Goal: Task Accomplishment & Management: Use online tool/utility

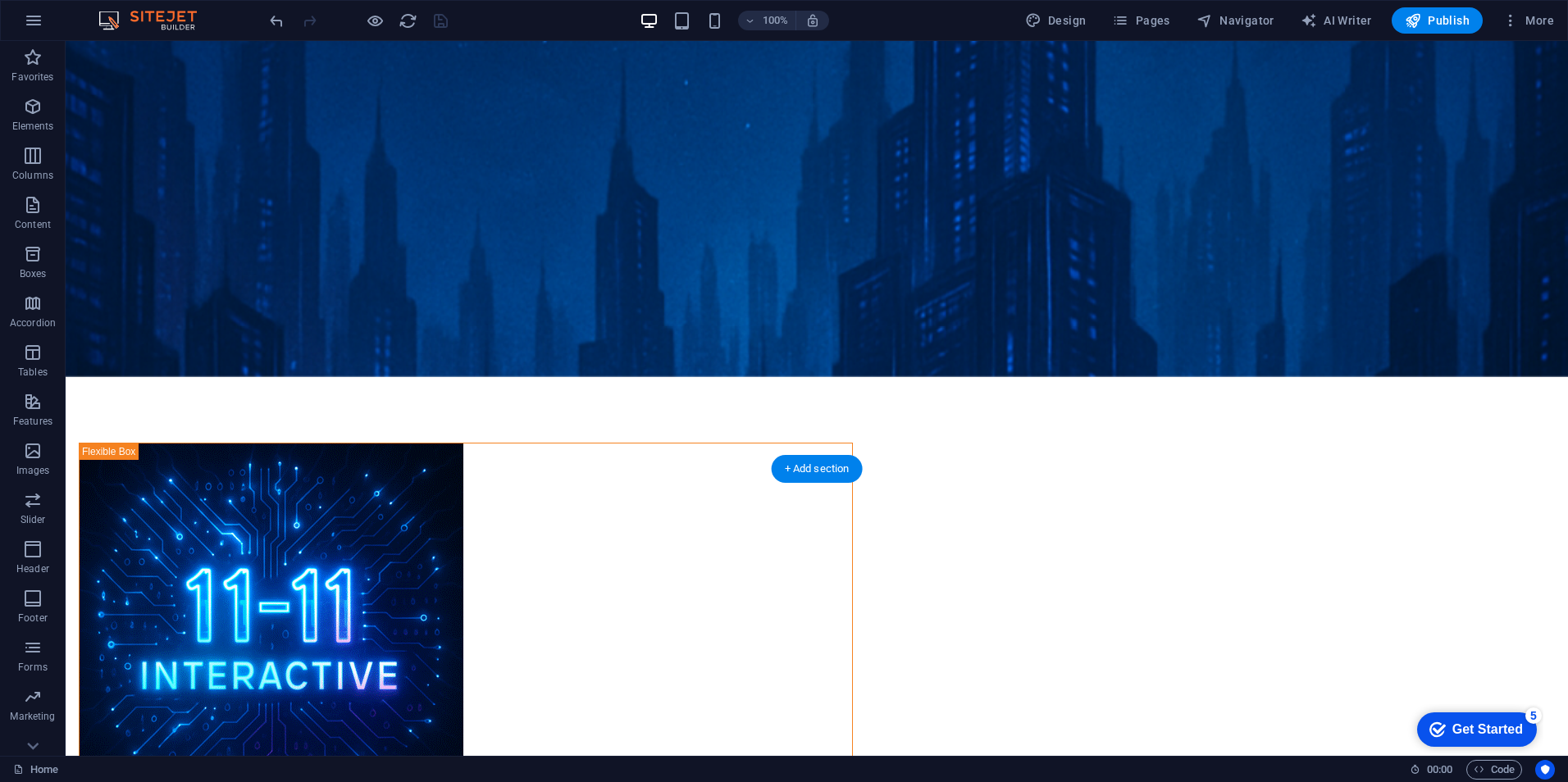
scroll to position [410, 0]
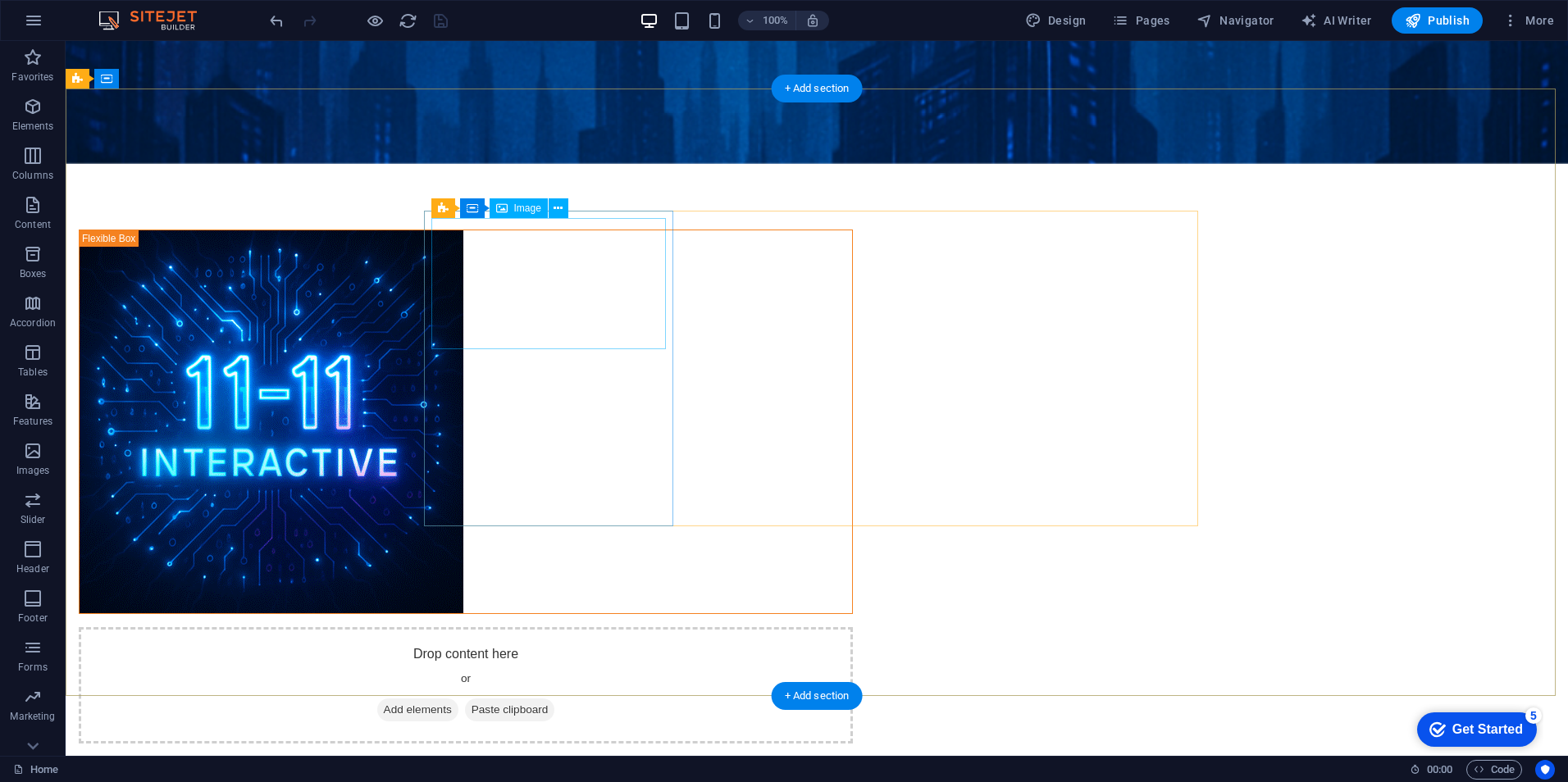
select select "%"
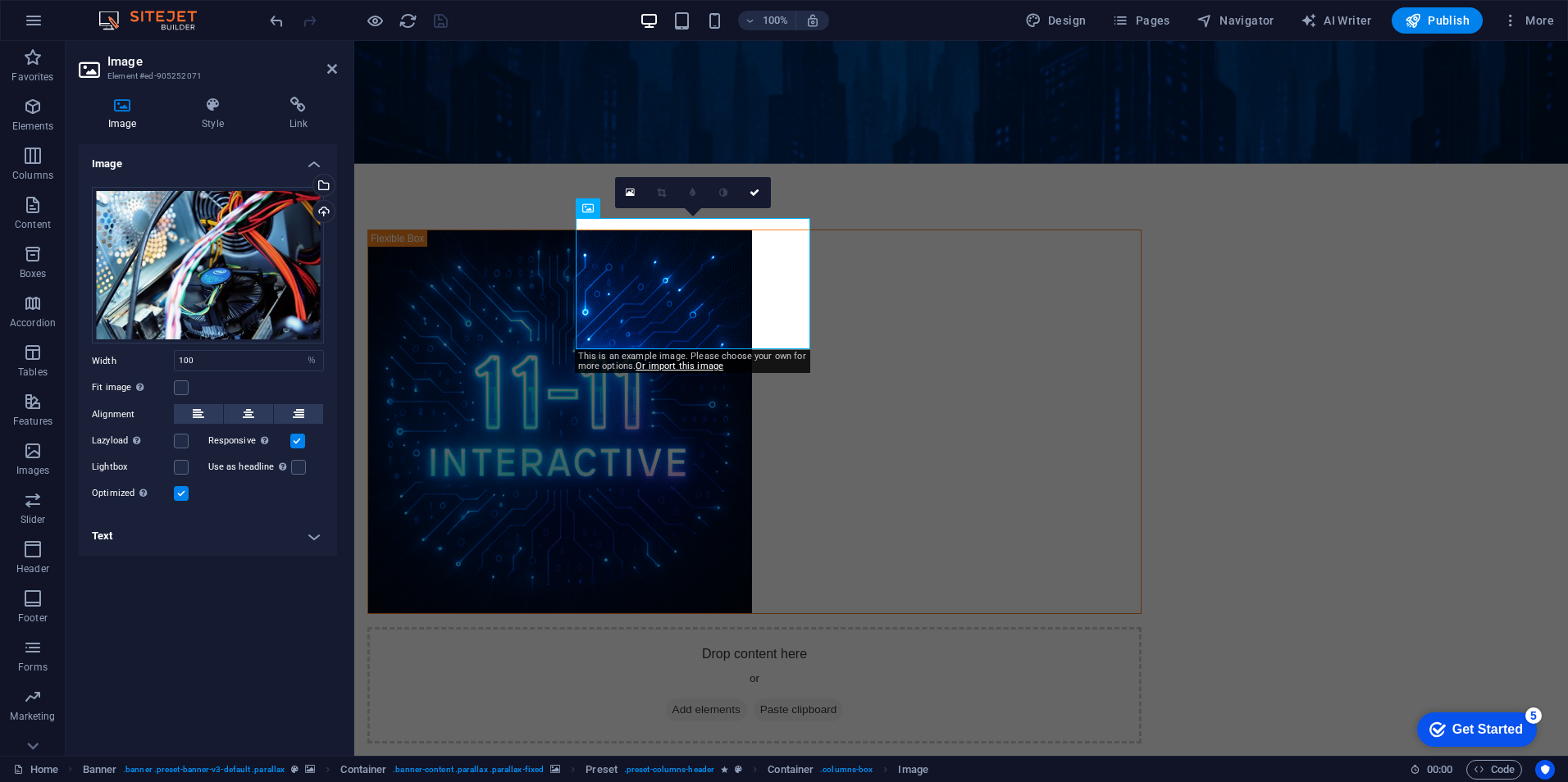
drag, startPoint x: 320, startPoint y: 209, endPoint x: 335, endPoint y: 215, distance: 16.2
click at [320, 209] on div "Upload" at bounding box center [322, 213] width 25 height 25
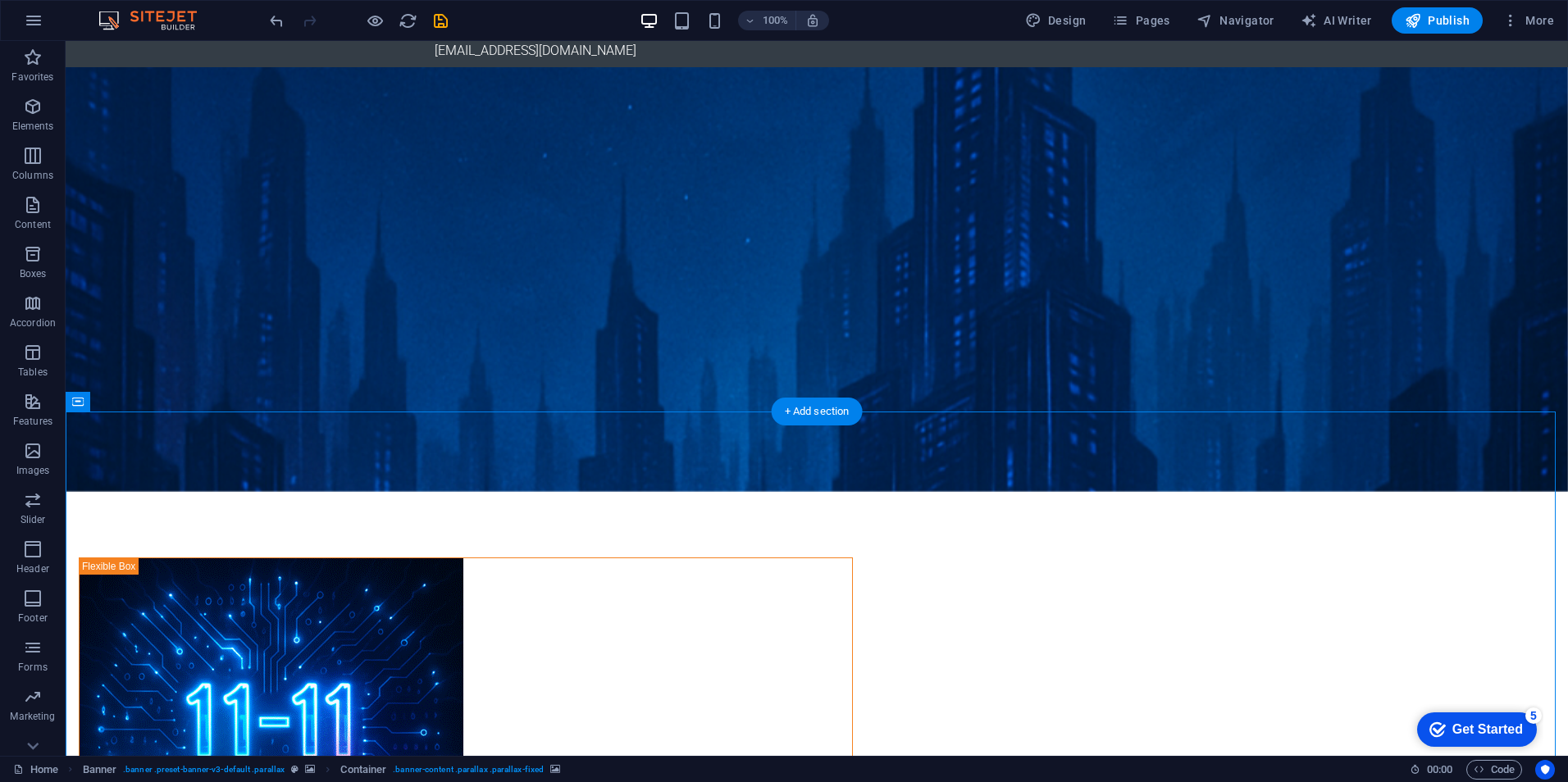
scroll to position [164, 0]
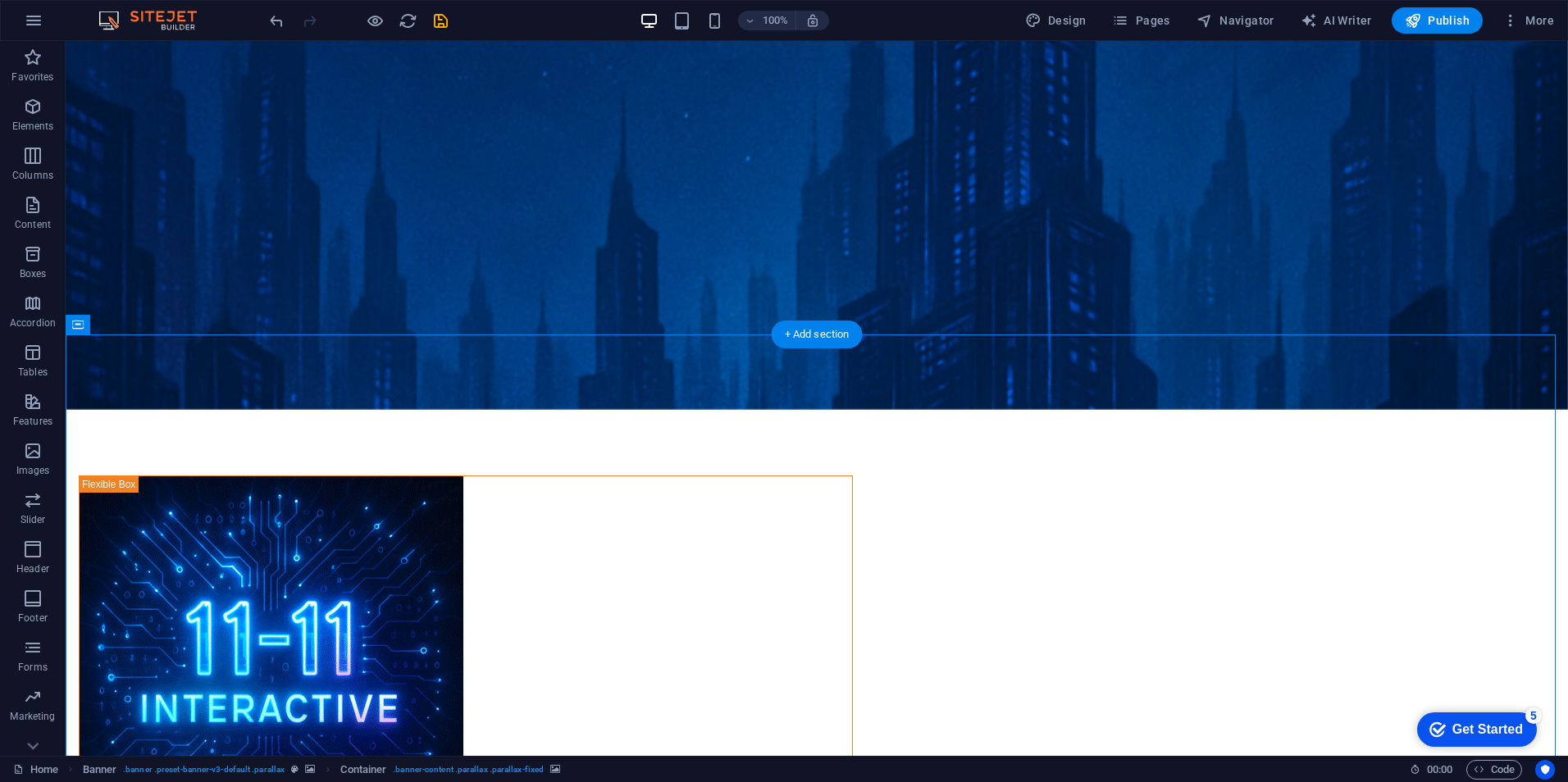
click at [819, 337] on div "+ Add section" at bounding box center [817, 335] width 91 height 28
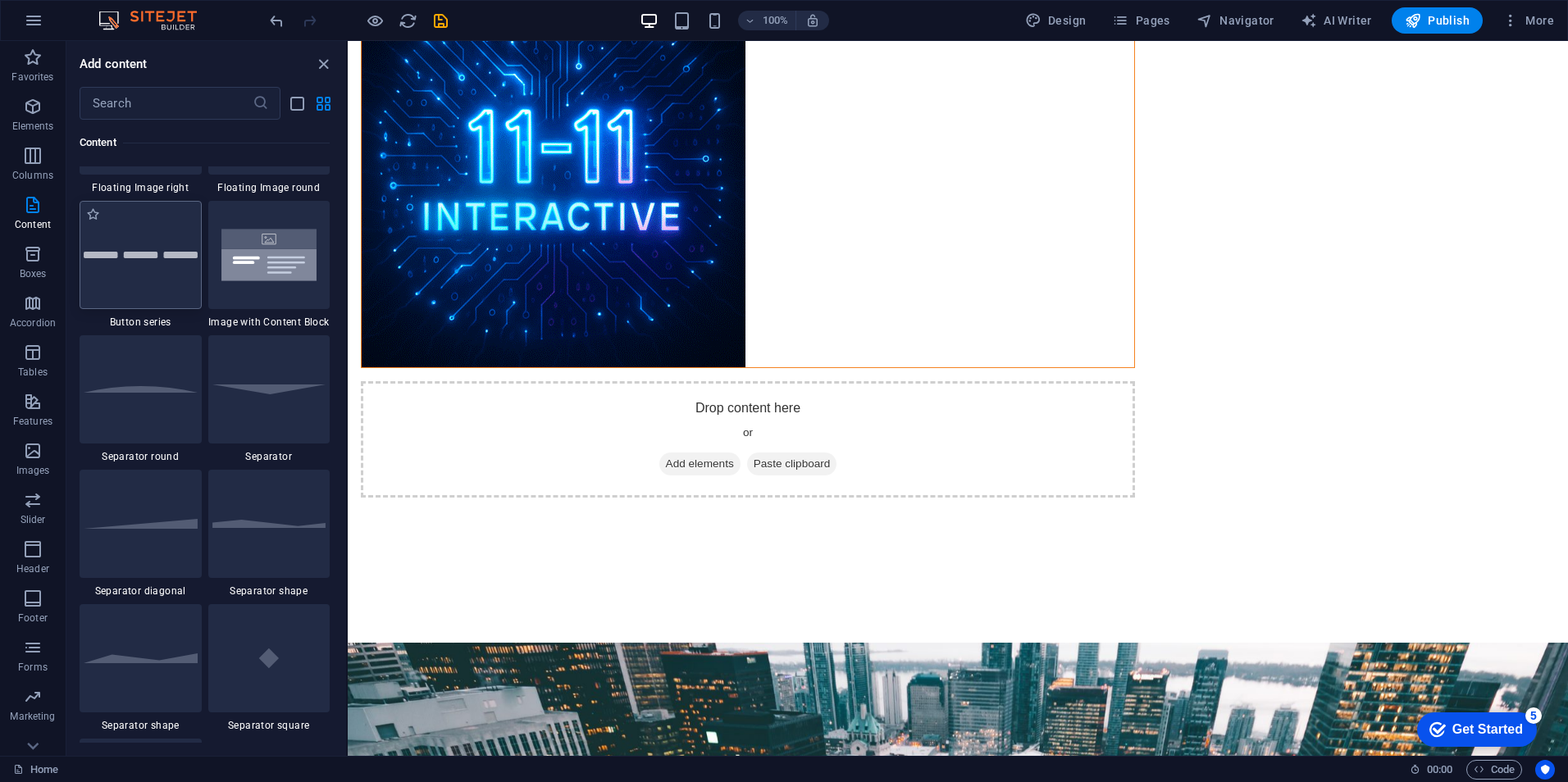
scroll to position [3689, 0]
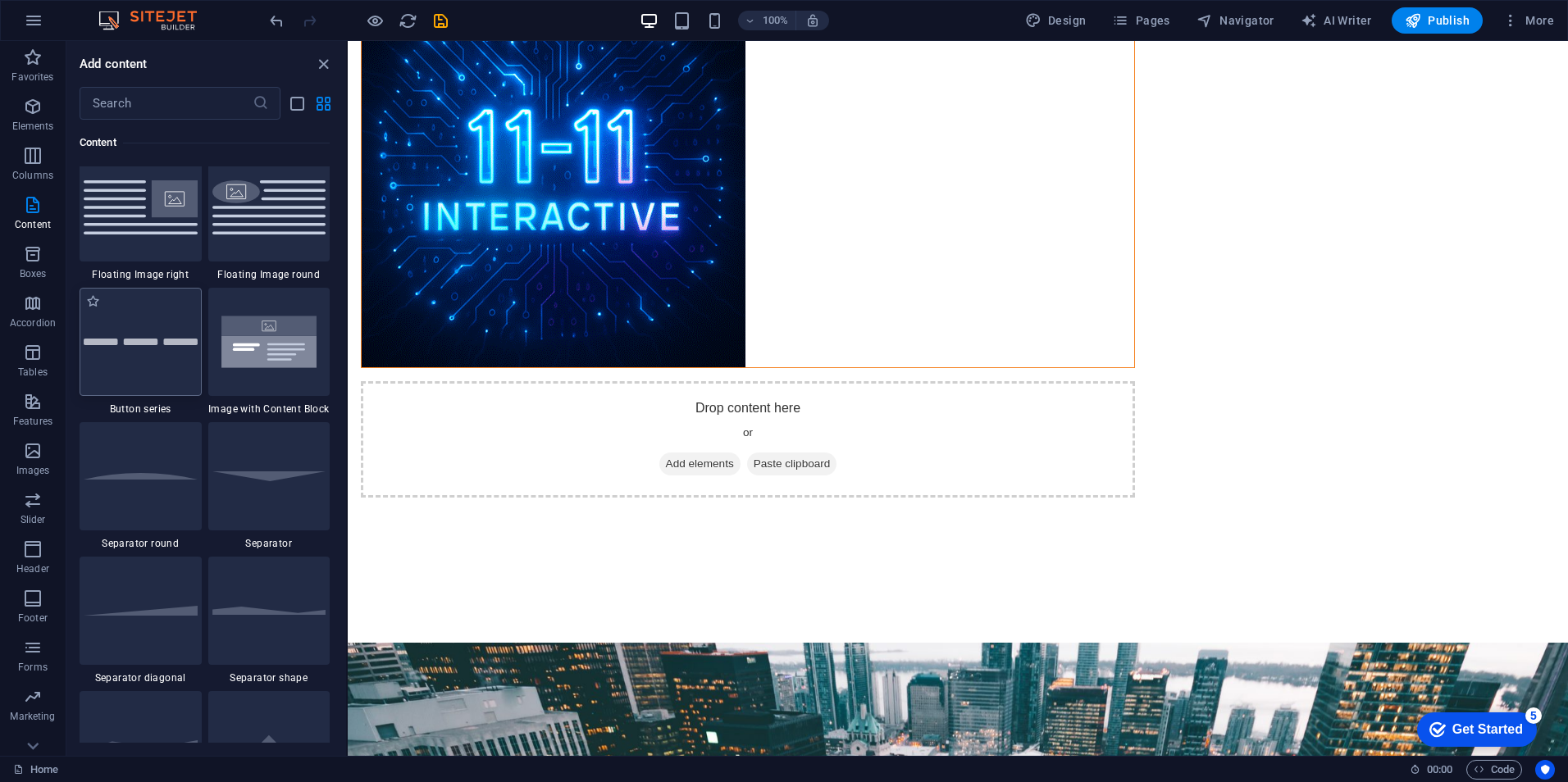
click at [157, 353] on div at bounding box center [140, 341] width 122 height 109
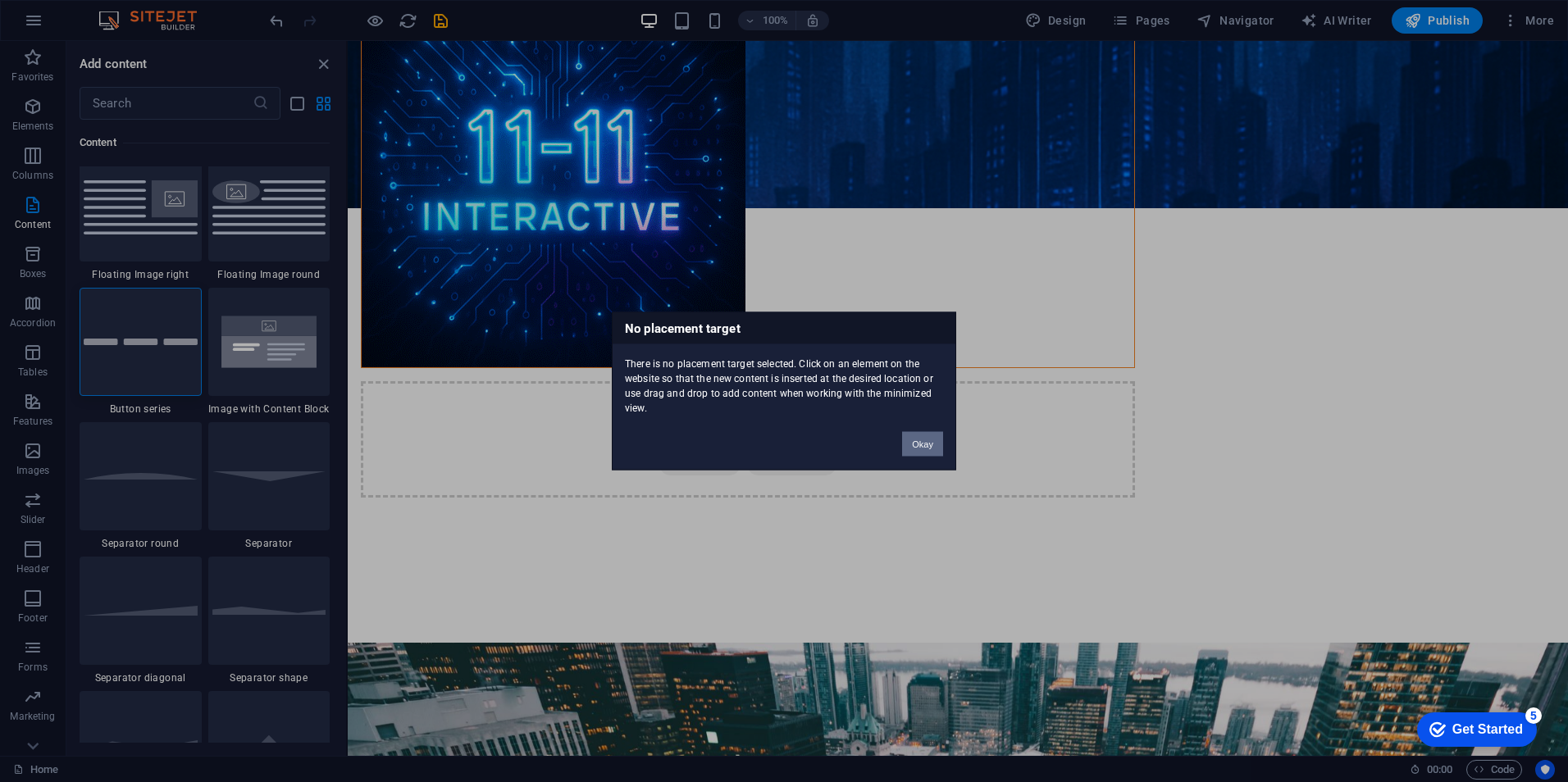
click at [926, 443] on button "Okay" at bounding box center [922, 444] width 41 height 25
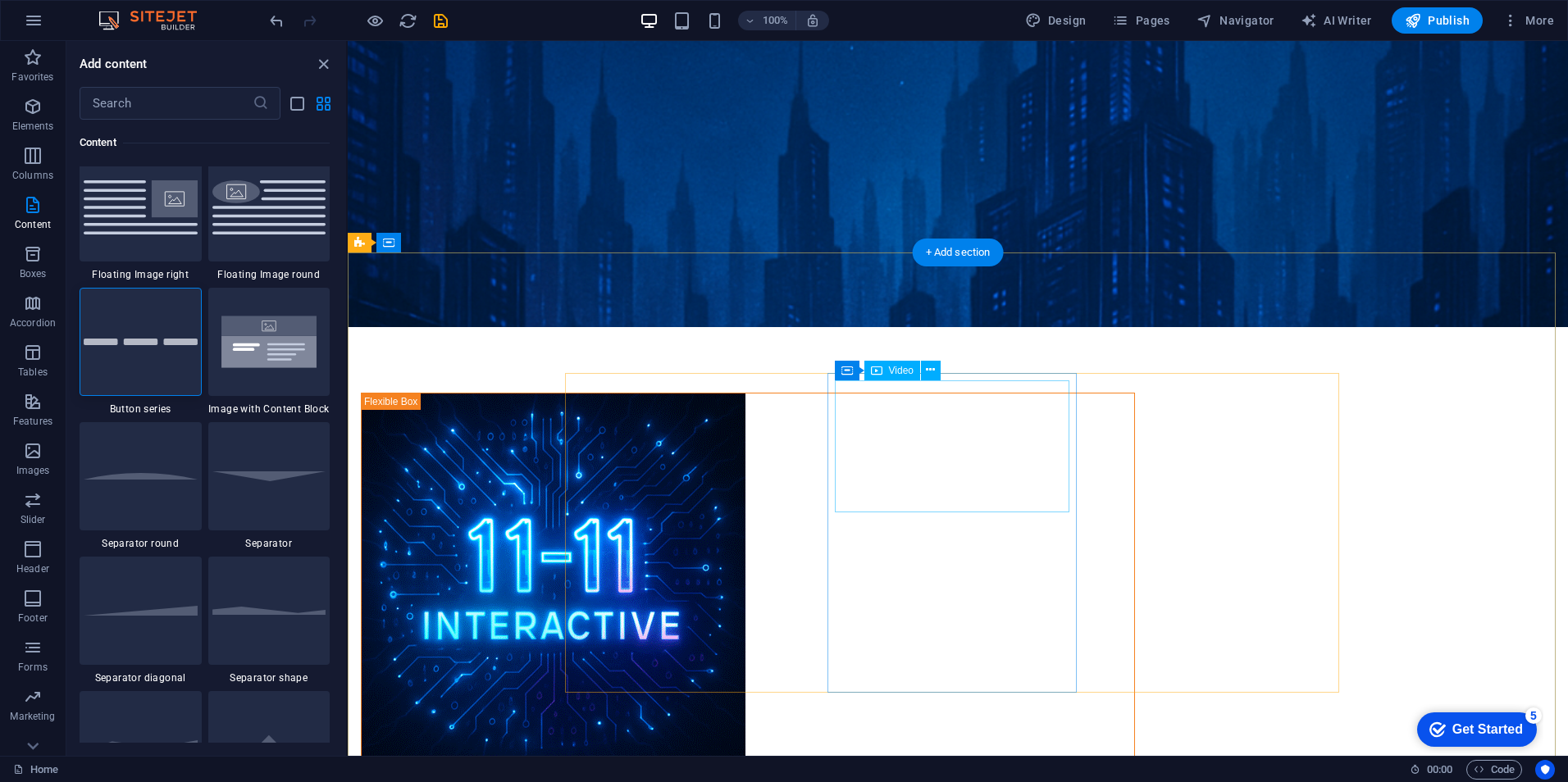
scroll to position [246, 0]
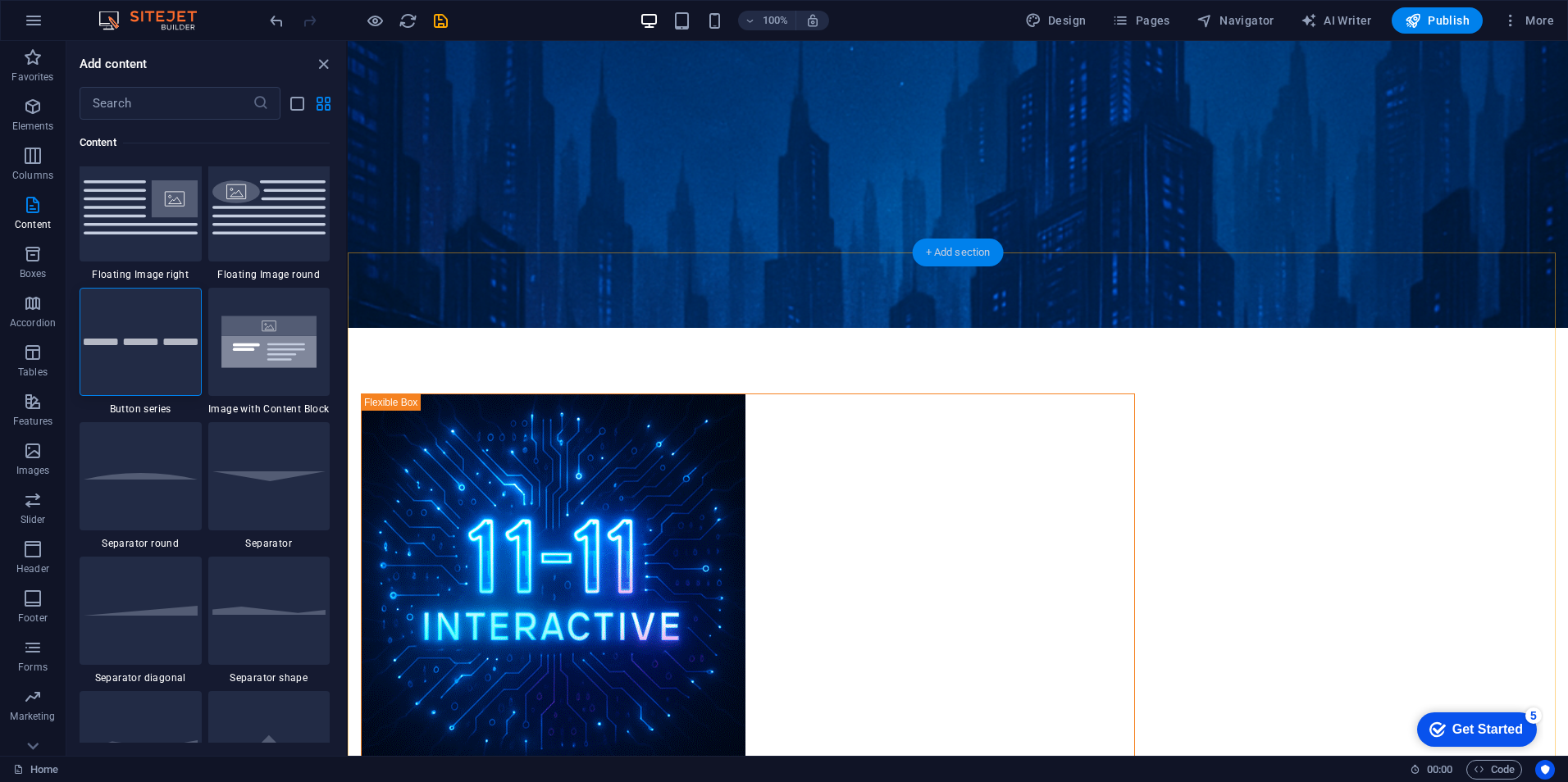
click at [978, 252] on div "+ Add section" at bounding box center [958, 252] width 91 height 28
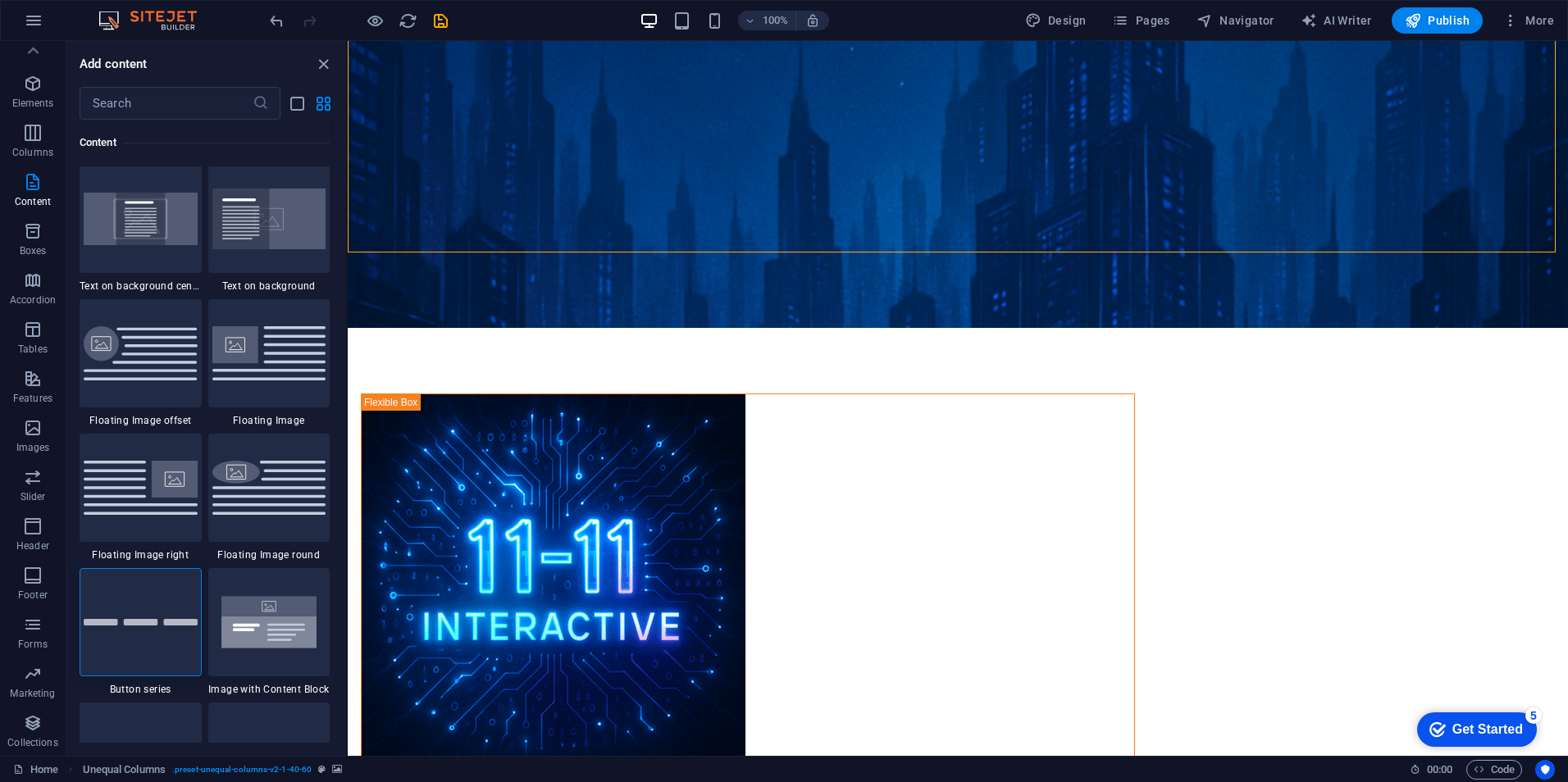
scroll to position [3689, 0]
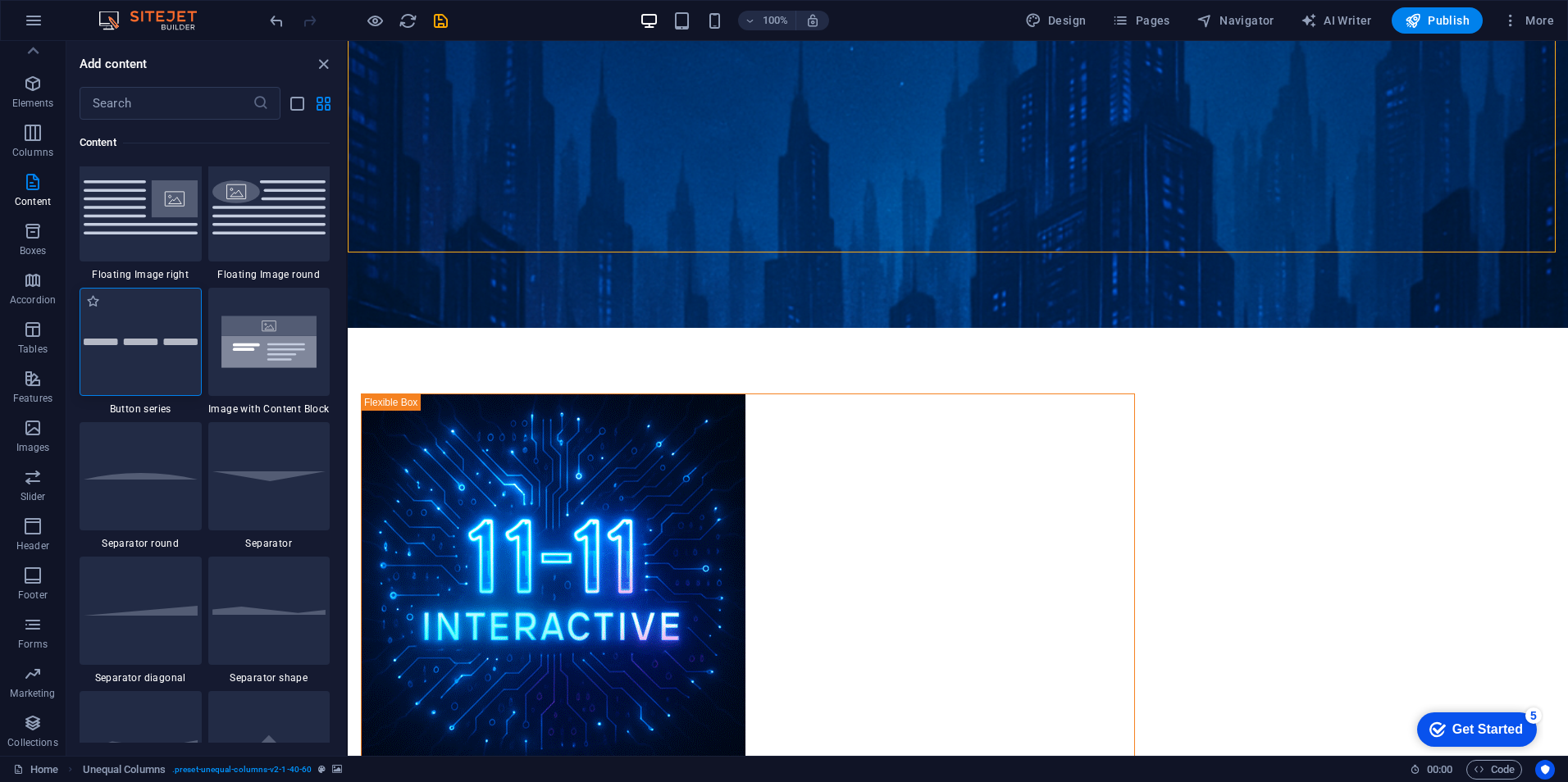
click at [136, 335] on div at bounding box center [140, 341] width 122 height 109
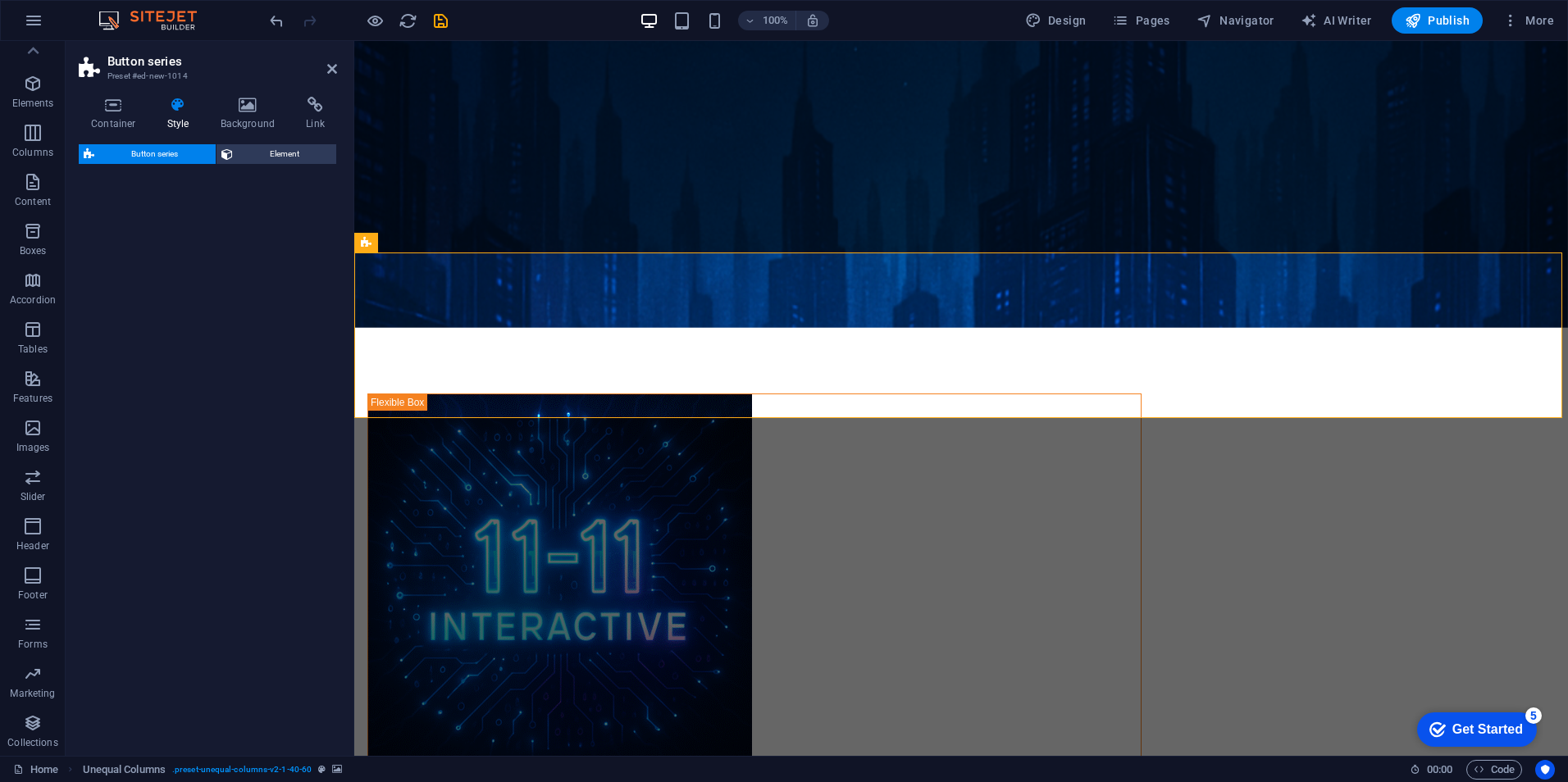
select select "rem"
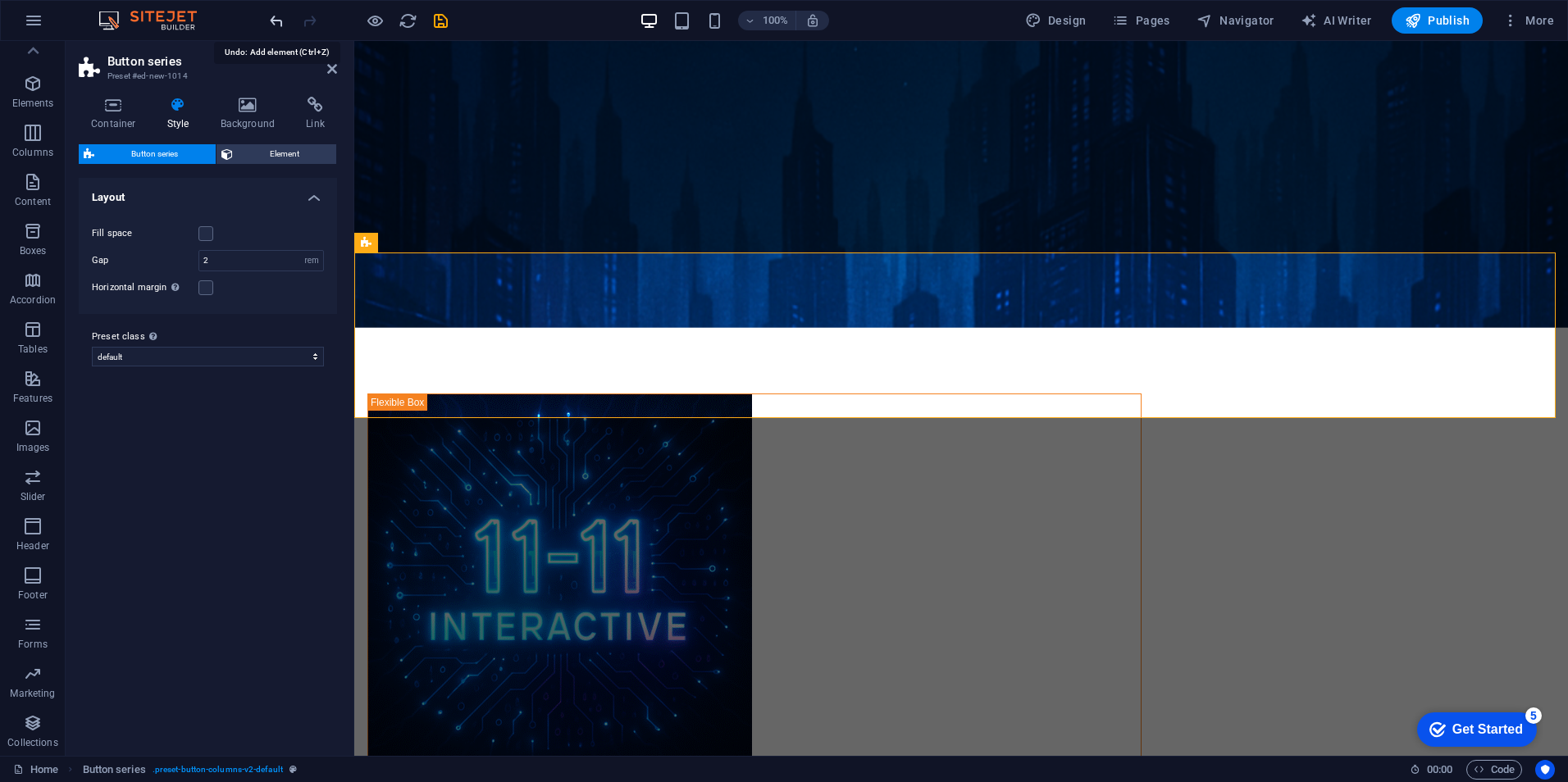
click at [275, 13] on icon "undo" at bounding box center [276, 21] width 19 height 19
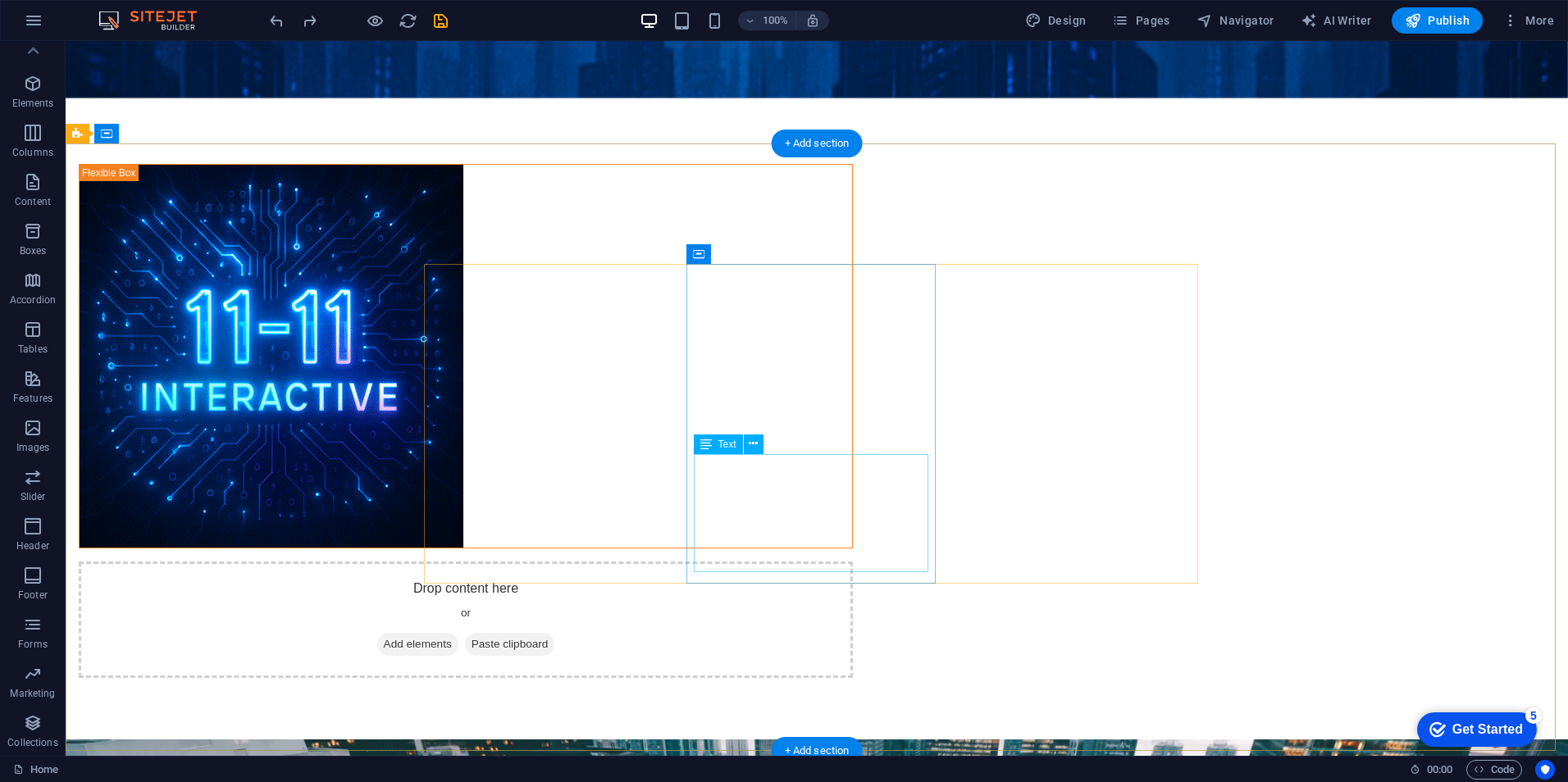
scroll to position [492, 0]
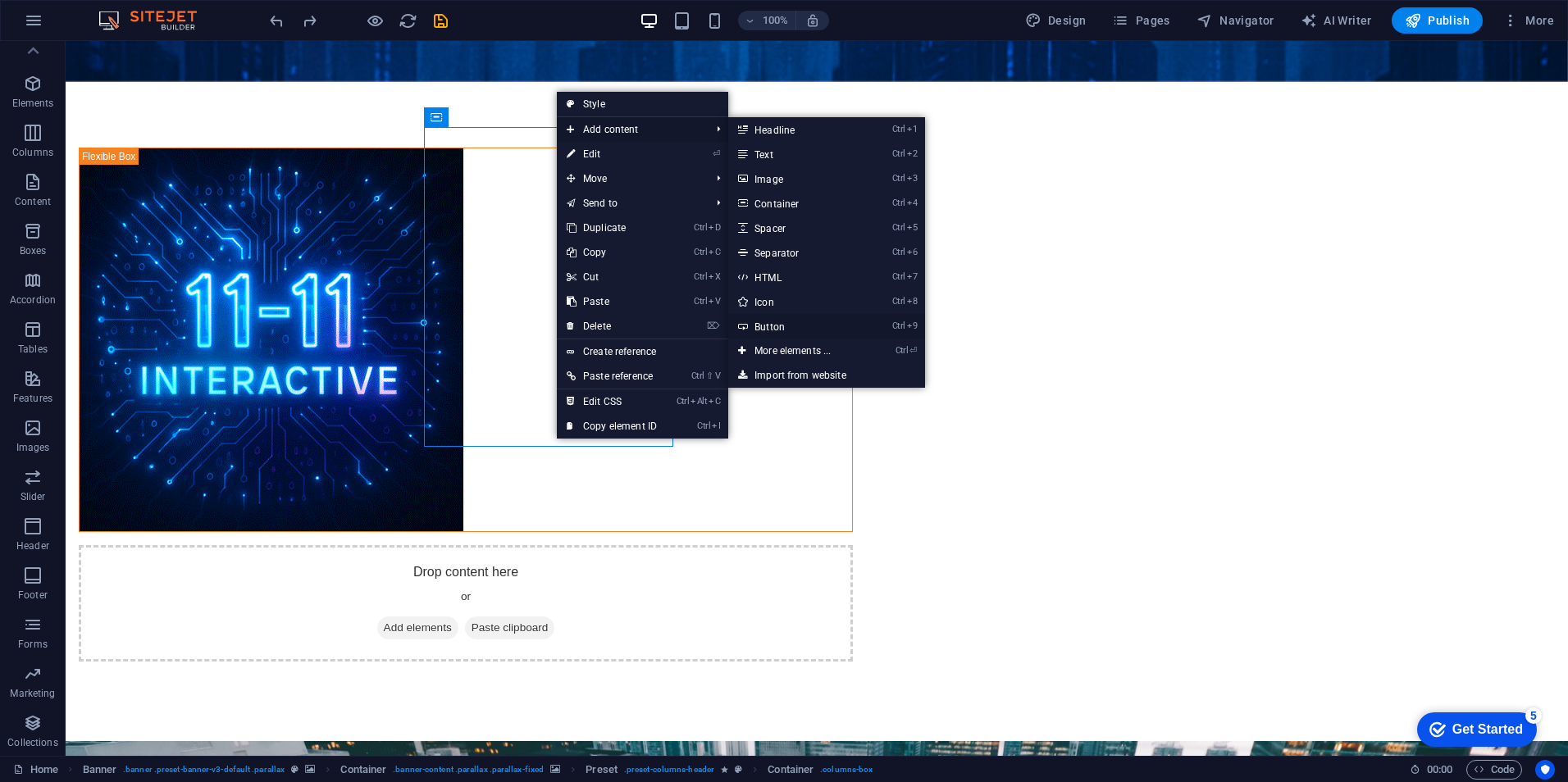
click at [789, 323] on link "Ctrl 9 Button" at bounding box center [796, 326] width 135 height 25
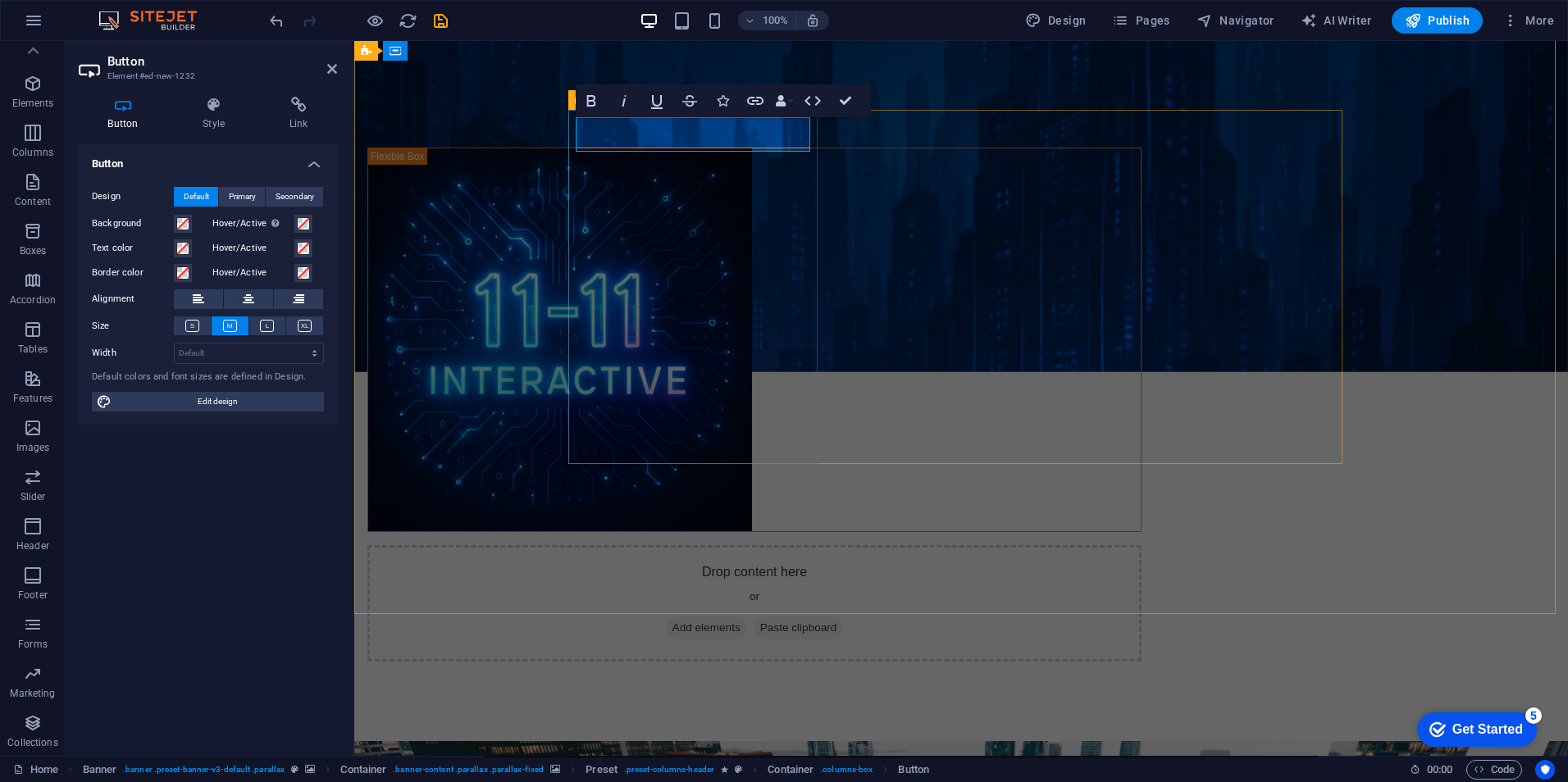
click at [245, 299] on icon at bounding box center [248, 299] width 11 height 20
click at [210, 104] on icon at bounding box center [214, 104] width 80 height 16
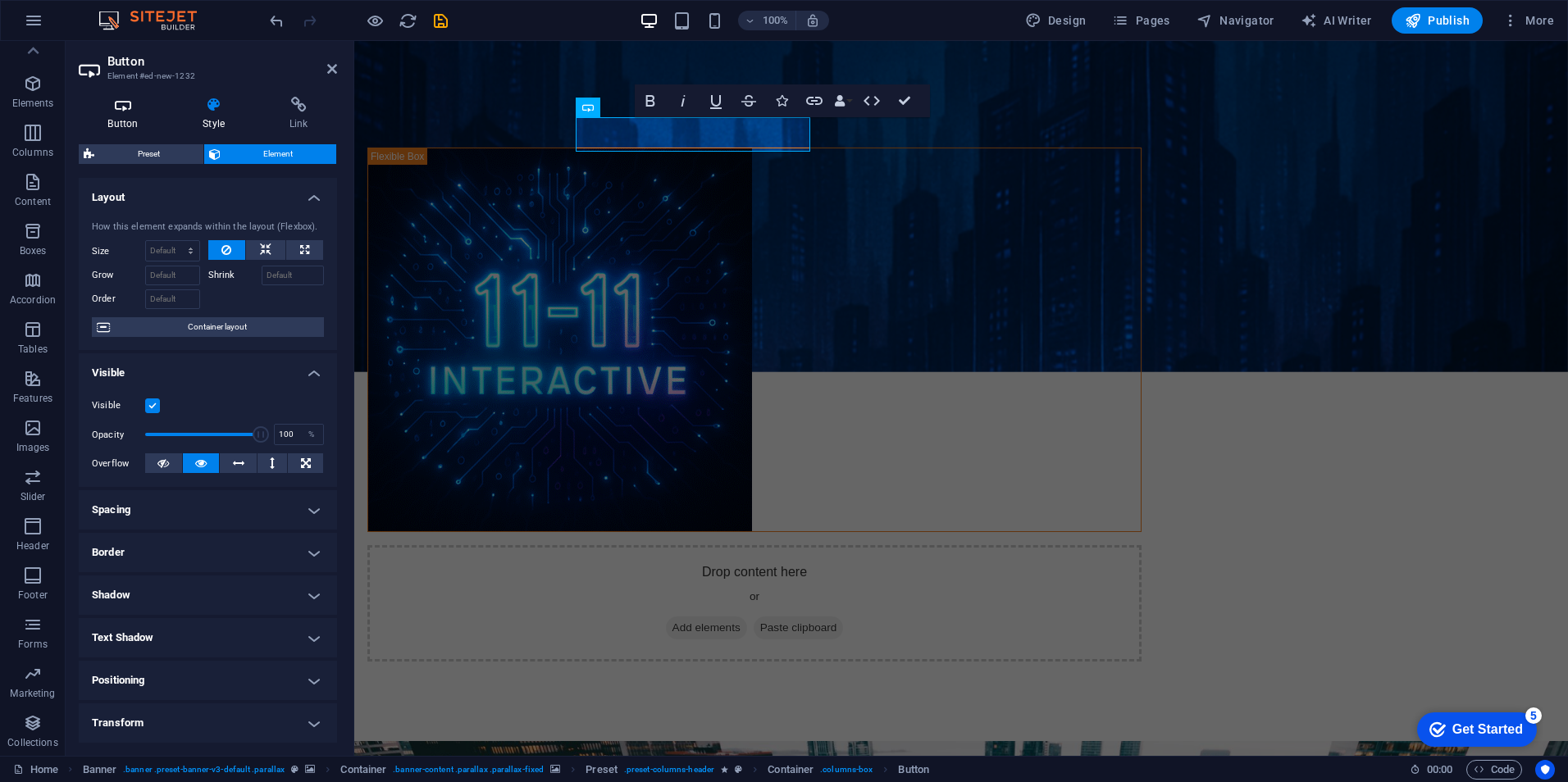
click at [127, 111] on icon at bounding box center [123, 104] width 89 height 16
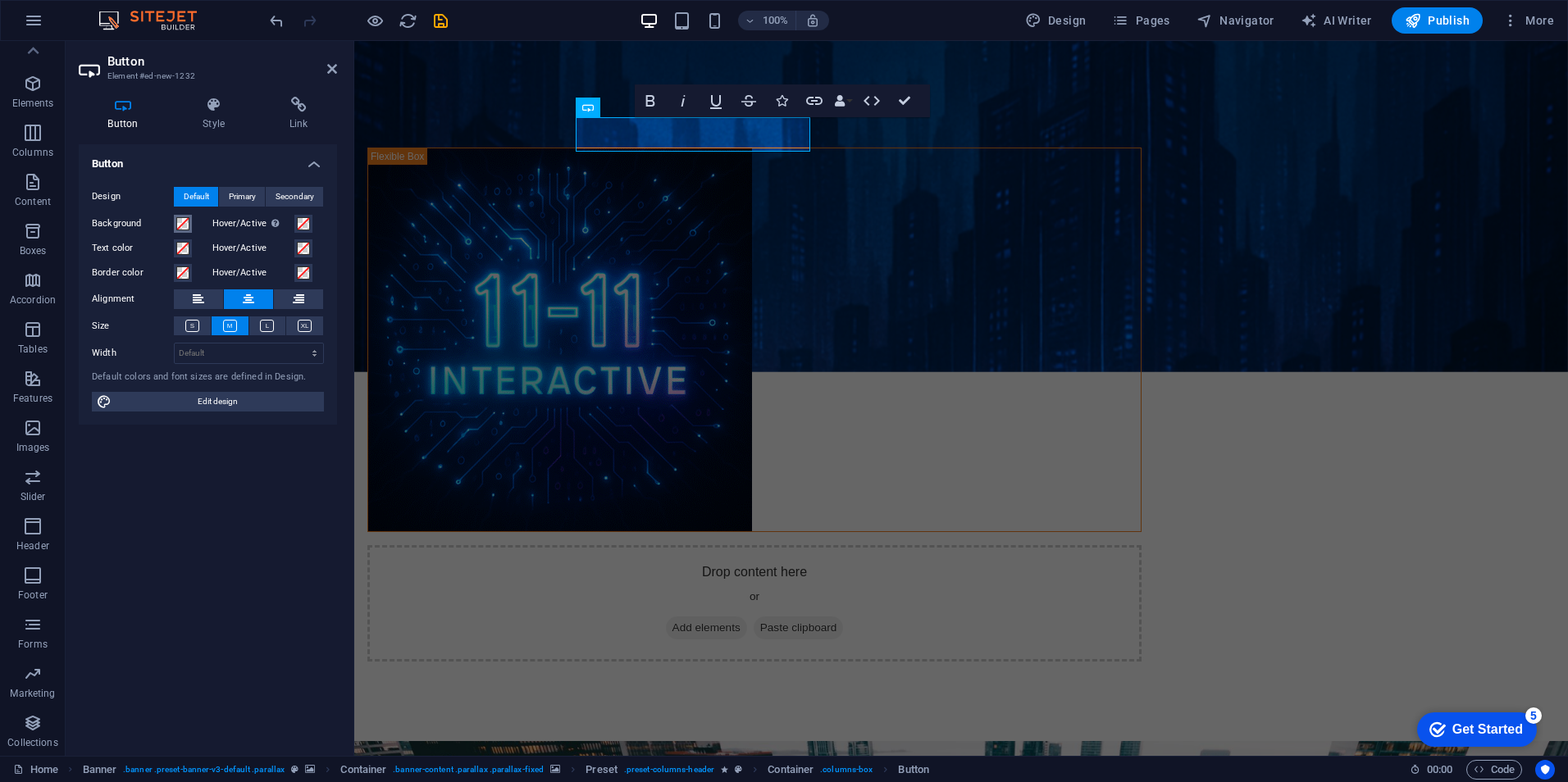
click at [180, 222] on span at bounding box center [182, 223] width 13 height 13
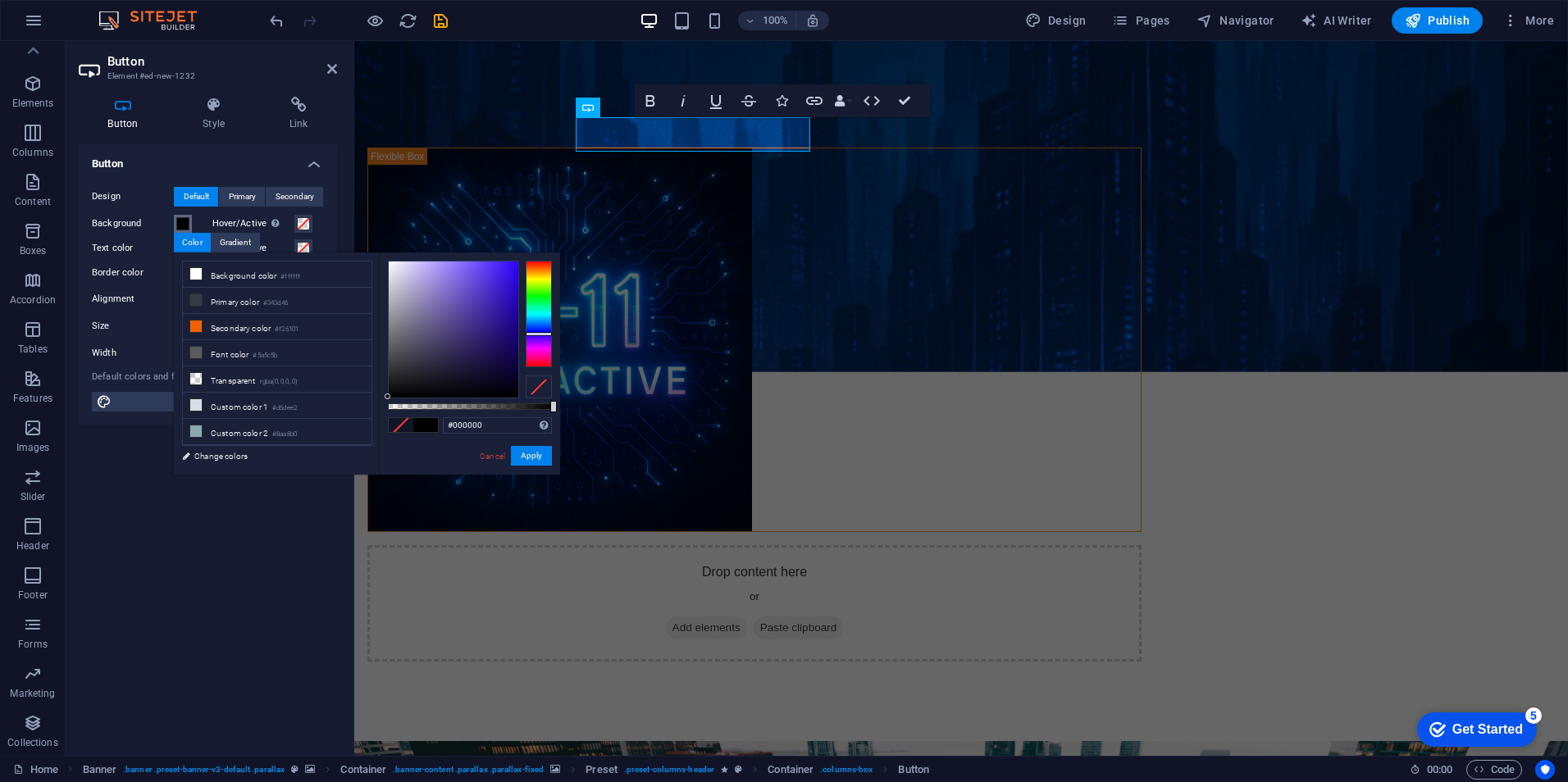
click at [545, 334] on div at bounding box center [538, 314] width 27 height 107
click at [542, 325] on div at bounding box center [538, 314] width 27 height 107
type input "#0857f8"
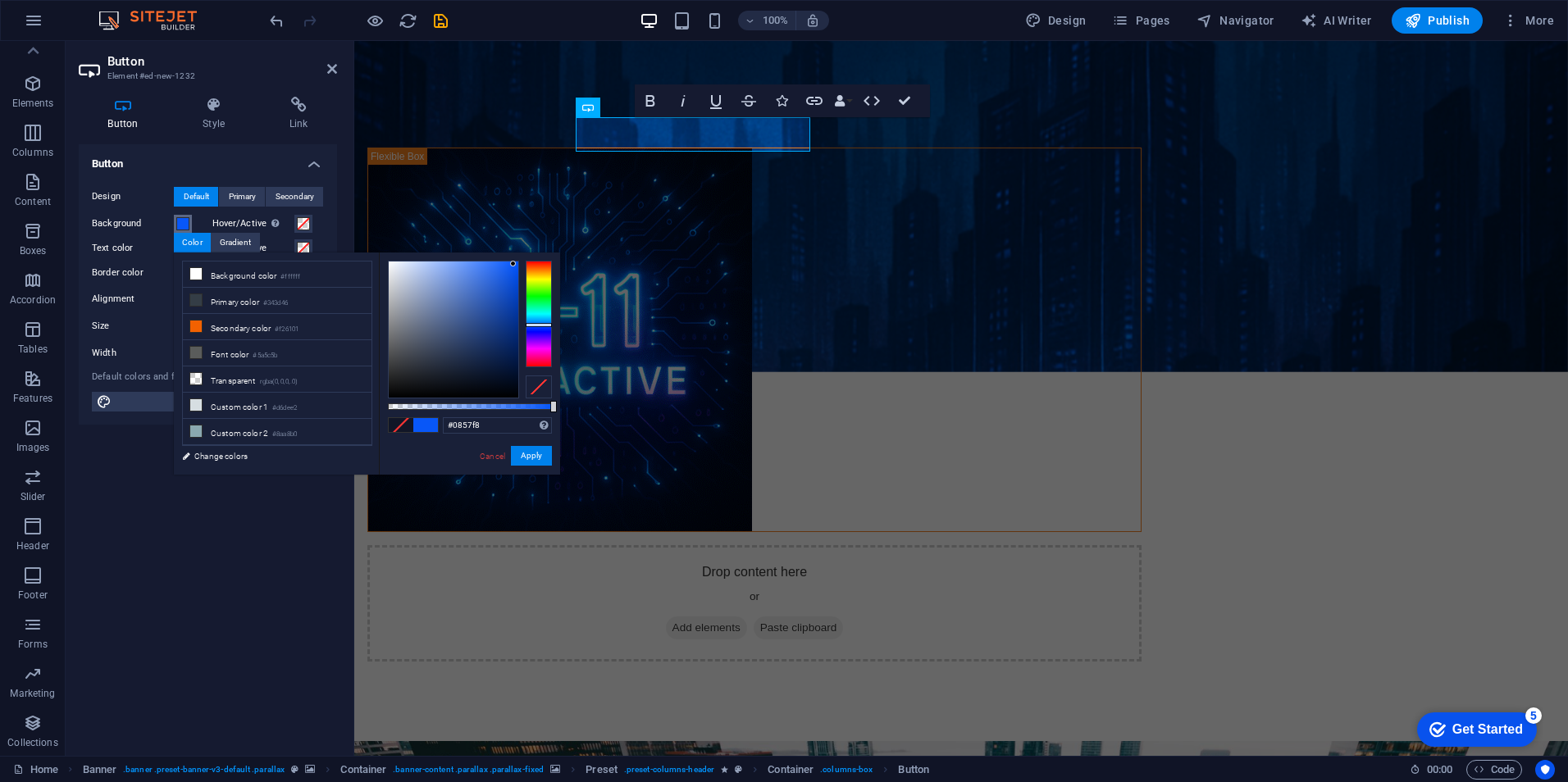
click at [513, 264] on div at bounding box center [453, 329] width 129 height 136
click at [543, 453] on button "Apply" at bounding box center [531, 455] width 41 height 20
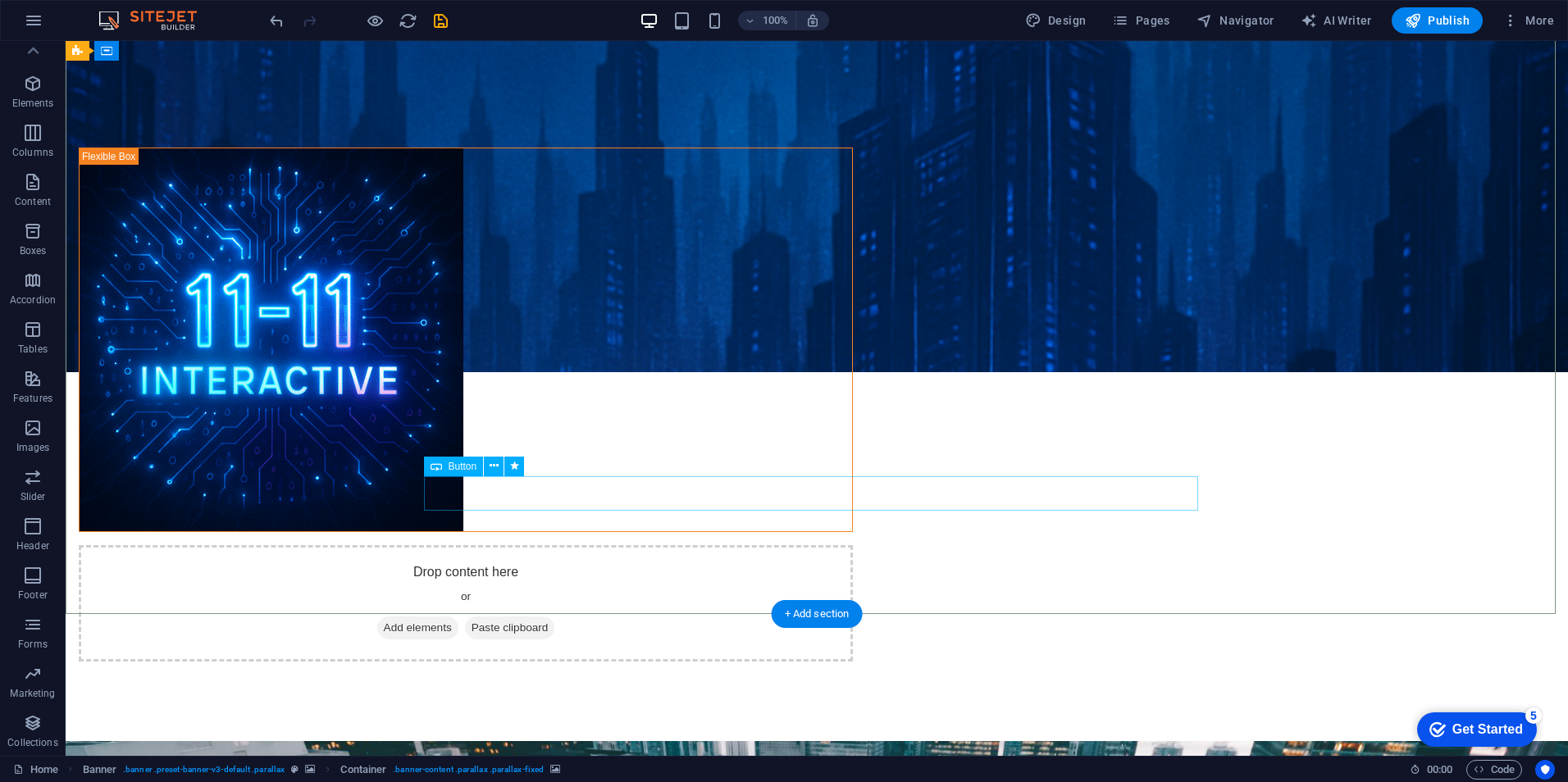
drag, startPoint x: 556, startPoint y: 138, endPoint x: 558, endPoint y: 370, distance: 232.0
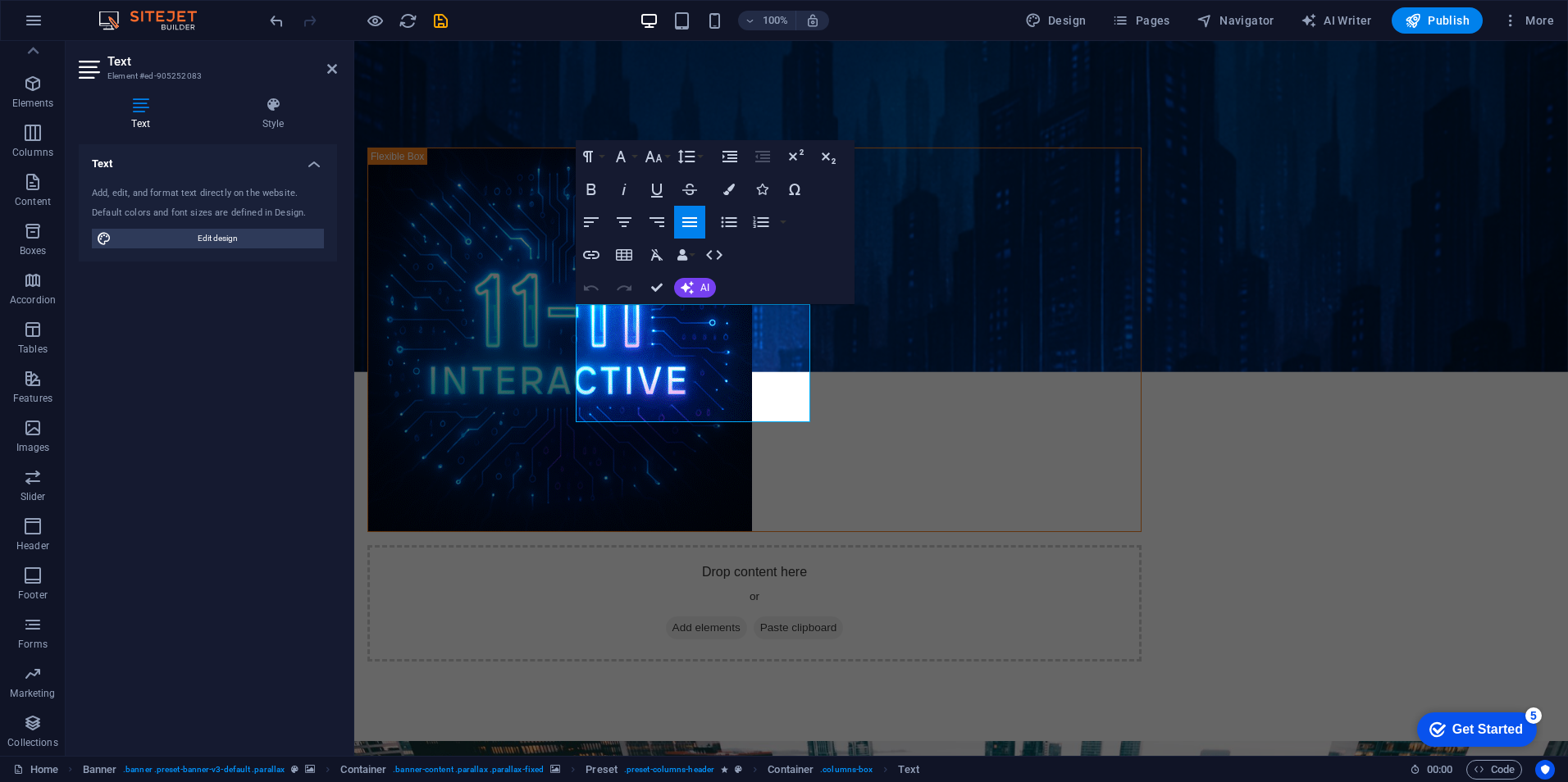
drag, startPoint x: 760, startPoint y: 417, endPoint x: 1003, endPoint y: 336, distance: 256.1
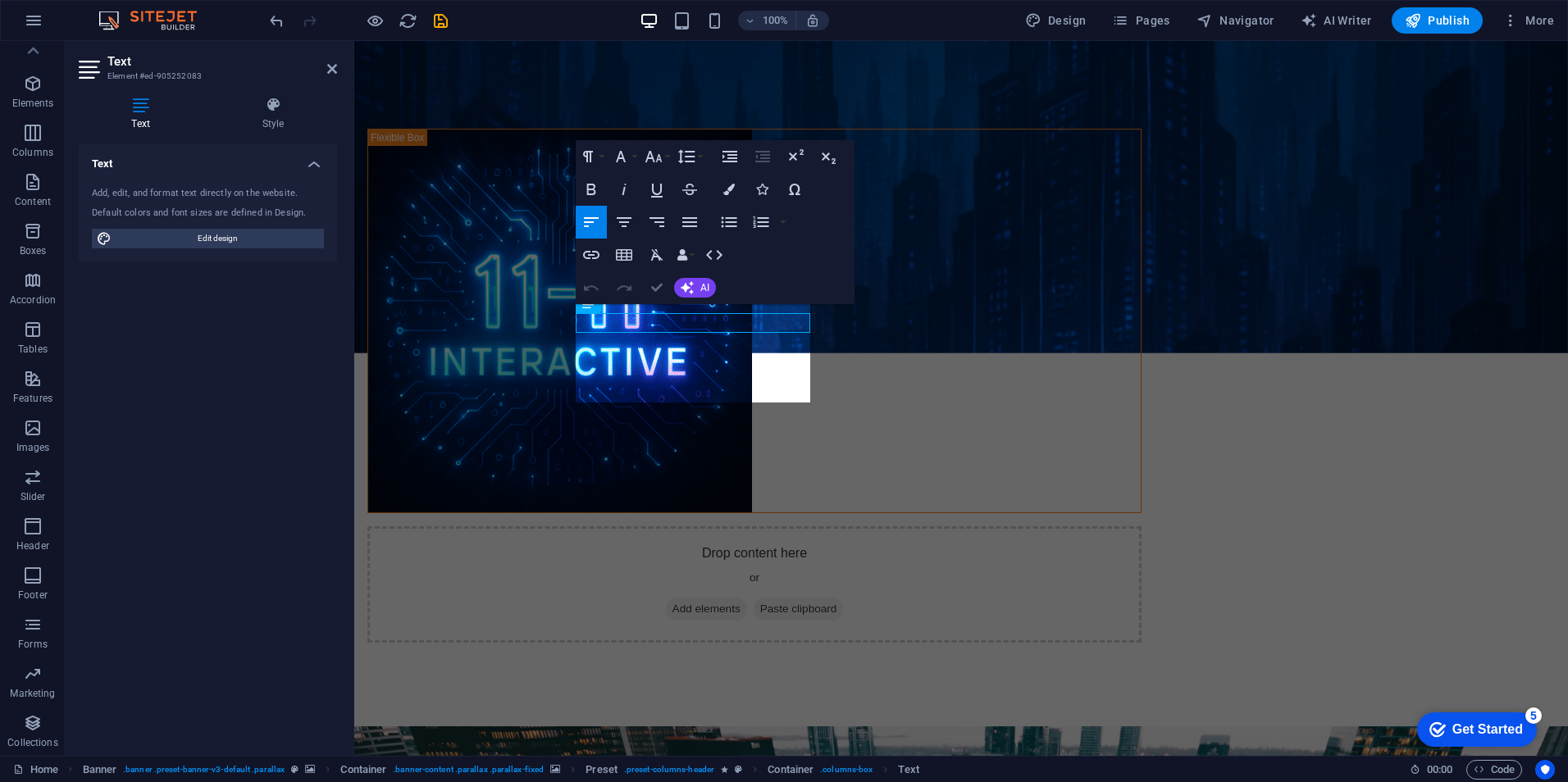
scroll to position [502, 0]
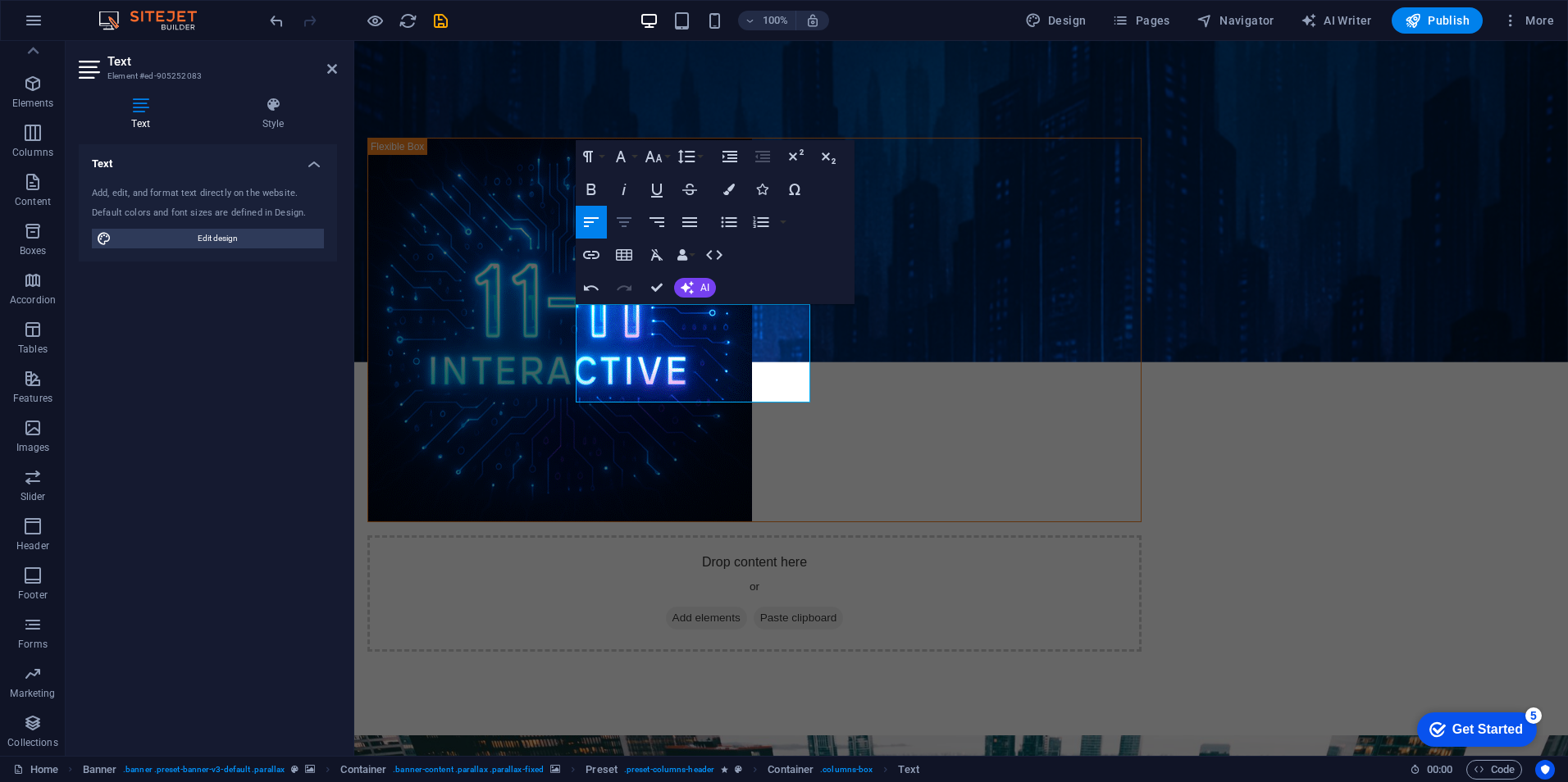
click at [632, 219] on icon "button" at bounding box center [624, 222] width 20 height 20
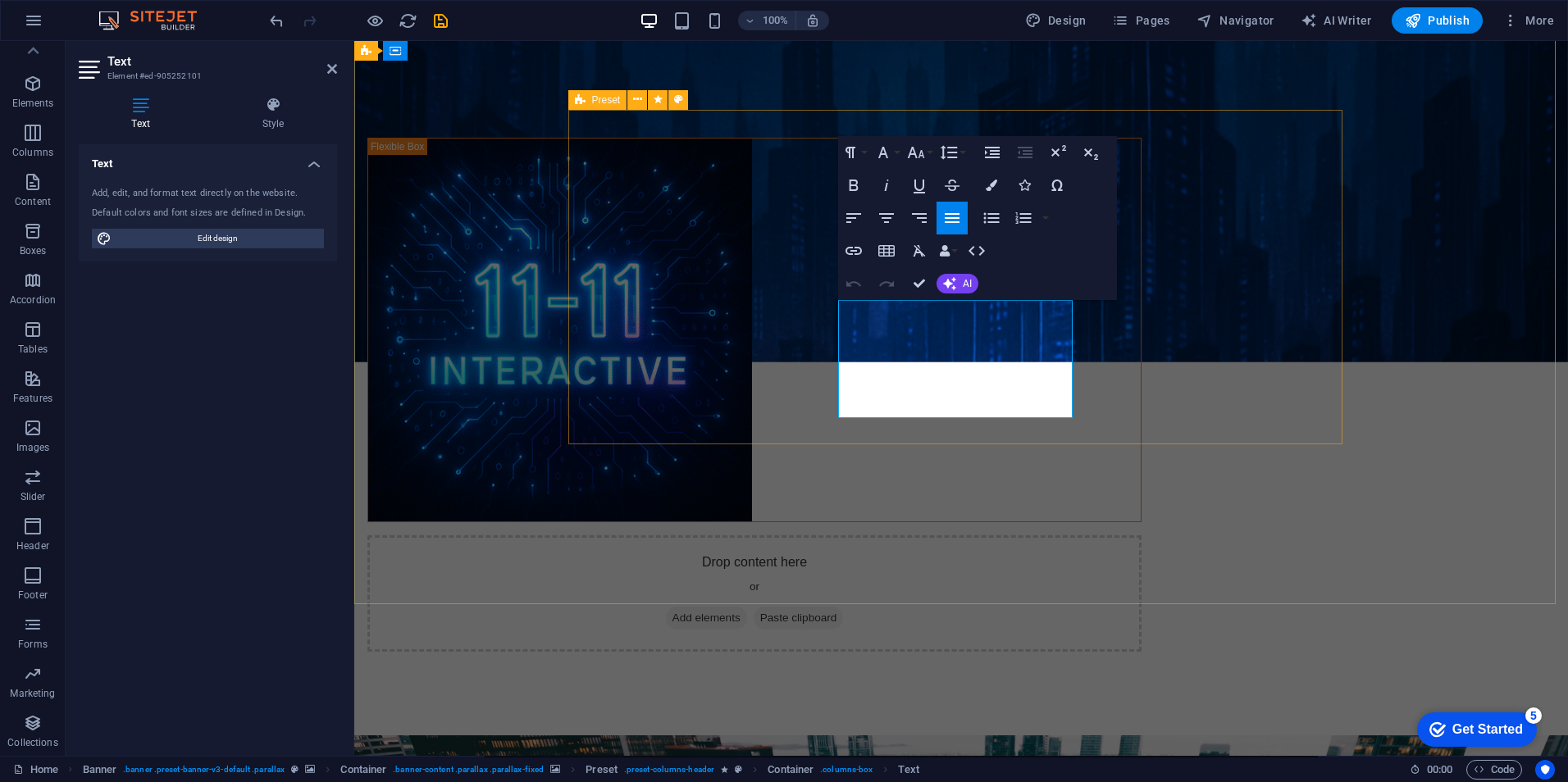
drag, startPoint x: 1037, startPoint y: 406, endPoint x: 820, endPoint y: 300, distance: 241.5
click at [893, 215] on icon "button" at bounding box center [886, 217] width 20 height 20
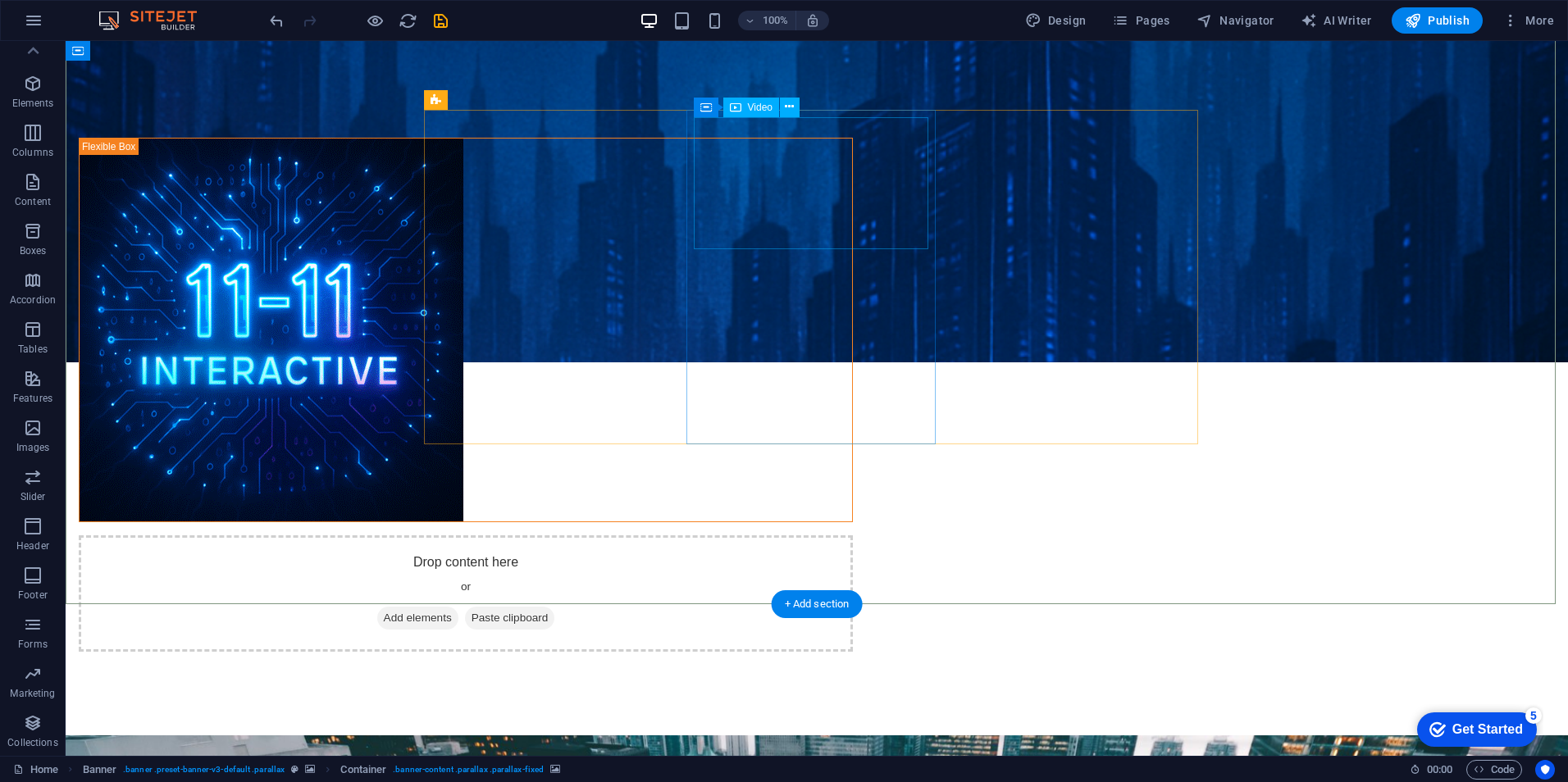
select select "%"
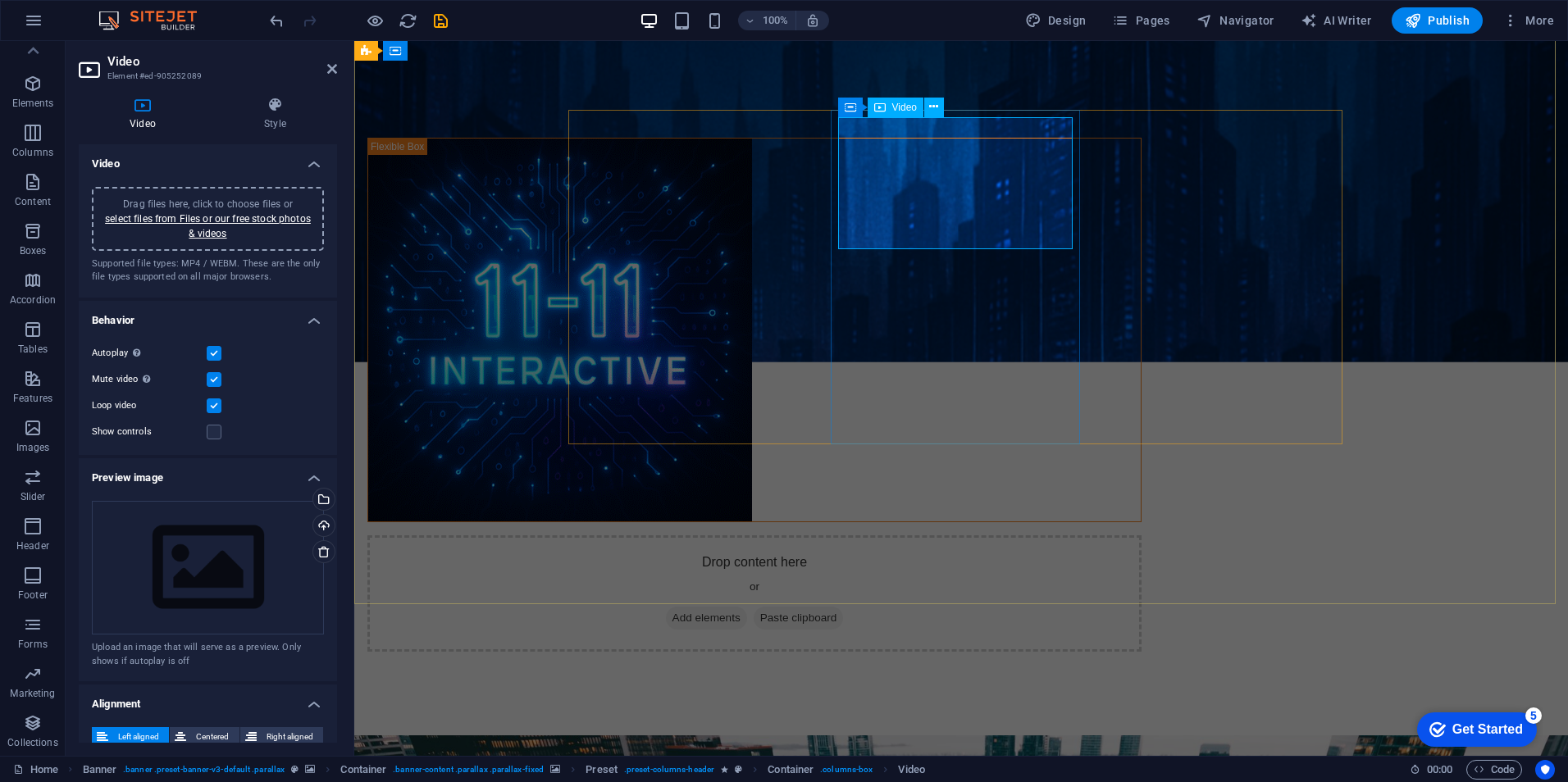
click at [940, 113] on button at bounding box center [933, 107] width 20 height 20
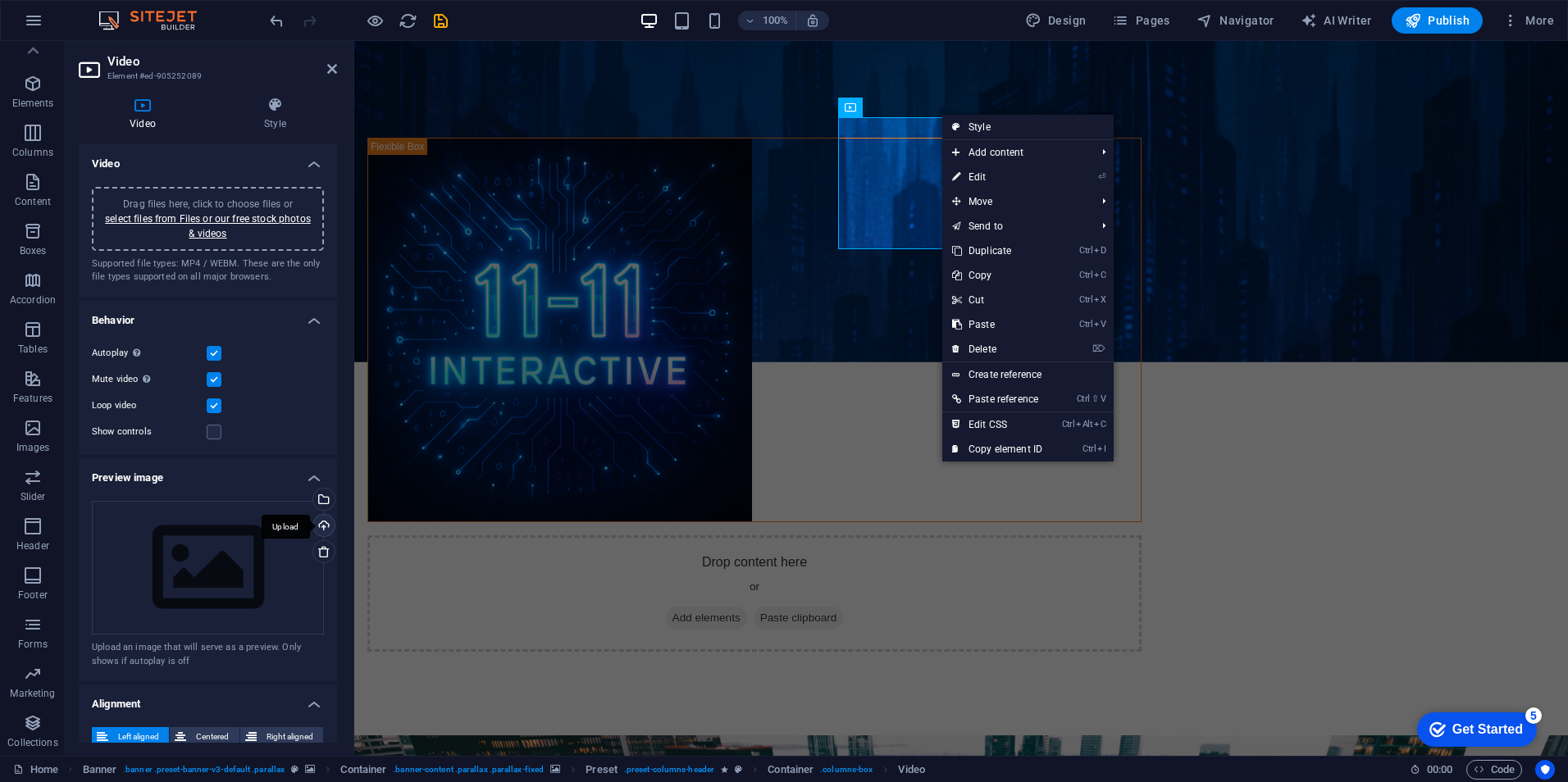
click at [316, 520] on div "Upload" at bounding box center [322, 527] width 25 height 25
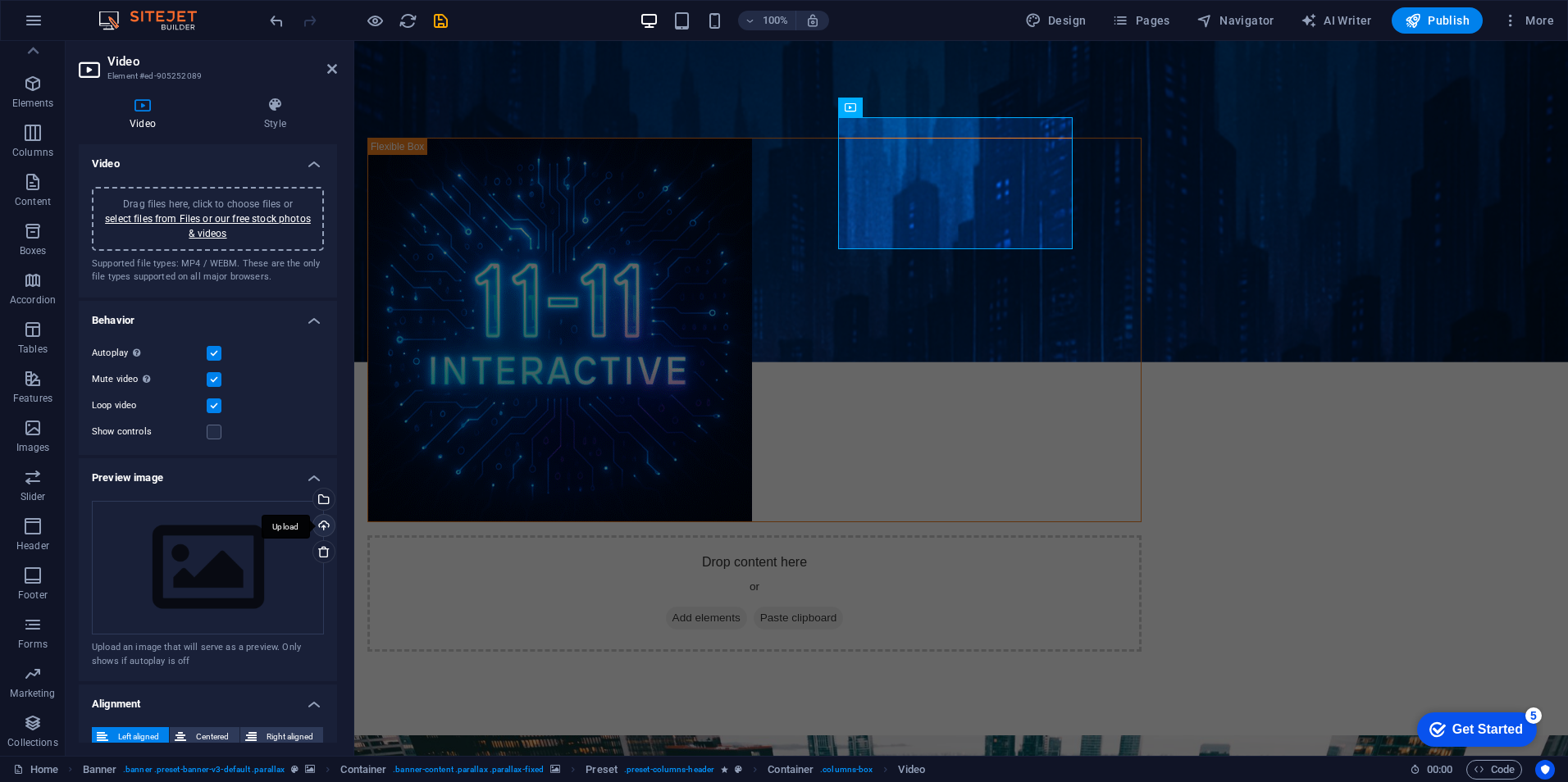
click at [321, 528] on div "Upload" at bounding box center [322, 527] width 25 height 25
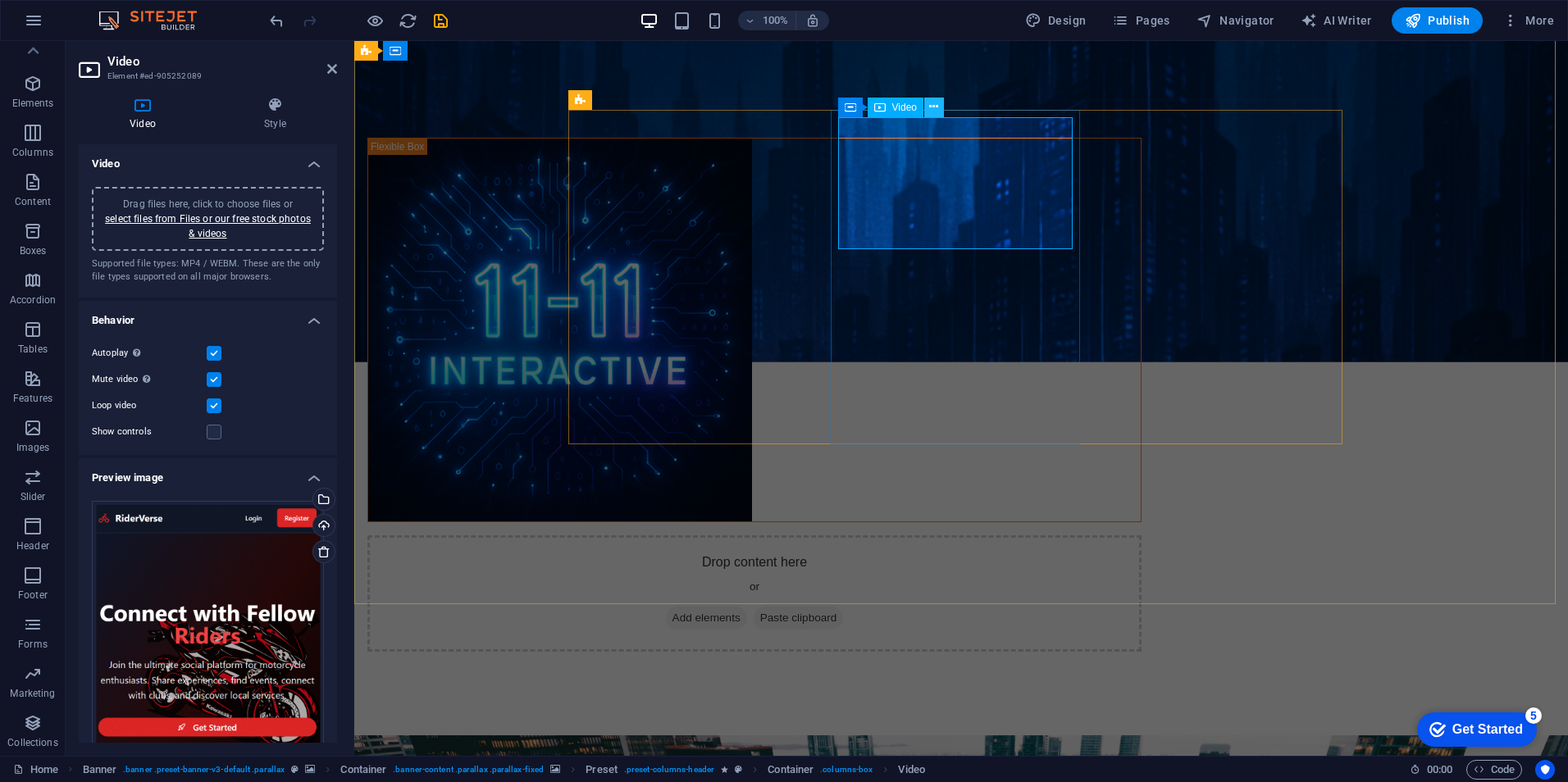
click at [938, 111] on button at bounding box center [933, 107] width 20 height 20
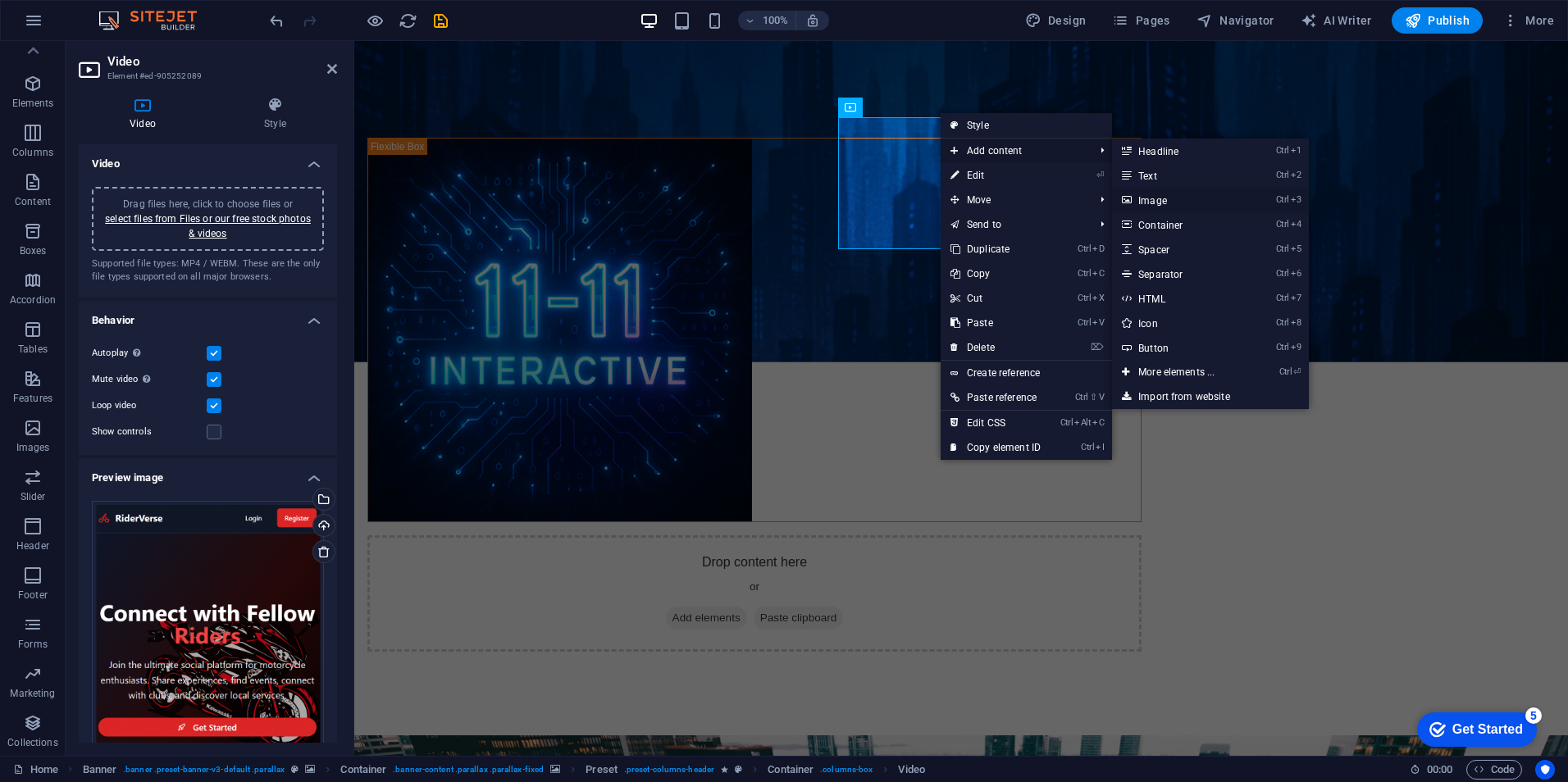
click at [1186, 200] on link "Ctrl 3 Image" at bounding box center [1180, 199] width 135 height 25
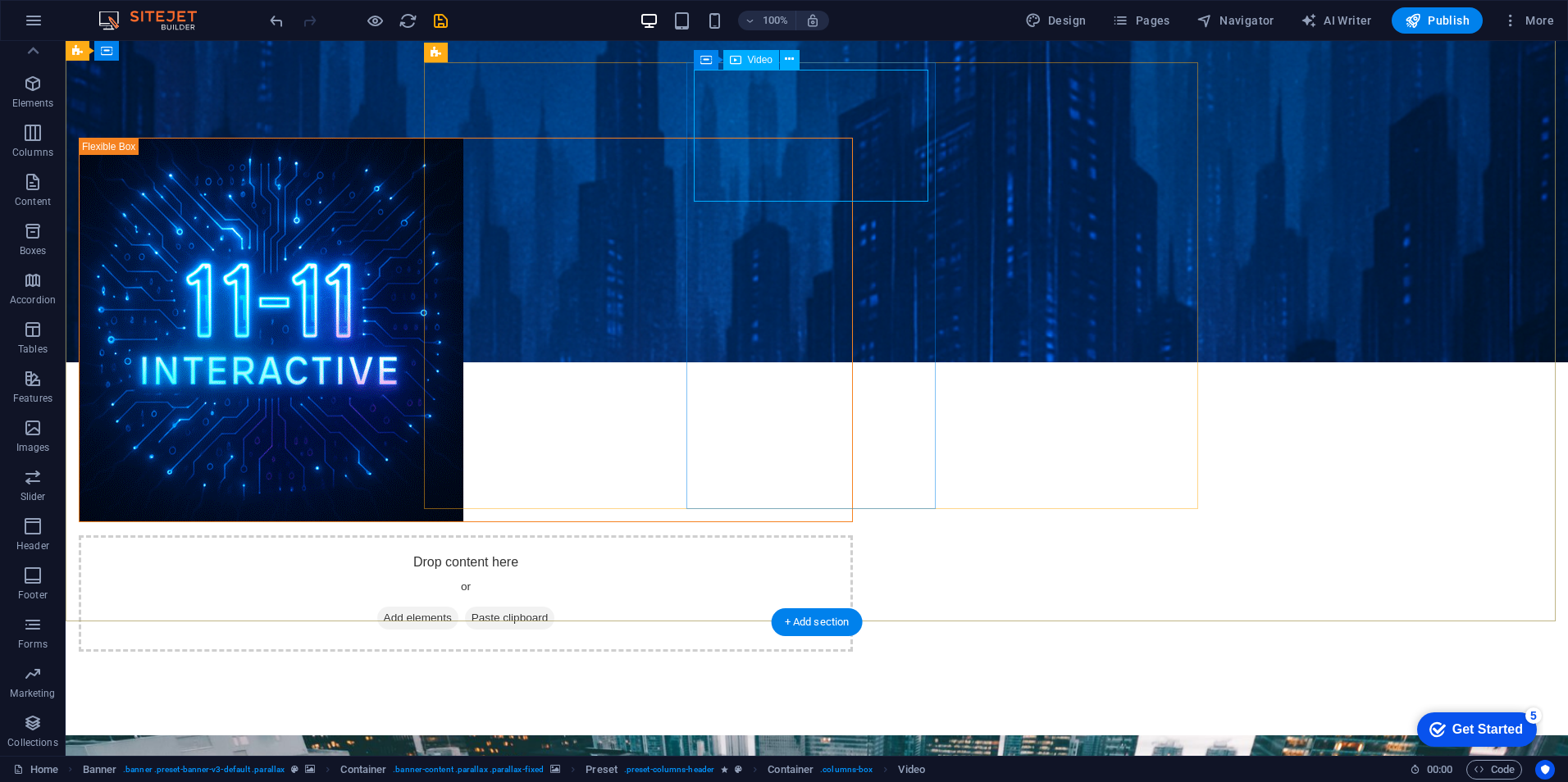
click at [795, 60] on button at bounding box center [790, 59] width 20 height 20
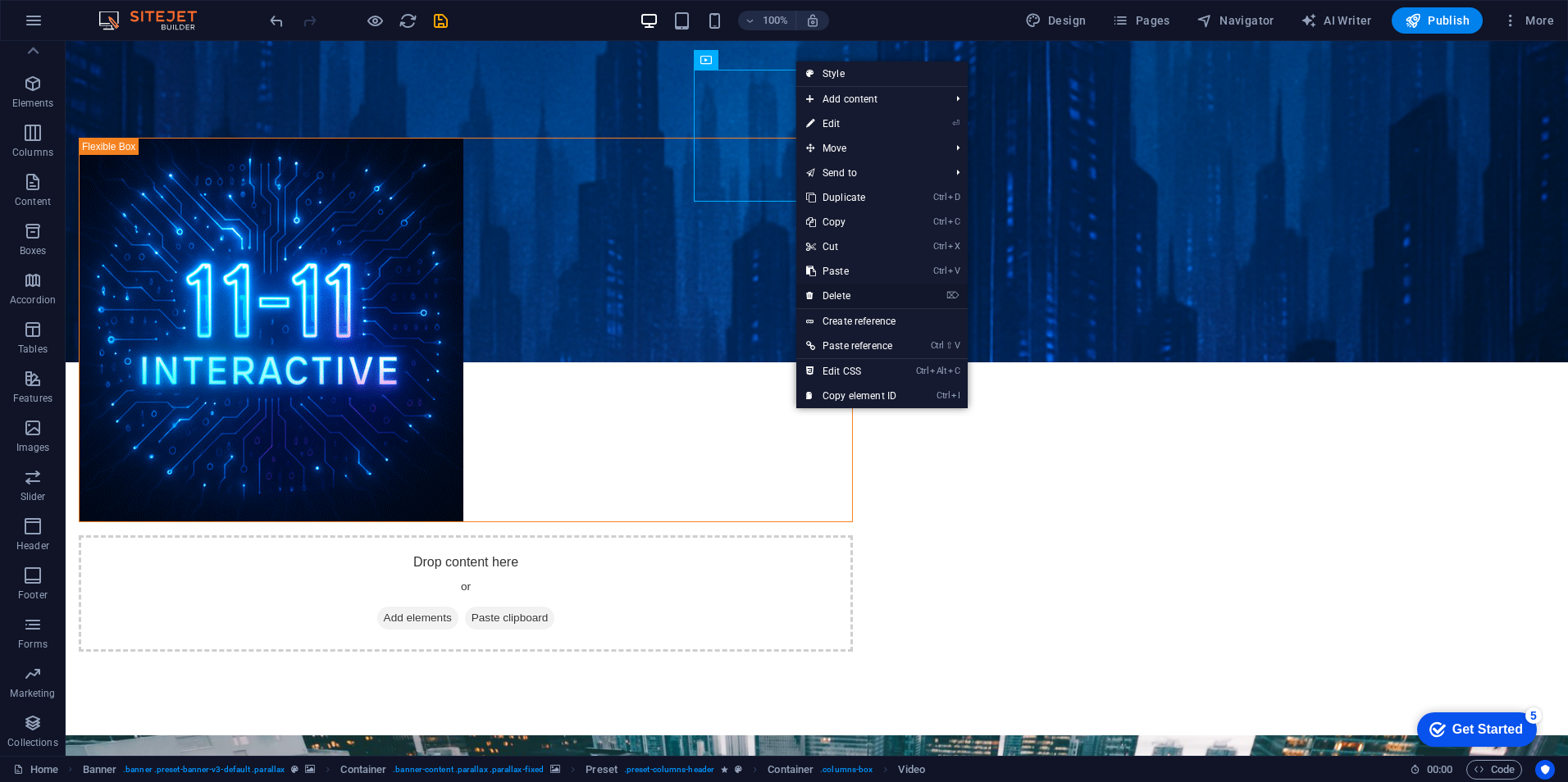
click at [858, 293] on link "⌦ Delete" at bounding box center [851, 296] width 109 height 25
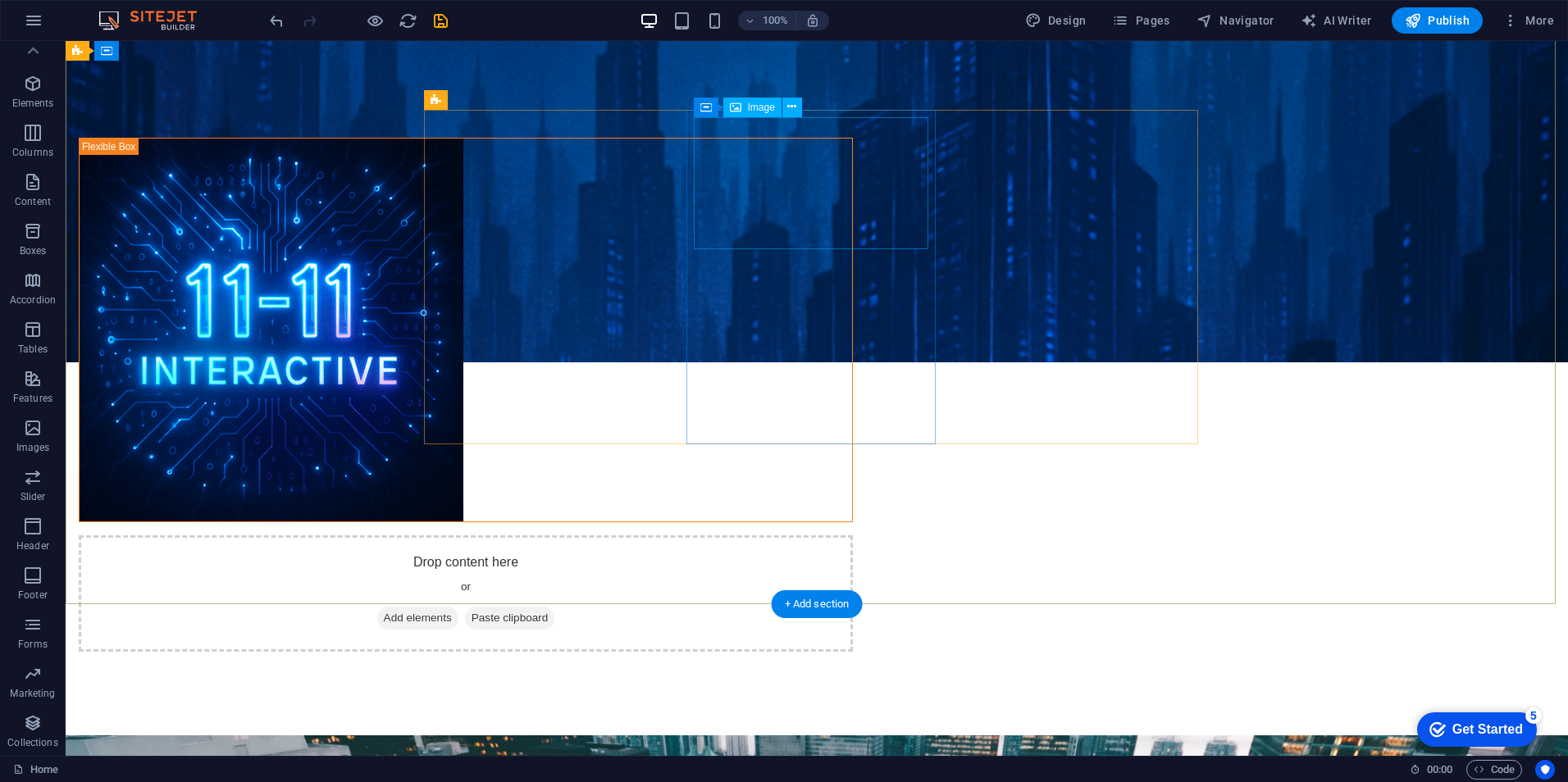
click at [772, 109] on span "Image" at bounding box center [761, 108] width 27 height 10
click at [799, 109] on button at bounding box center [791, 107] width 20 height 20
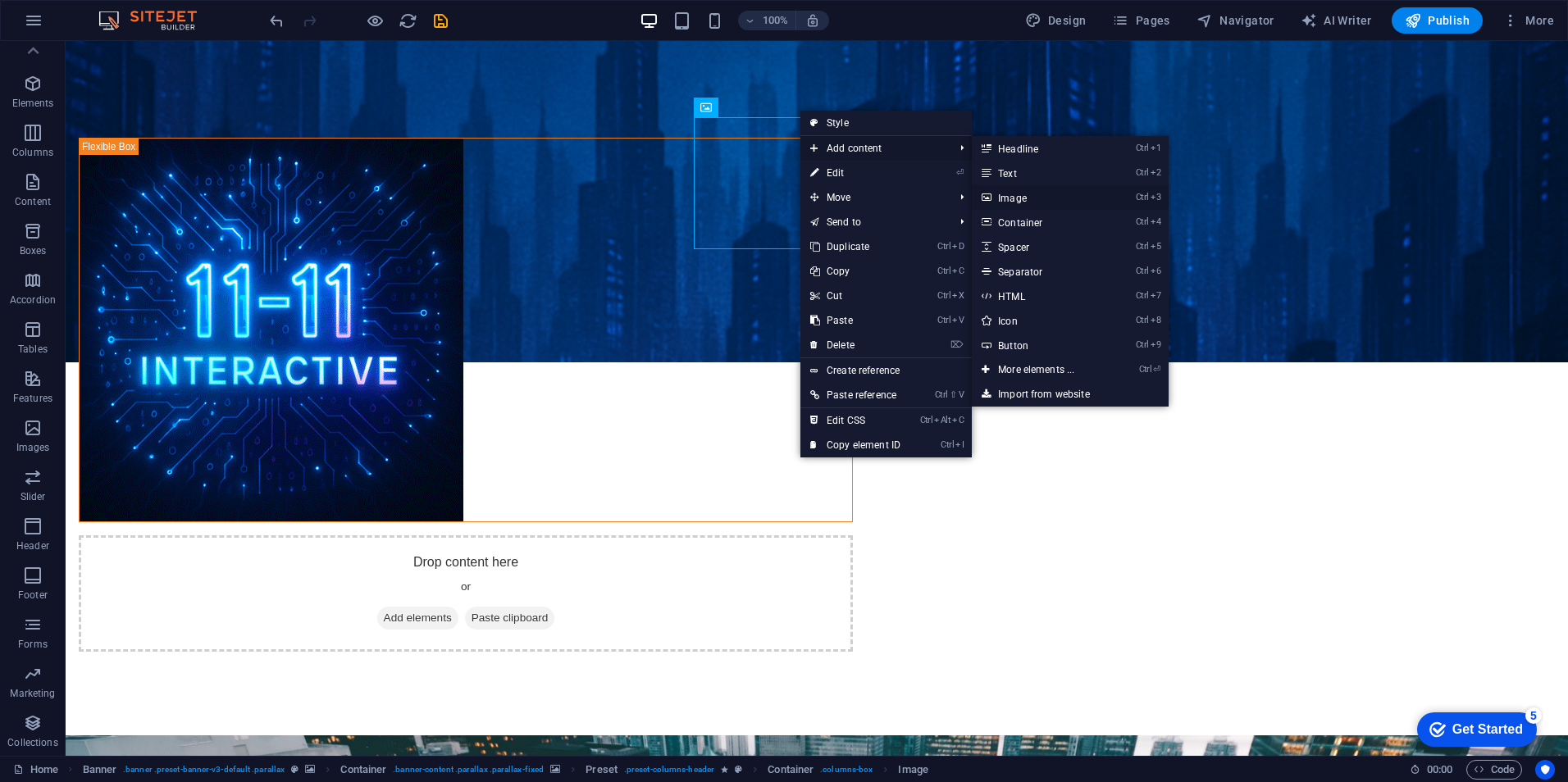
click at [1017, 196] on link "Ctrl 3 Image" at bounding box center [1039, 198] width 135 height 25
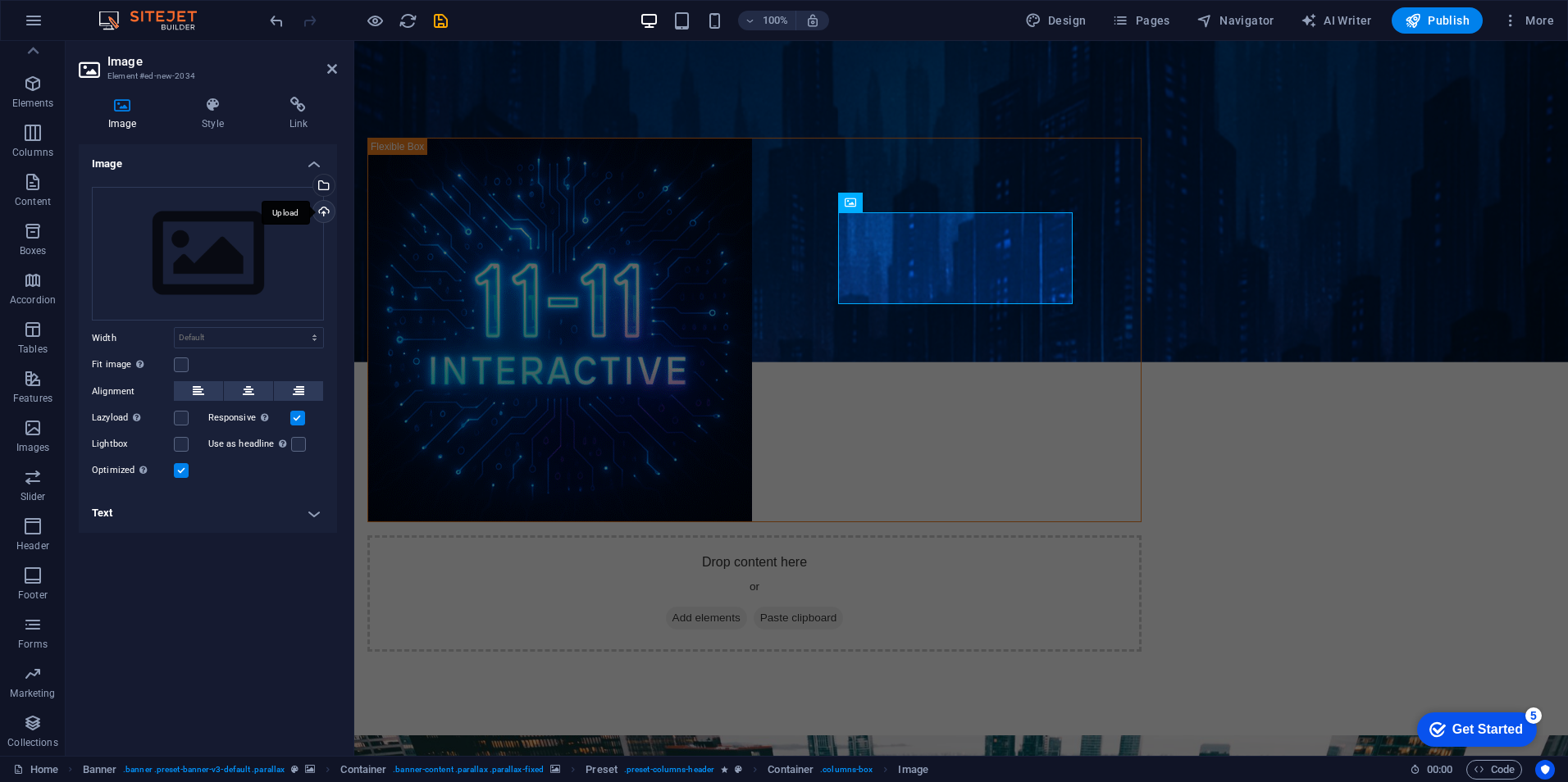
click at [322, 208] on div "Upload" at bounding box center [322, 213] width 25 height 25
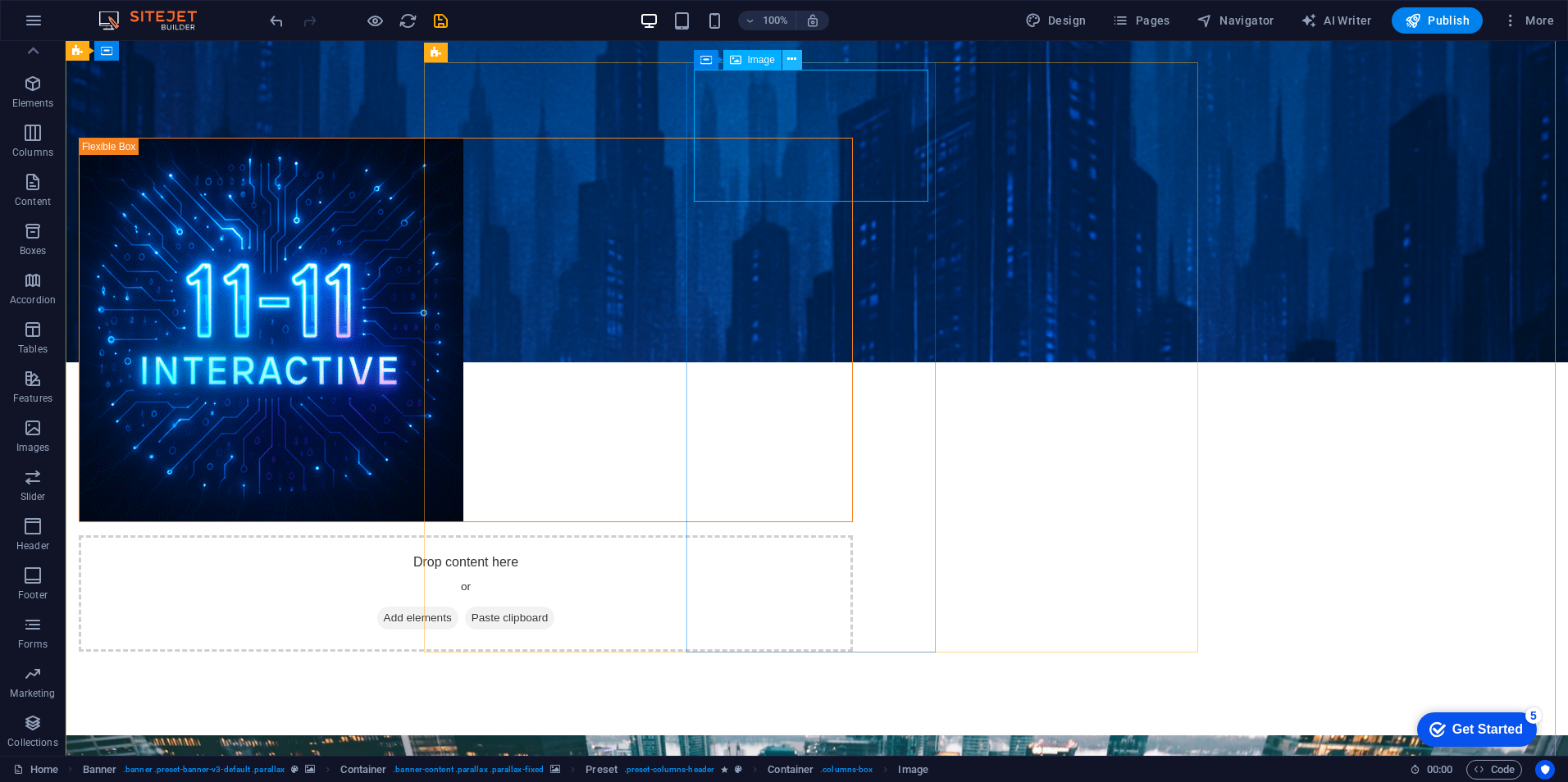
click at [790, 54] on icon at bounding box center [791, 59] width 9 height 17
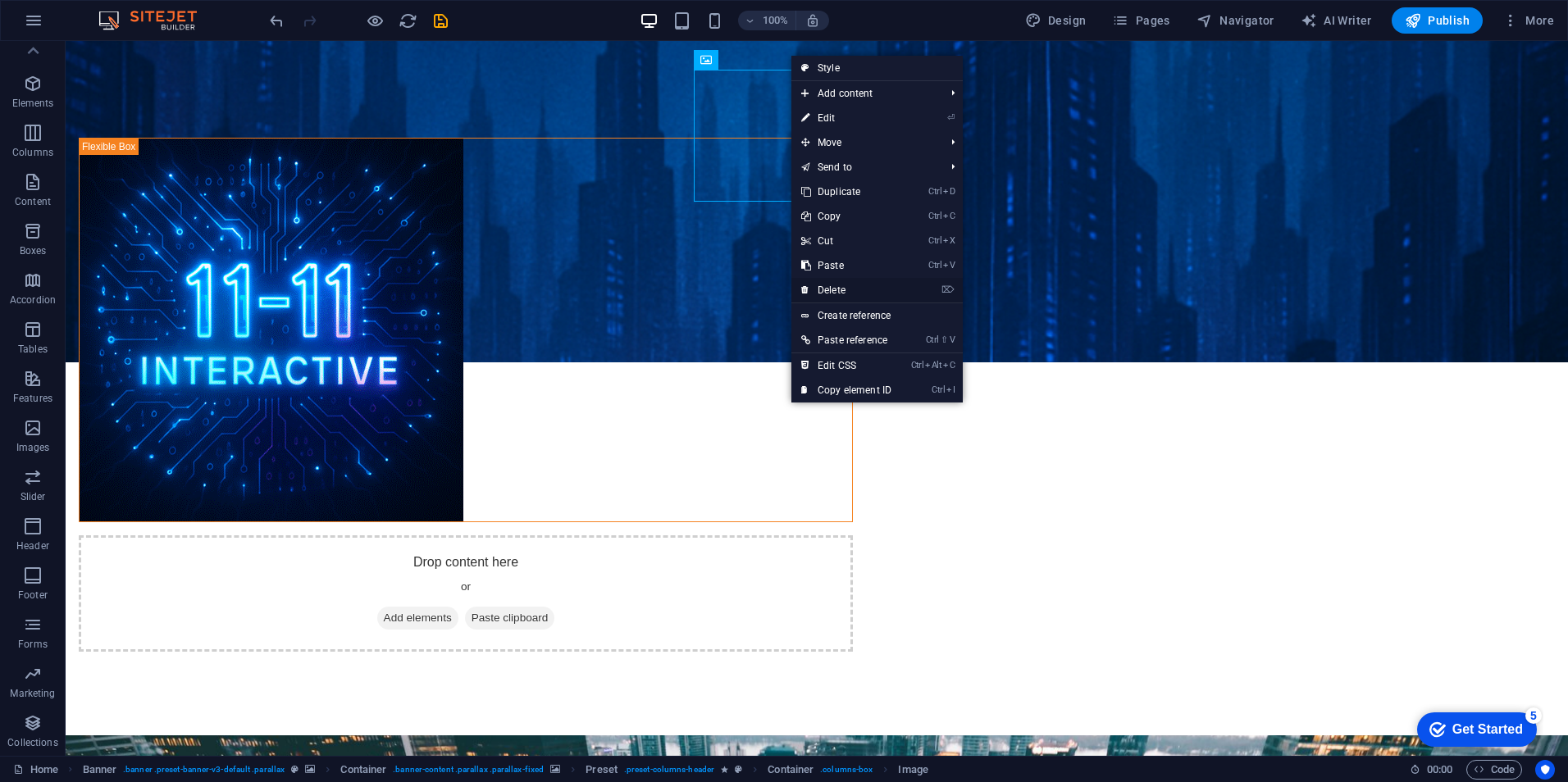
click at [869, 289] on link "⌦ Delete" at bounding box center [846, 290] width 109 height 25
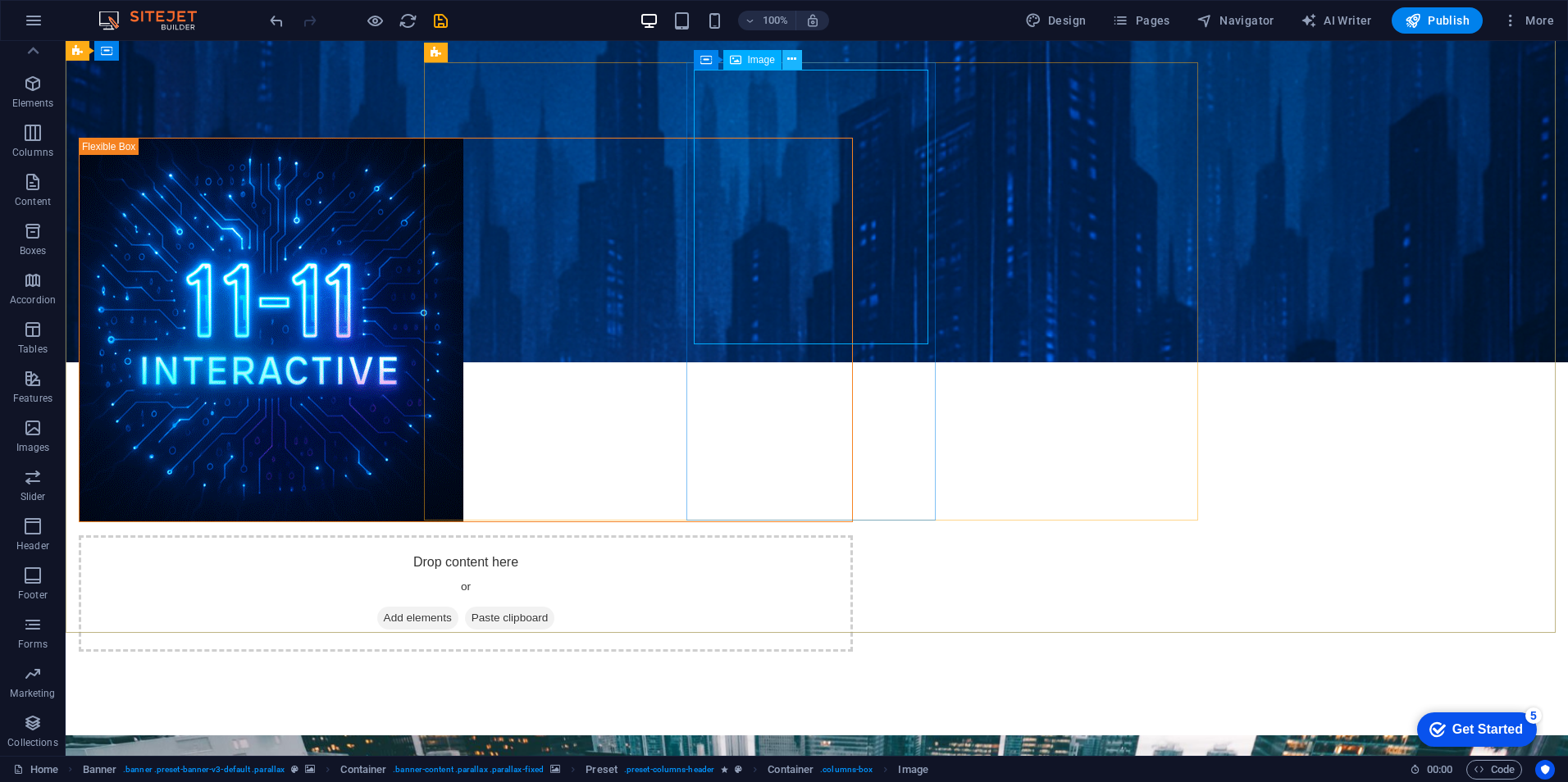
click at [794, 56] on icon at bounding box center [791, 59] width 9 height 17
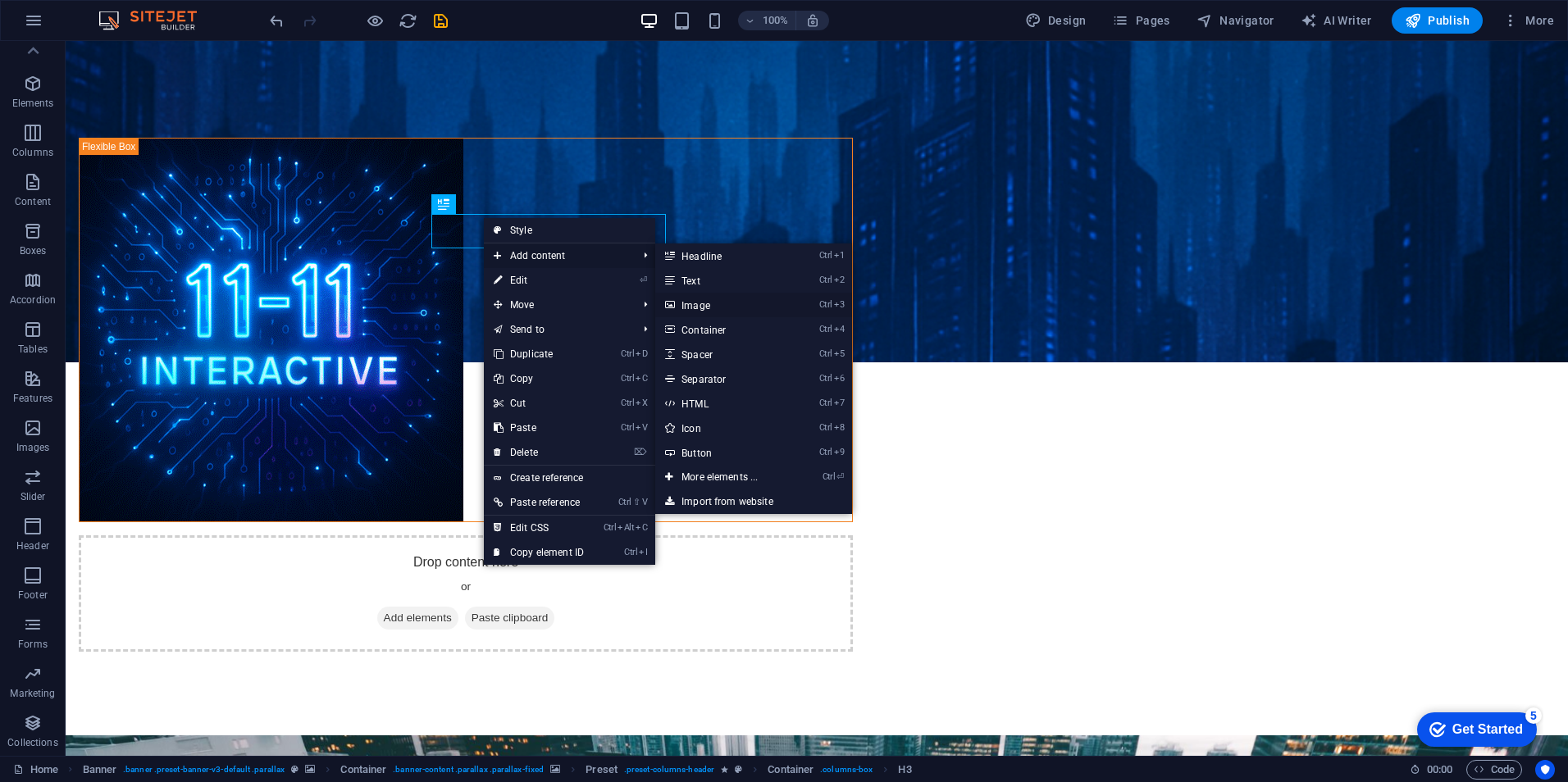
click at [718, 301] on link "Ctrl 3 Image" at bounding box center [723, 305] width 135 height 25
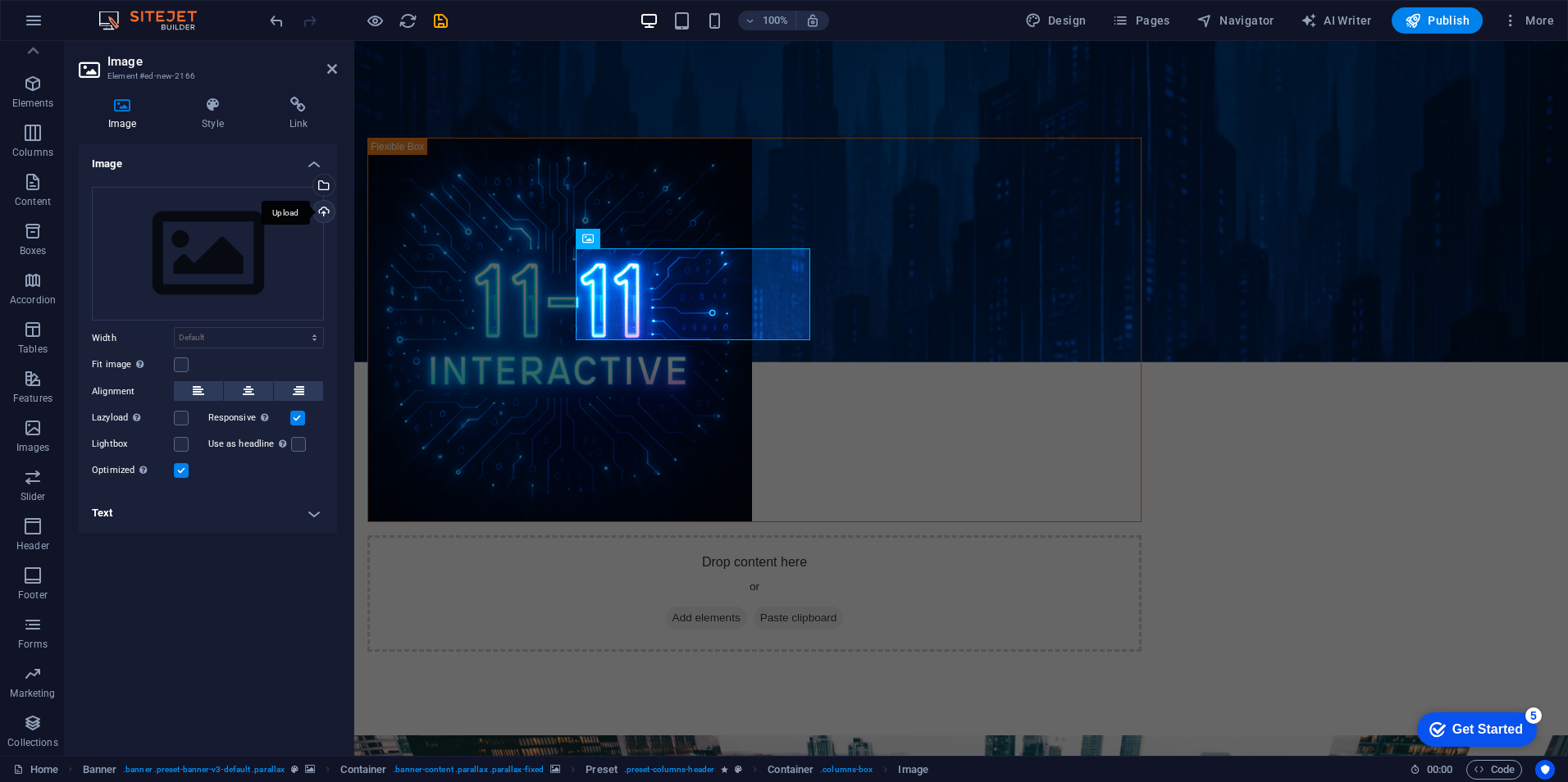
click at [326, 212] on div "Upload" at bounding box center [322, 213] width 25 height 25
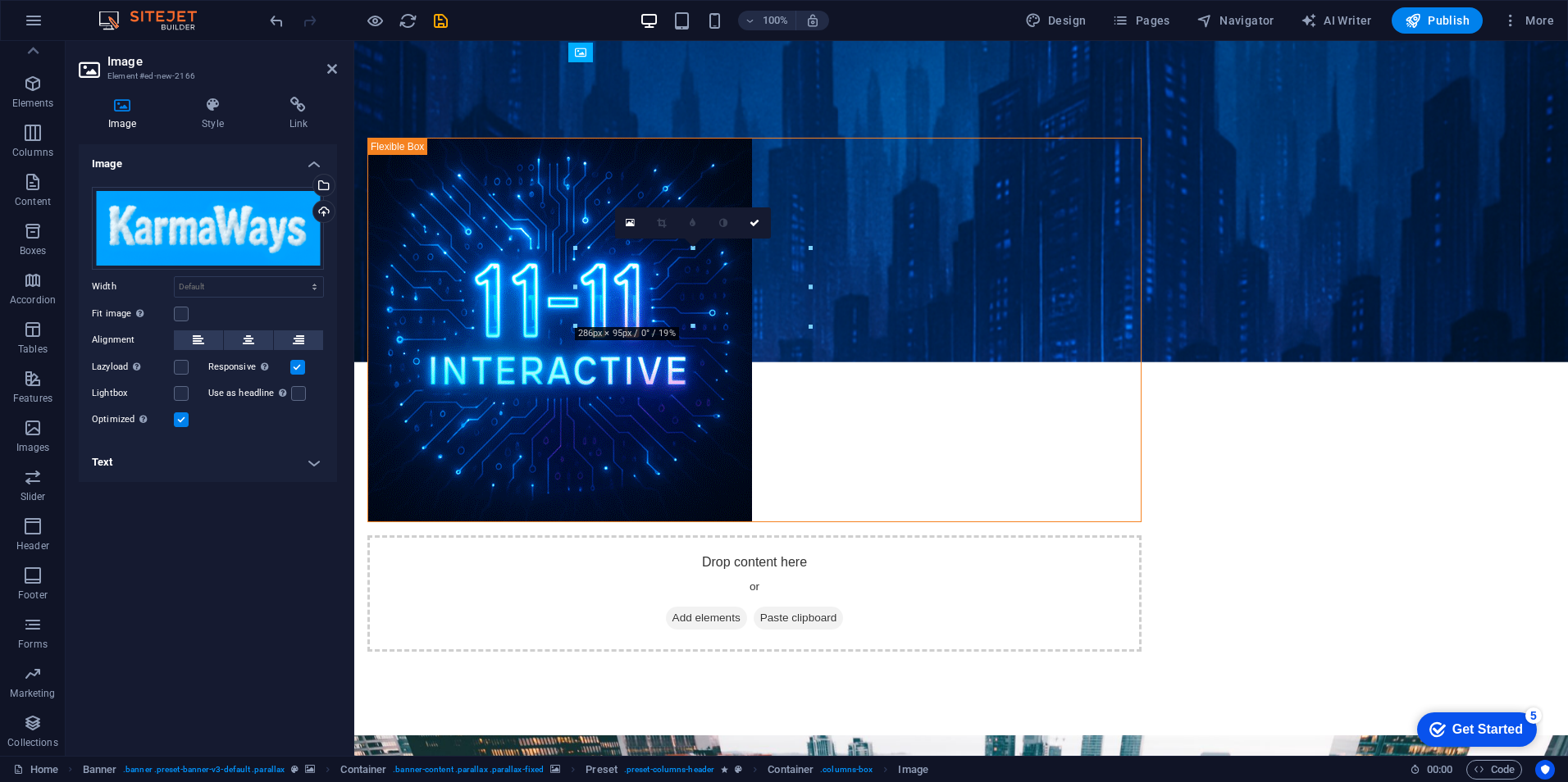
drag, startPoint x: 753, startPoint y: 298, endPoint x: 743, endPoint y: 230, distance: 68.7
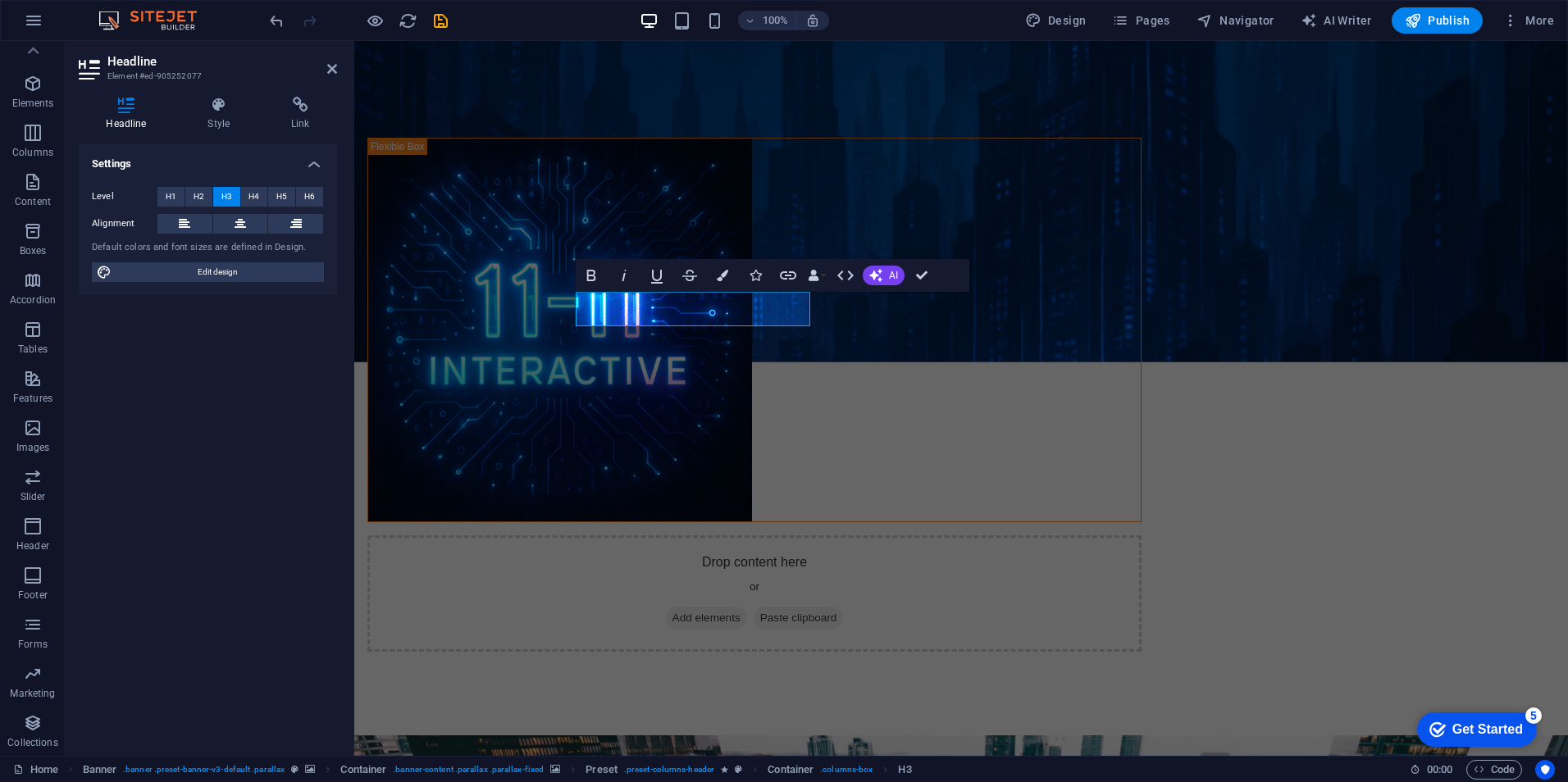
scroll to position [22, 0]
click at [870, 270] on icon "button" at bounding box center [875, 275] width 13 height 13
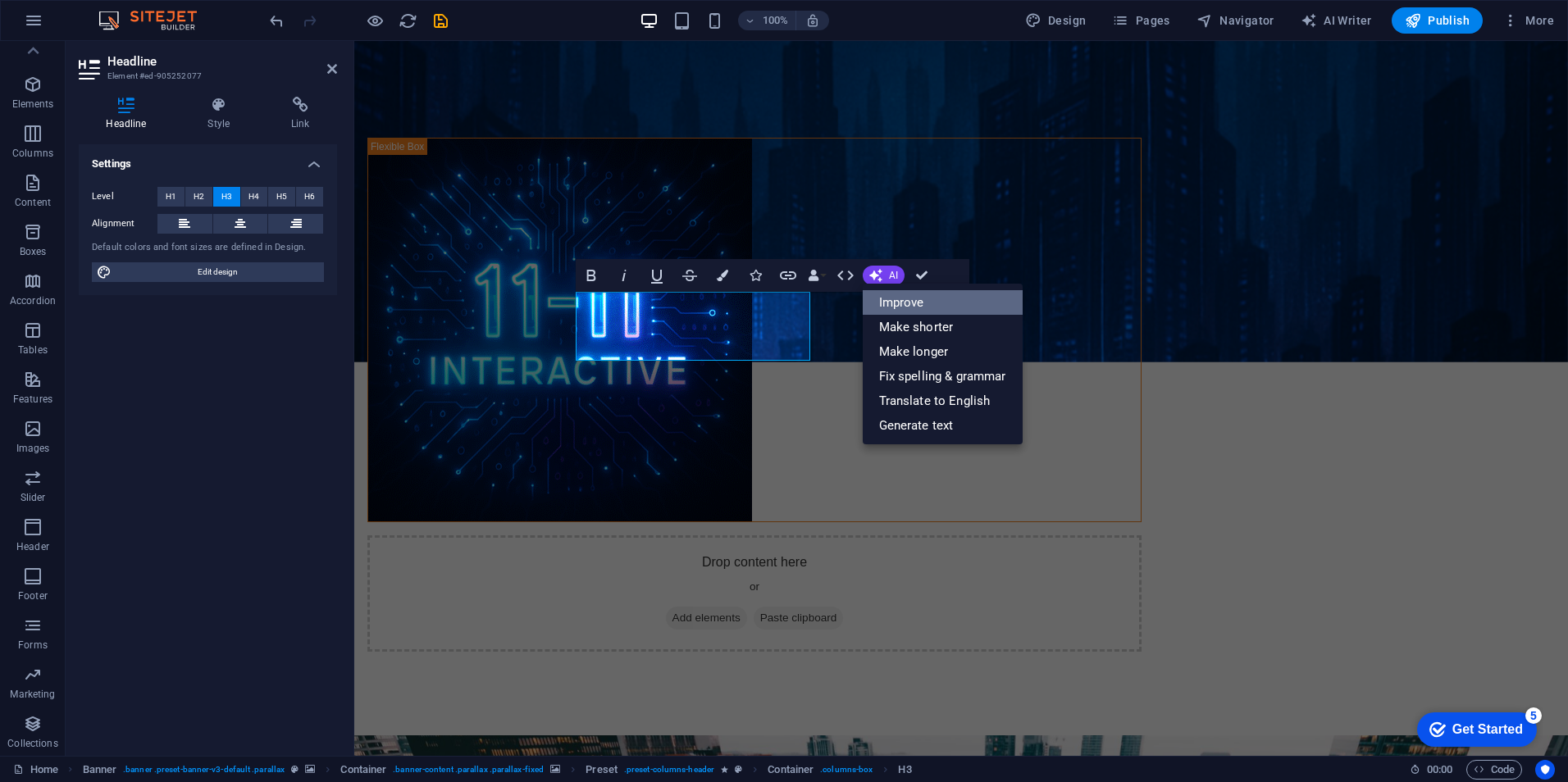
click at [920, 301] on link "Improve" at bounding box center [942, 302] width 160 height 25
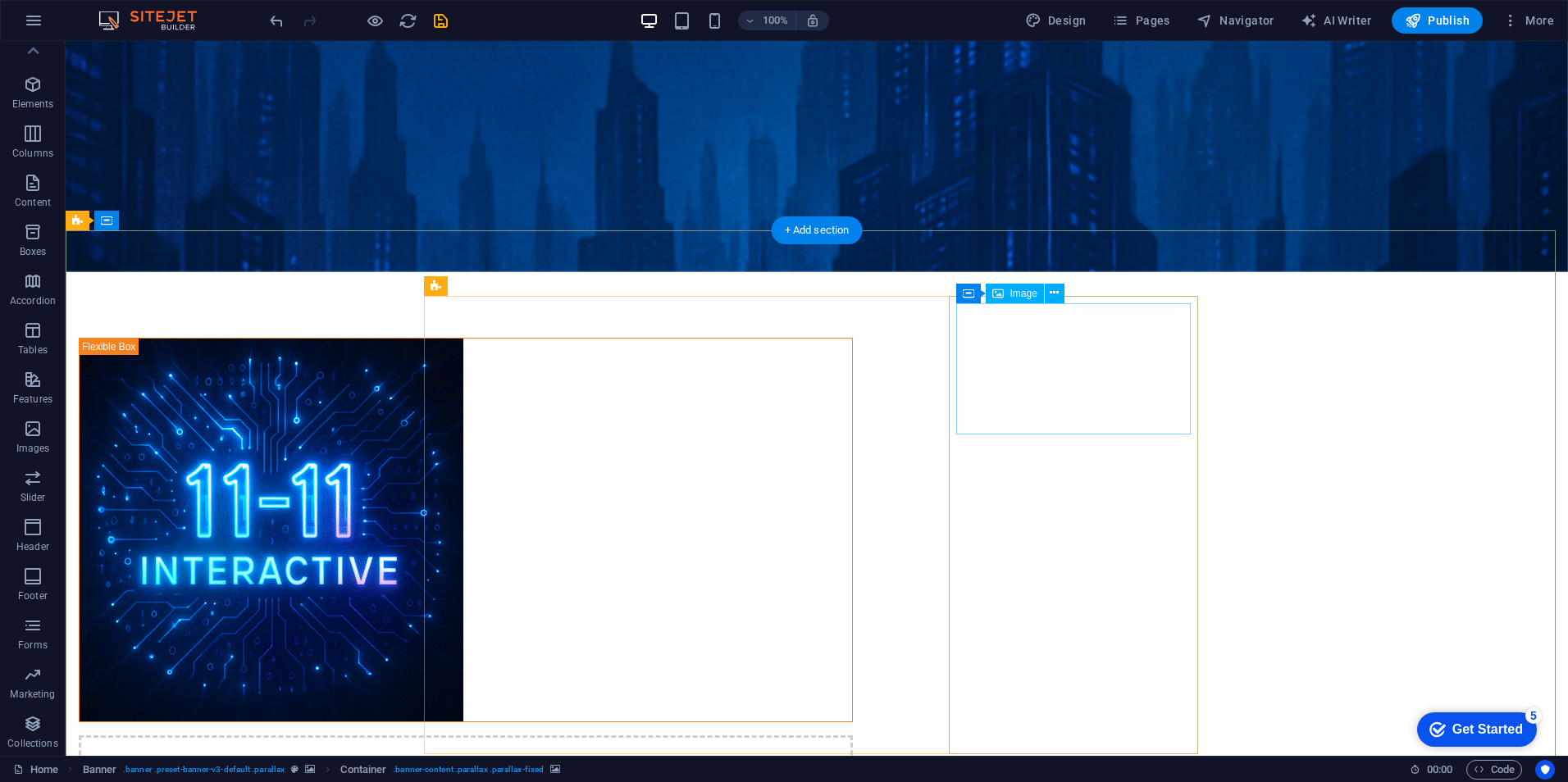
scroll to position [338, 0]
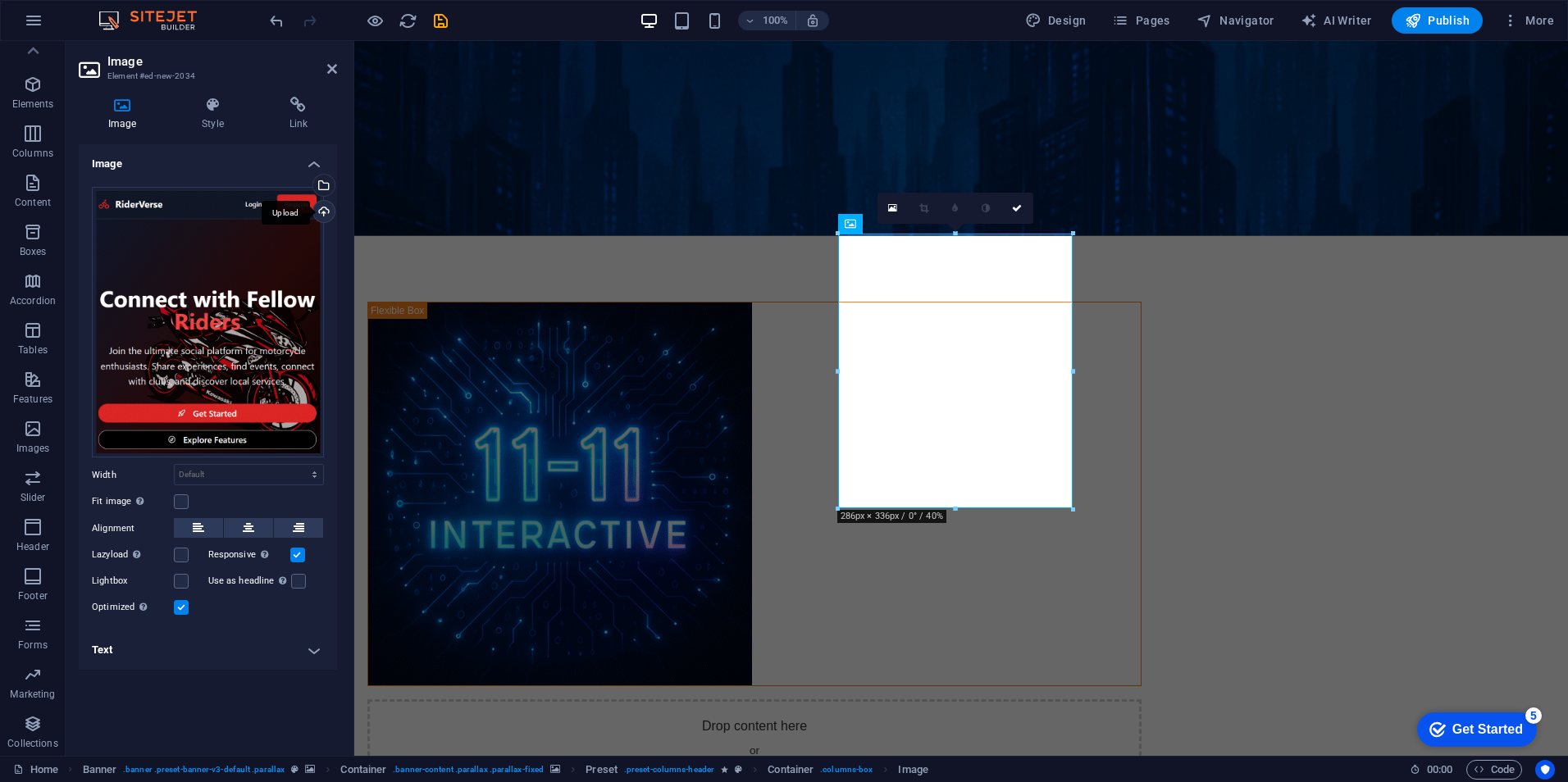
click at [326, 210] on div "Upload" at bounding box center [322, 213] width 25 height 25
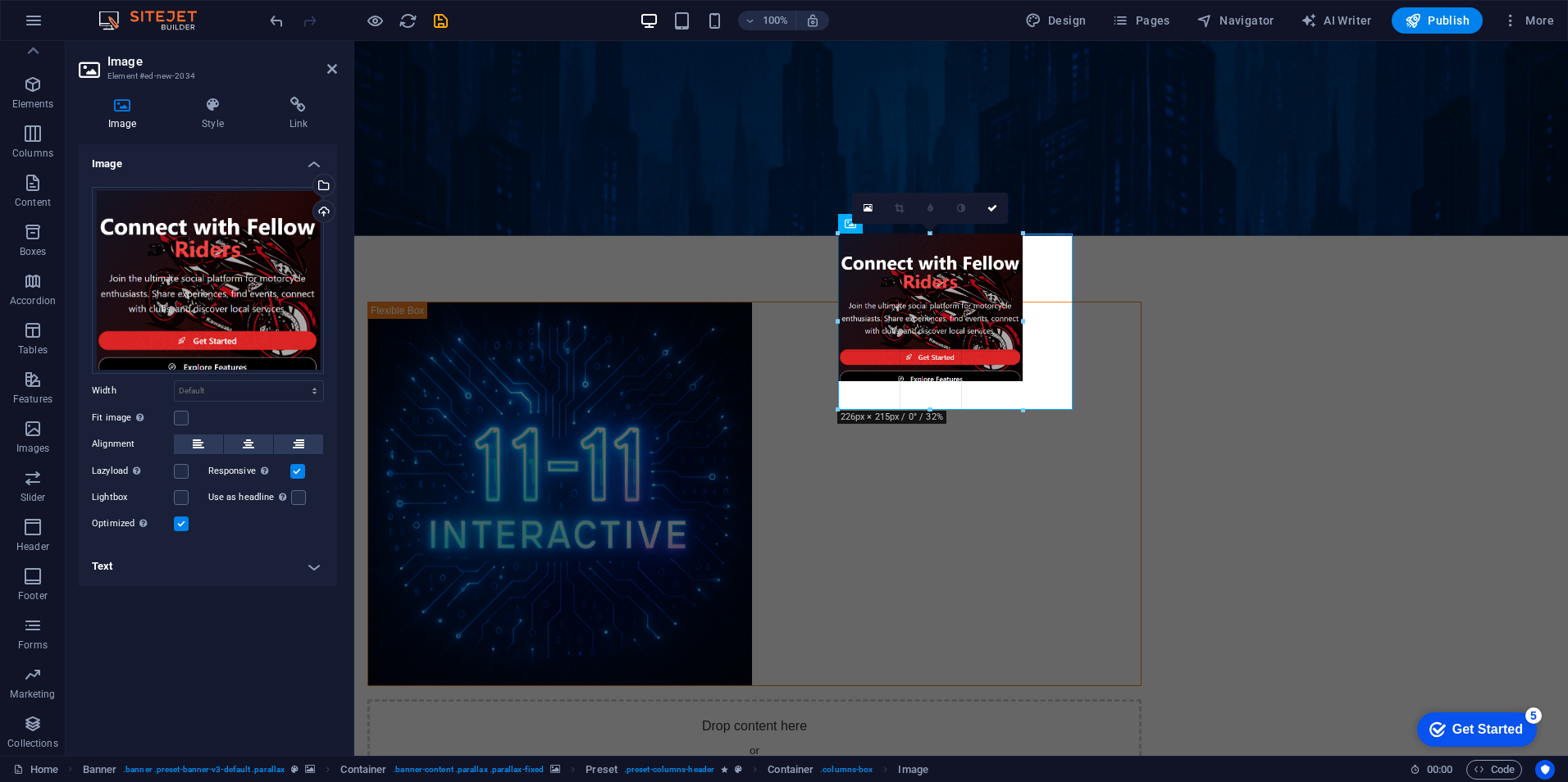
drag, startPoint x: 953, startPoint y: 422, endPoint x: 962, endPoint y: 410, distance: 15.0
type input "226"
select select "px"
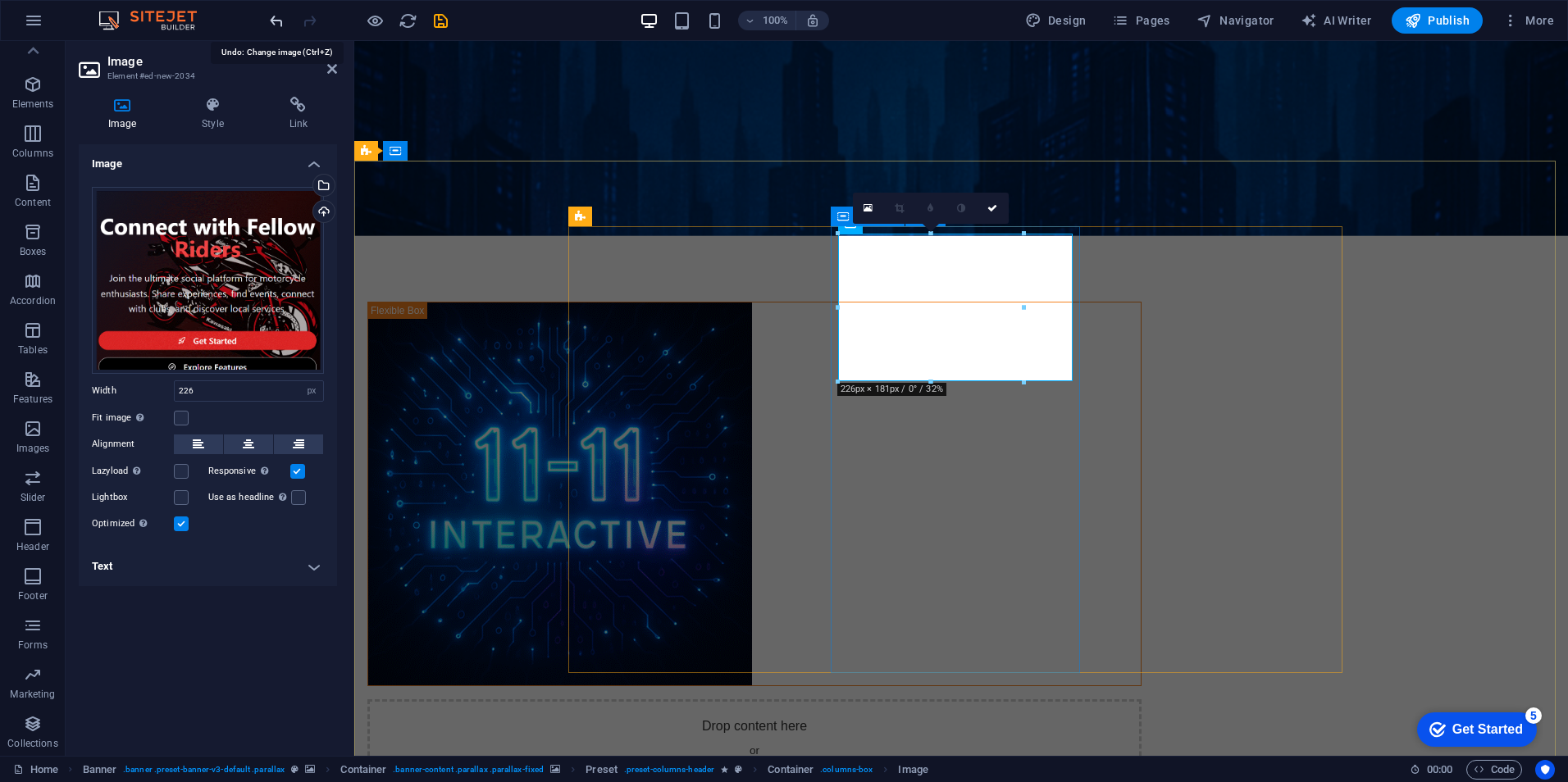
click at [280, 21] on icon "undo" at bounding box center [276, 21] width 19 height 19
select select "DISABLED_OPTION_VALUE"
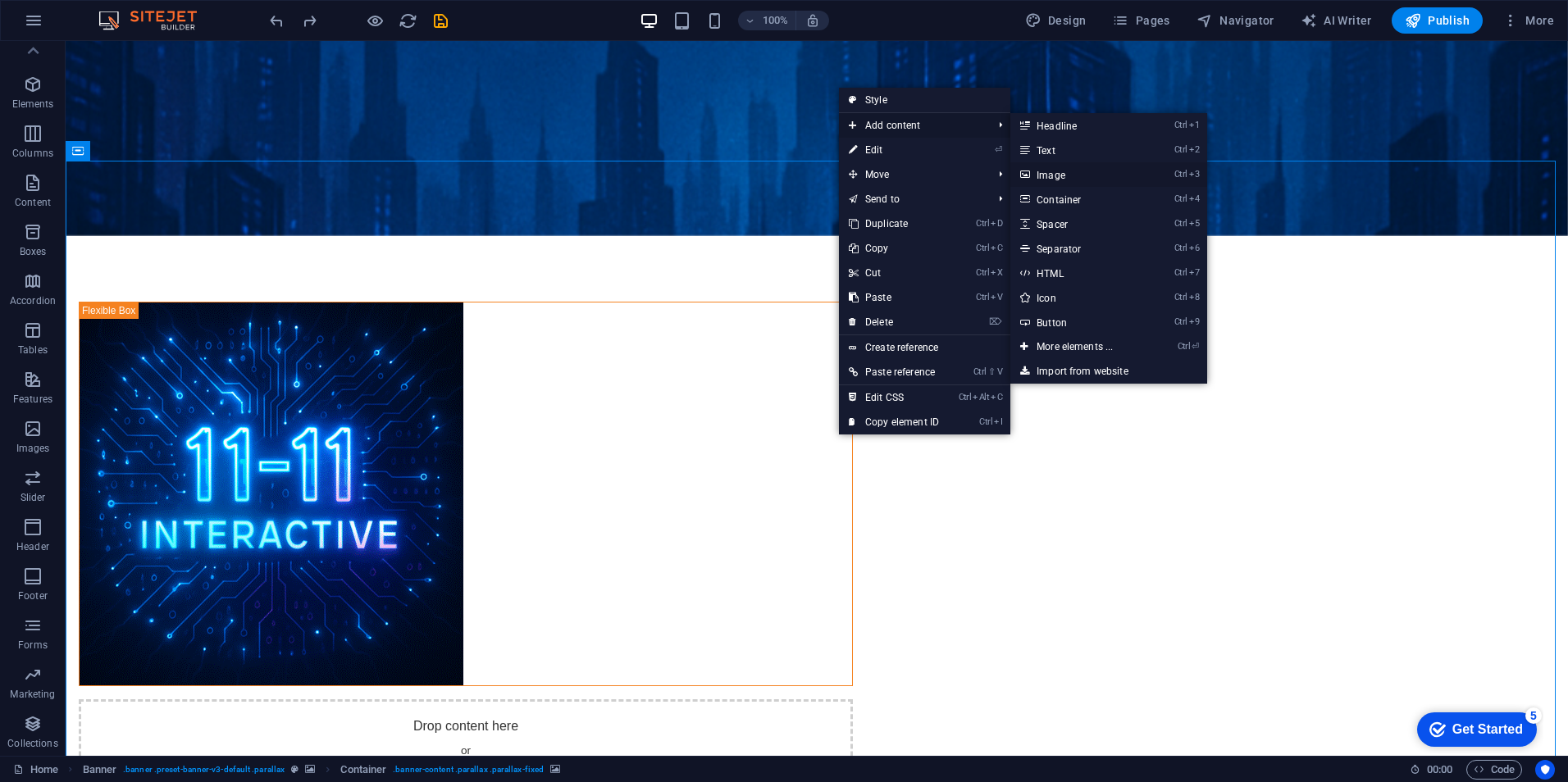
click at [1064, 176] on link "Ctrl 3 Image" at bounding box center [1078, 175] width 135 height 25
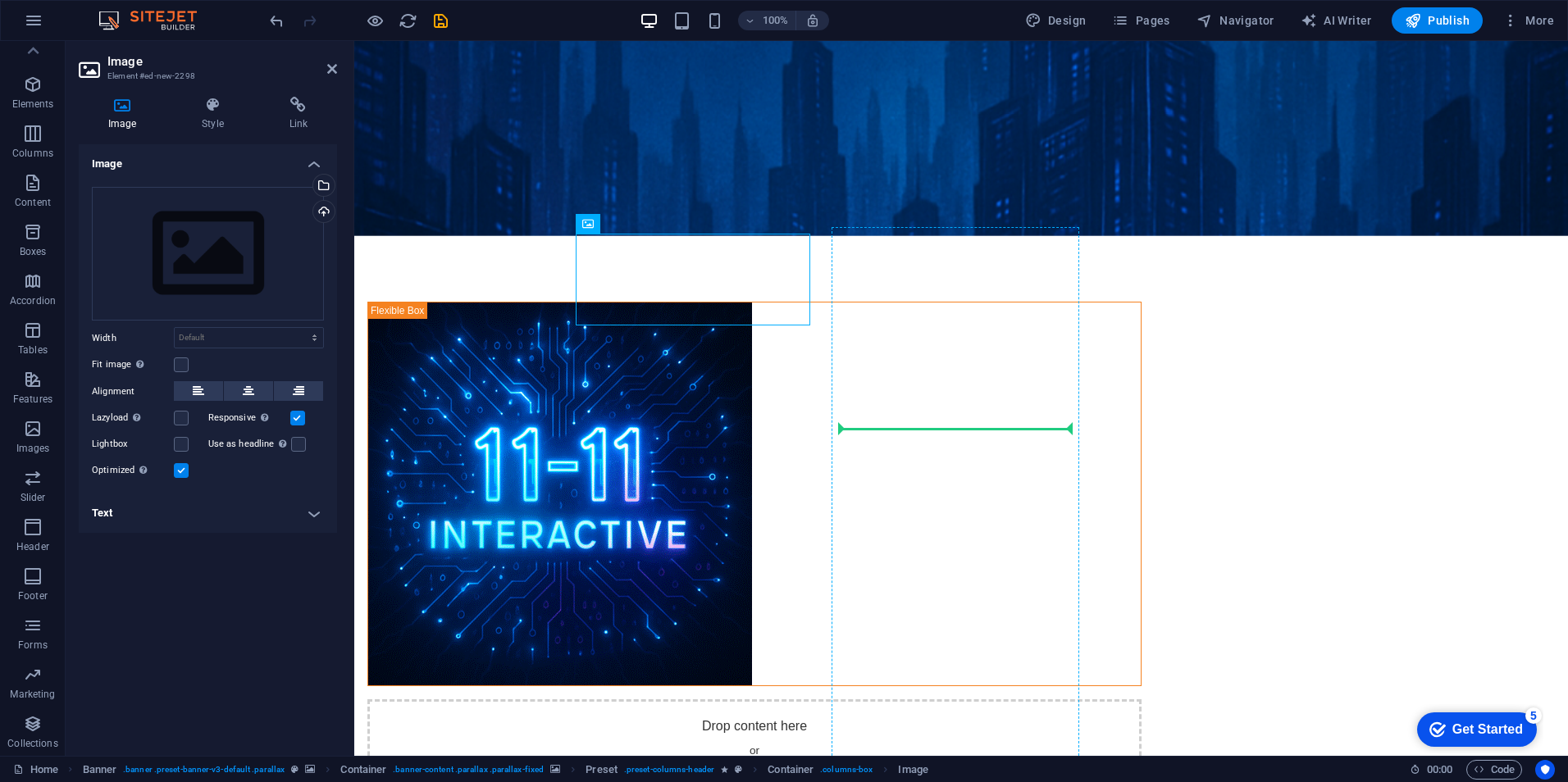
drag, startPoint x: 741, startPoint y: 289, endPoint x: 970, endPoint y: 438, distance: 273.2
click at [327, 214] on div "Upload" at bounding box center [322, 213] width 25 height 25
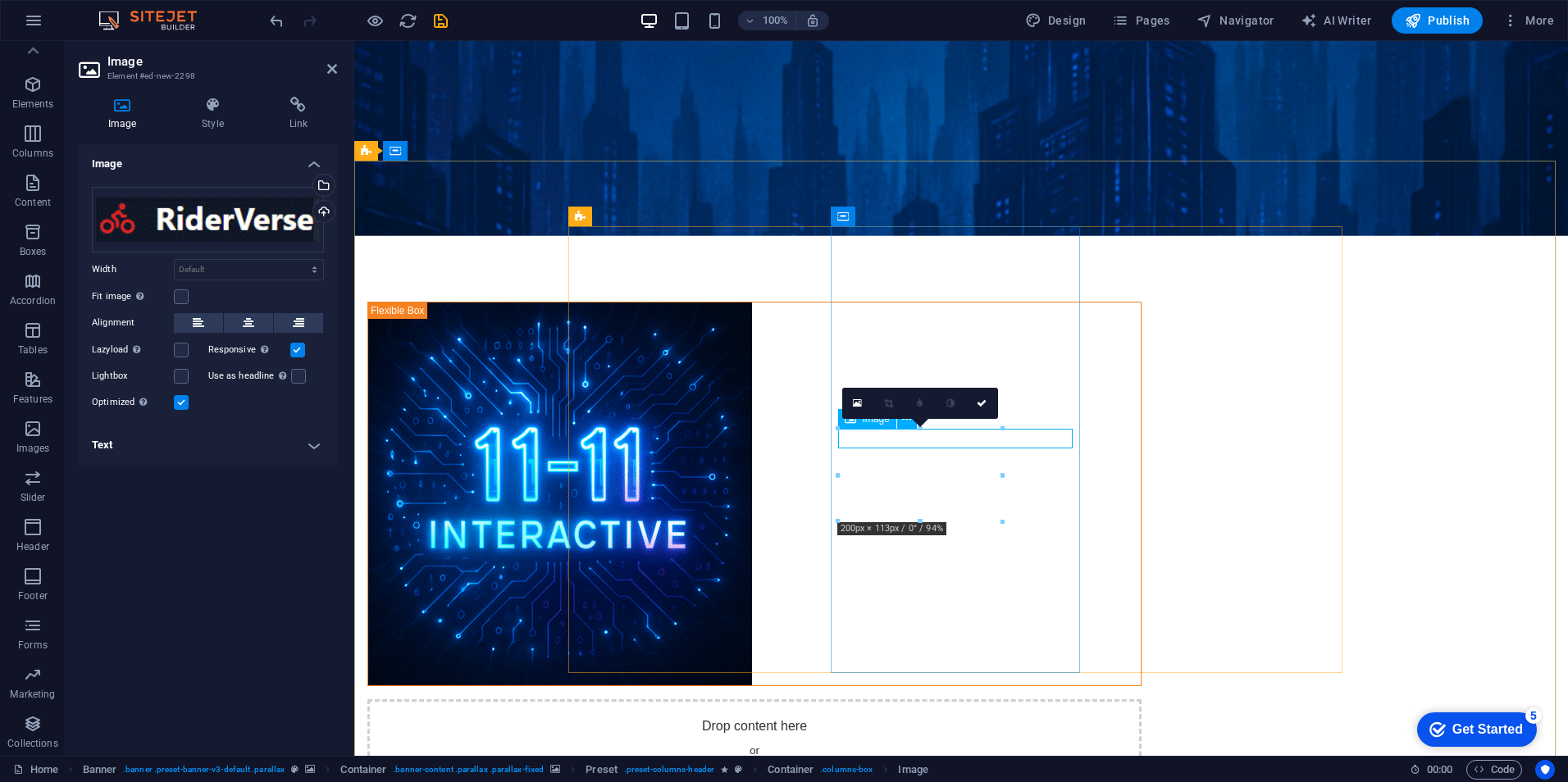
click at [241, 316] on button at bounding box center [249, 323] width 50 height 20
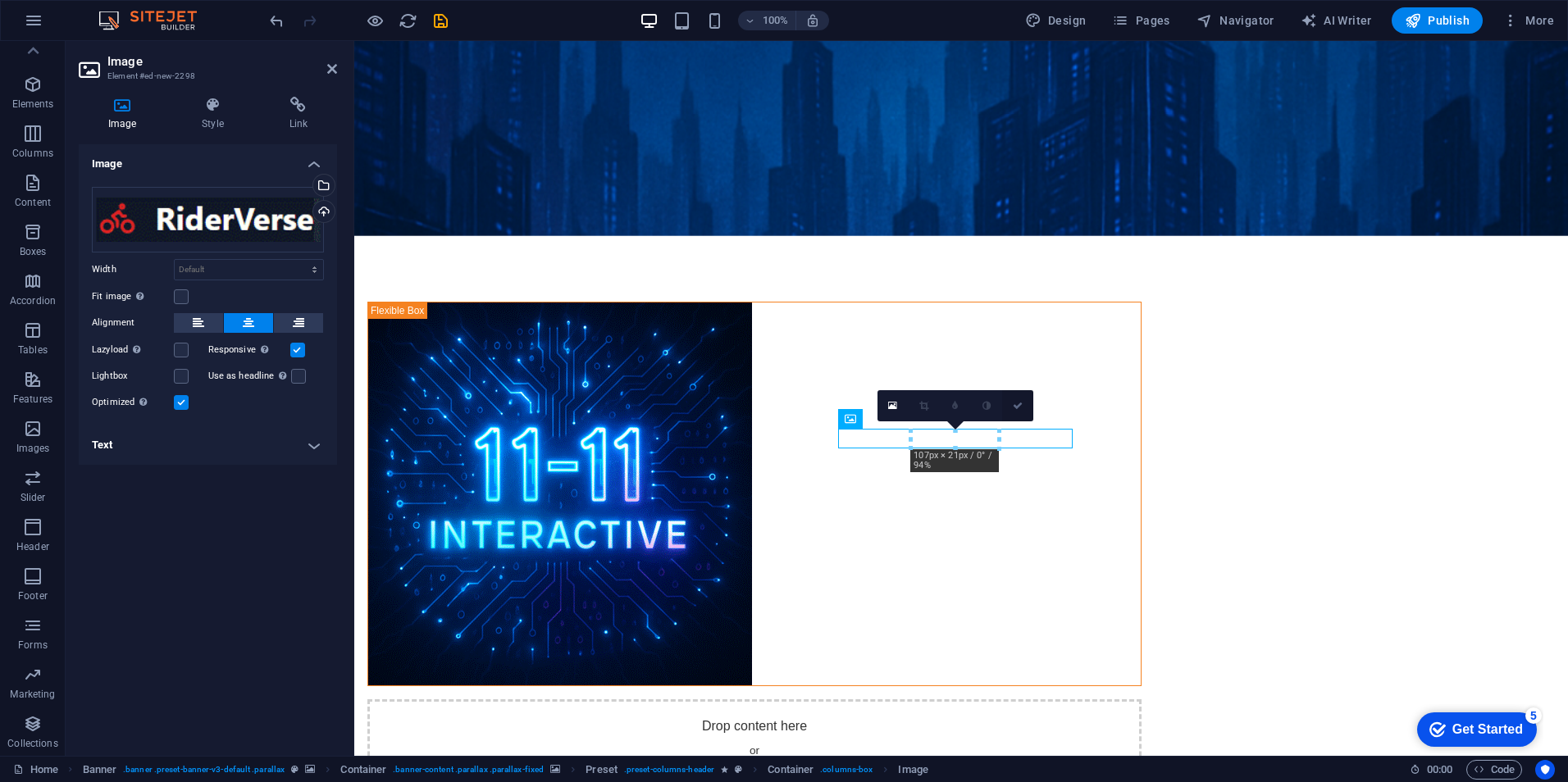
click at [1018, 406] on icon at bounding box center [1018, 406] width 10 height 10
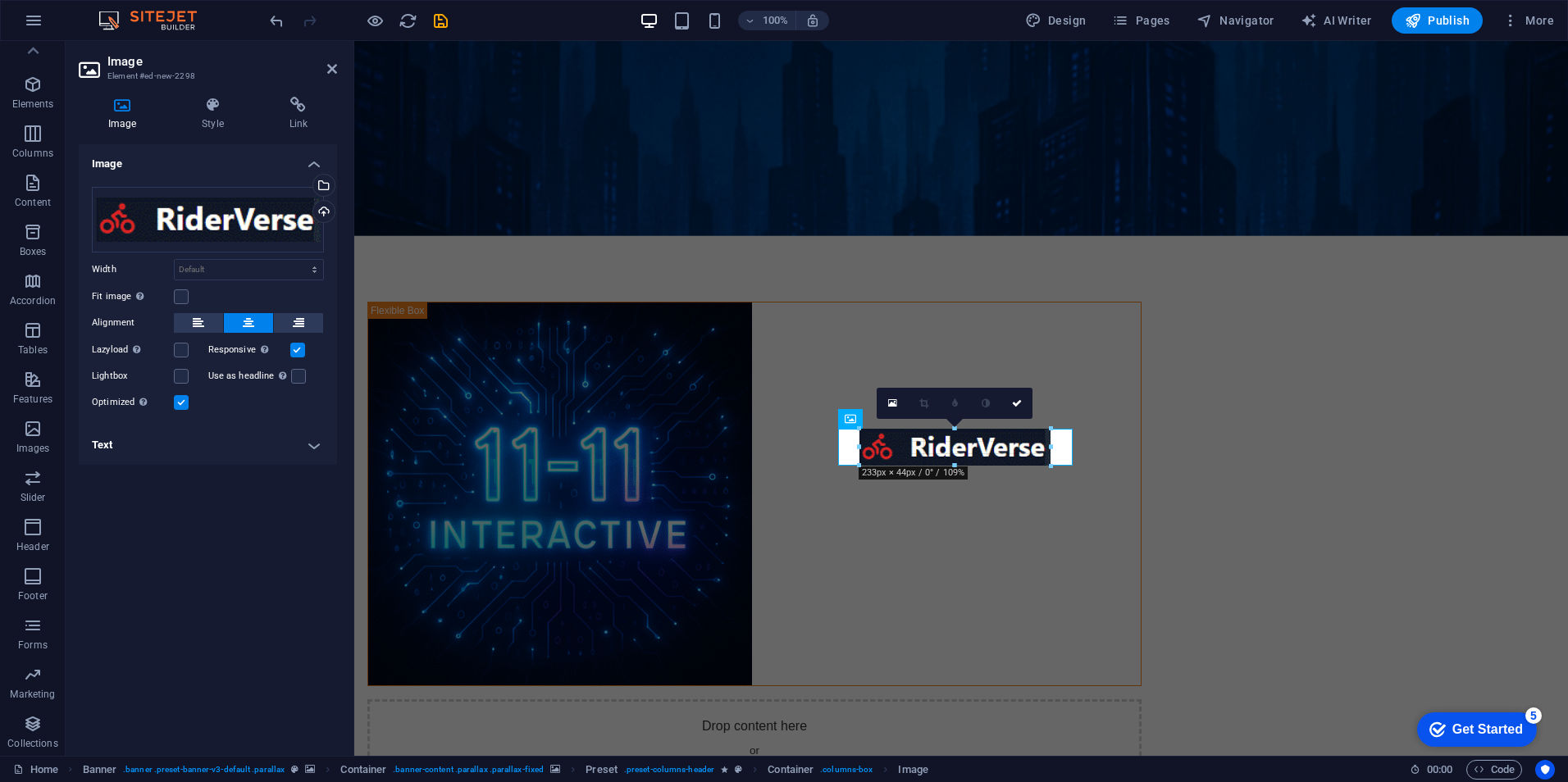
drag, startPoint x: 913, startPoint y: 447, endPoint x: 852, endPoint y: 470, distance: 65.2
type input "242"
select select "px"
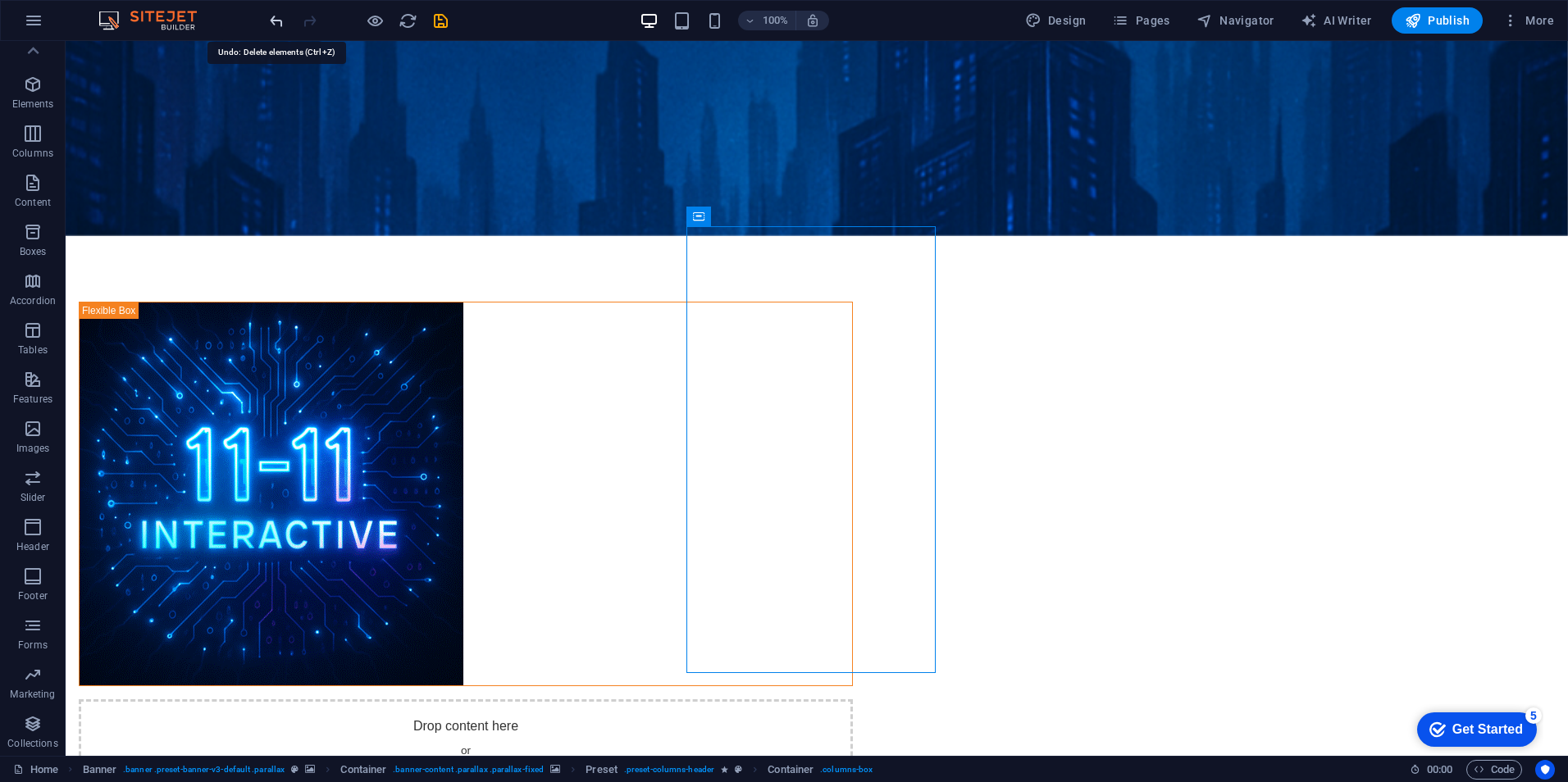
click at [269, 26] on icon "undo" at bounding box center [276, 21] width 19 height 19
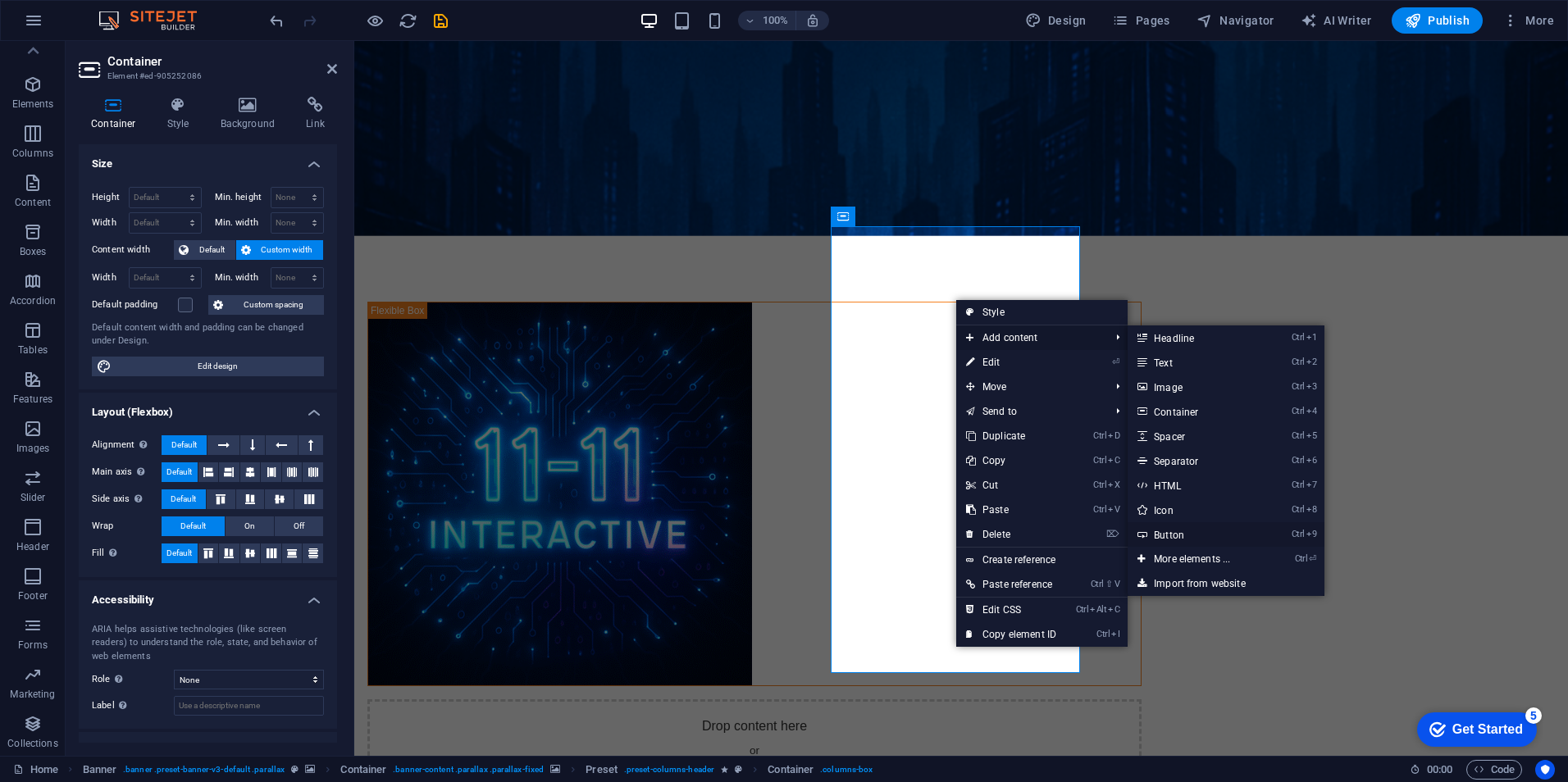
click at [1195, 535] on link "Ctrl 9 Button" at bounding box center [1195, 535] width 135 height 25
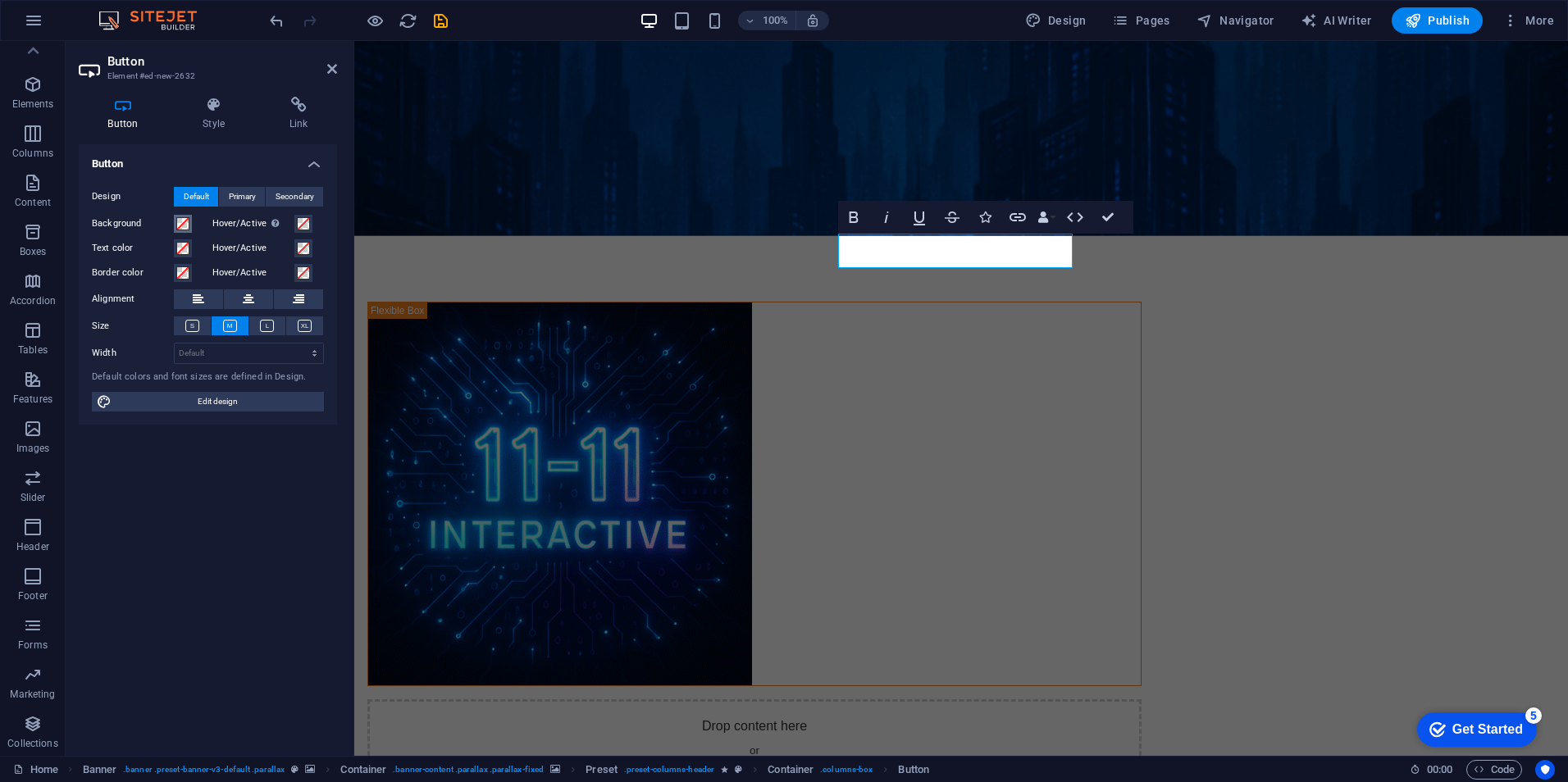
click at [186, 220] on span at bounding box center [182, 223] width 13 height 13
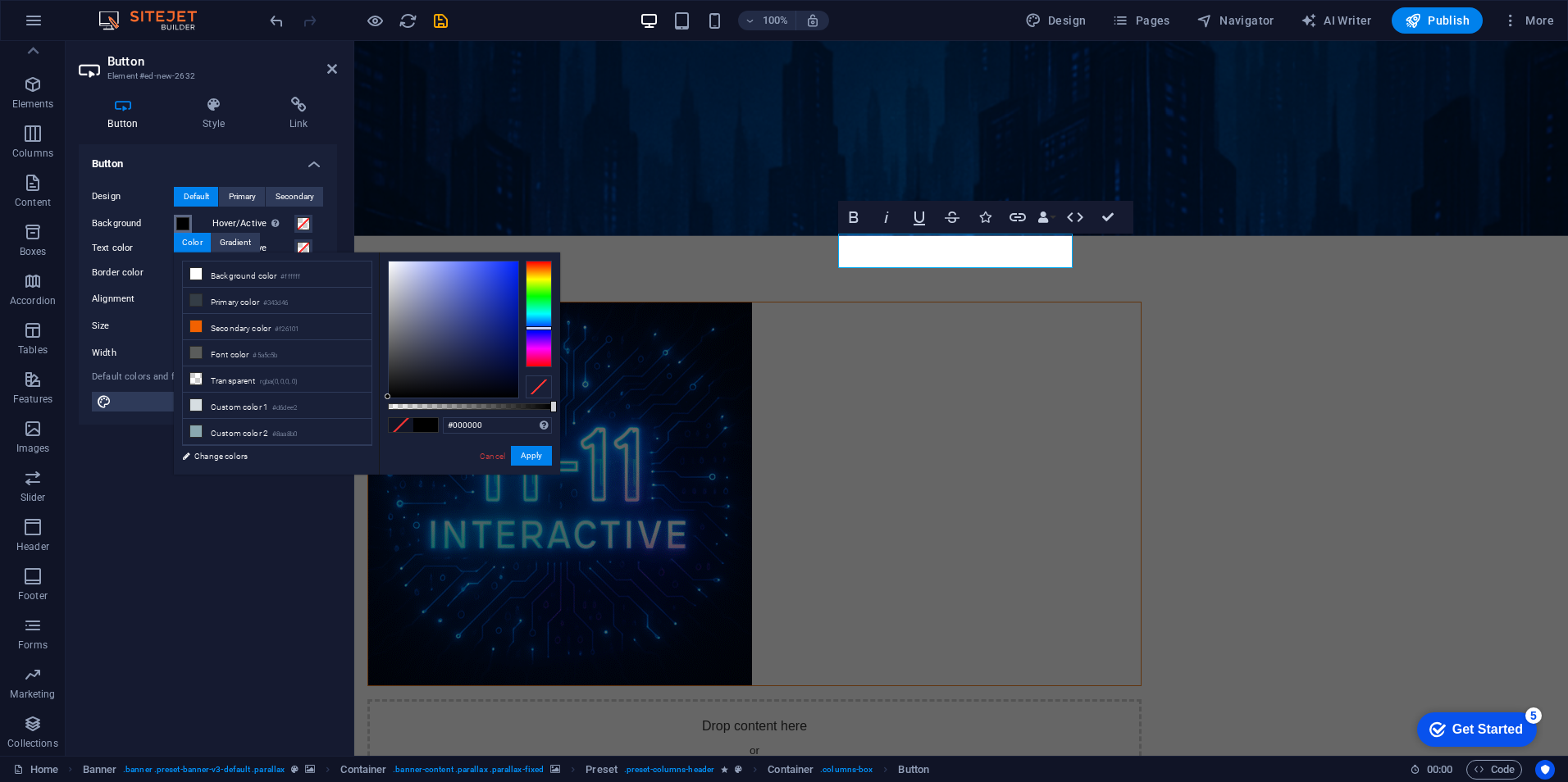
click at [542, 328] on div at bounding box center [538, 314] width 27 height 107
type input "#0929ea"
click at [512, 271] on div at bounding box center [453, 329] width 129 height 136
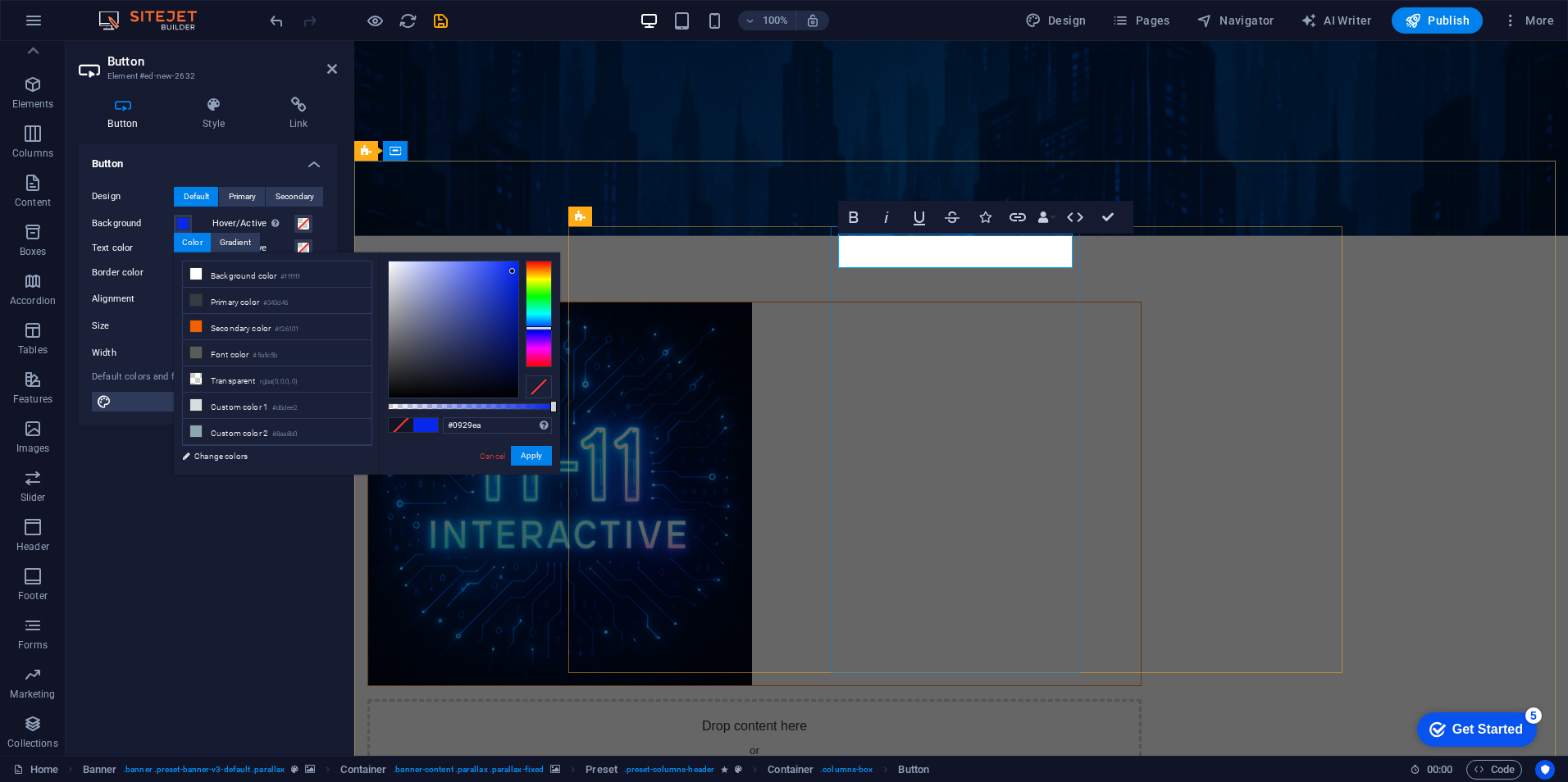
click at [1102, 157] on figure at bounding box center [961, 24] width 1214 height 424
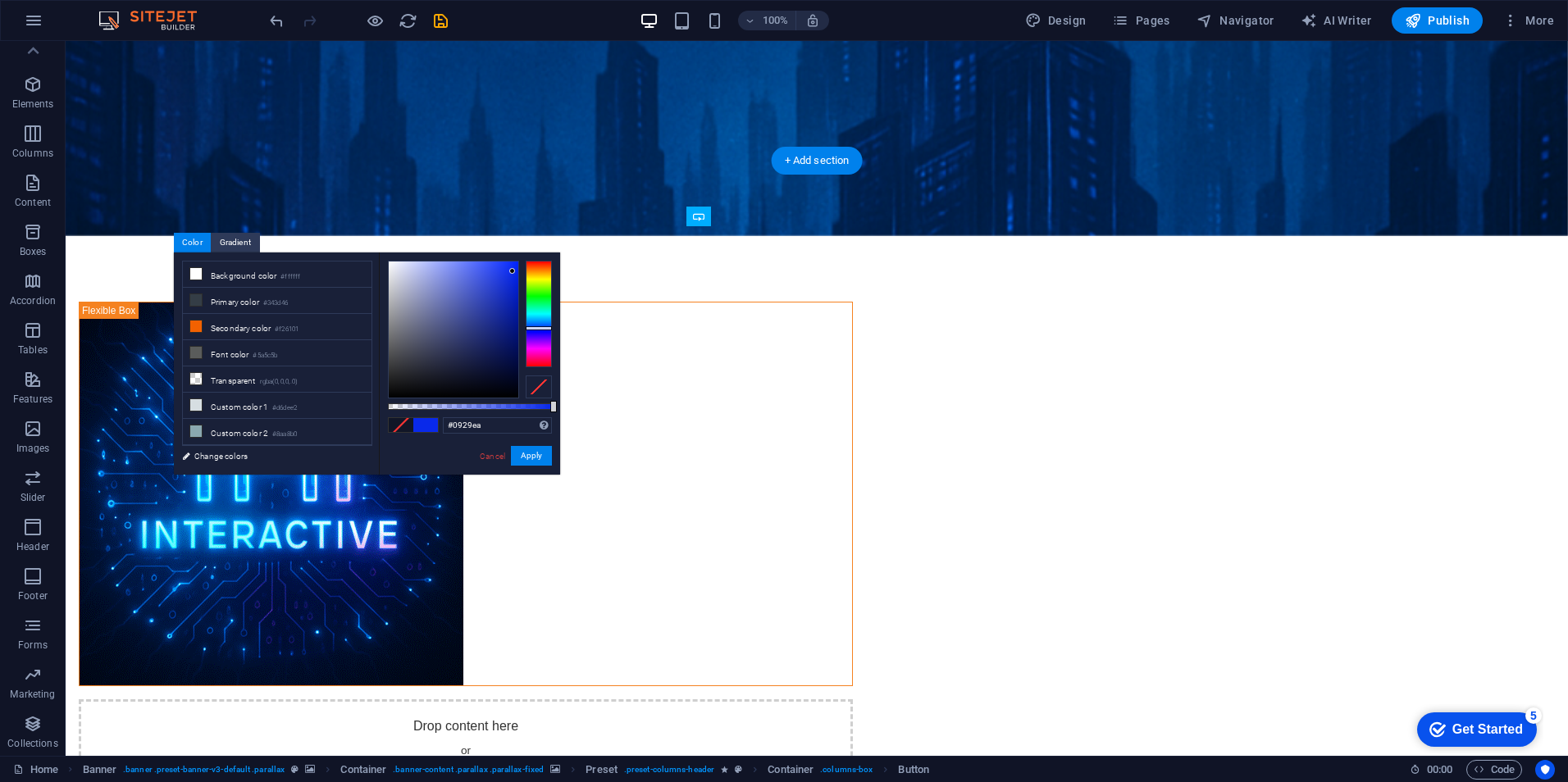
drag, startPoint x: 745, startPoint y: 250, endPoint x: 844, endPoint y: 641, distance: 403.3
click at [540, 455] on button "Apply" at bounding box center [531, 455] width 41 height 20
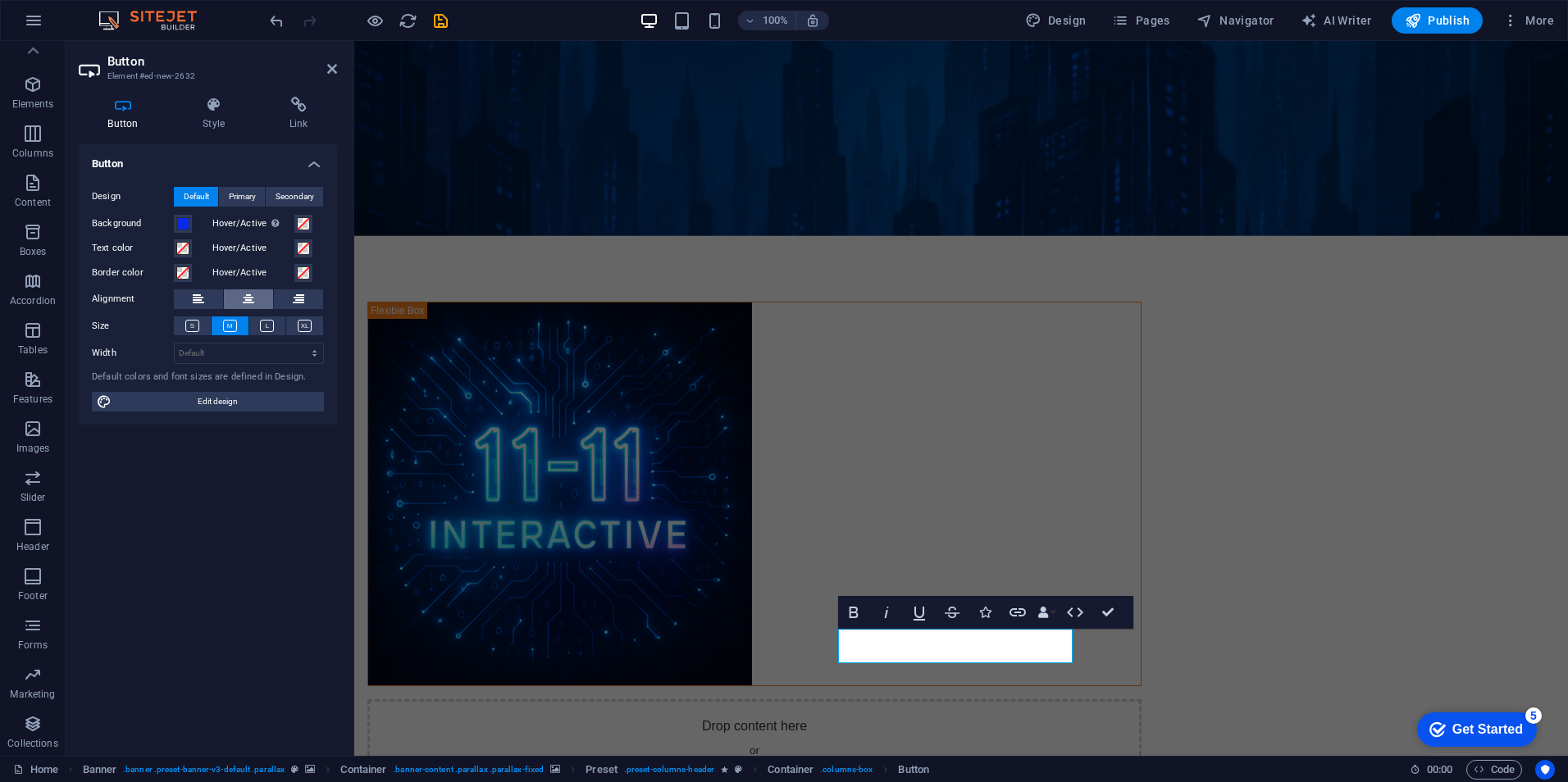
click at [241, 296] on button at bounding box center [249, 299] width 50 height 20
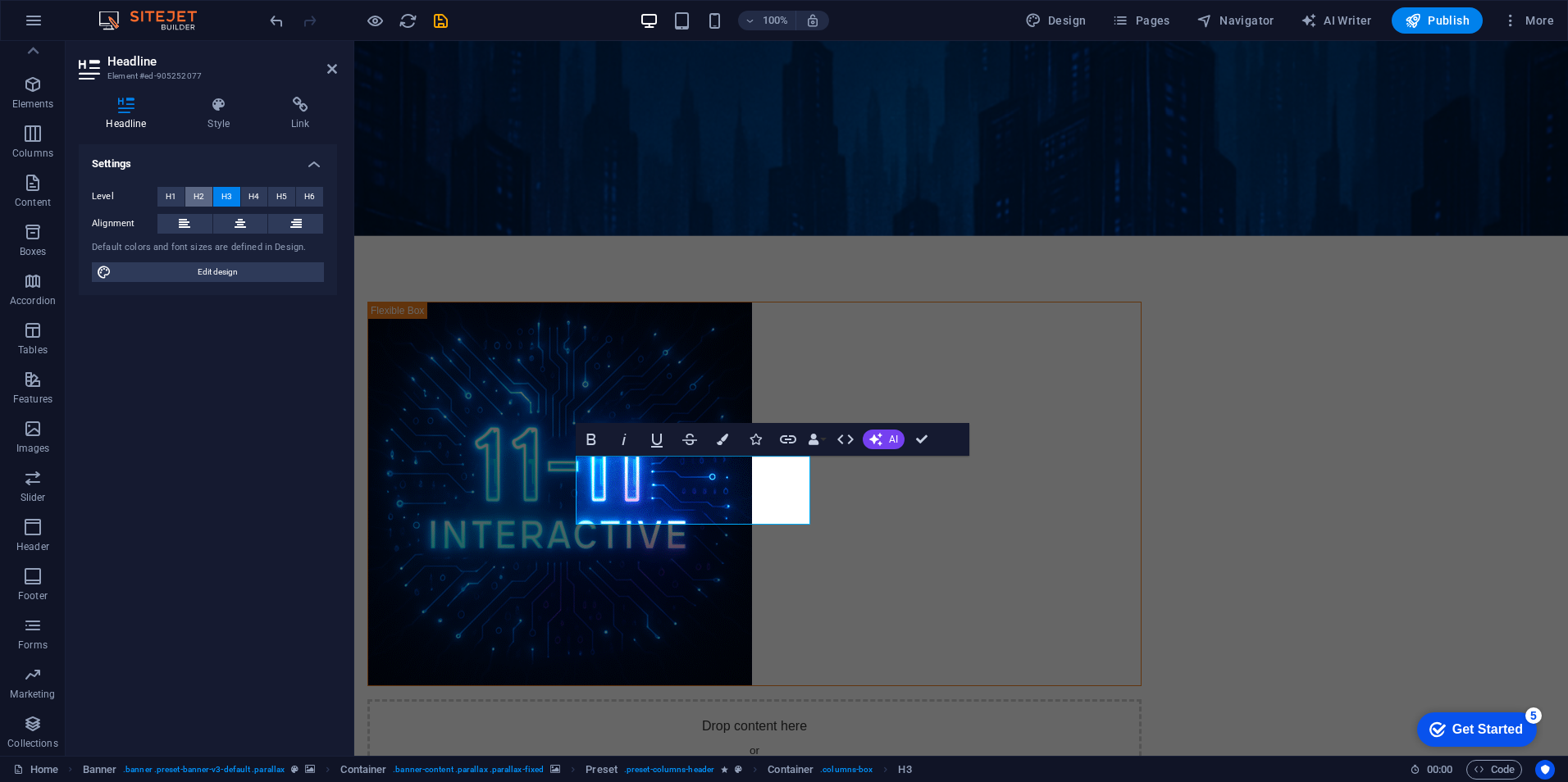
click at [204, 201] on span "H2" at bounding box center [198, 197] width 10 height 20
click at [247, 198] on button "H4" at bounding box center [255, 197] width 27 height 20
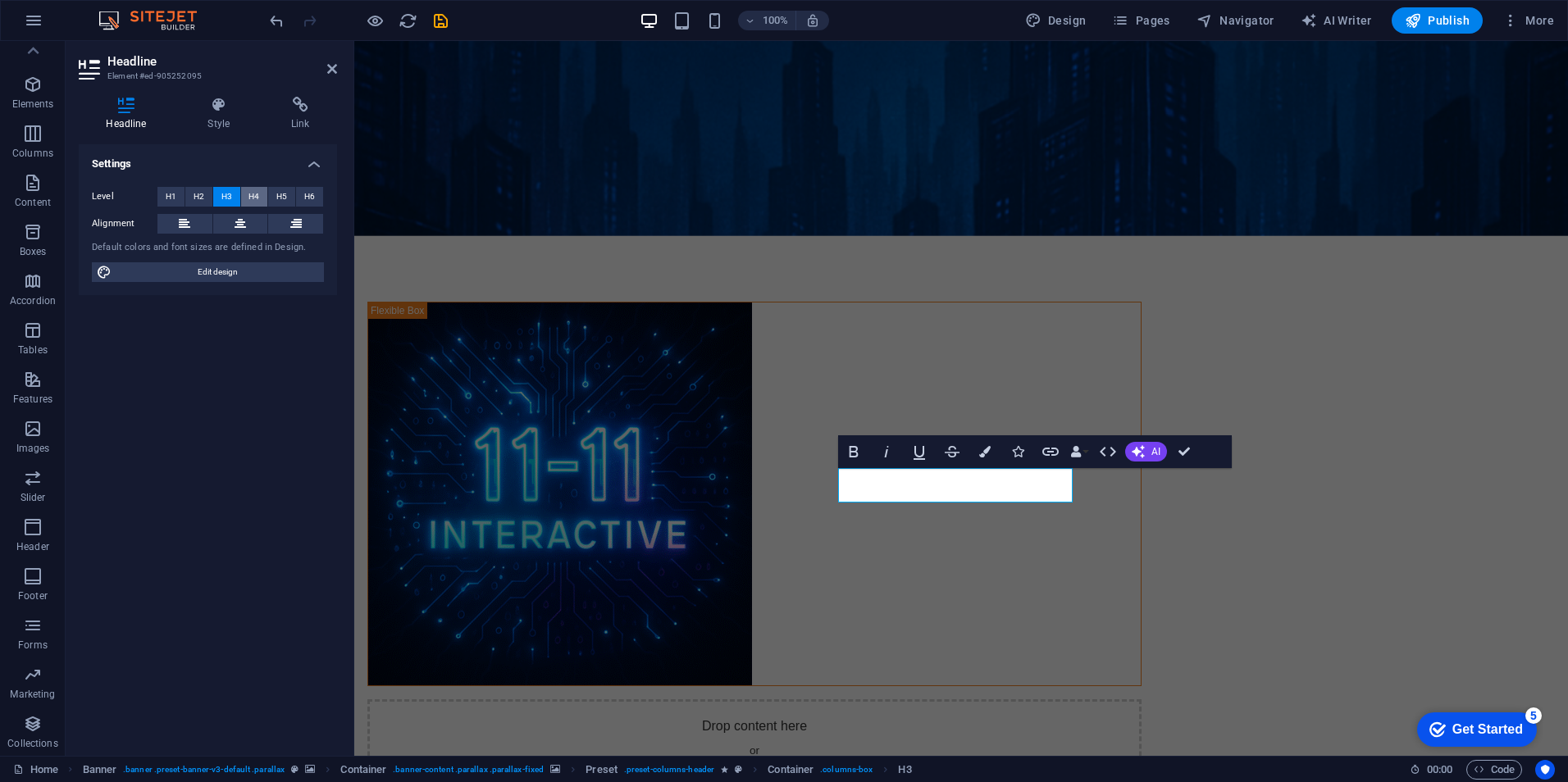
click at [248, 193] on span "H4" at bounding box center [253, 197] width 10 height 20
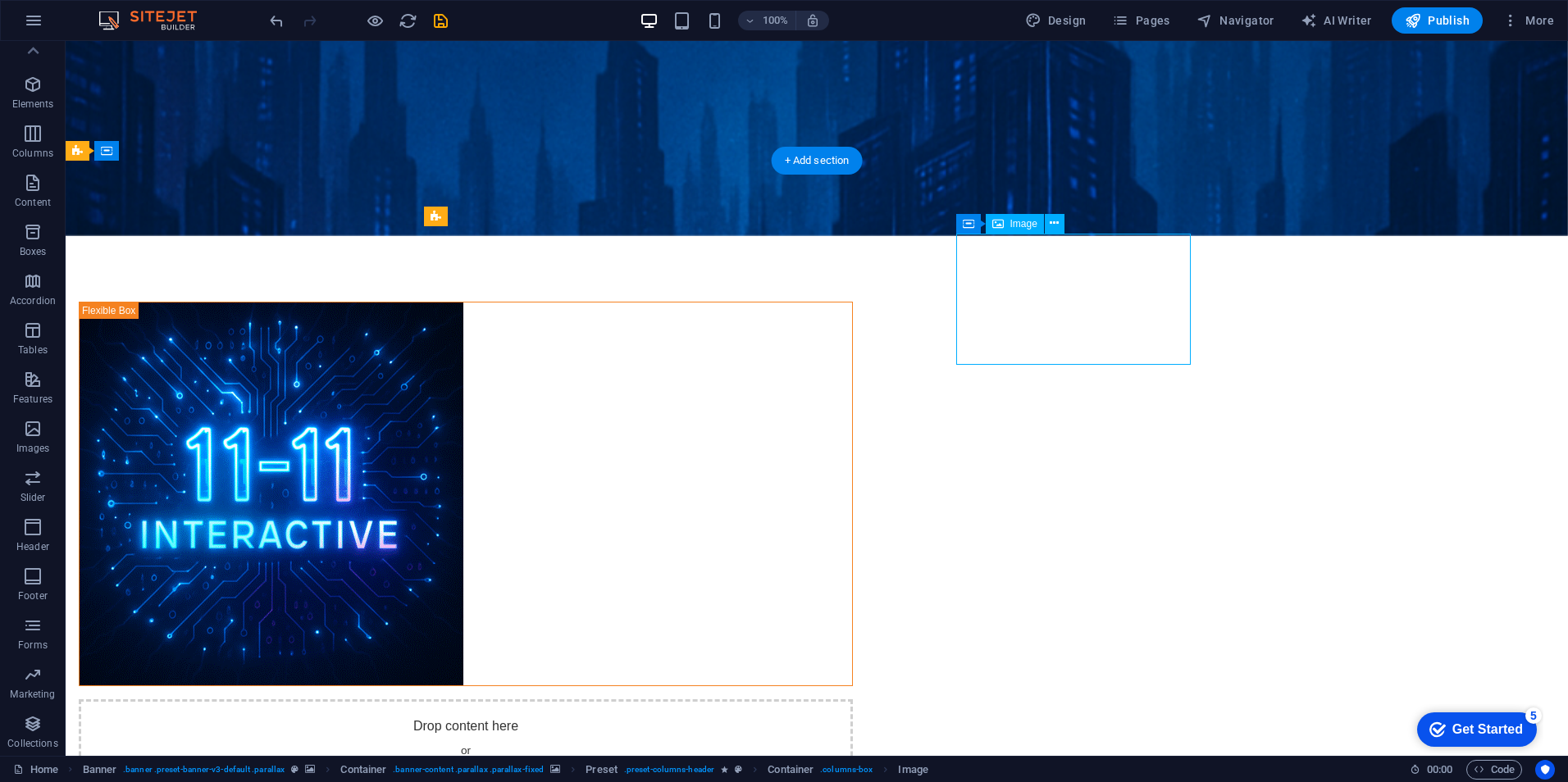
click at [1059, 224] on button at bounding box center [1054, 223] width 20 height 20
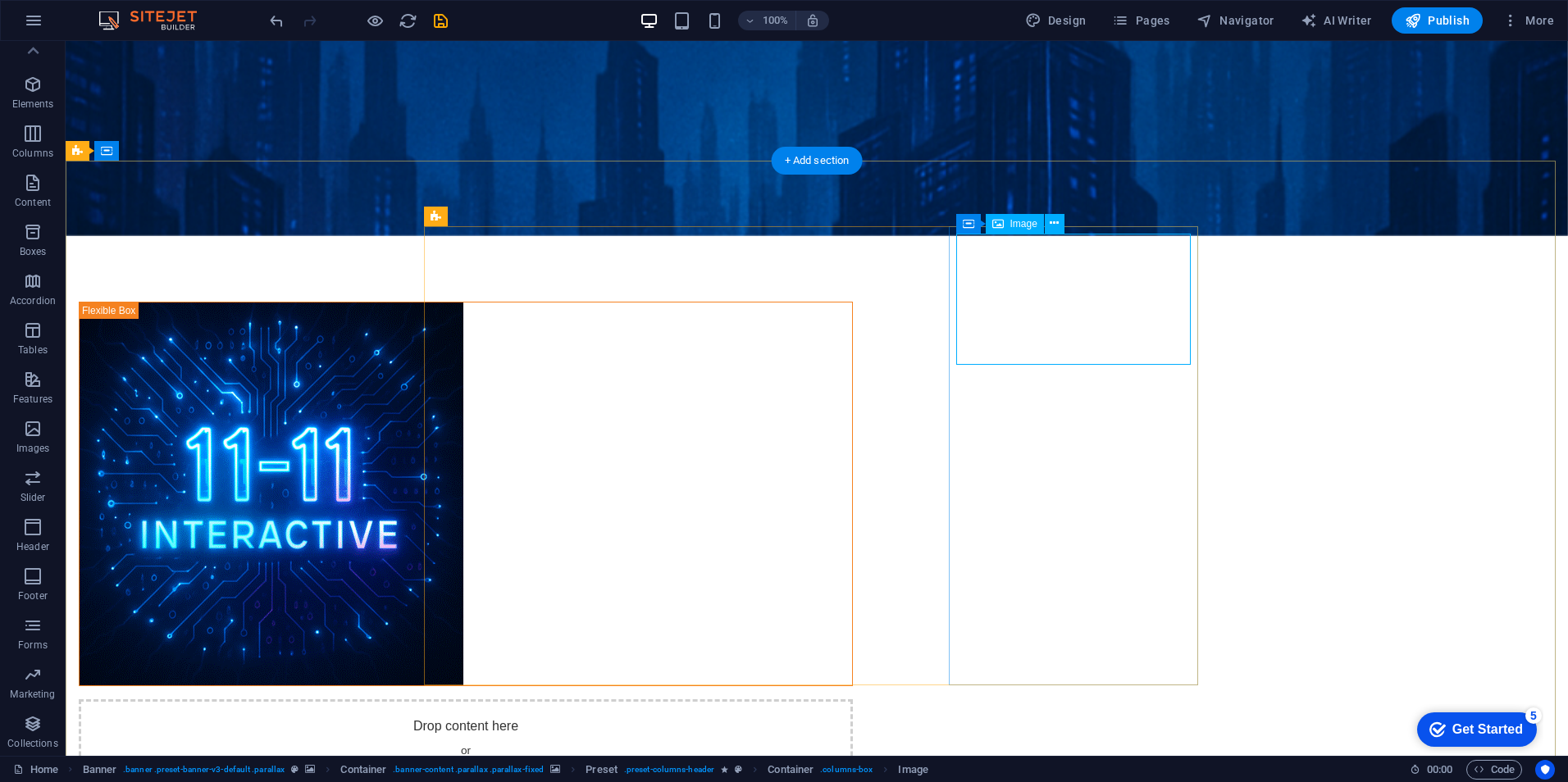
select select "%"
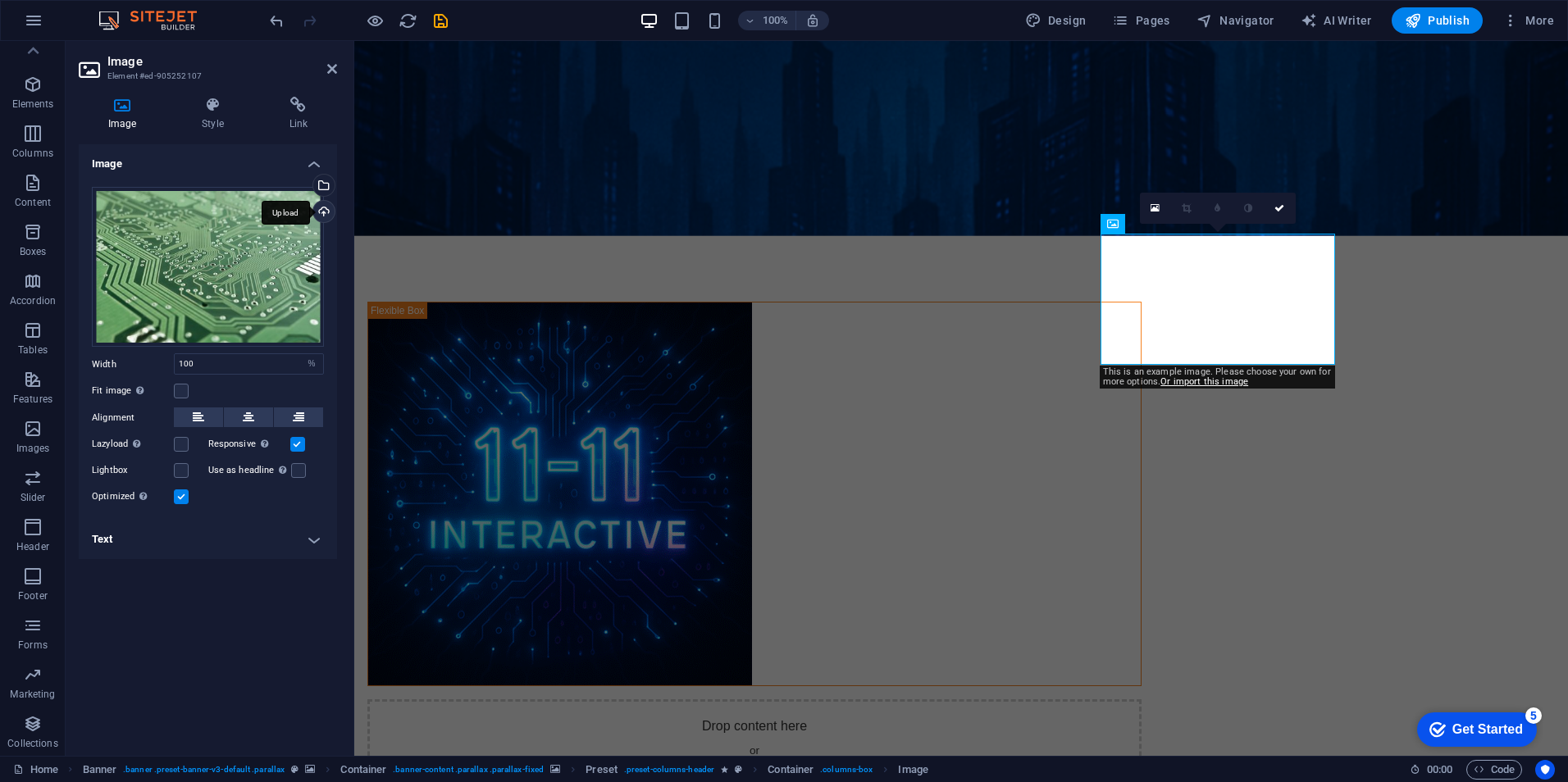
click at [324, 207] on div "Upload" at bounding box center [322, 213] width 25 height 25
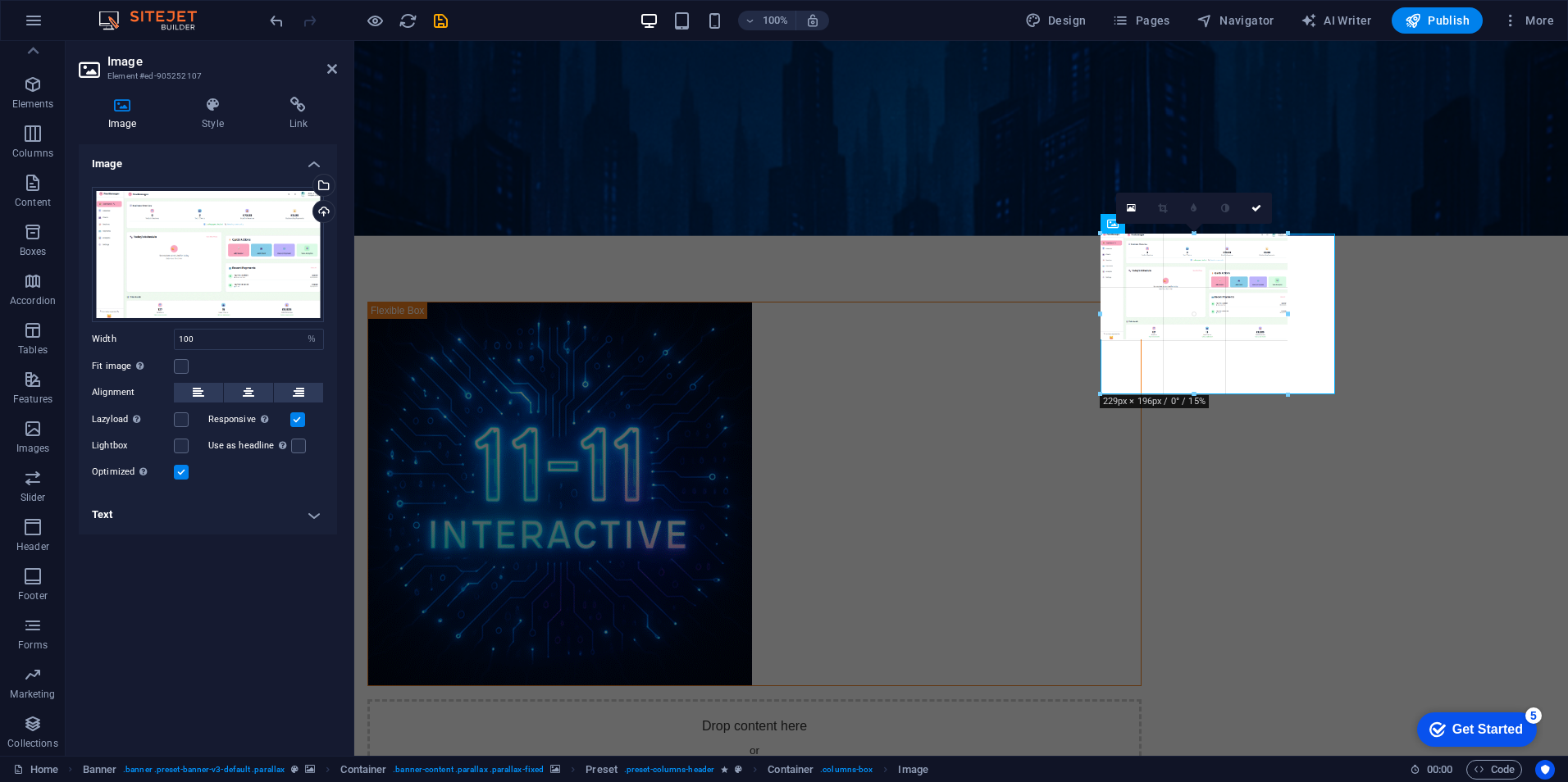
drag, startPoint x: 1219, startPoint y: 366, endPoint x: 1231, endPoint y: 394, distance: 30.5
type input "229"
select select "px"
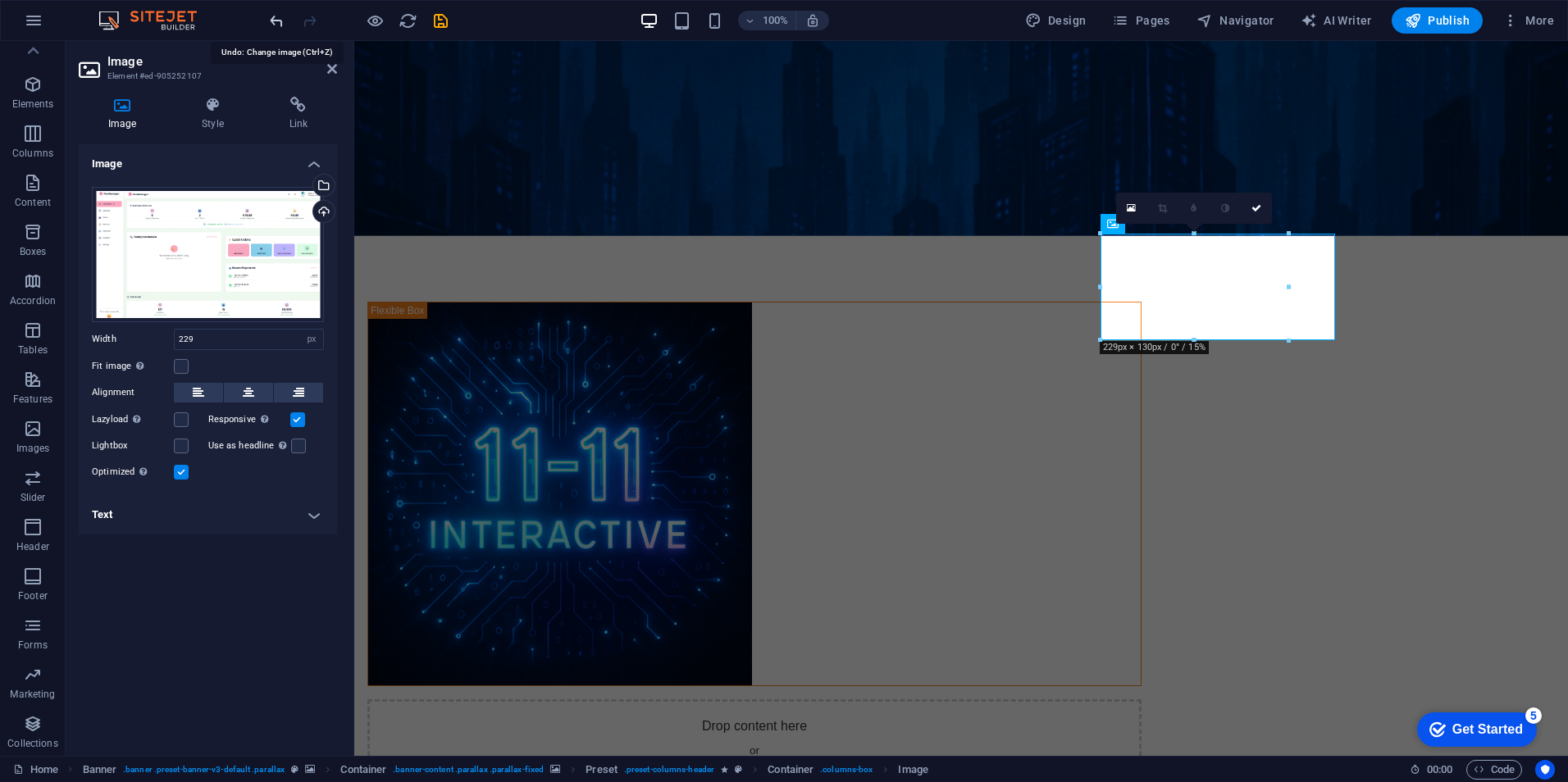
click at [276, 19] on icon "undo" at bounding box center [276, 21] width 19 height 19
type input "100"
select select "%"
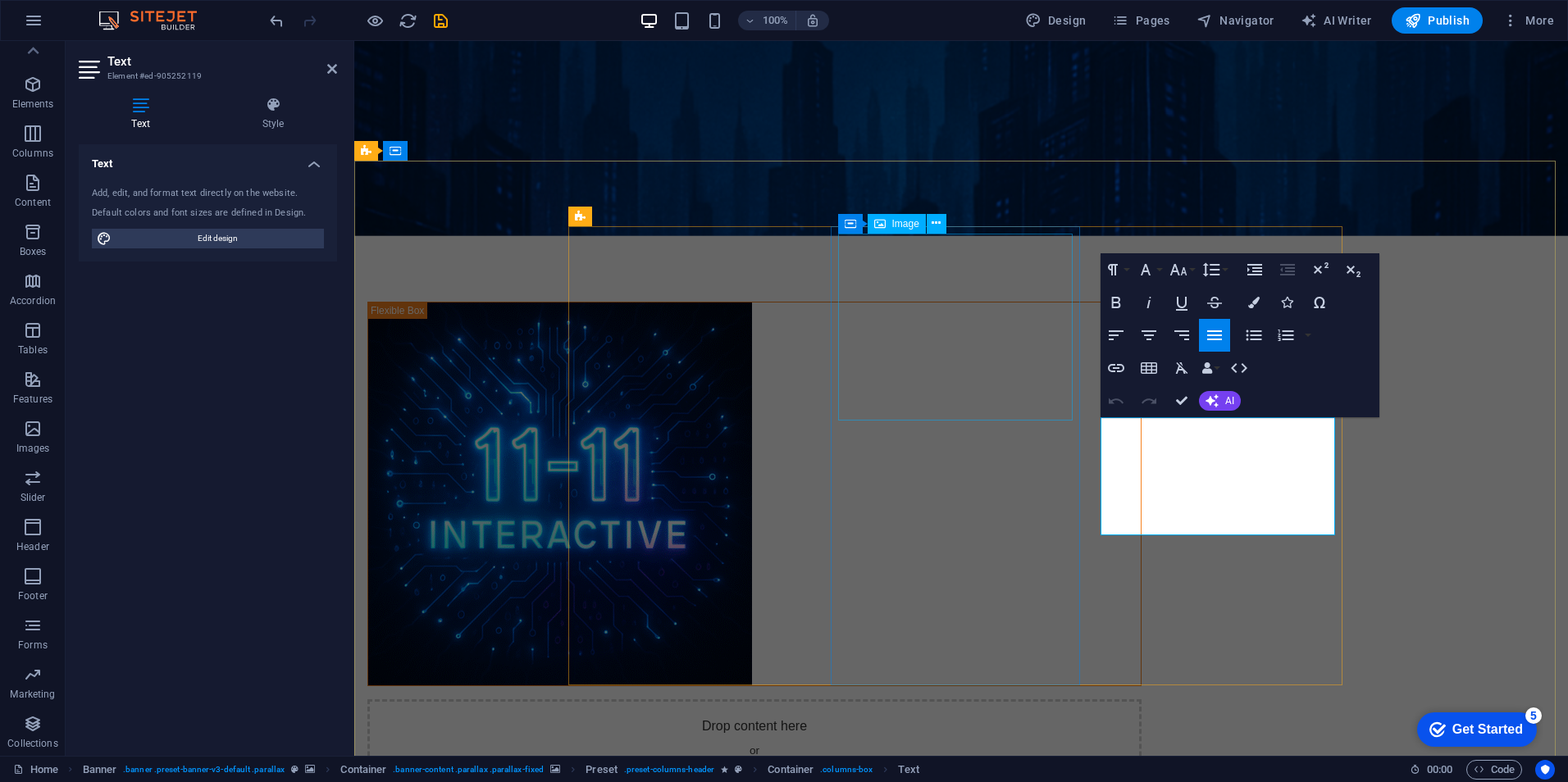
drag, startPoint x: 1287, startPoint y: 524, endPoint x: 1072, endPoint y: 399, distance: 248.7
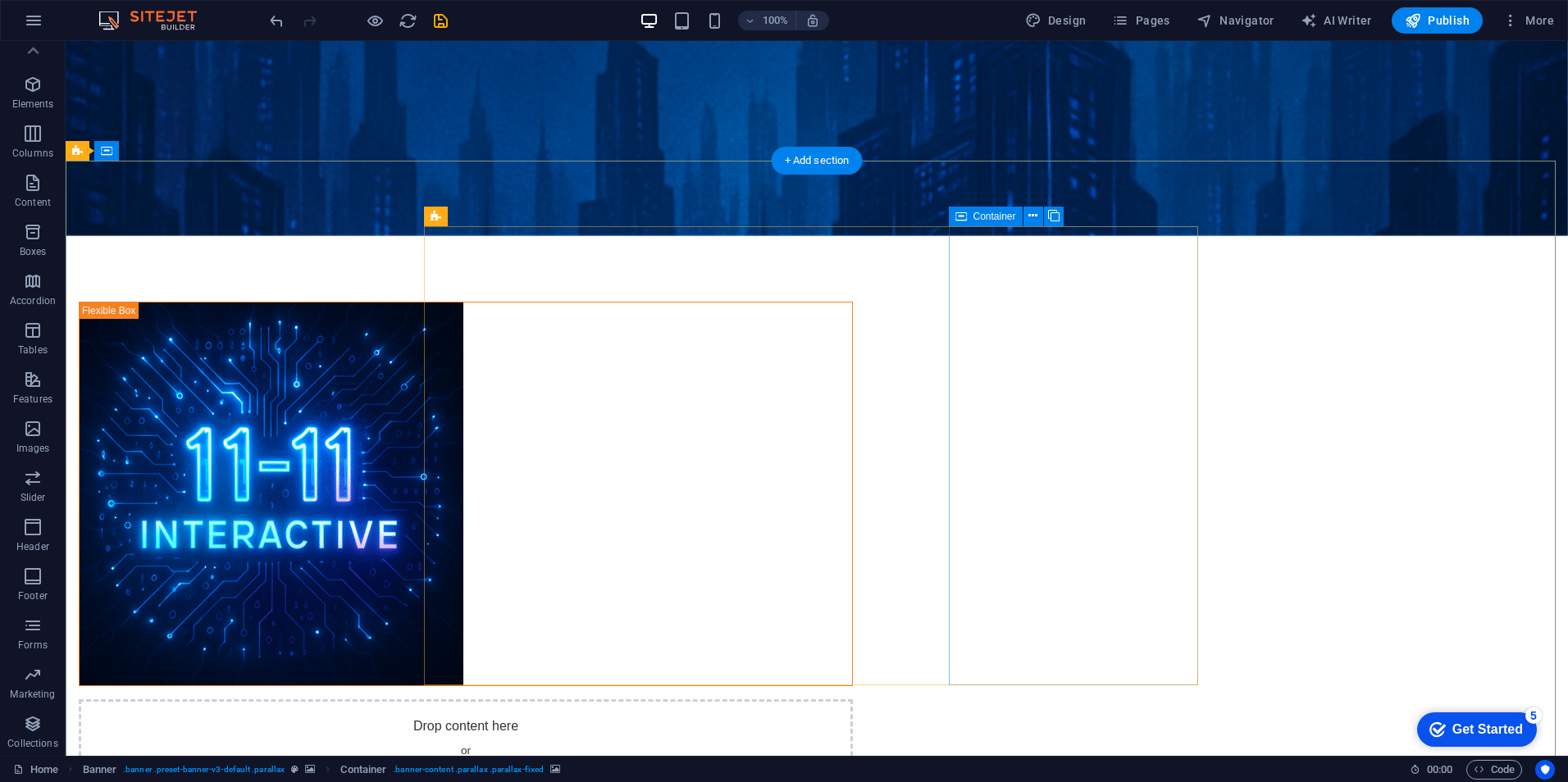
select select "%"
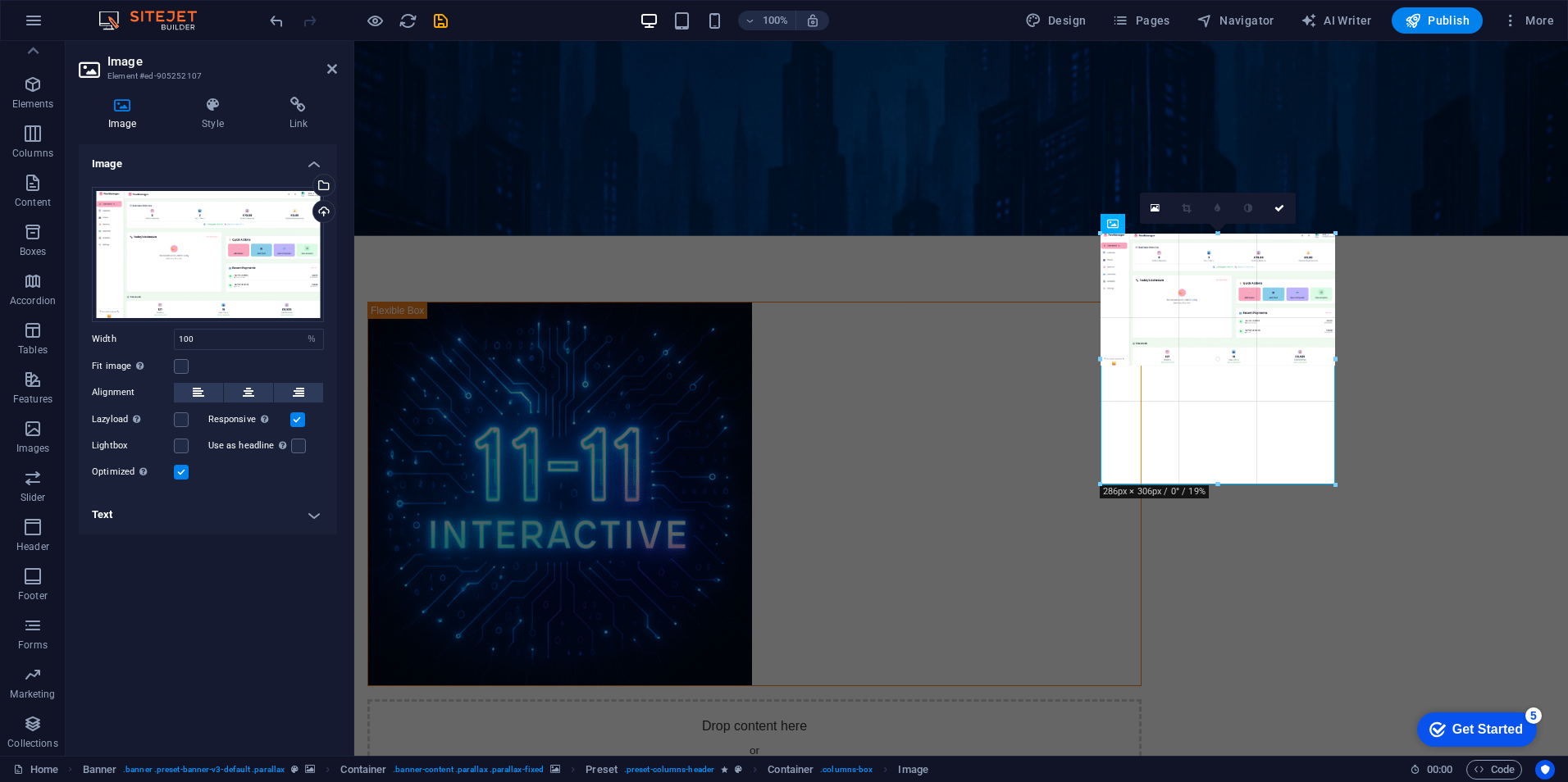
drag, startPoint x: 1334, startPoint y: 365, endPoint x: 1343, endPoint y: 381, distance: 18.4
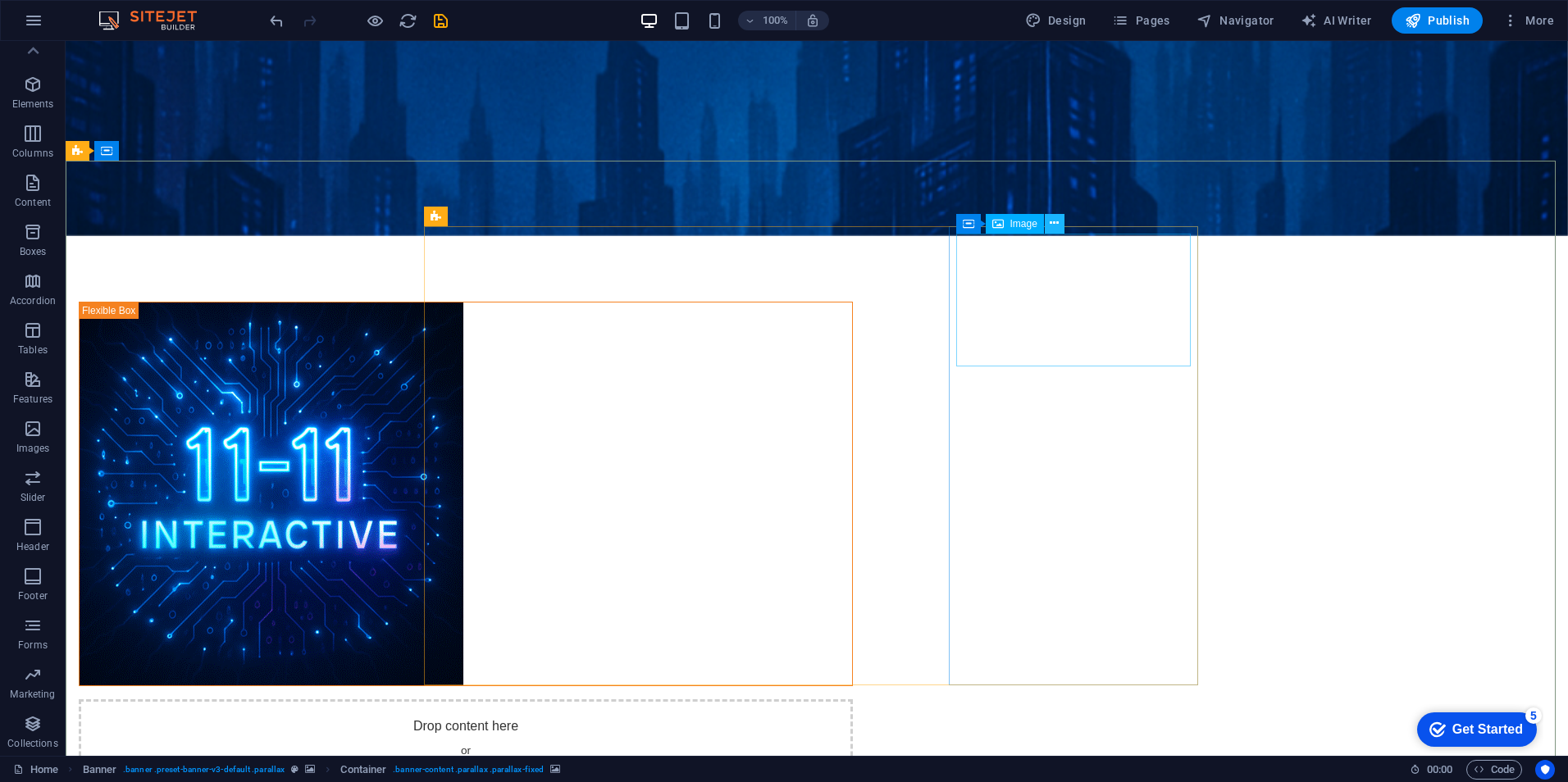
click at [1062, 233] on button at bounding box center [1054, 223] width 20 height 20
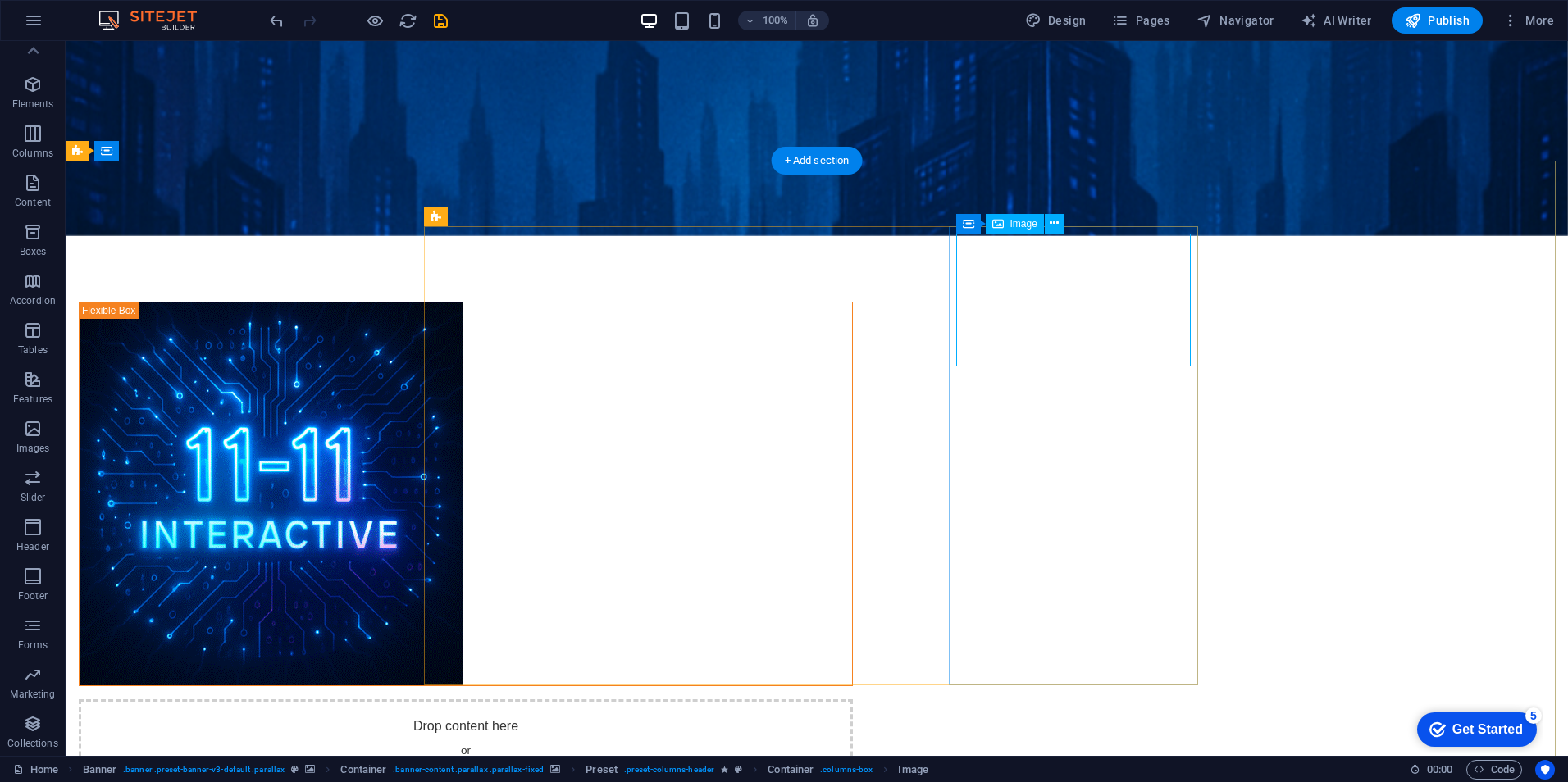
select select "%"
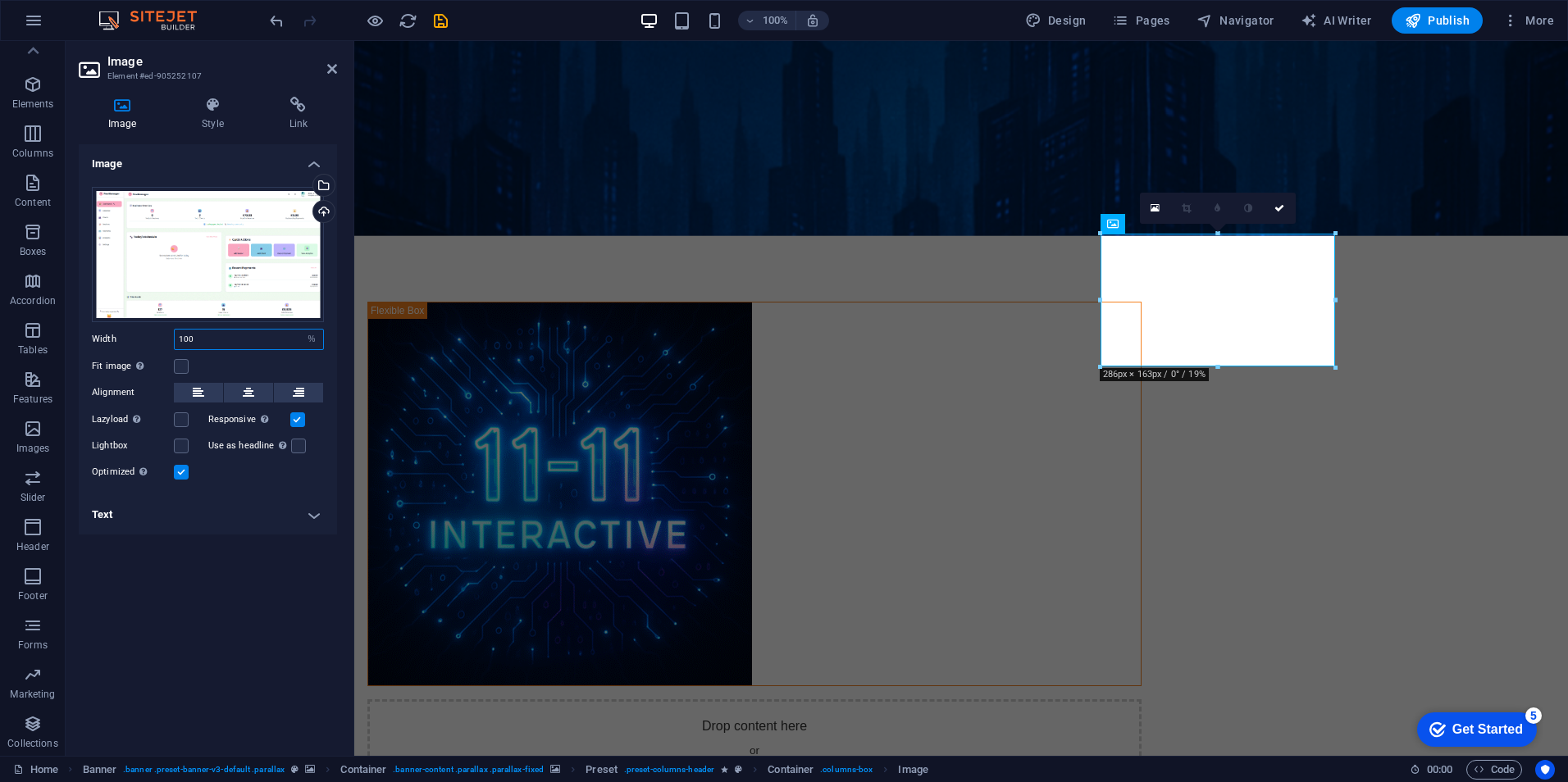
click at [208, 336] on input "100" at bounding box center [248, 339] width 148 height 20
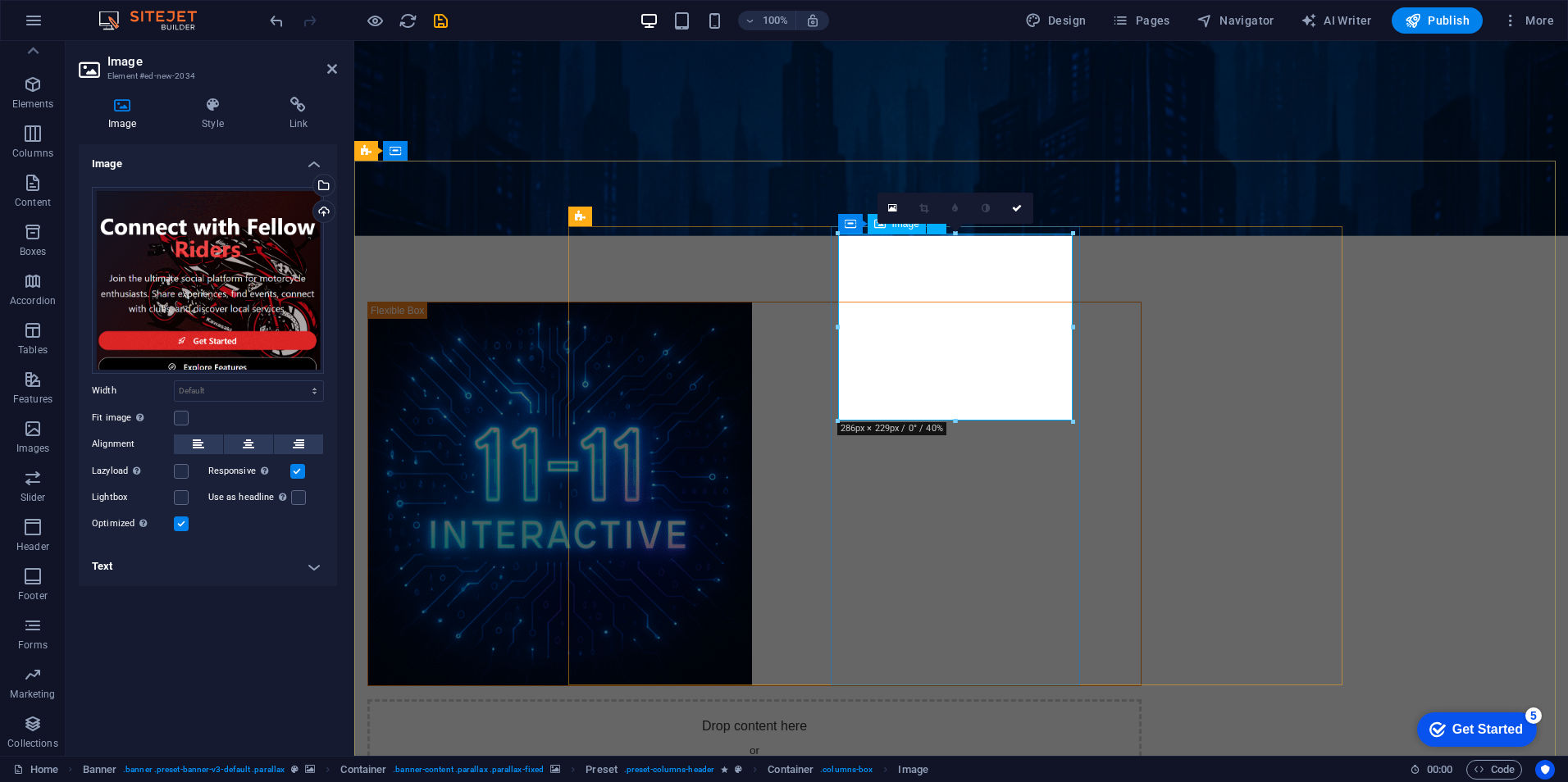
drag, startPoint x: 1312, startPoint y: 459, endPoint x: 955, endPoint y: 385, distance: 364.6
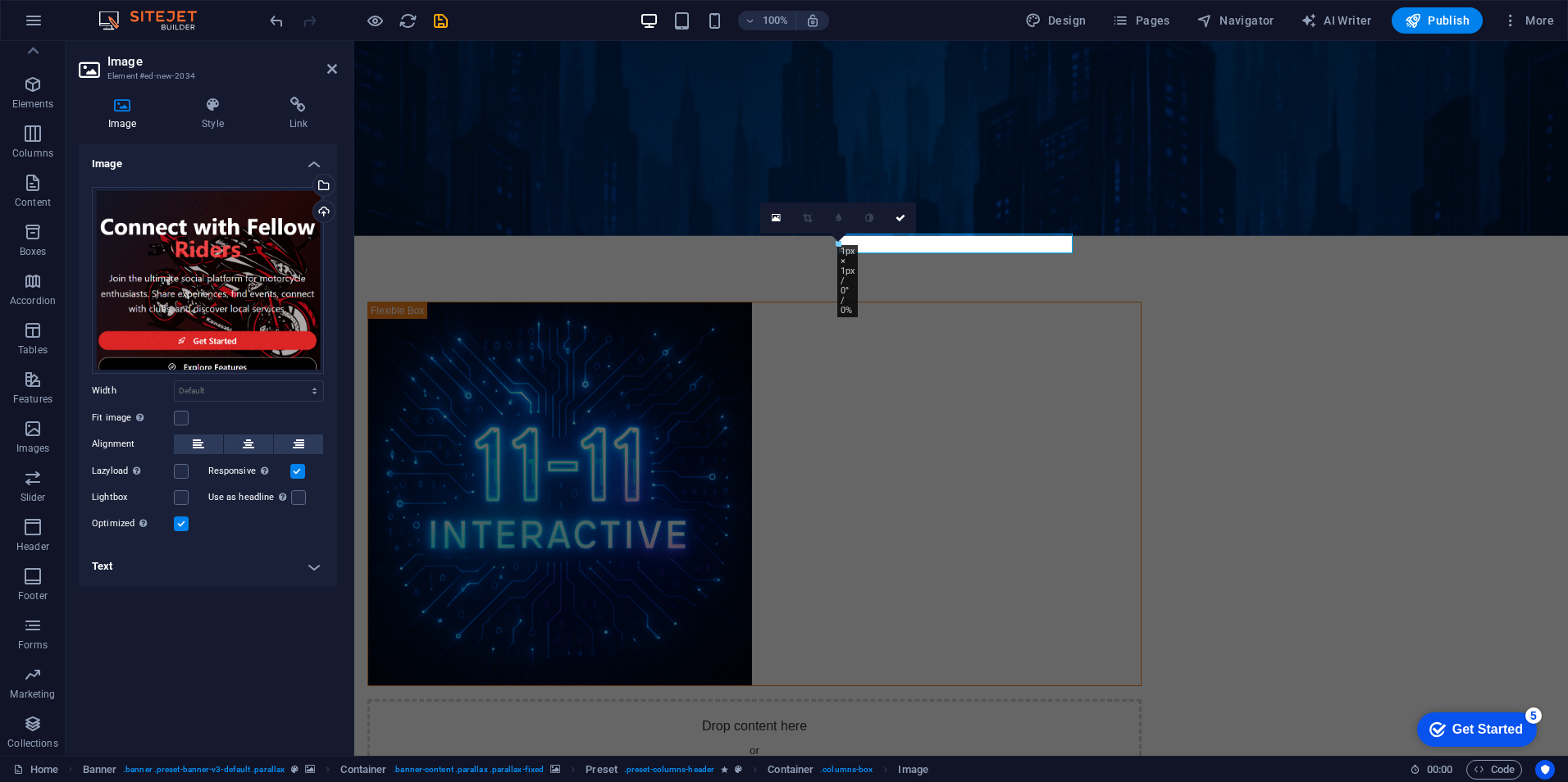
type input "1"
select select "px"
click at [278, 27] on icon "undo" at bounding box center [276, 21] width 19 height 19
select select "DISABLED_OPTION_VALUE"
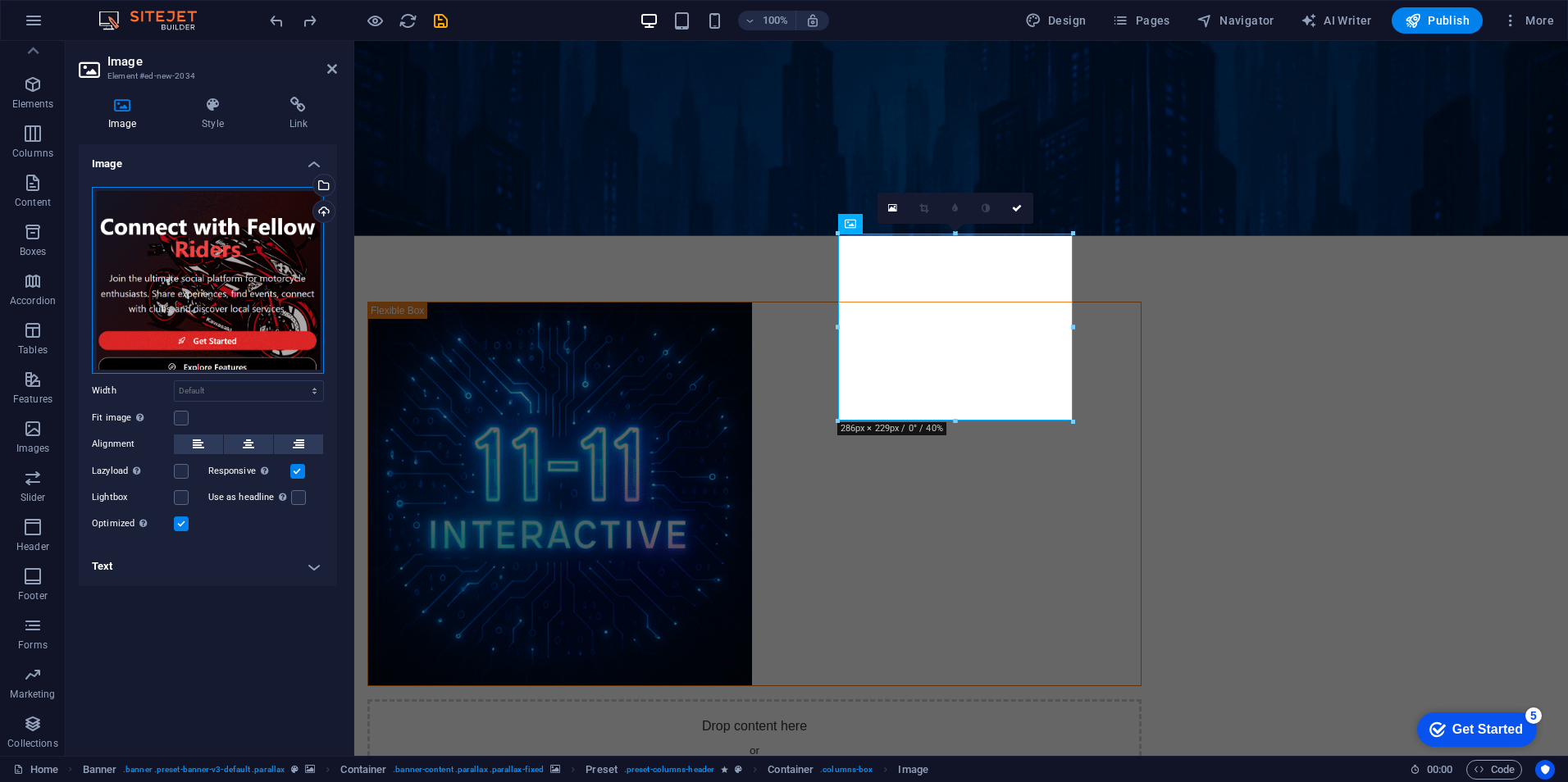
drag, startPoint x: 549, startPoint y: 298, endPoint x: 241, endPoint y: 341, distance: 311.0
drag, startPoint x: 595, startPoint y: 382, endPoint x: 922, endPoint y: 331, distance: 331.0
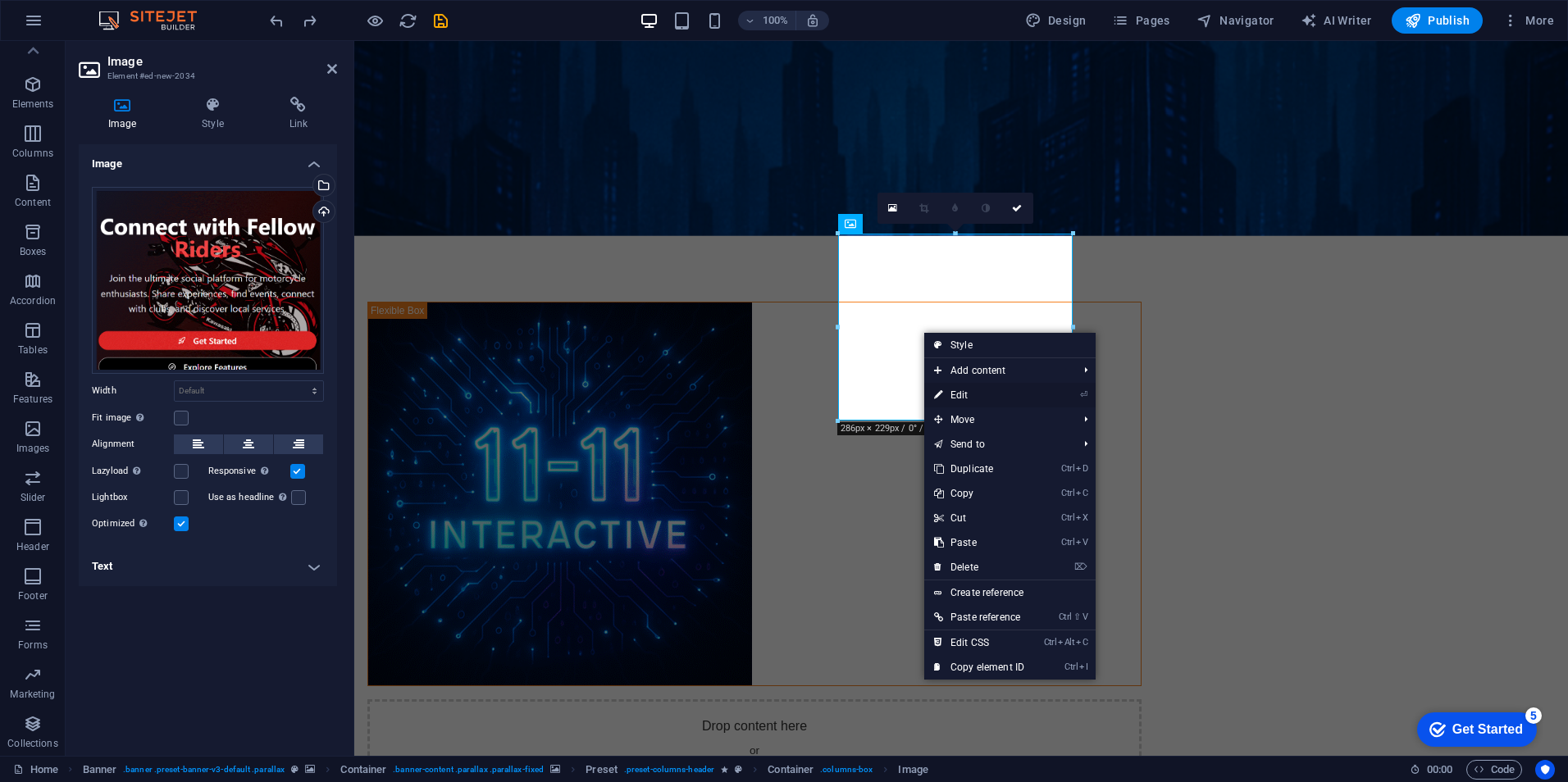
click at [974, 397] on link "⏎ Edit" at bounding box center [979, 395] width 109 height 25
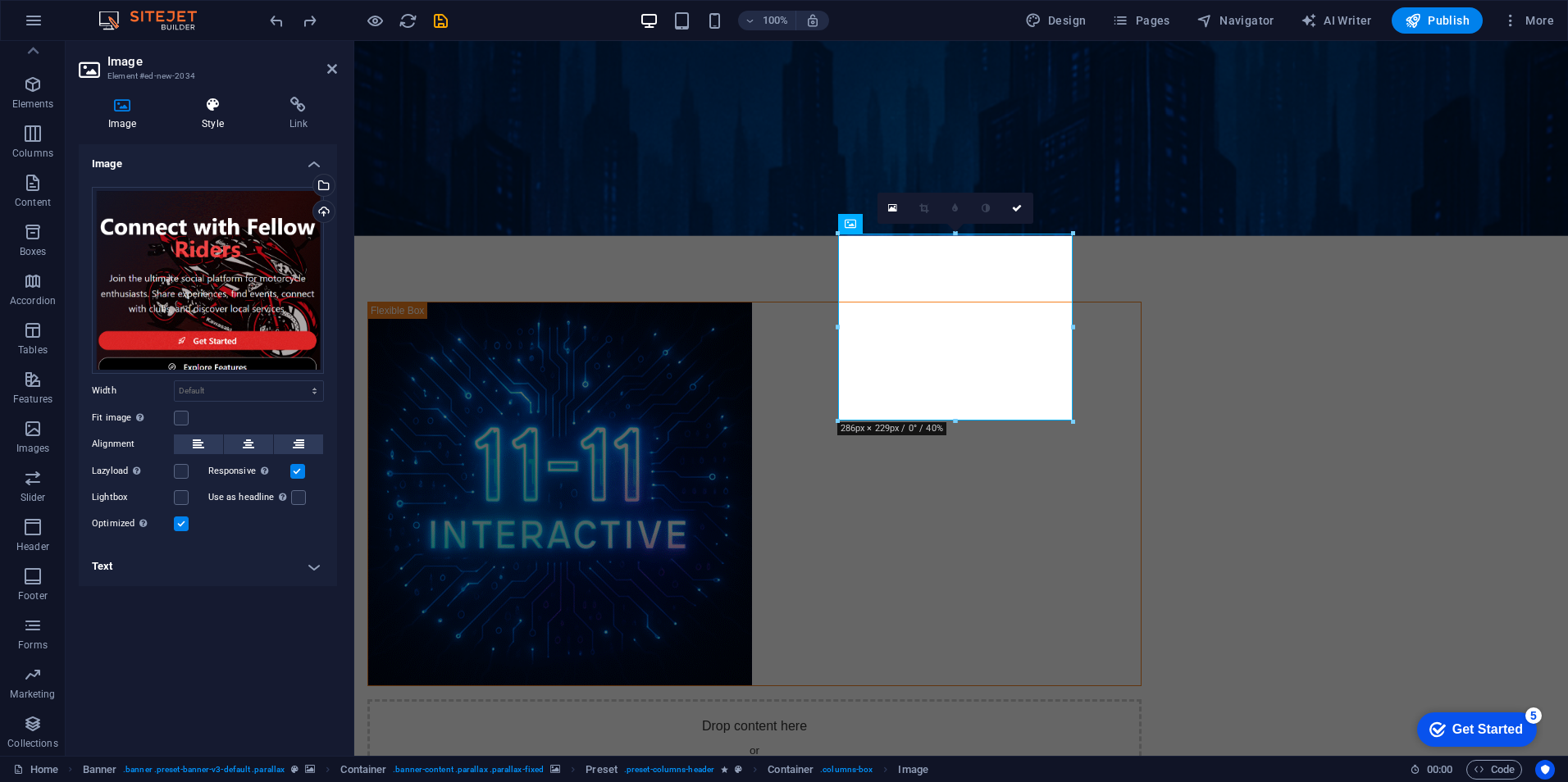
click at [215, 121] on h4 "Style" at bounding box center [216, 114] width 87 height 34
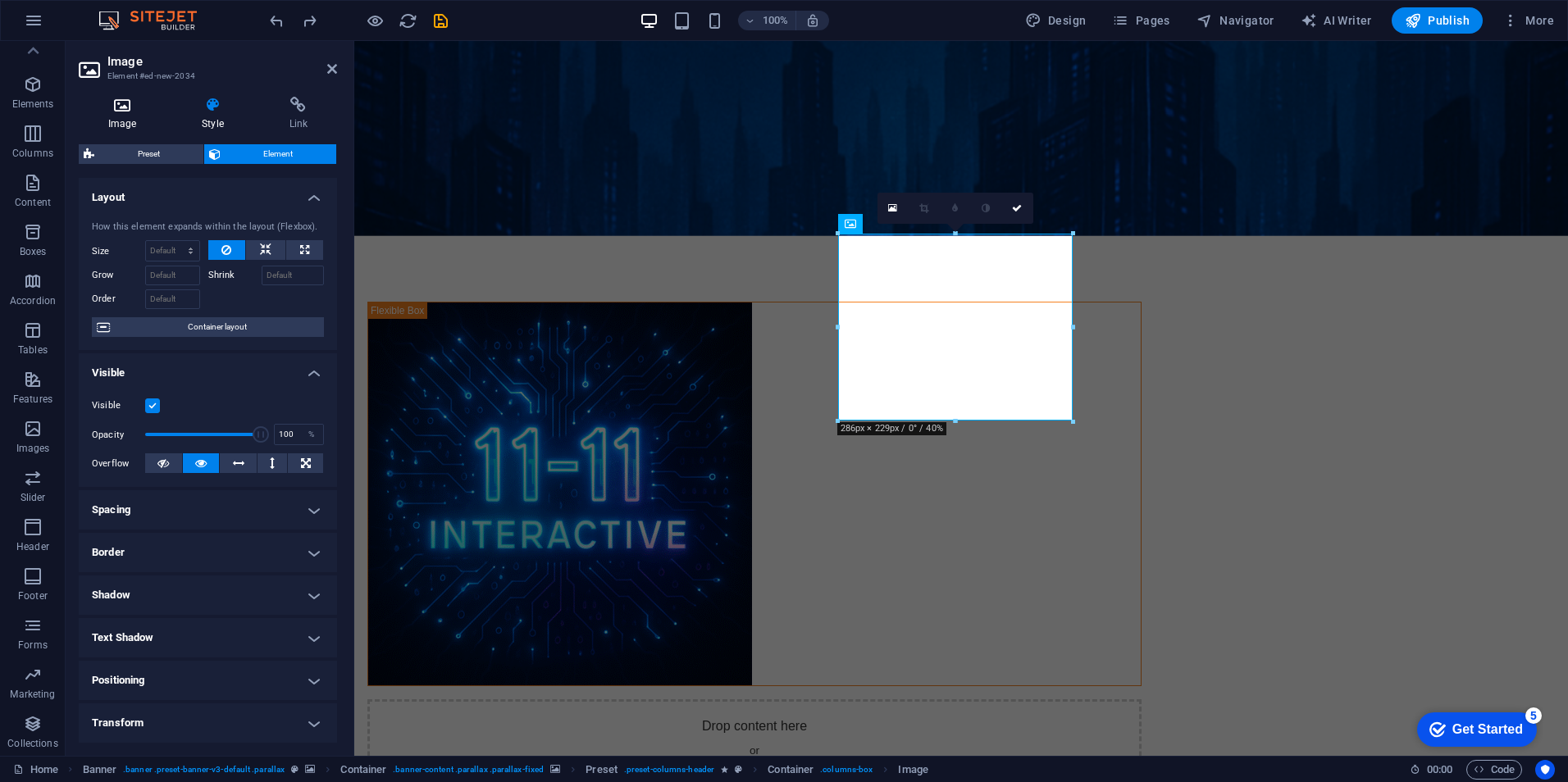
click at [118, 122] on h4 "Image" at bounding box center [125, 114] width 93 height 34
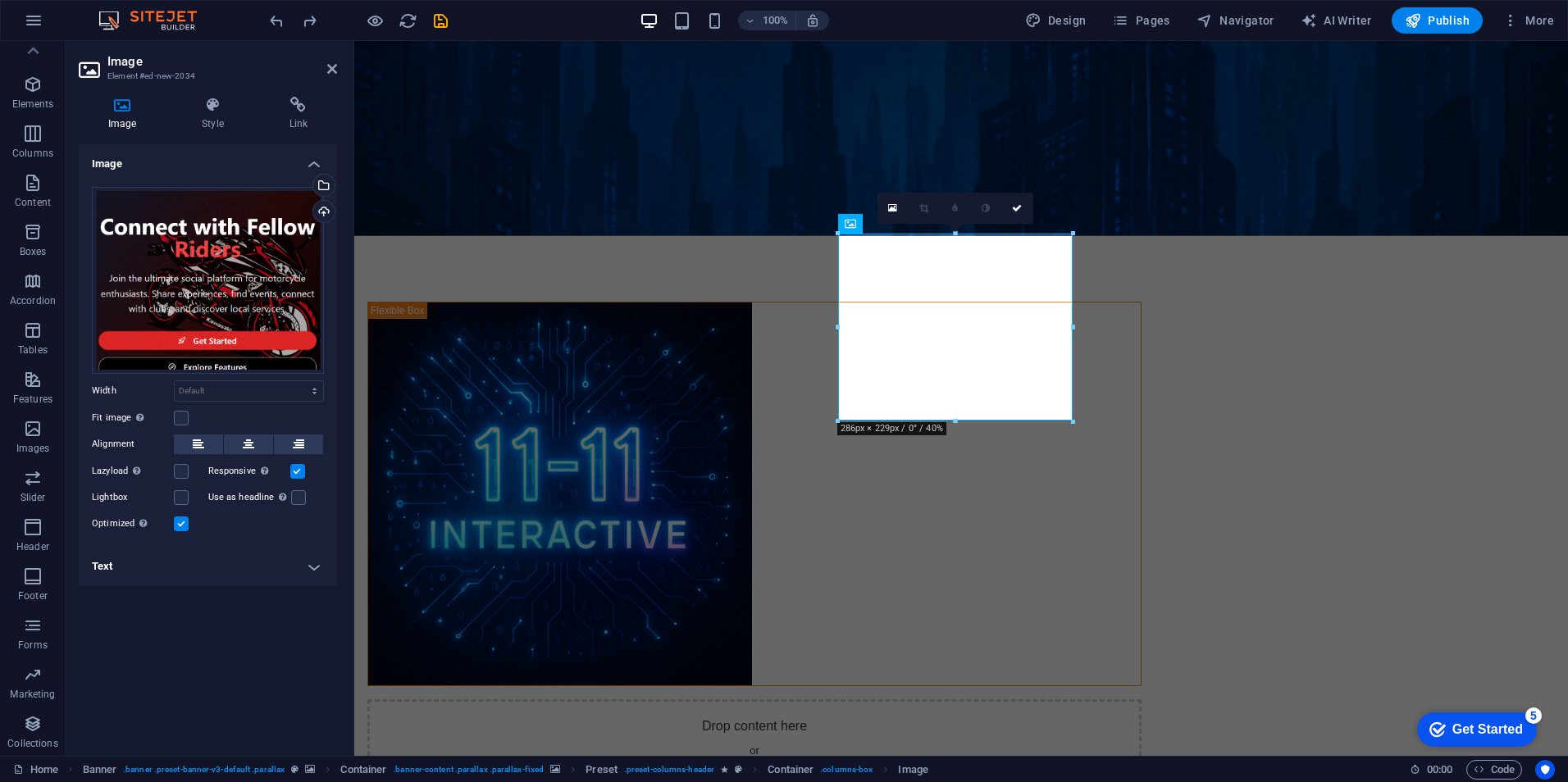
click at [315, 571] on h4 "Text" at bounding box center [208, 566] width 258 height 39
click at [317, 567] on h4 "Text" at bounding box center [208, 561] width 258 height 30
click at [317, 567] on h4 "Text" at bounding box center [208, 566] width 258 height 39
click at [317, 567] on h4 "Text" at bounding box center [208, 561] width 258 height 30
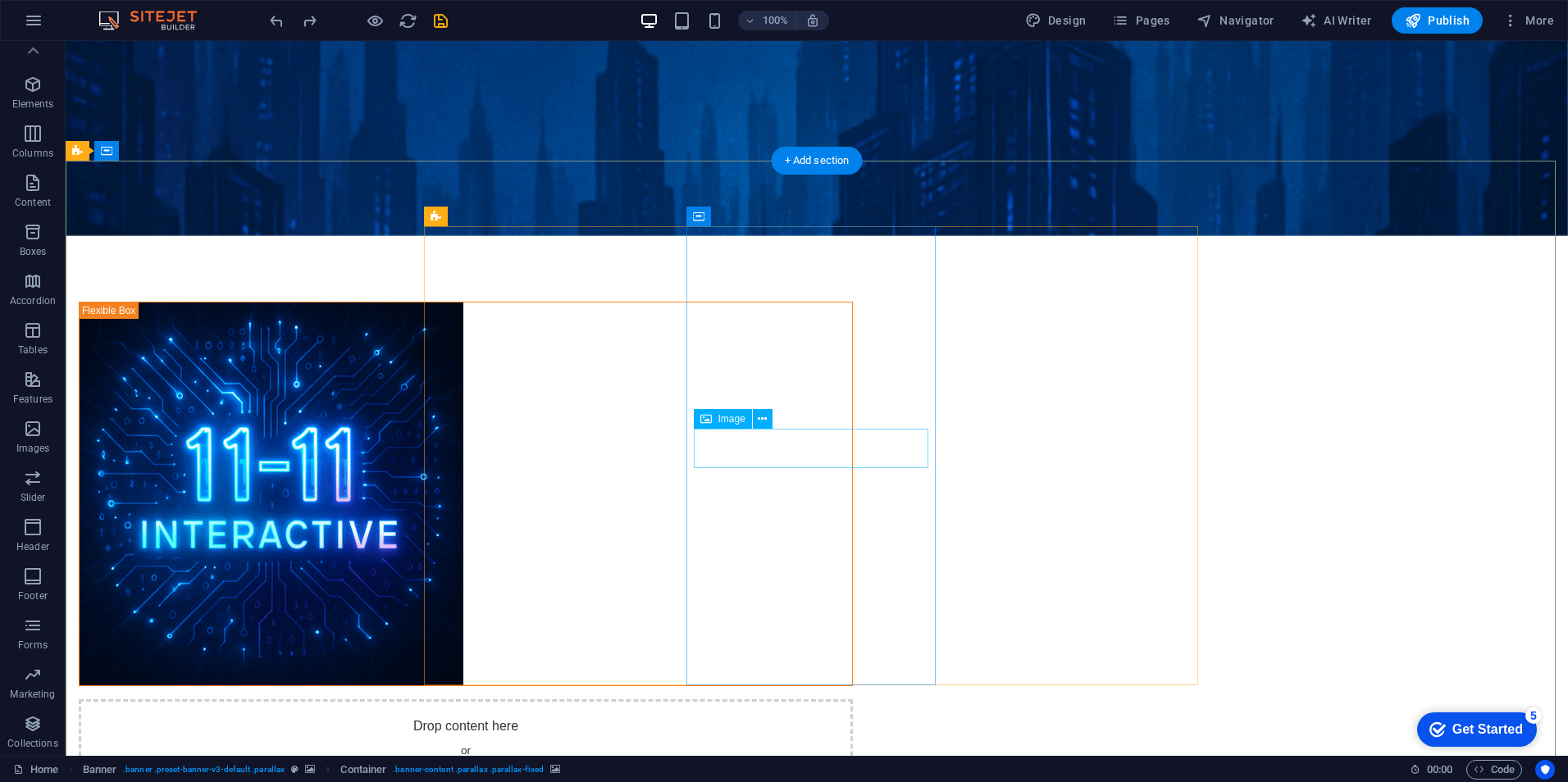
drag, startPoint x: 828, startPoint y: 447, endPoint x: 827, endPoint y: 428, distance: 19.0
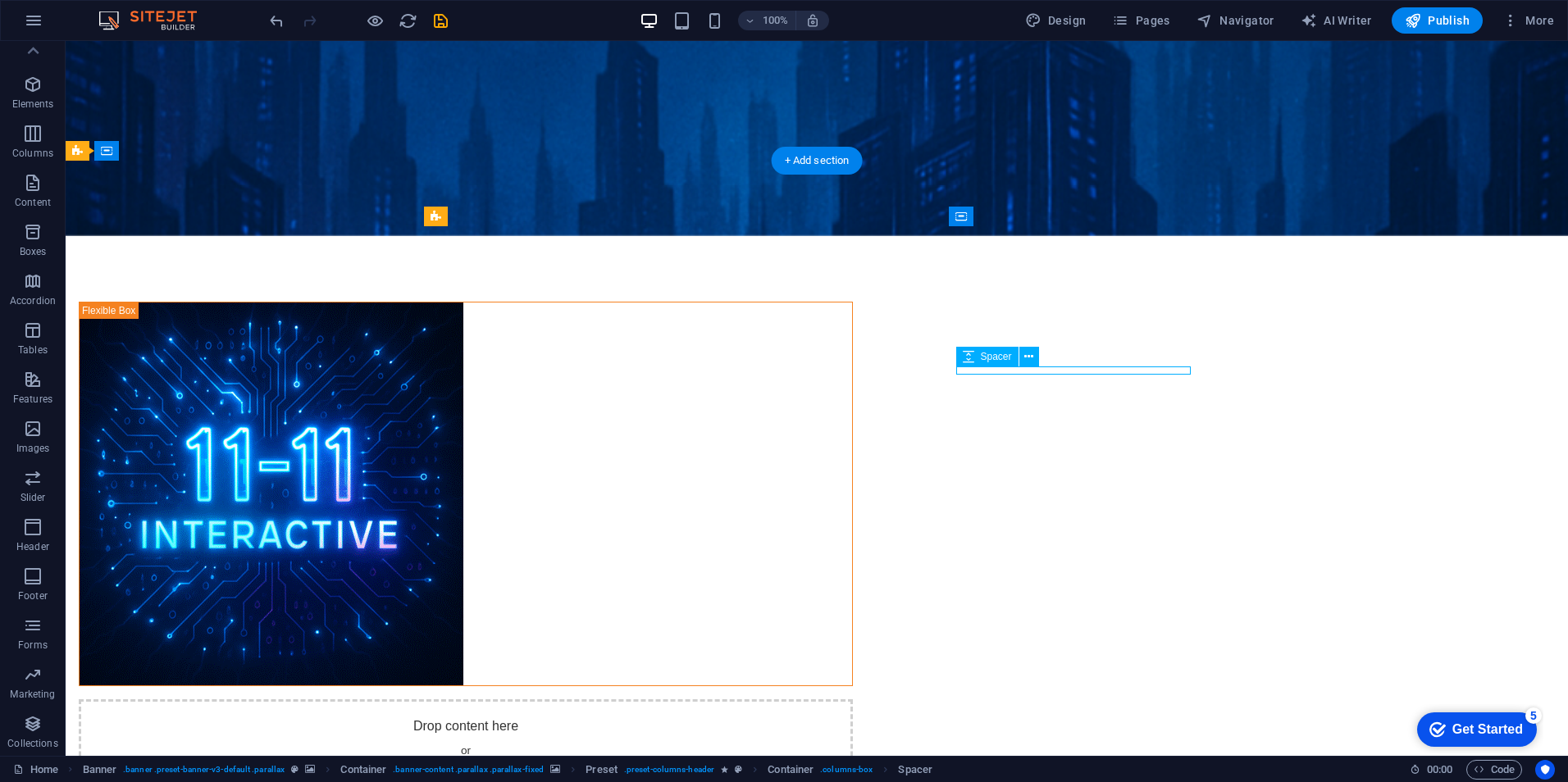
select select "px"
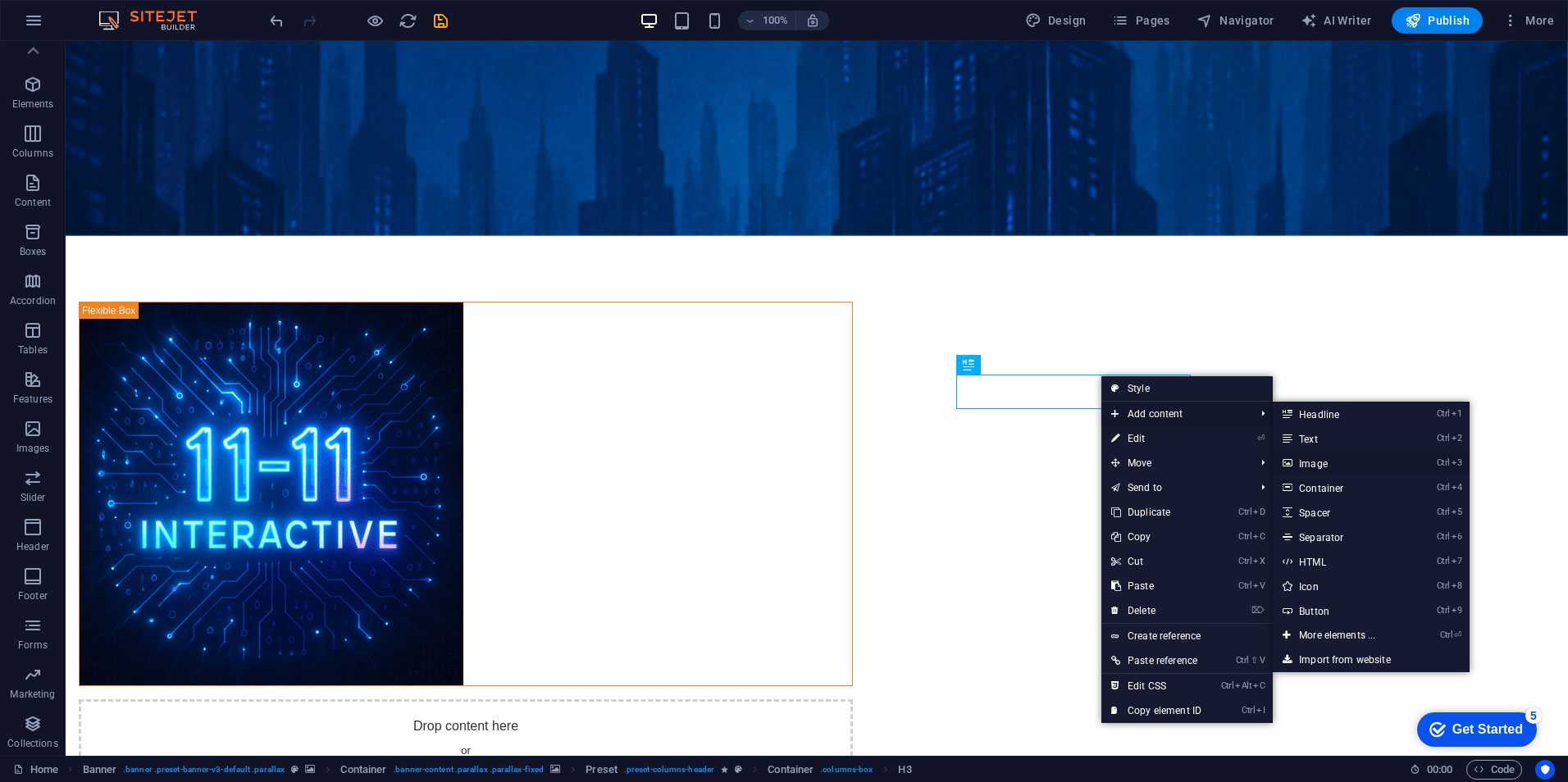
click at [1327, 465] on link "Ctrl 3 Image" at bounding box center [1340, 463] width 135 height 25
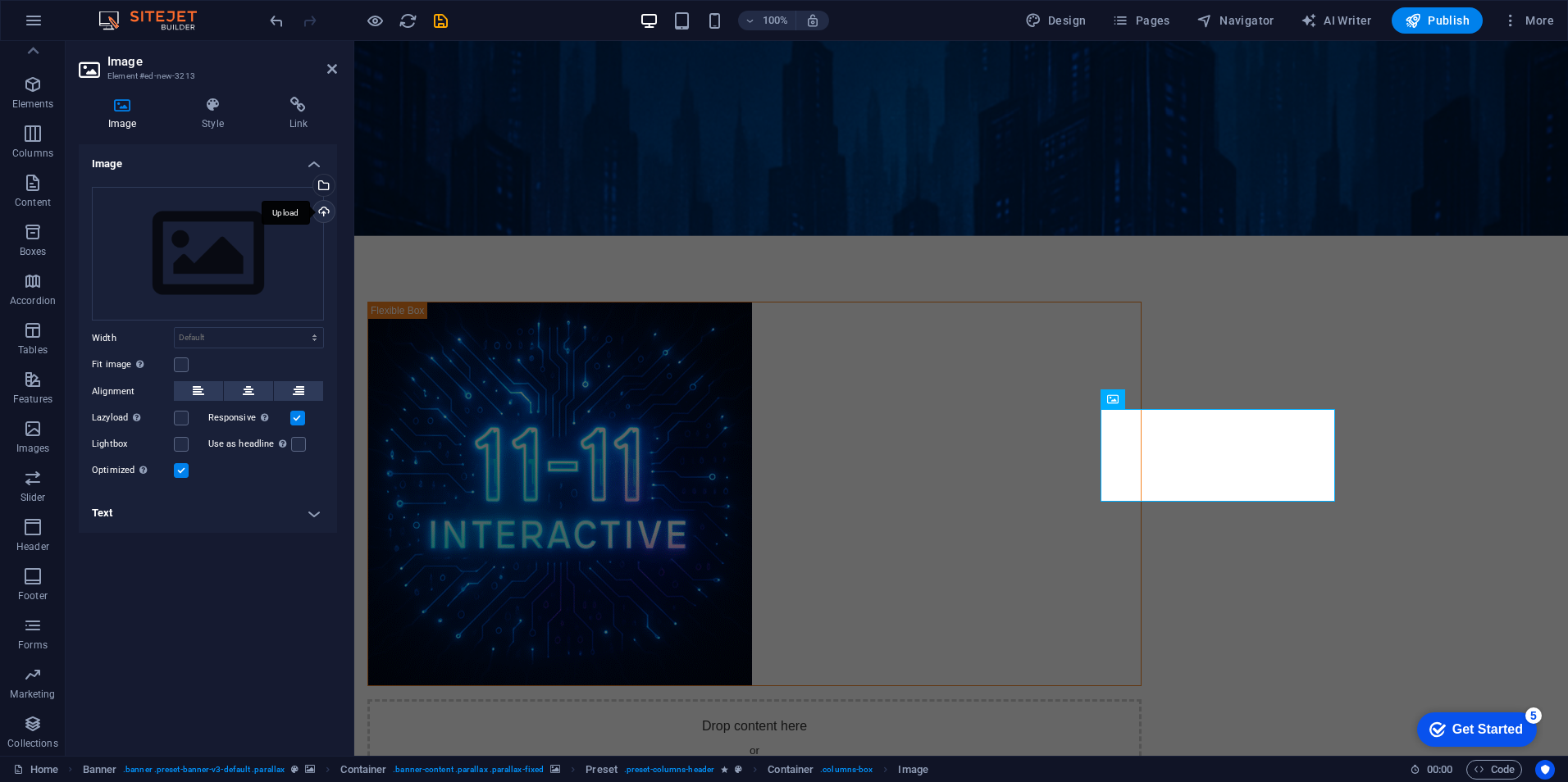
click at [326, 212] on div "Upload" at bounding box center [322, 213] width 25 height 25
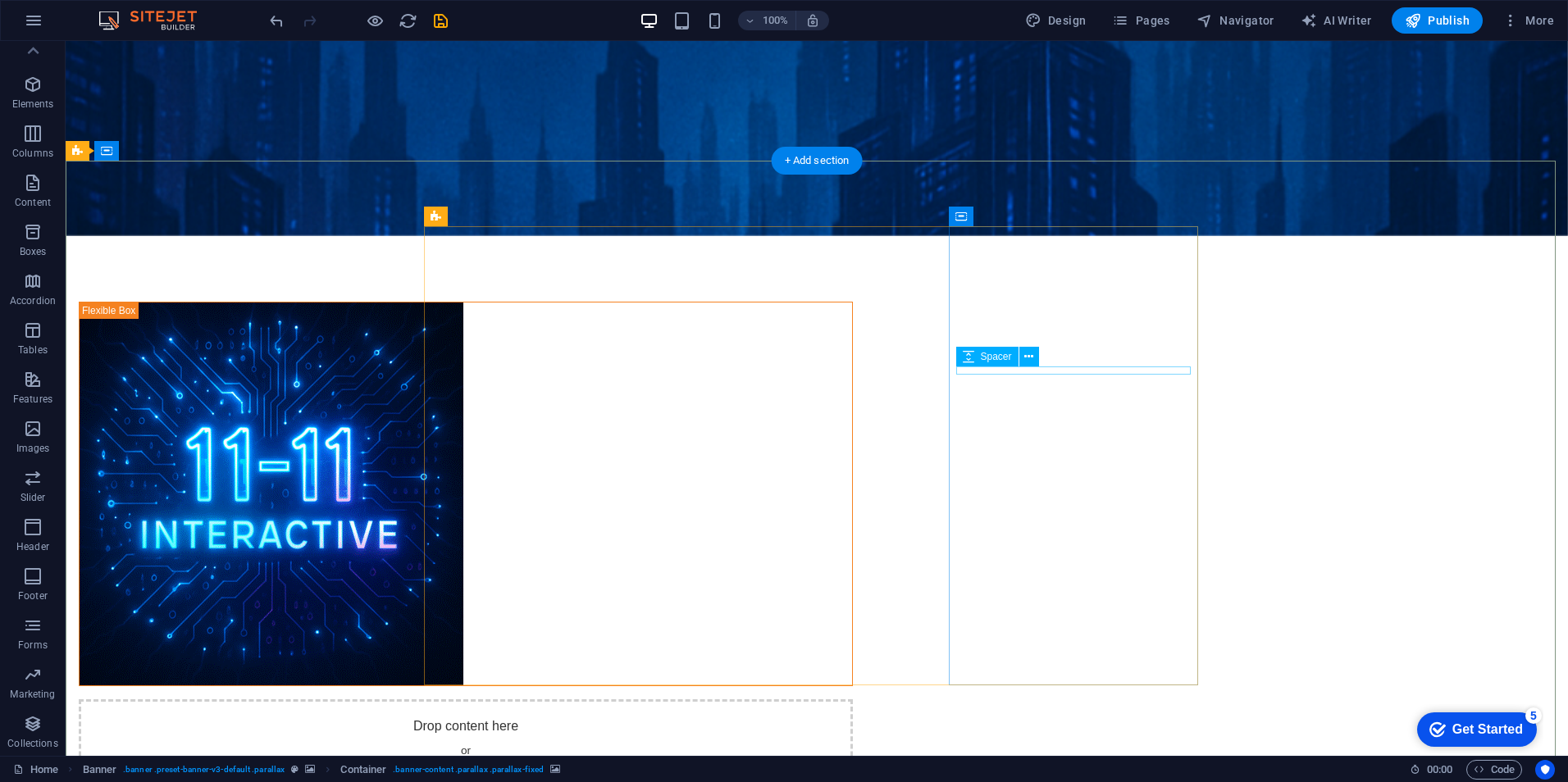
select select "px"
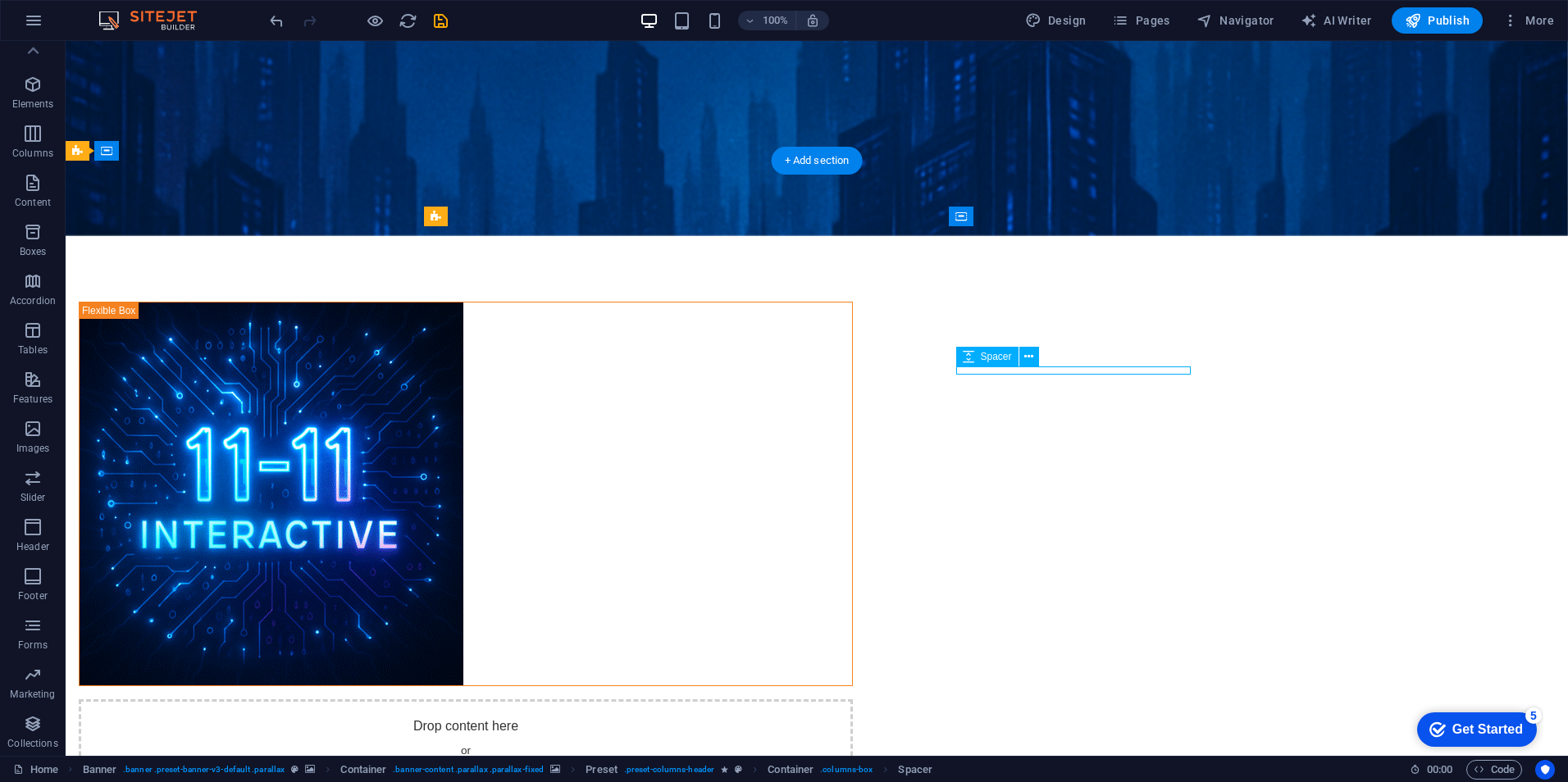
select select "px"
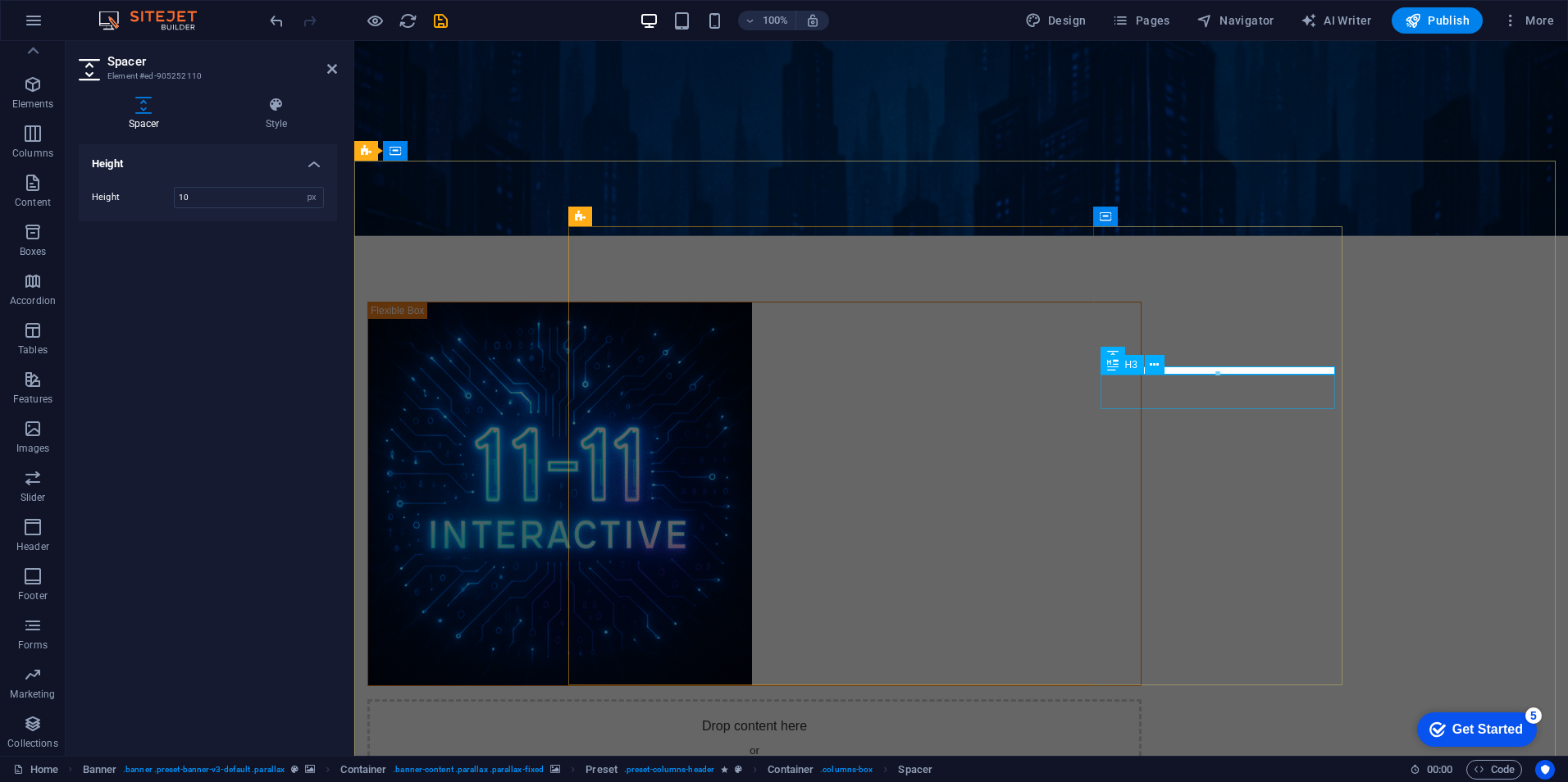
drag, startPoint x: 1571, startPoint y: 418, endPoint x: 1217, endPoint y: 398, distance: 354.6
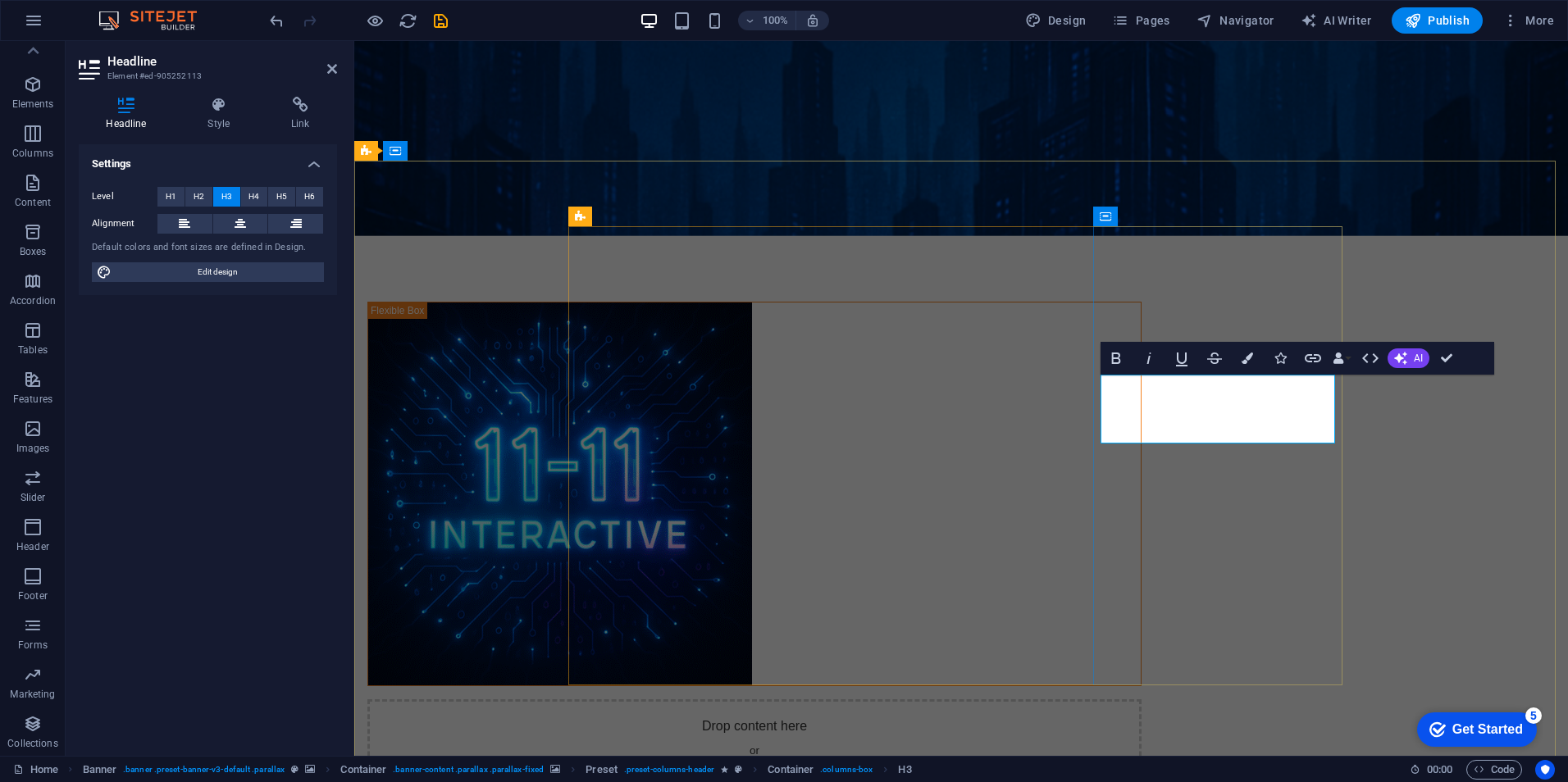
click at [1411, 356] on button "AI" at bounding box center [1408, 358] width 42 height 20
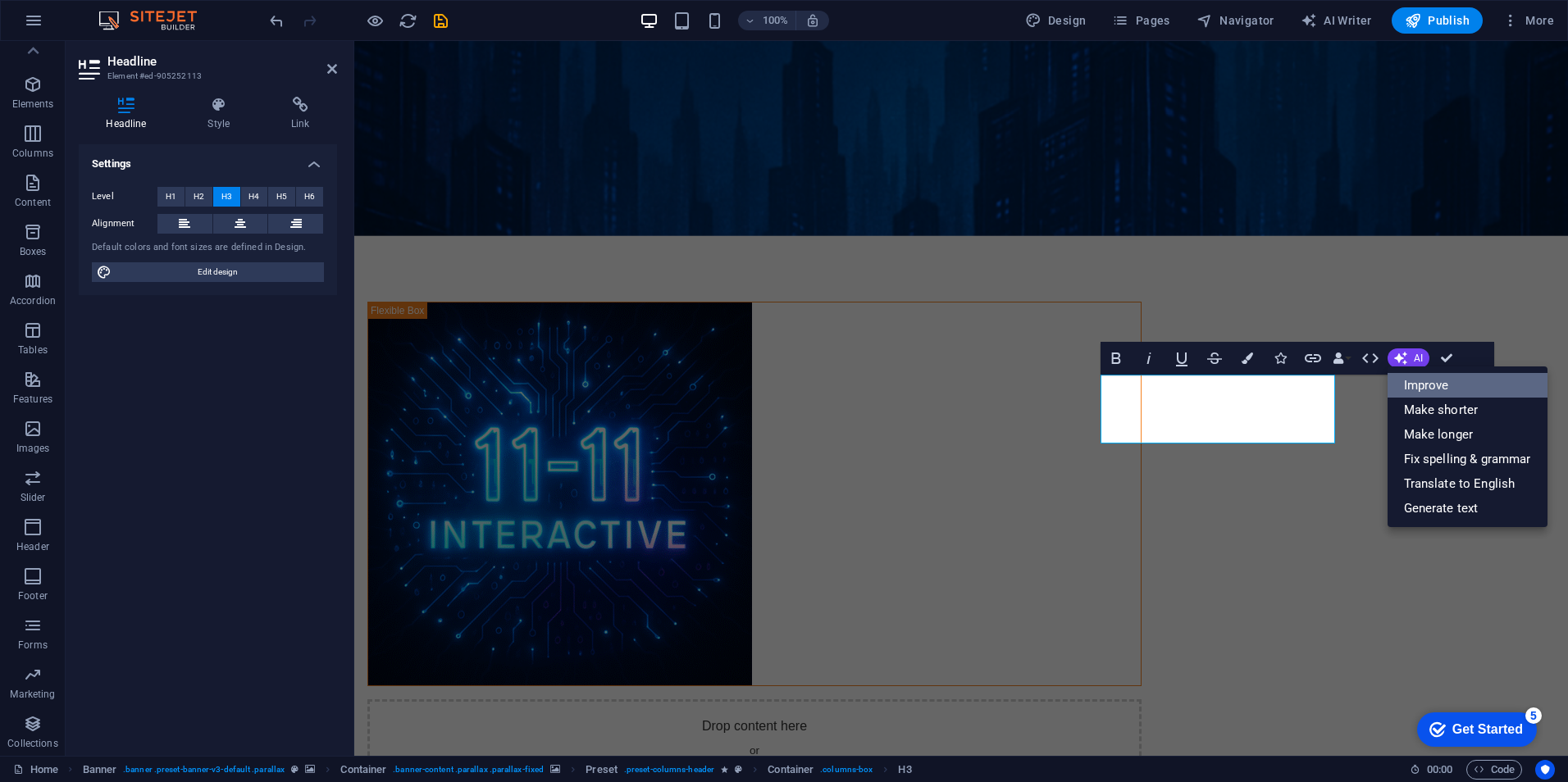
click at [1429, 380] on link "Improve" at bounding box center [1467, 385] width 160 height 25
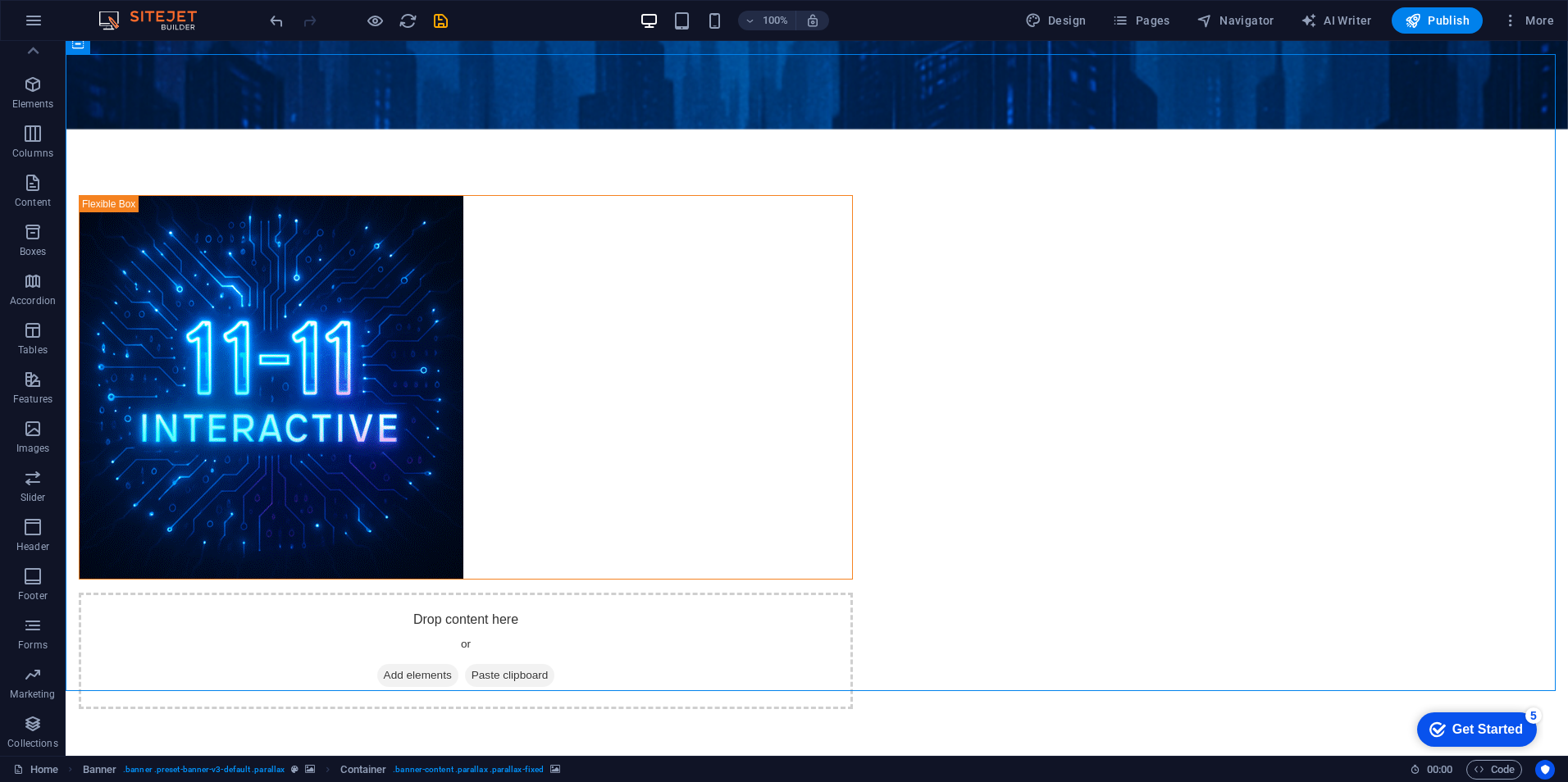
scroll to position [656, 0]
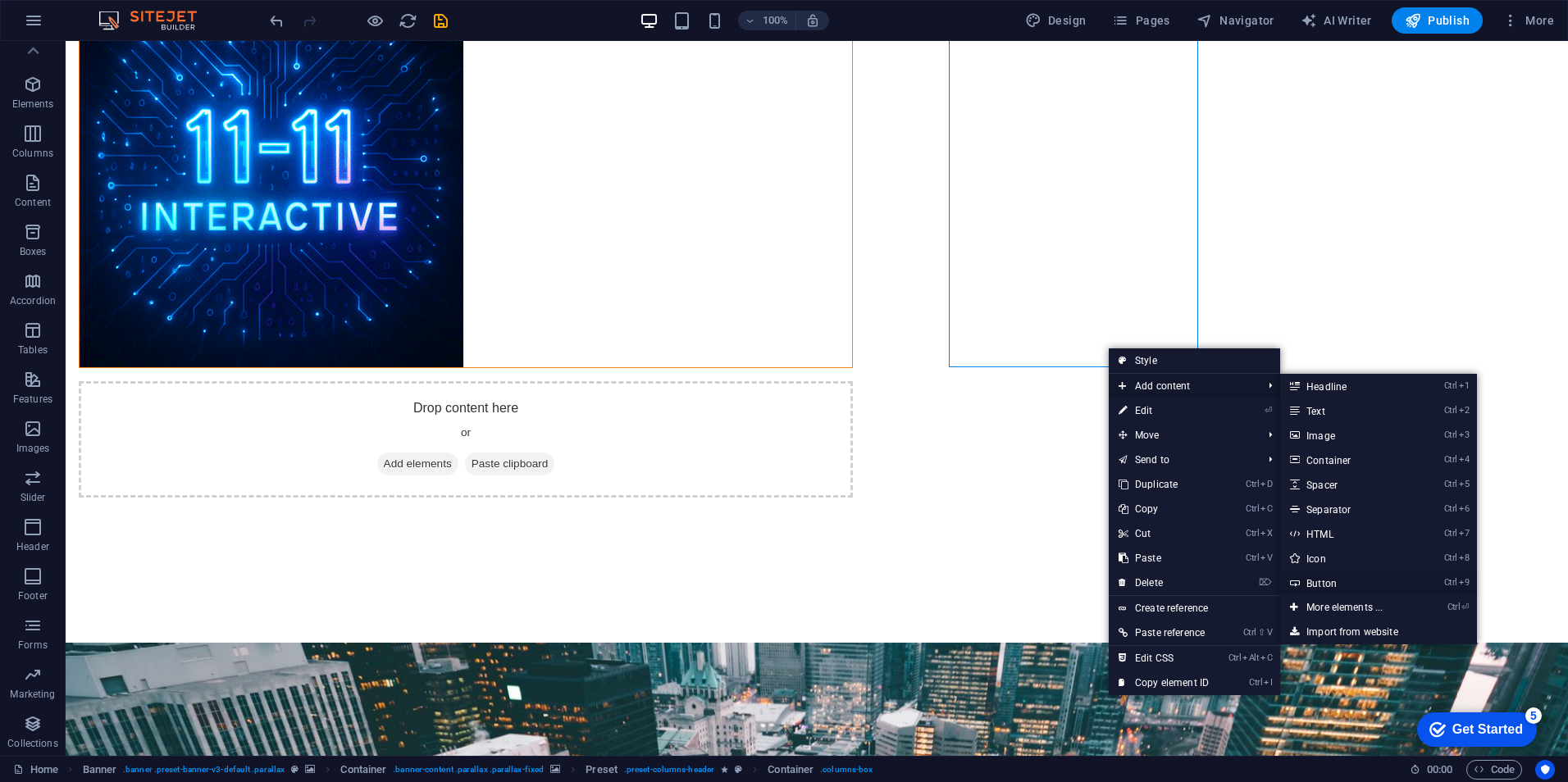
click at [1340, 578] on link "Ctrl 9 Button" at bounding box center [1347, 583] width 135 height 25
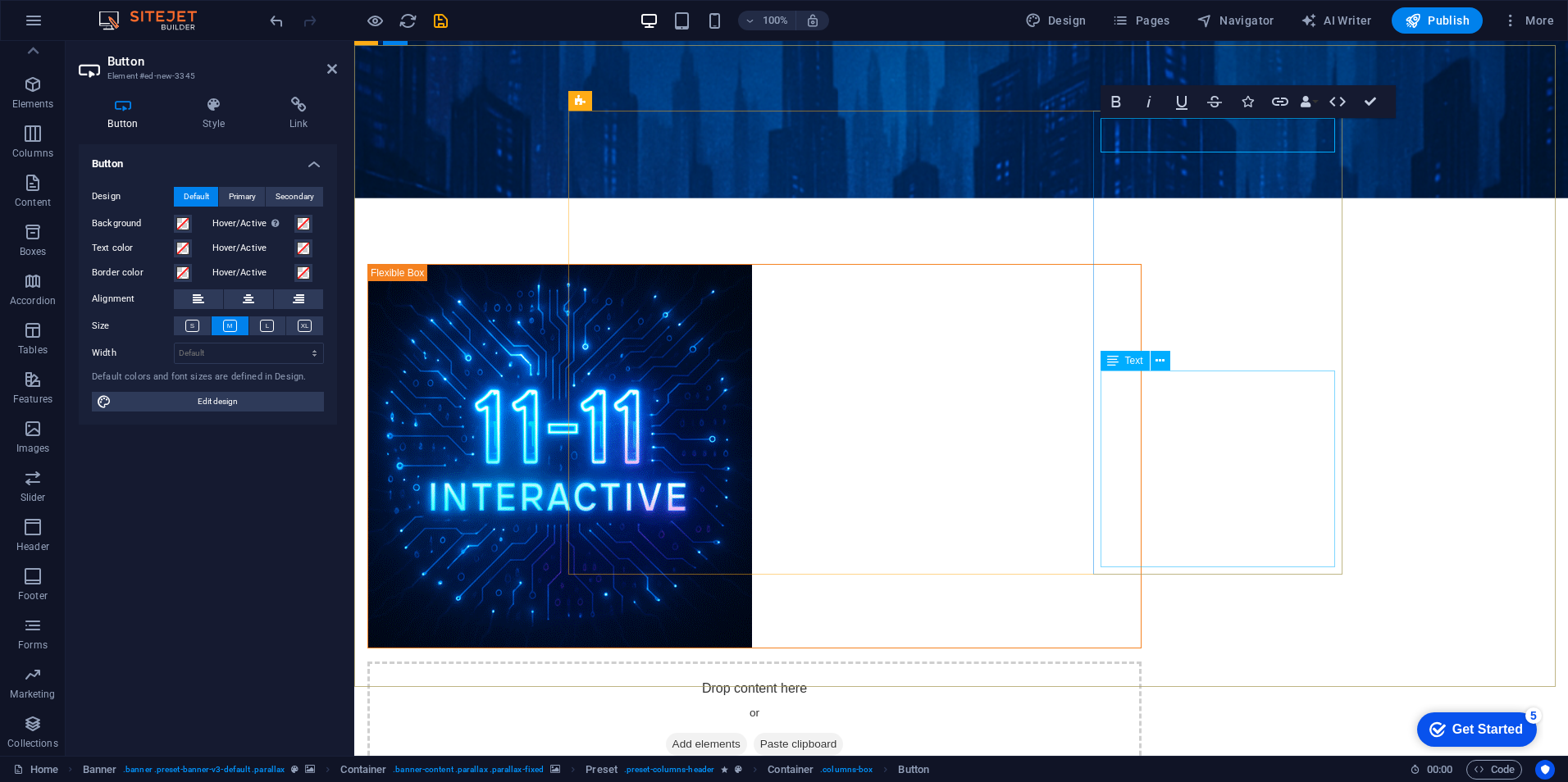
scroll to position [459, 0]
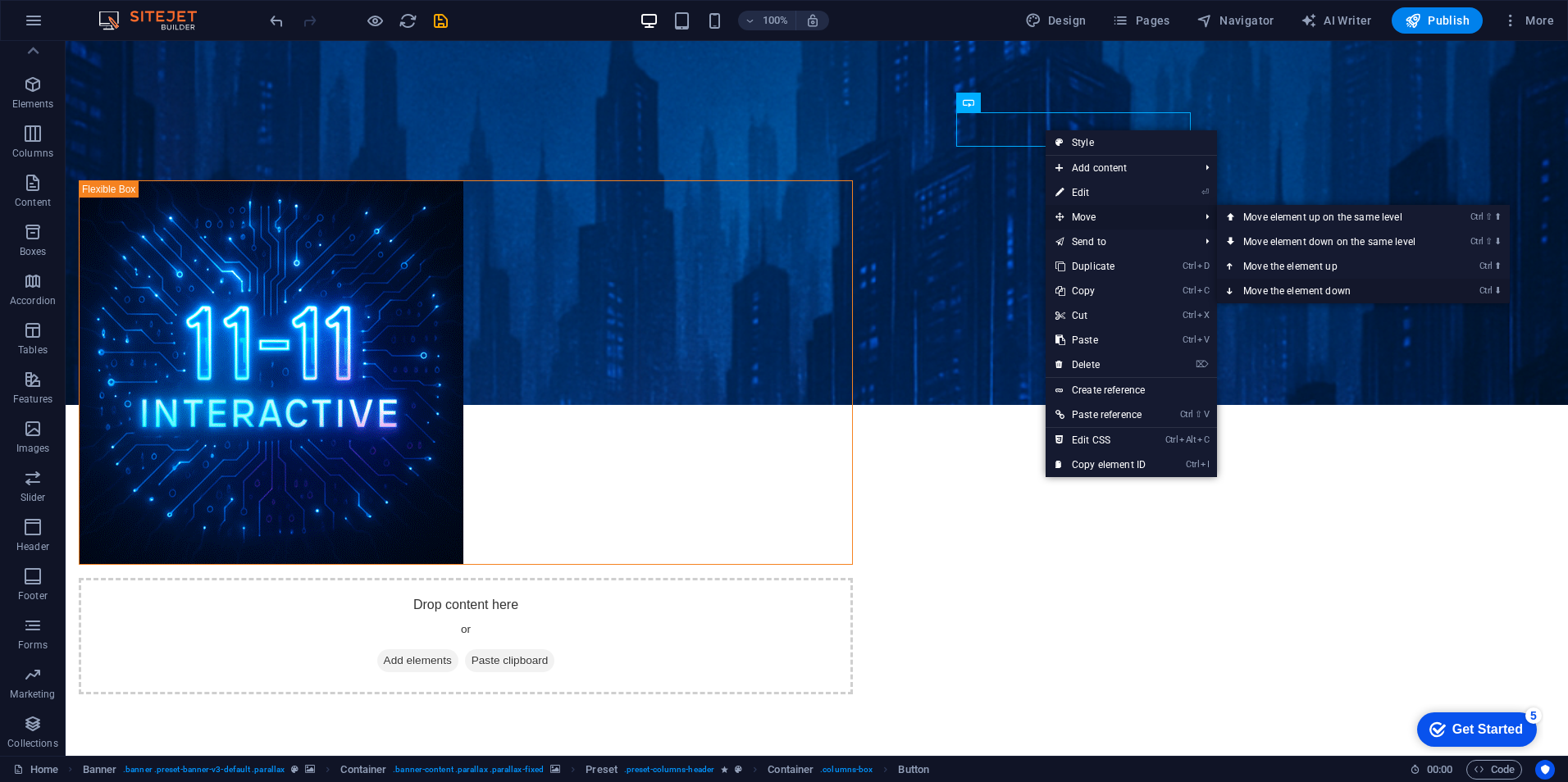
click at [1291, 287] on link "Ctrl ⬇ Move the element down" at bounding box center [1332, 291] width 231 height 25
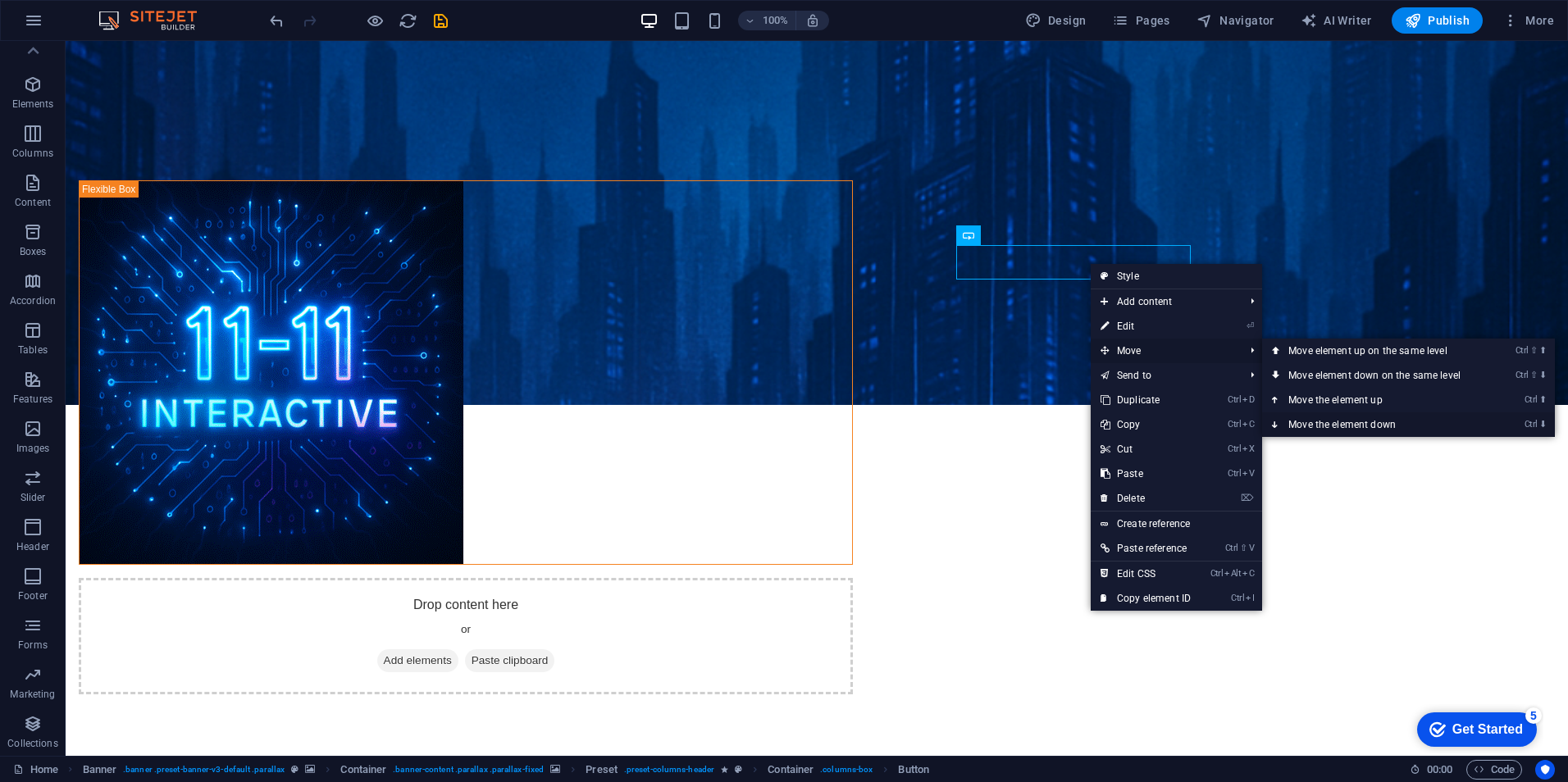
click at [1344, 425] on link "Ctrl ⬇ Move the element down" at bounding box center [1377, 424] width 231 height 25
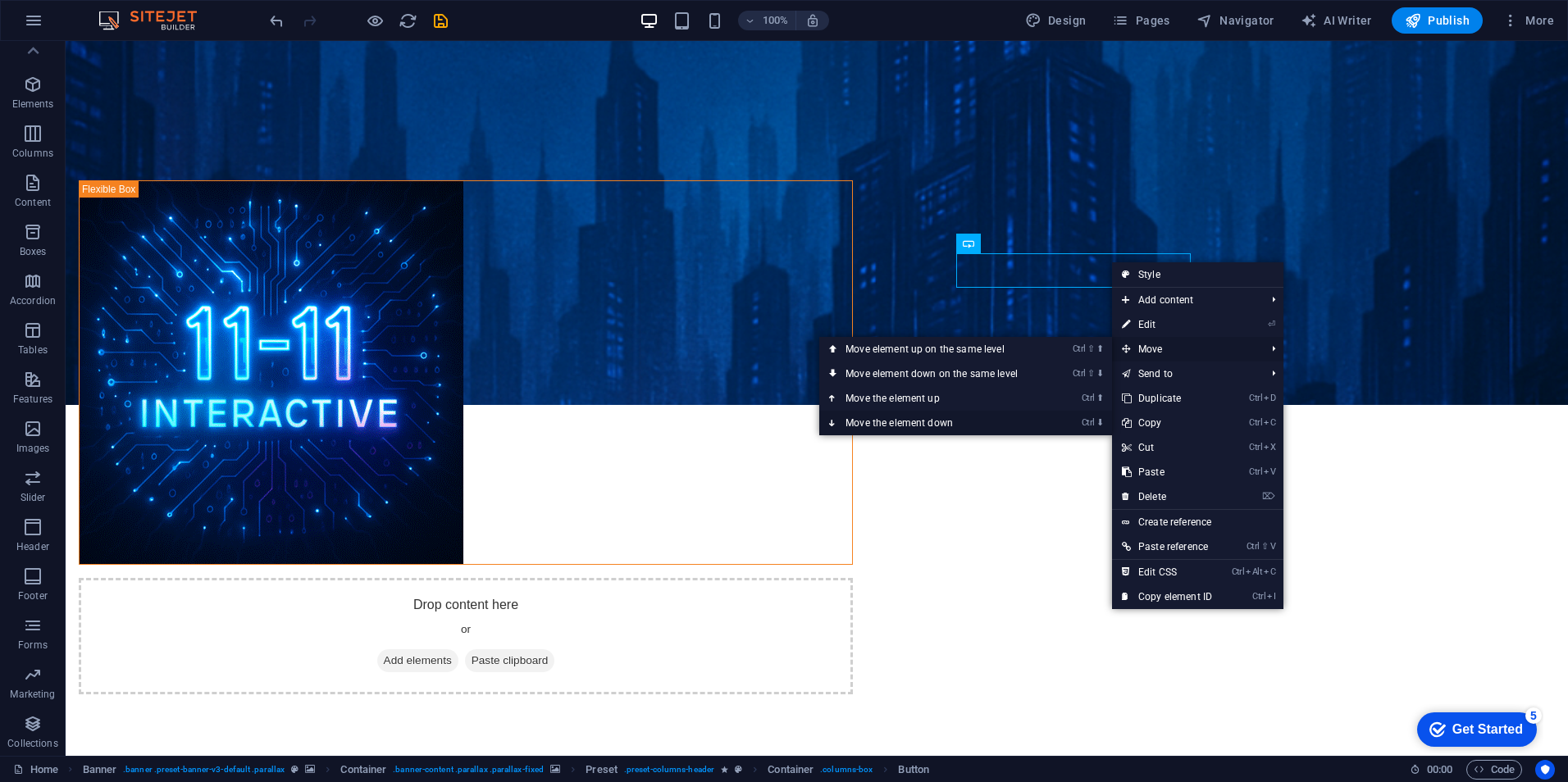
click at [998, 416] on link "Ctrl ⬇ Move the element down" at bounding box center [935, 423] width 231 height 25
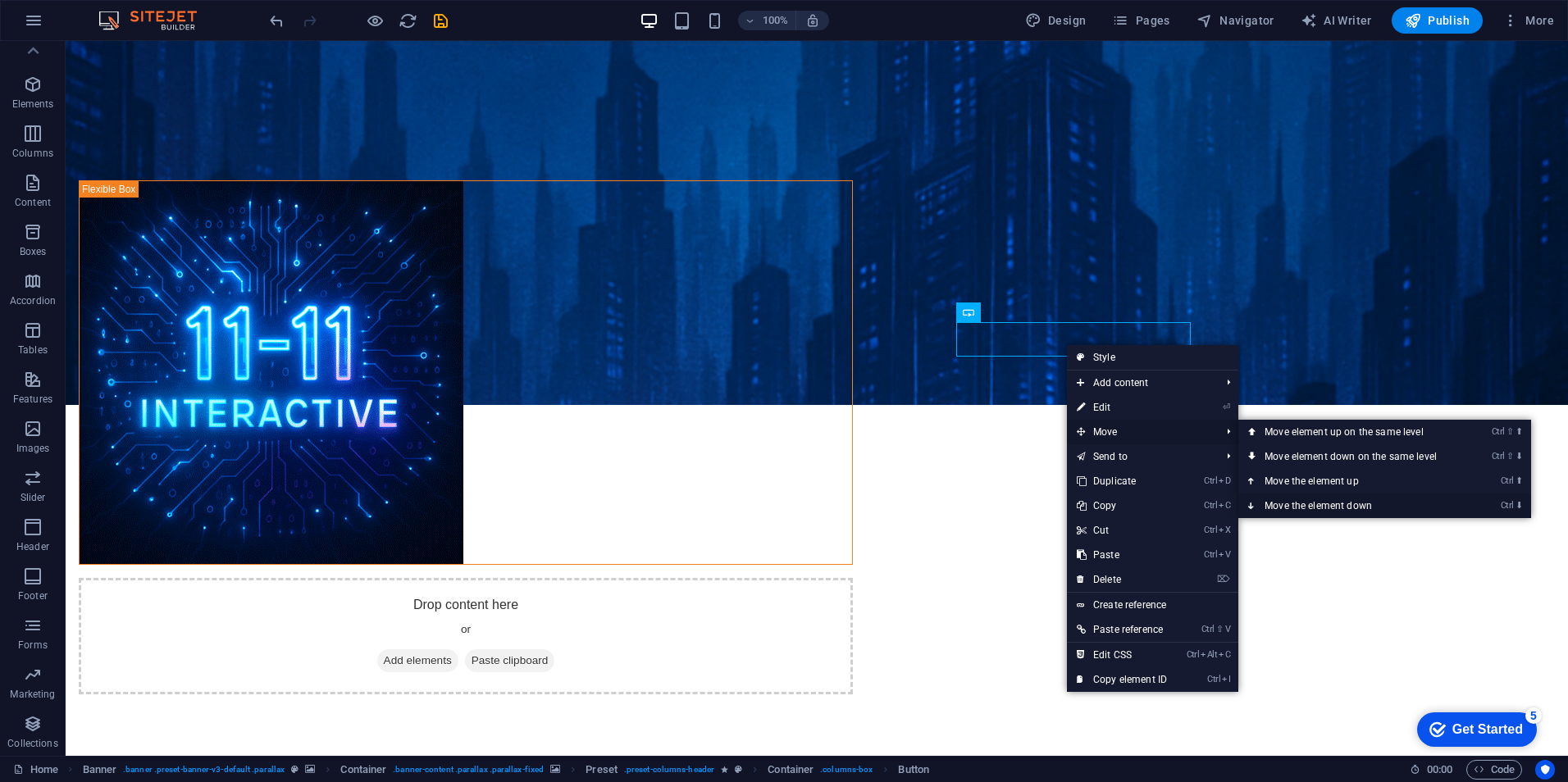
click at [1331, 501] on link "Ctrl ⬇ Move the element down" at bounding box center [1353, 506] width 231 height 25
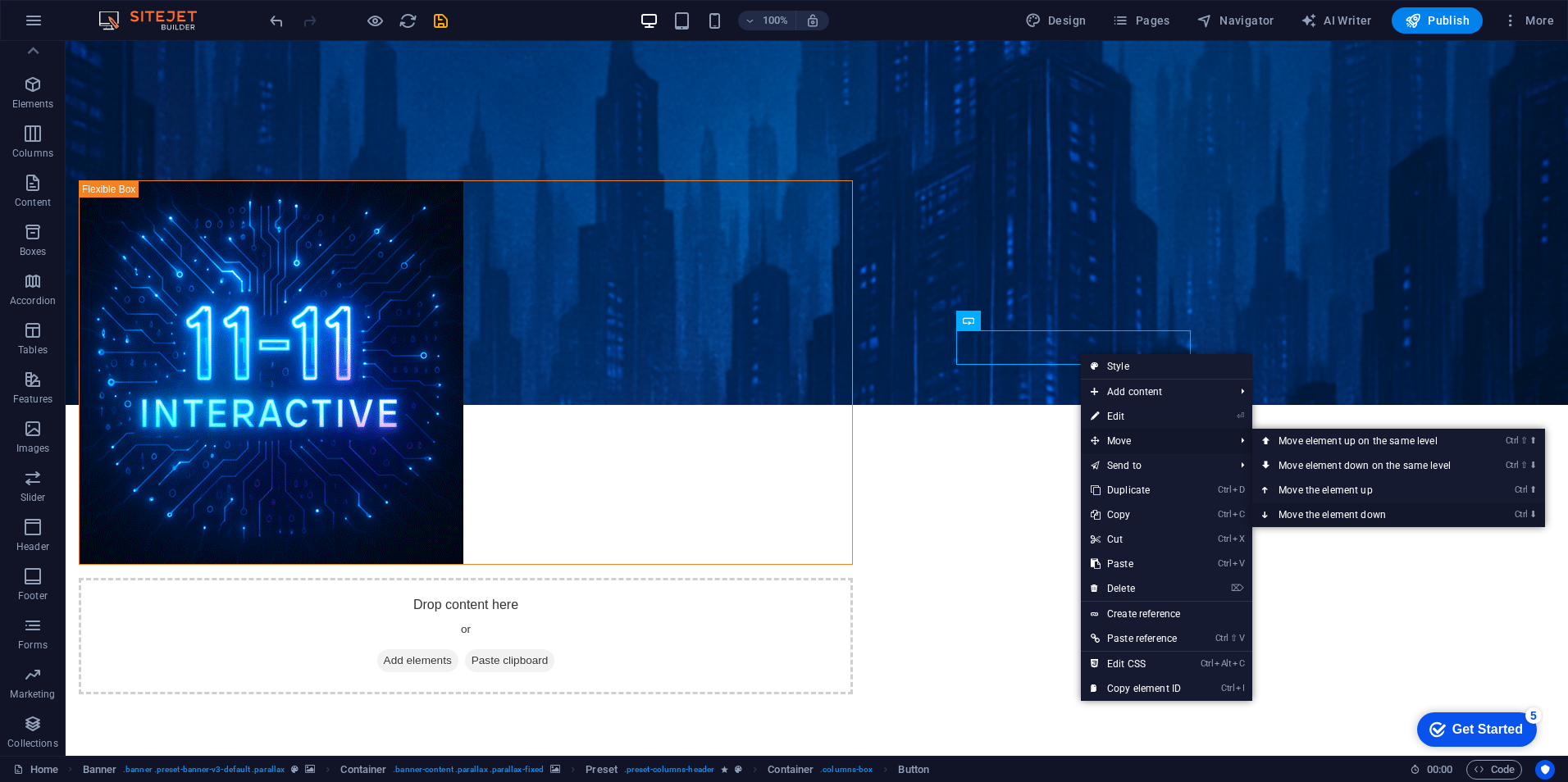
click at [1338, 517] on link "Ctrl ⬇ Move the element down" at bounding box center [1368, 515] width 231 height 25
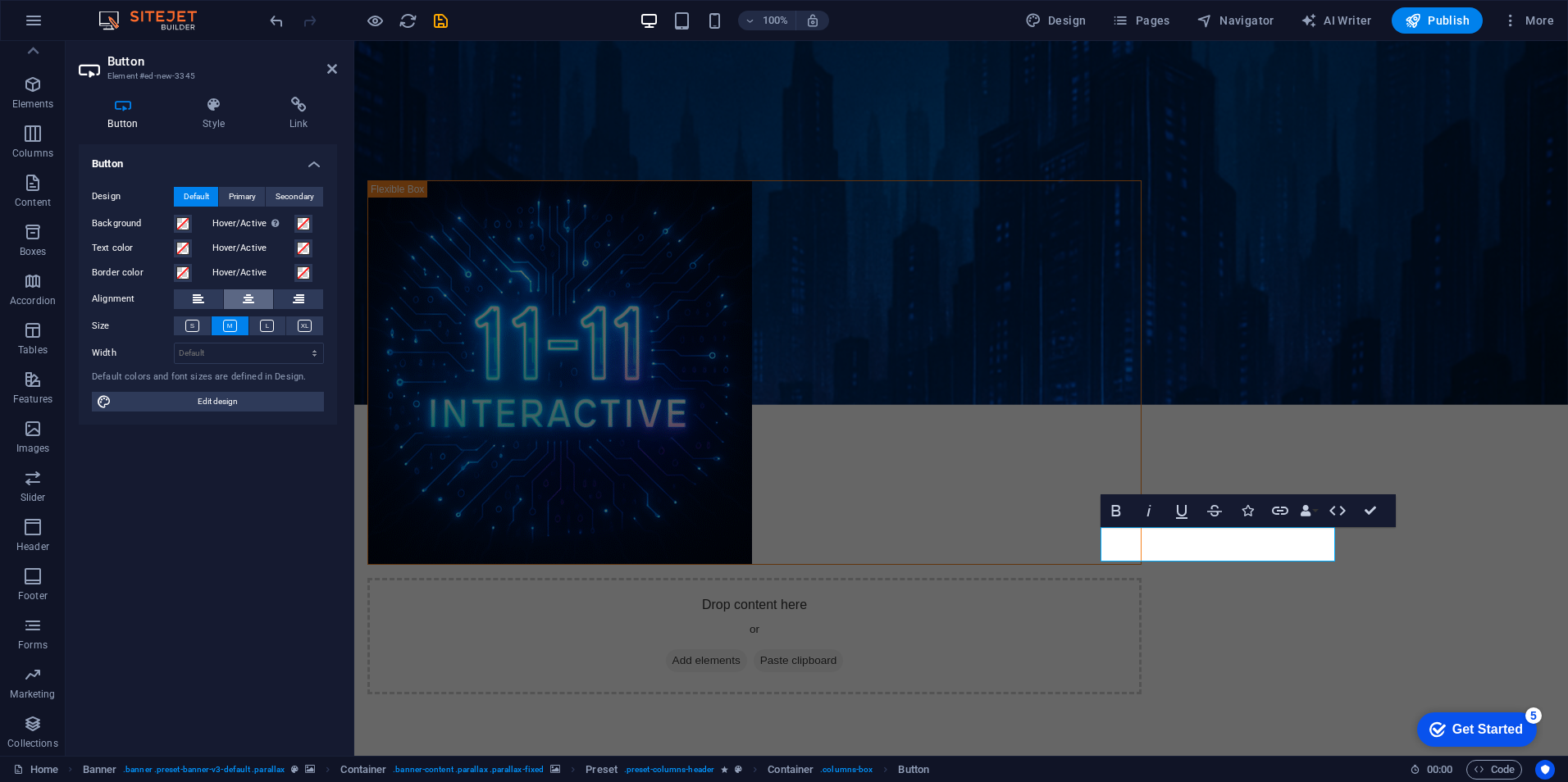
click at [252, 299] on icon at bounding box center [248, 299] width 11 height 20
click at [181, 227] on span at bounding box center [182, 223] width 13 height 13
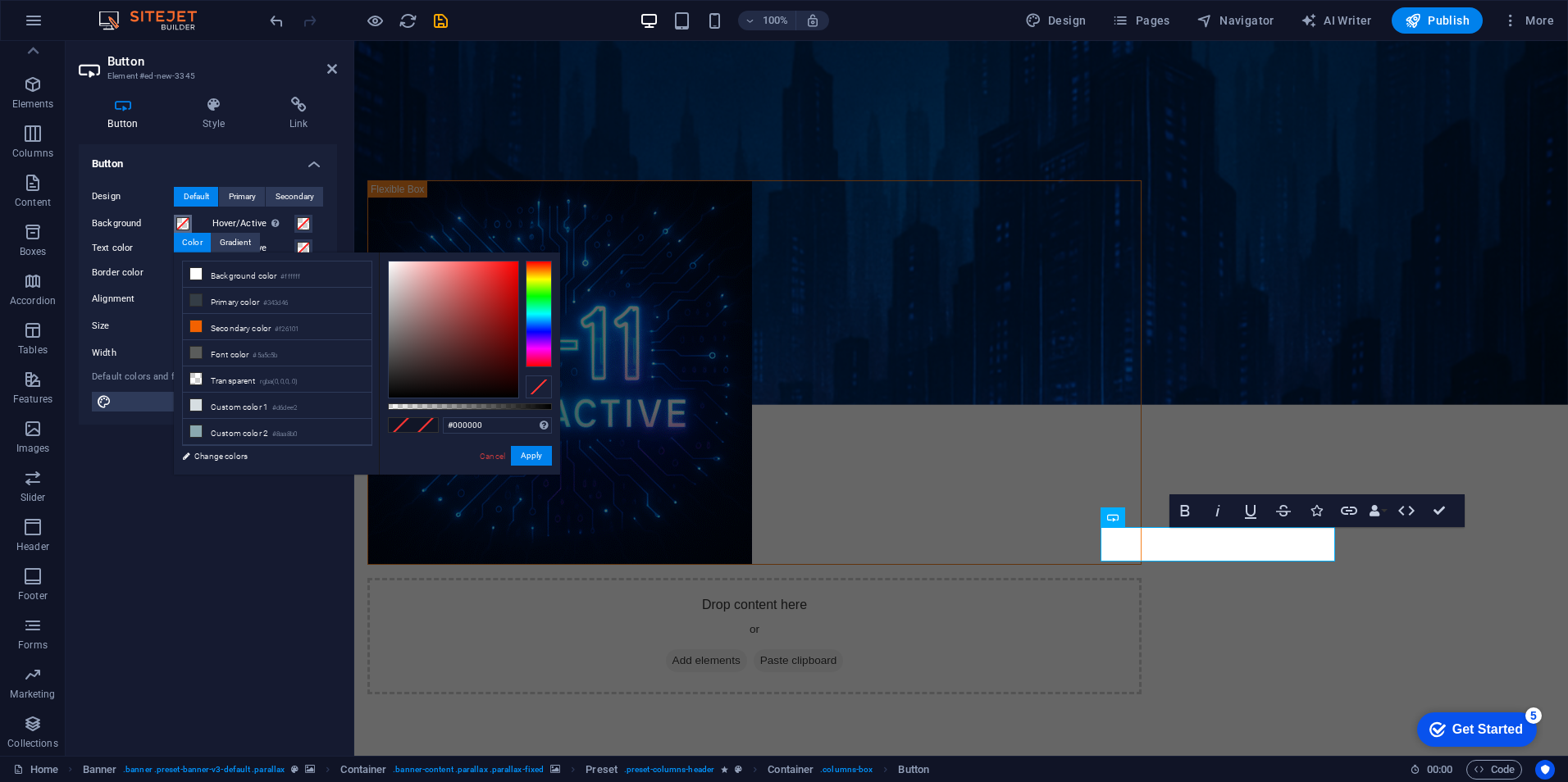
click at [540, 326] on div at bounding box center [538, 314] width 27 height 107
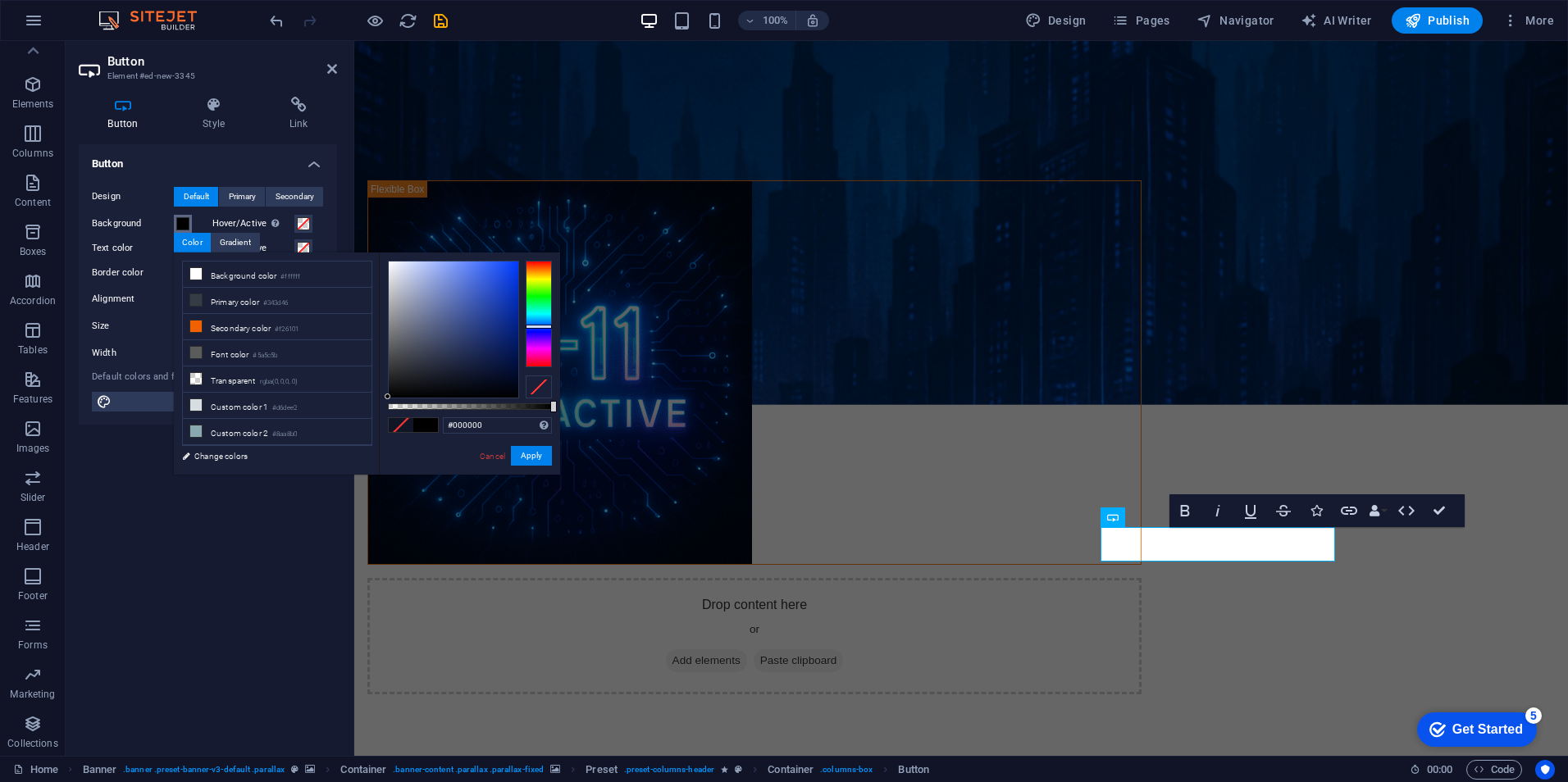
click at [539, 331] on div at bounding box center [538, 314] width 27 height 107
click at [546, 326] on div at bounding box center [538, 314] width 27 height 107
type input "#0840f5"
click at [513, 266] on div at bounding box center [453, 329] width 129 height 136
click at [547, 458] on button "Apply" at bounding box center [531, 455] width 41 height 20
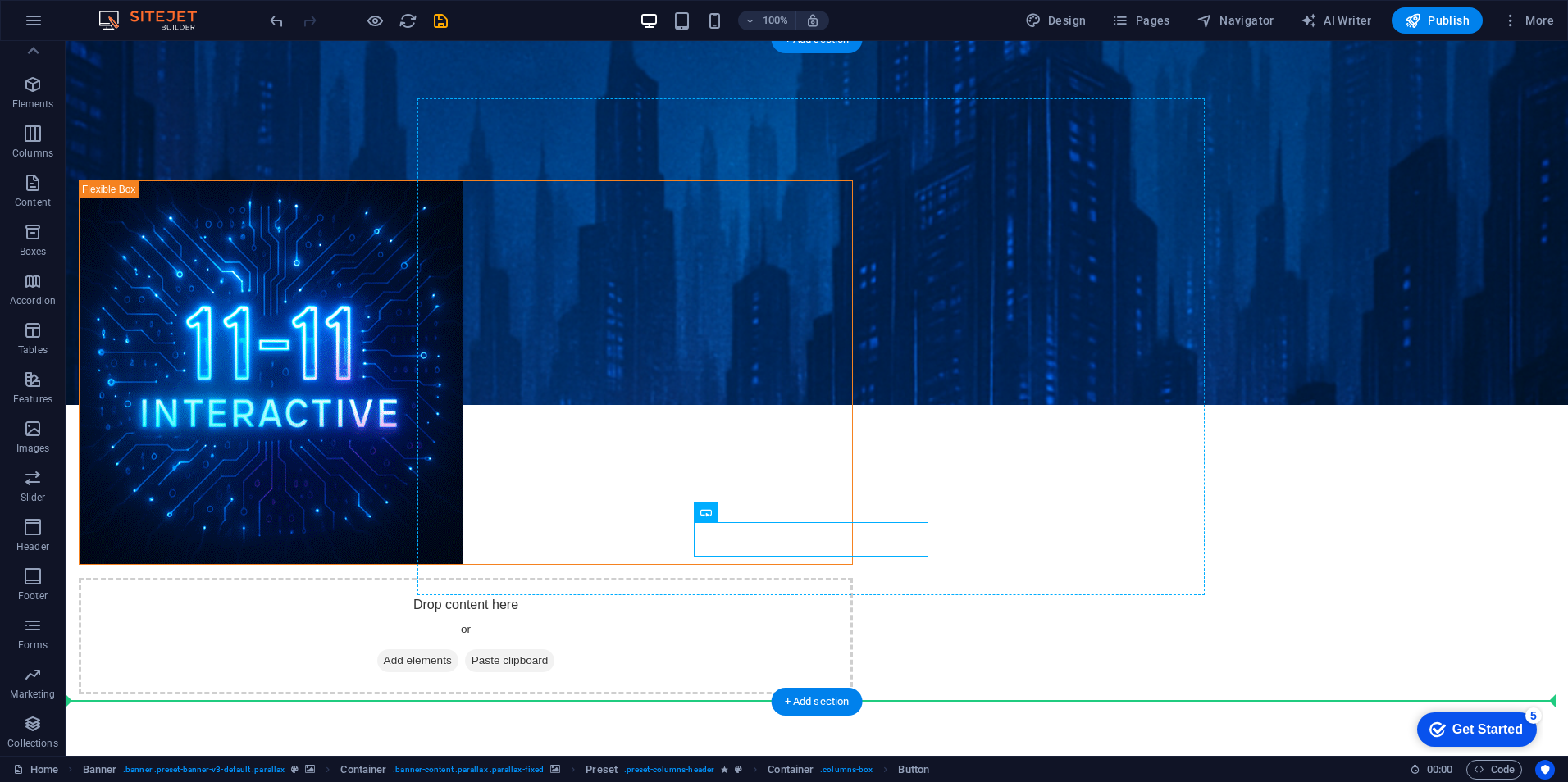
drag, startPoint x: 831, startPoint y: 538, endPoint x: 835, endPoint y: 583, distance: 45.2
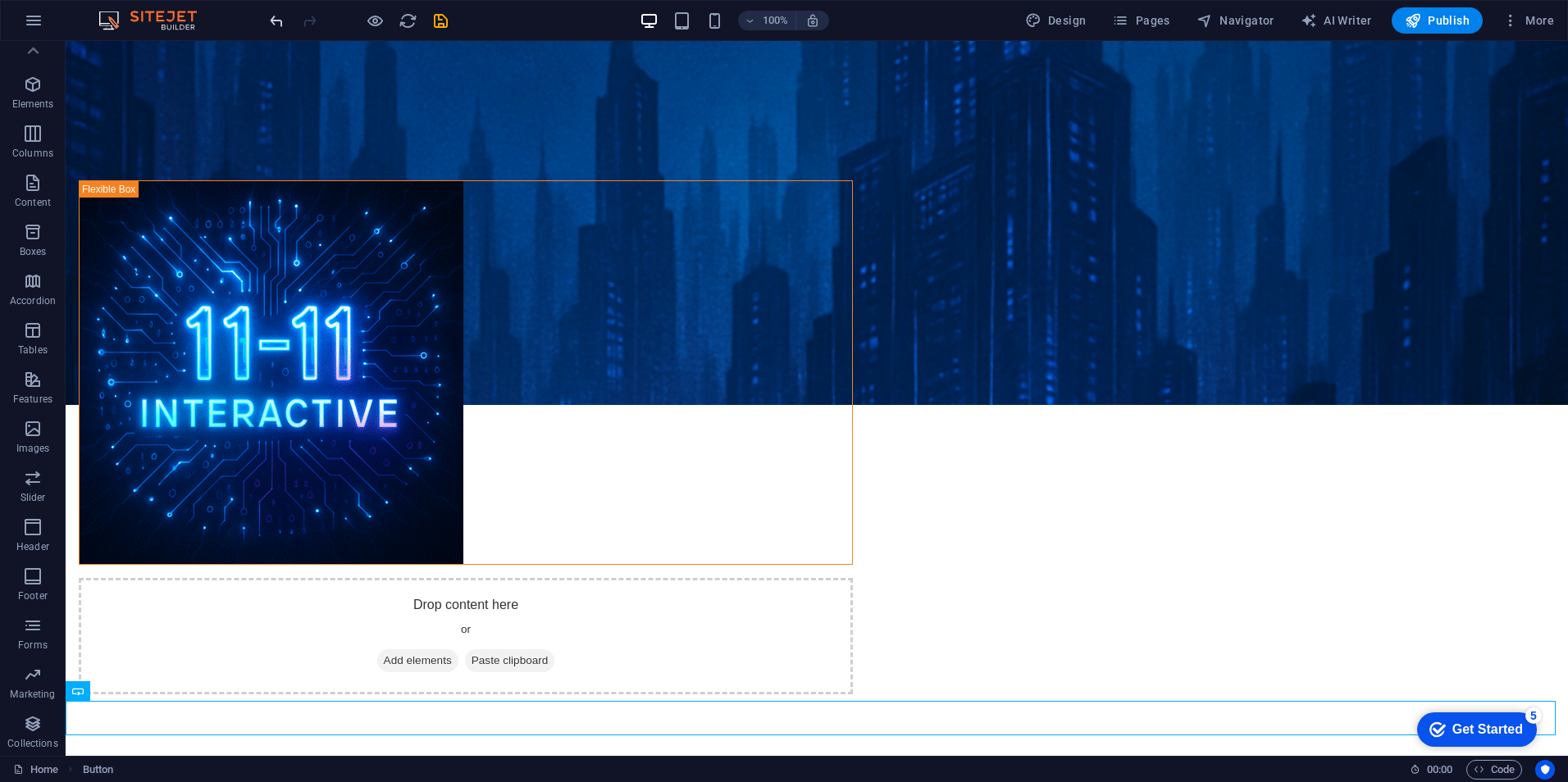
click at [269, 22] on icon "undo" at bounding box center [276, 21] width 19 height 19
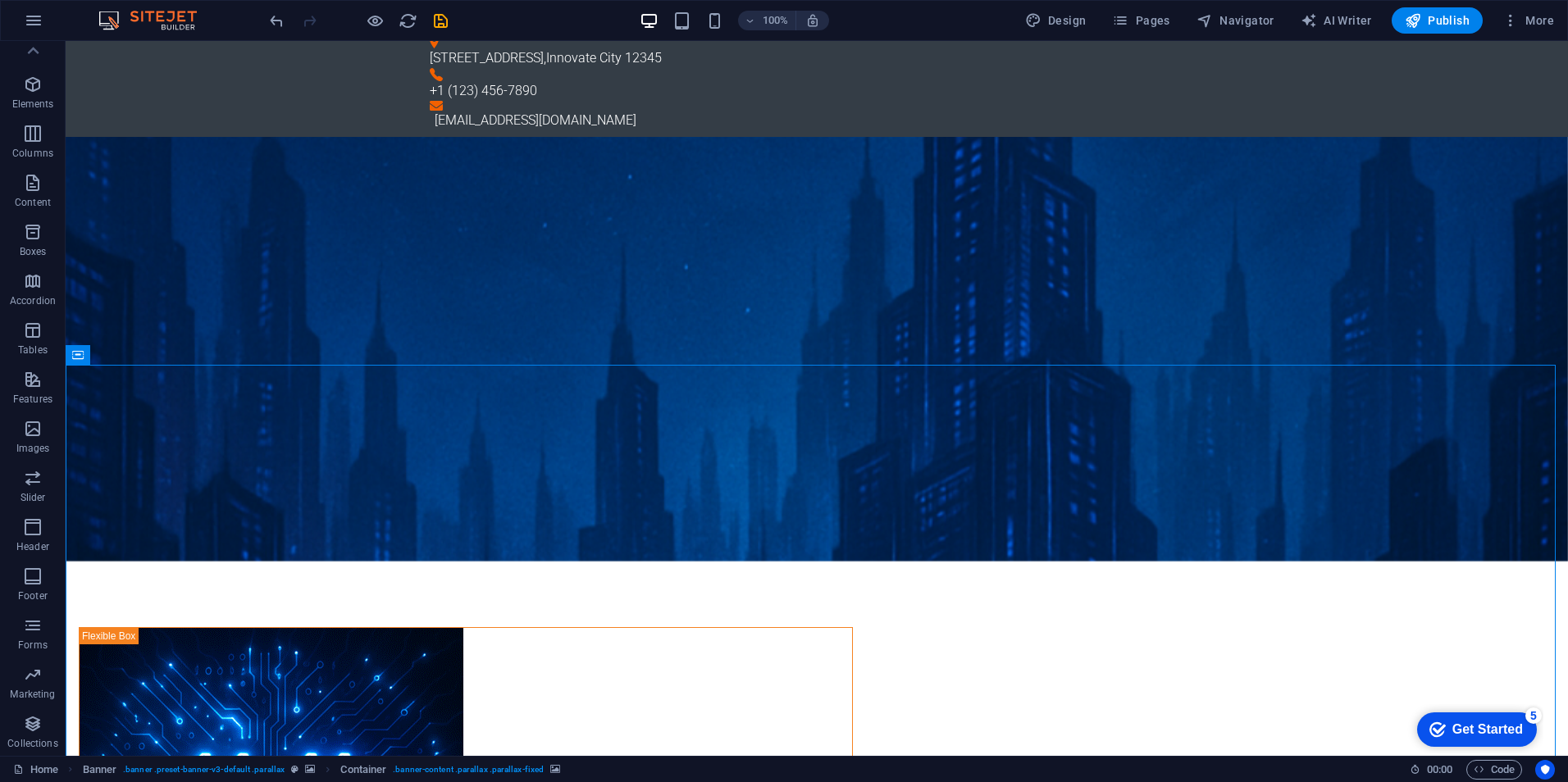
scroll to position [0, 0]
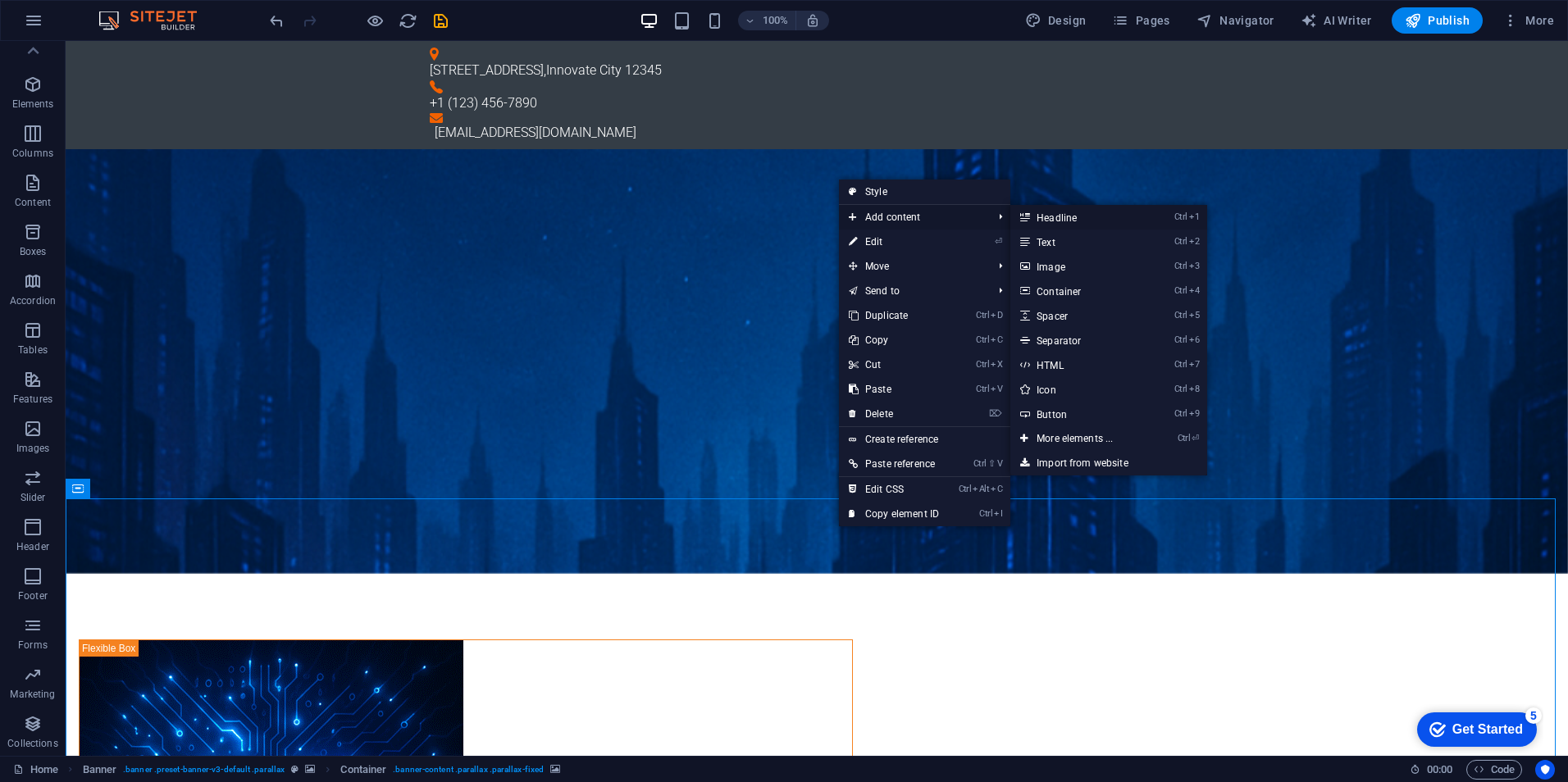
click at [1072, 218] on link "Ctrl 1 Headline" at bounding box center [1078, 217] width 135 height 25
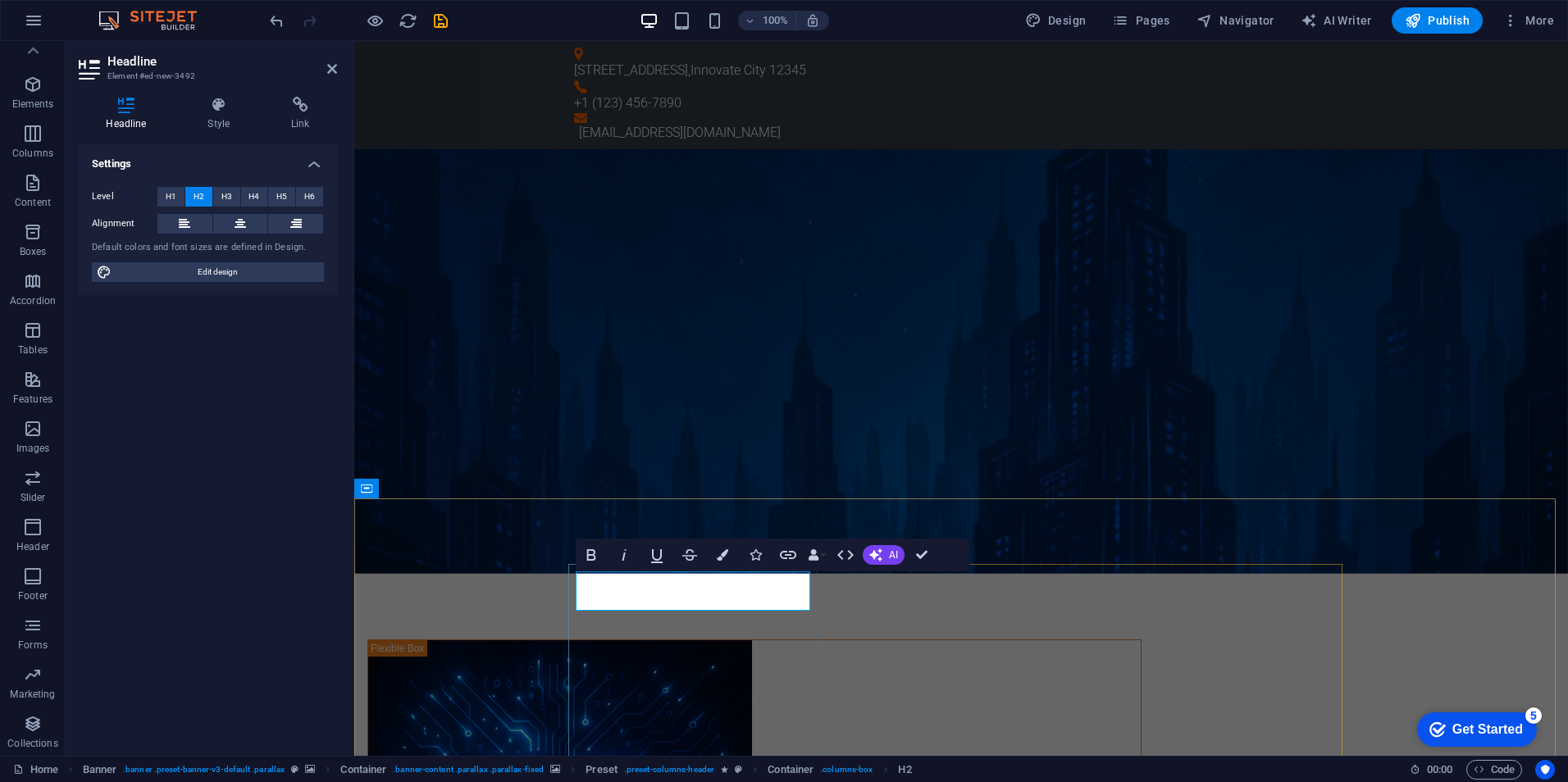
drag, startPoint x: 768, startPoint y: 589, endPoint x: 747, endPoint y: 589, distance: 21.0
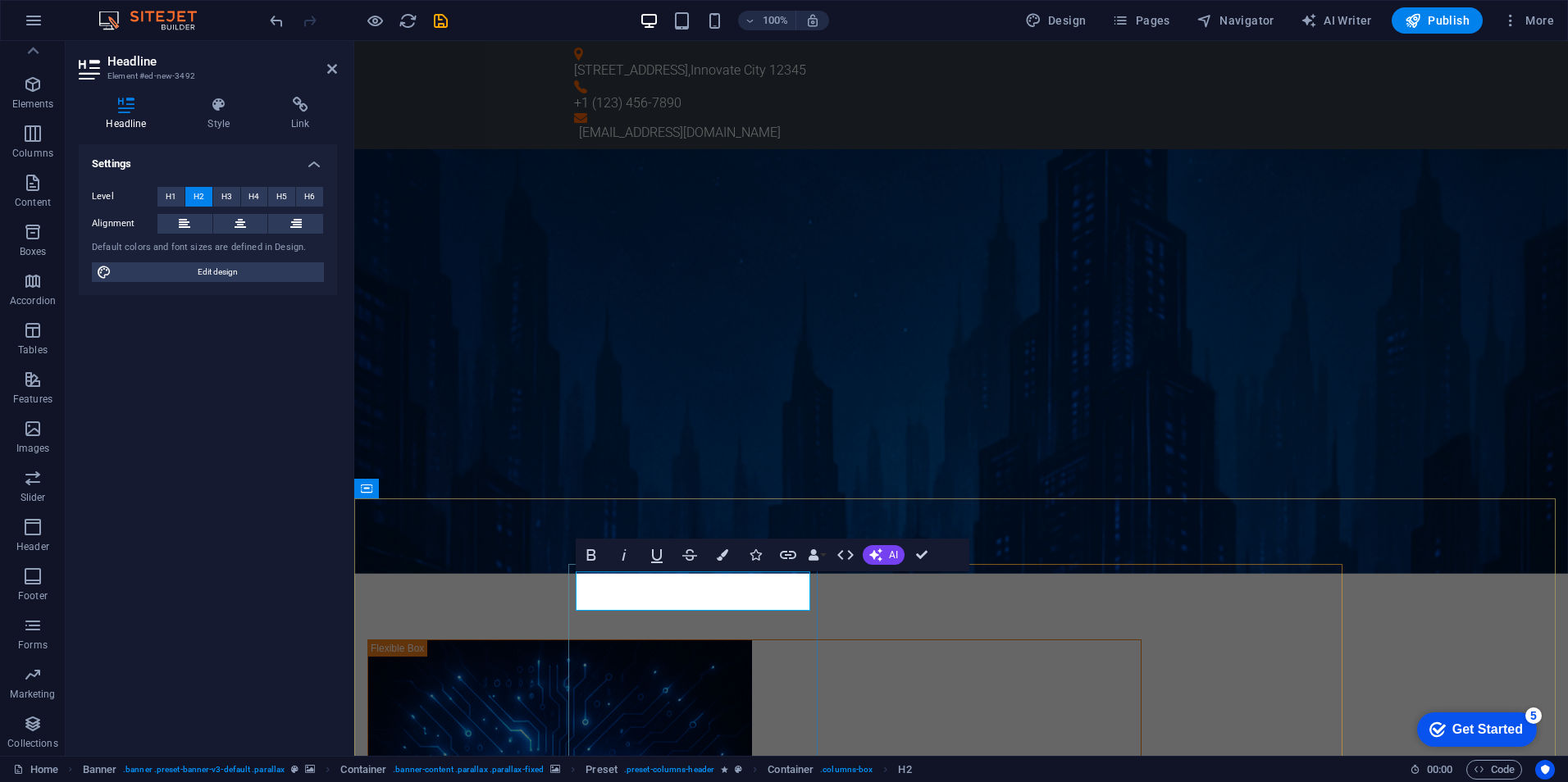
drag, startPoint x: 732, startPoint y: 596, endPoint x: 612, endPoint y: 595, distance: 120.0
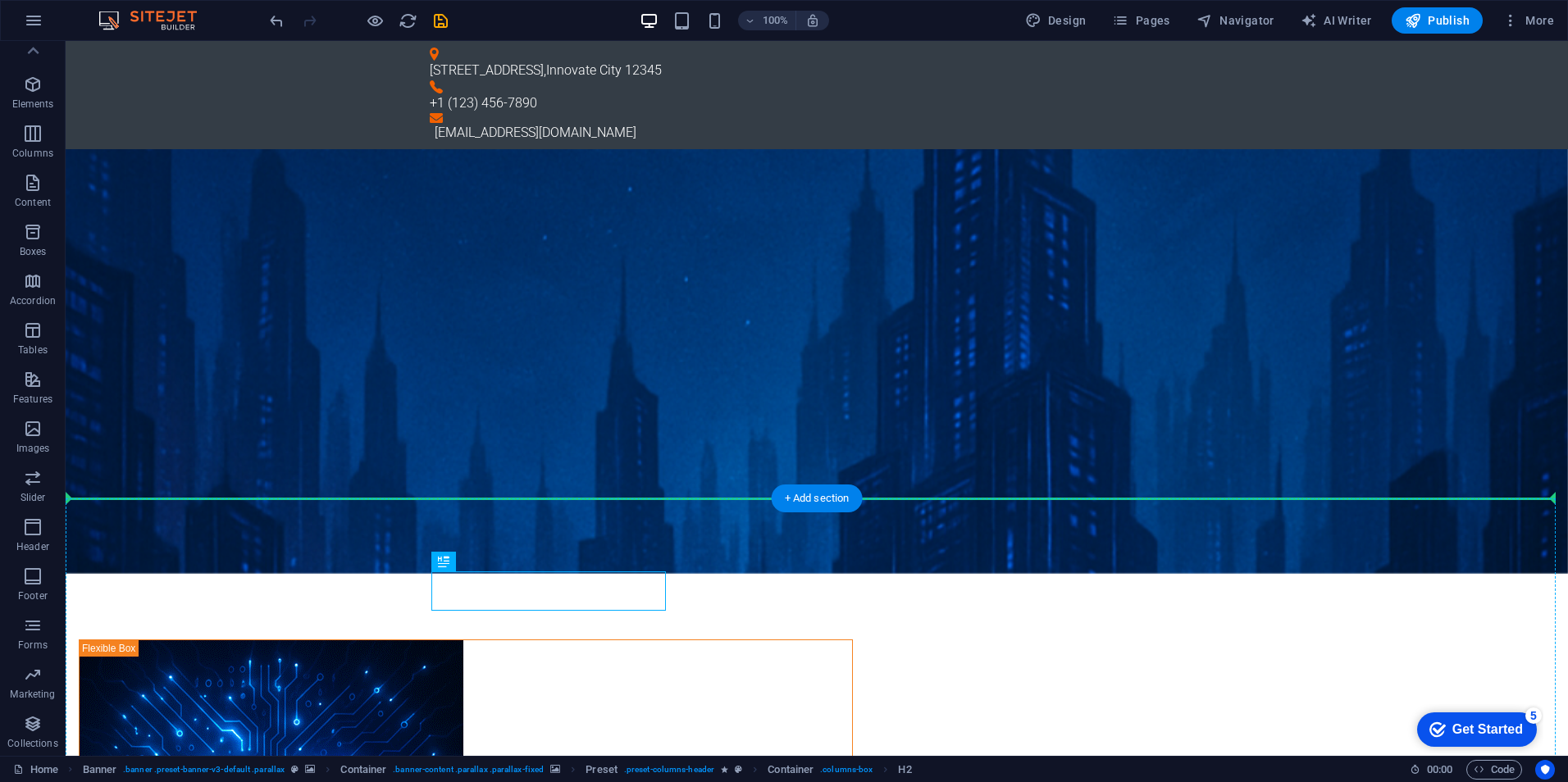
drag, startPoint x: 610, startPoint y: 589, endPoint x: 824, endPoint y: 524, distance: 223.7
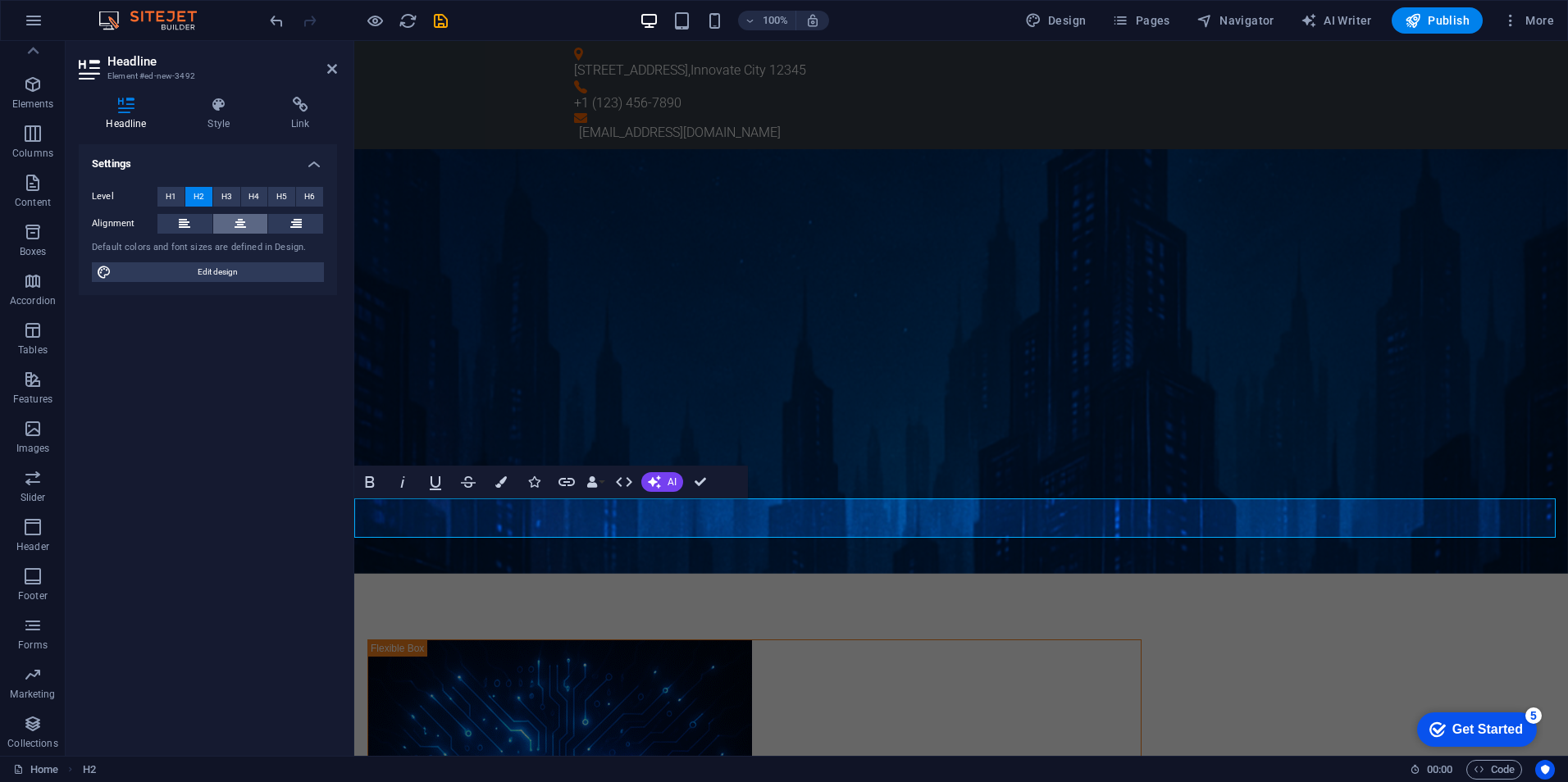
click at [241, 225] on icon at bounding box center [240, 223] width 11 height 20
click at [172, 195] on span "H1" at bounding box center [171, 197] width 10 height 20
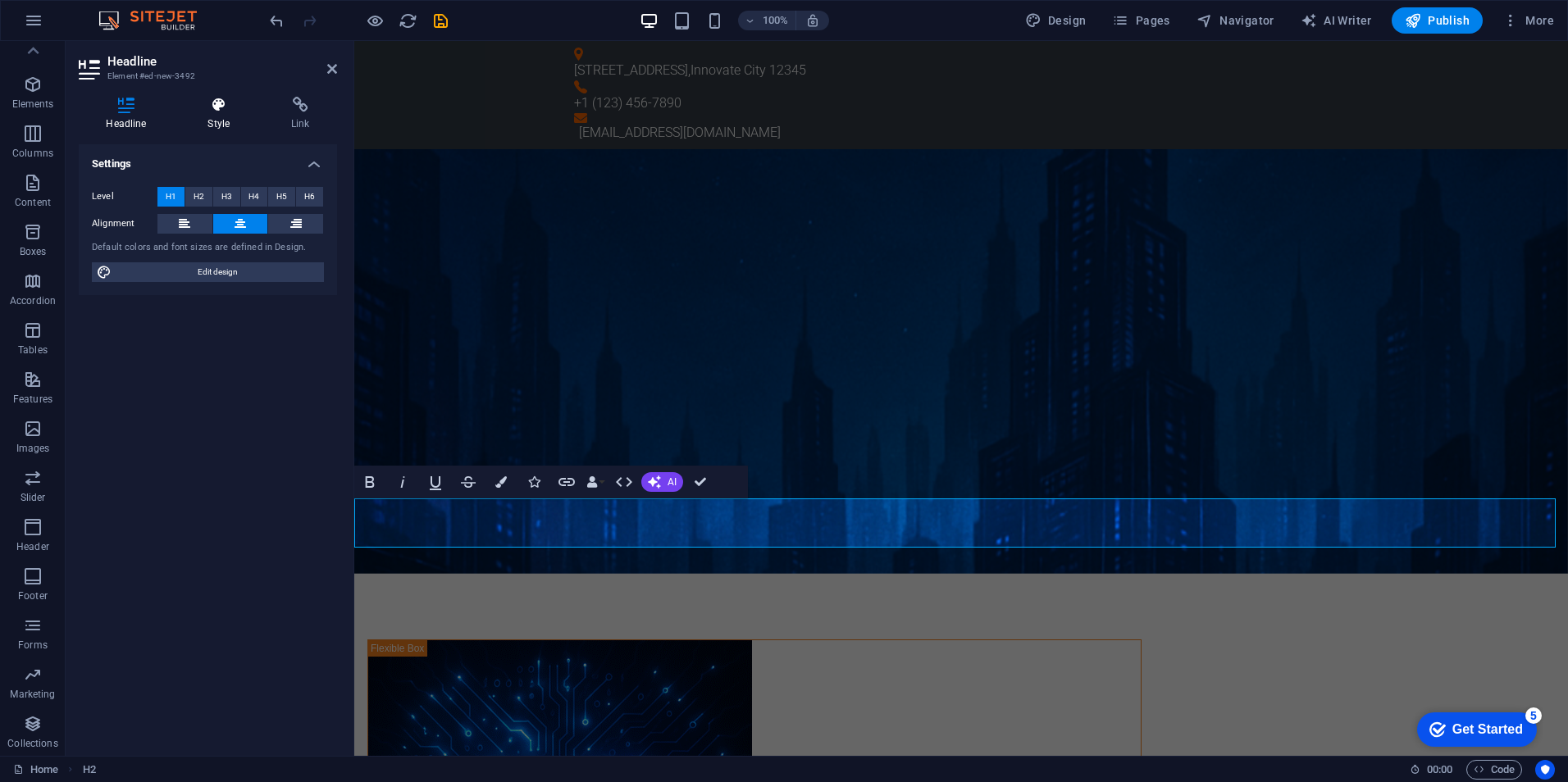
click at [222, 114] on h4 "Style" at bounding box center [222, 114] width 84 height 34
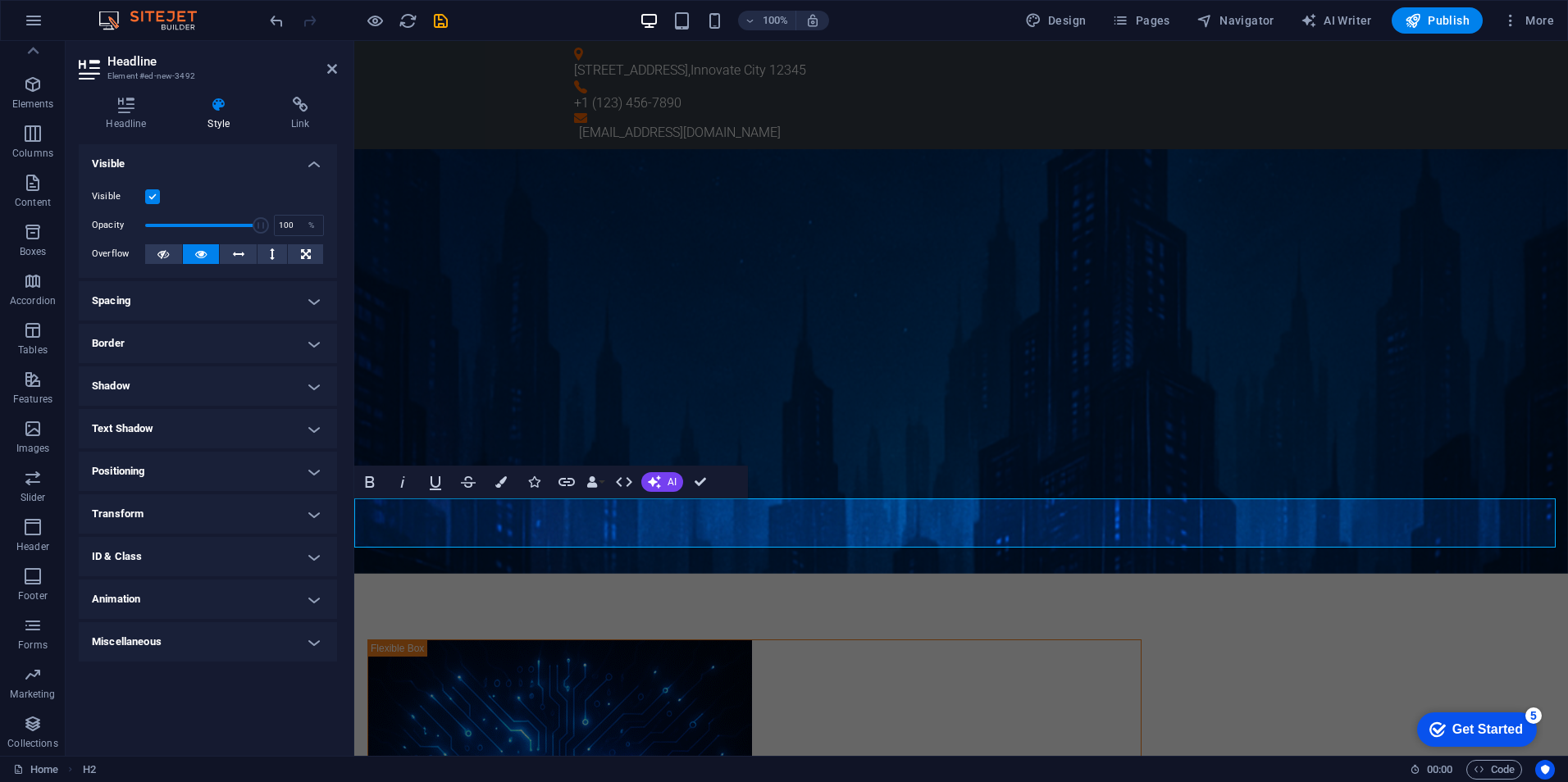
click at [312, 424] on h4 "Text Shadow" at bounding box center [208, 429] width 258 height 39
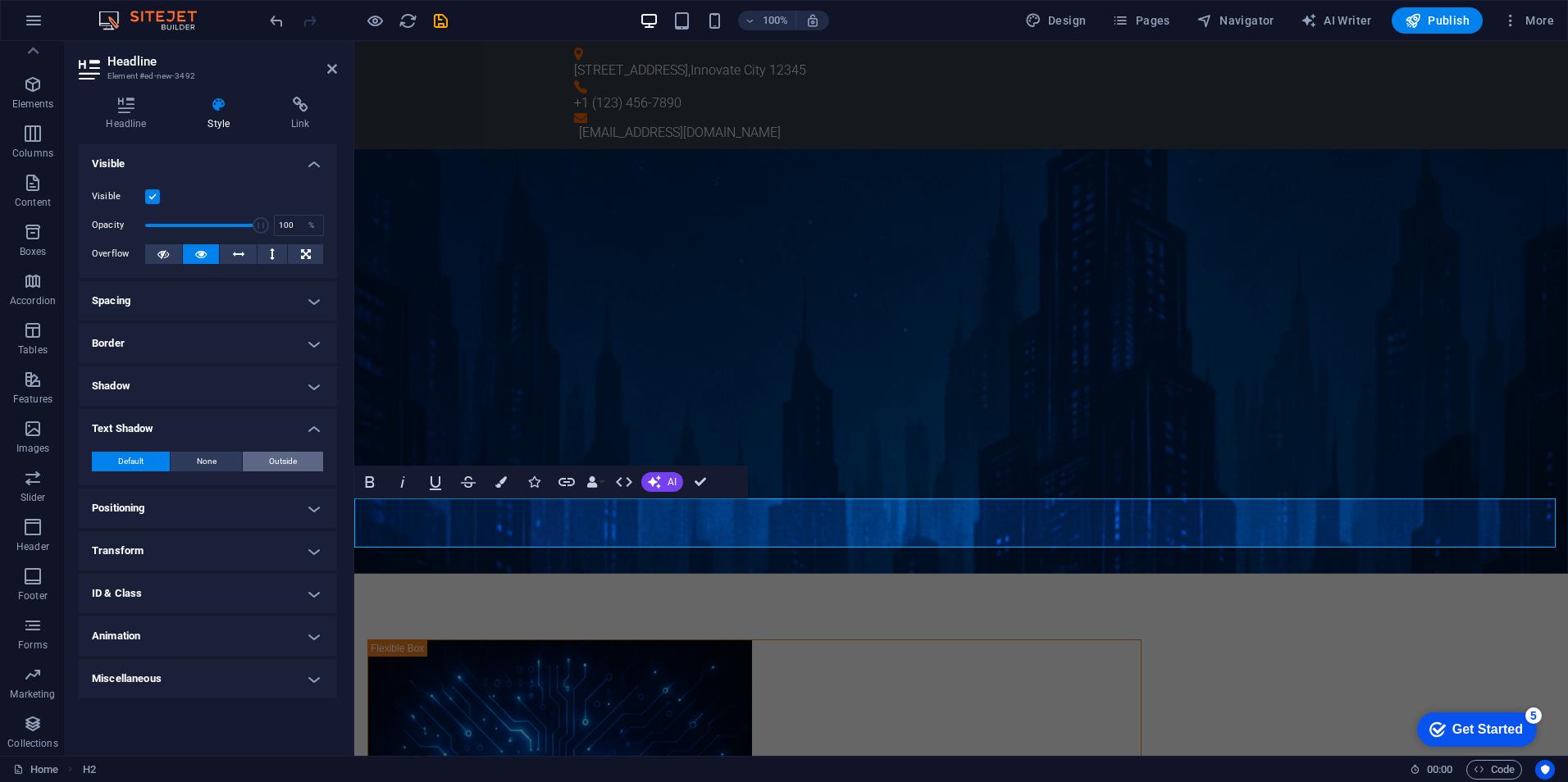
click at [305, 461] on button "Outside" at bounding box center [283, 461] width 80 height 20
type input "2"
type input "4"
click at [310, 343] on h4 "Border" at bounding box center [208, 344] width 258 height 39
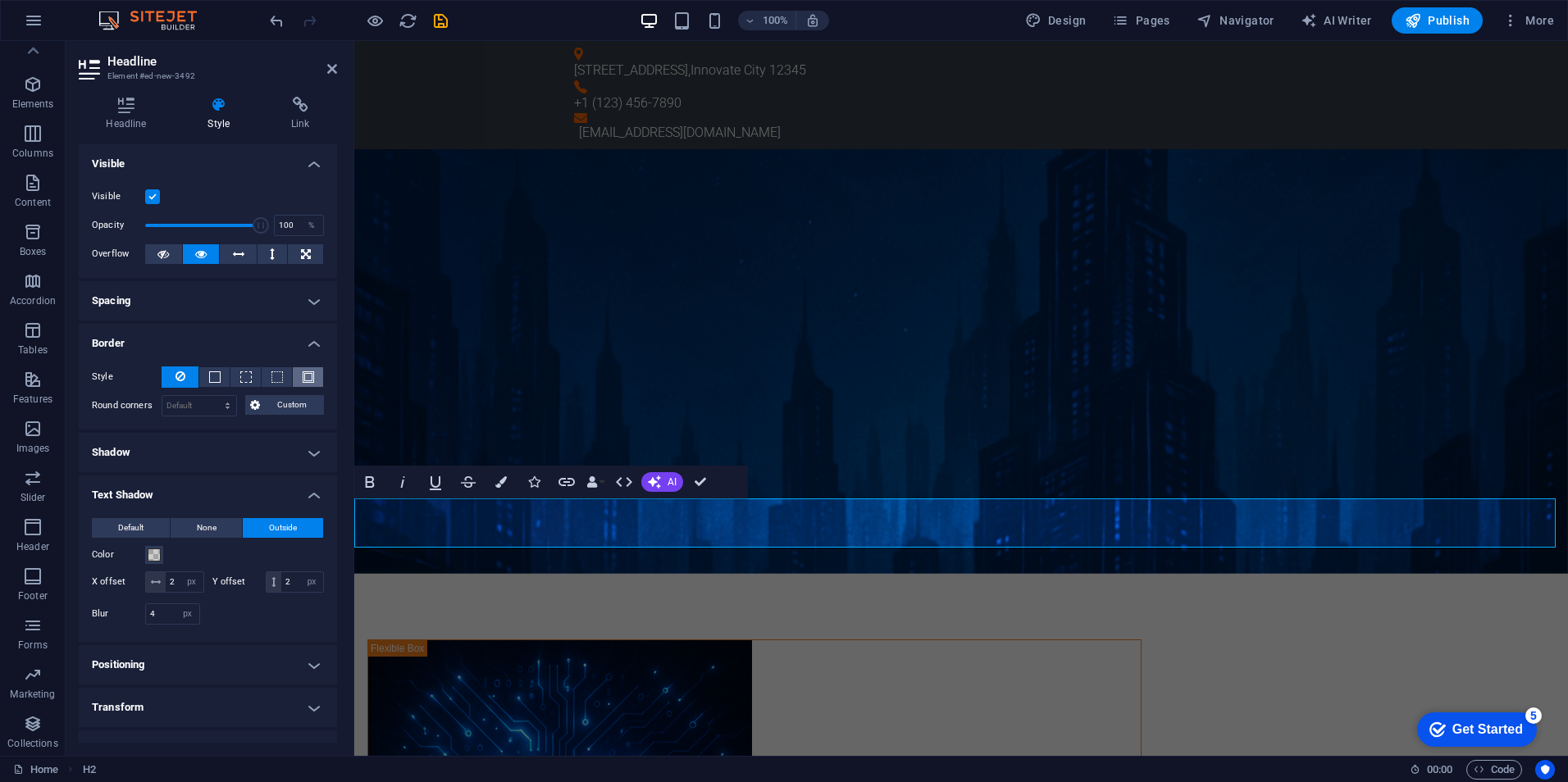
click at [303, 372] on span at bounding box center [308, 376] width 11 height 11
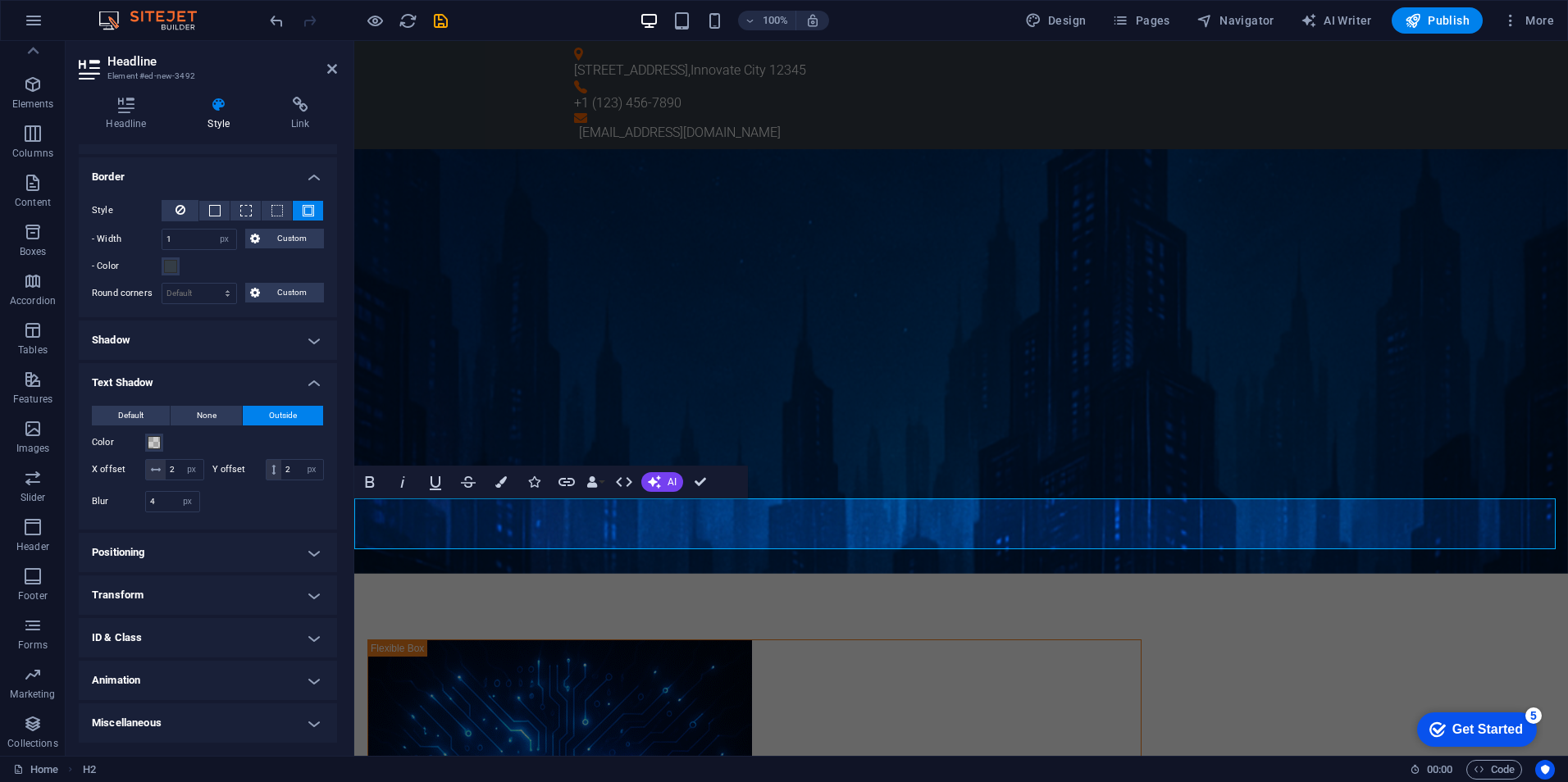
scroll to position [187, 0]
click at [313, 678] on h4 "Animation" at bounding box center [208, 681] width 258 height 39
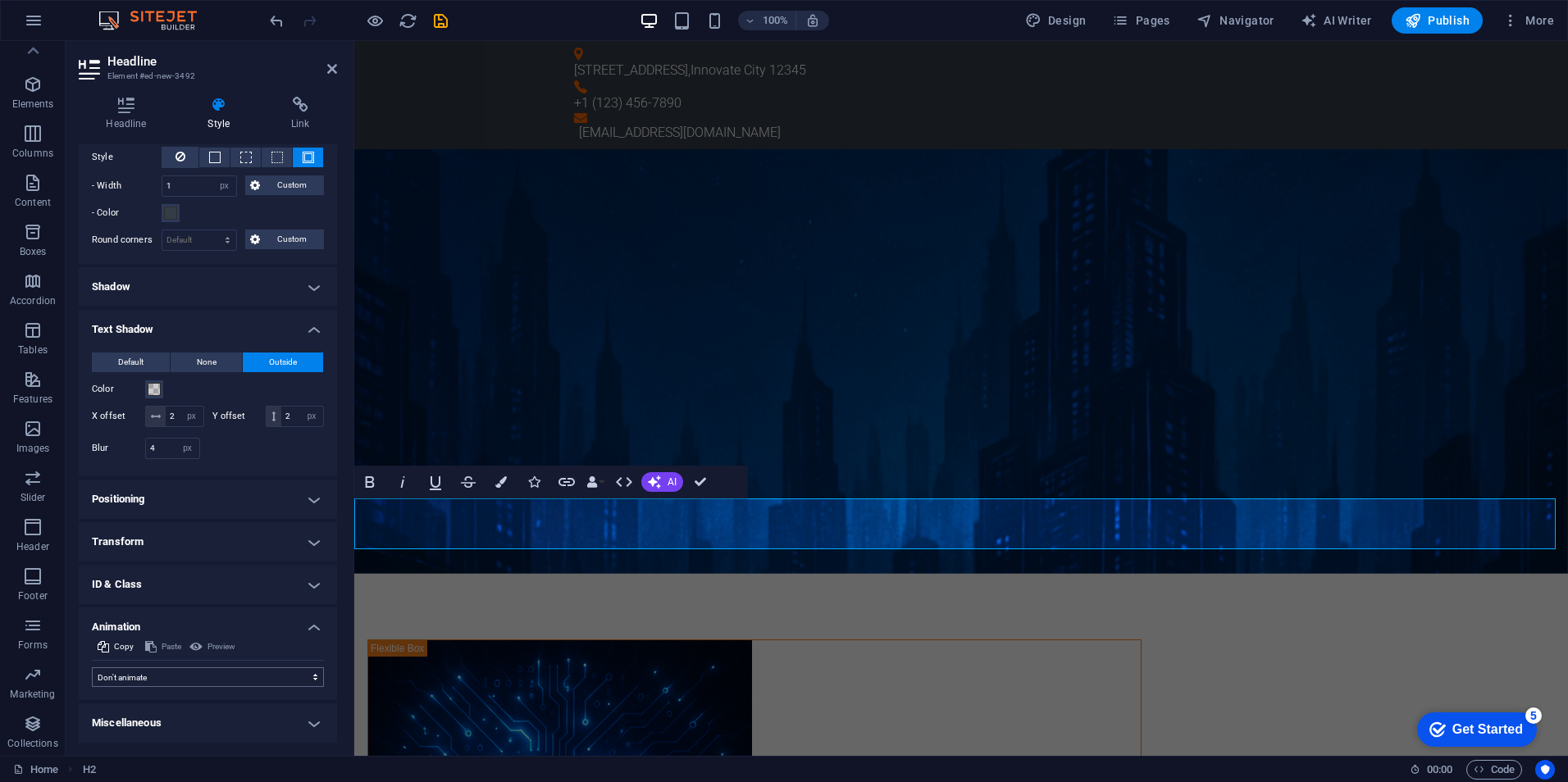
scroll to position [241, 0]
click at [233, 671] on select "Don't animate Show / Hide Slide up/down Zoom in/out Slide left to right Slide r…" at bounding box center [207, 677] width 232 height 20
click at [234, 673] on select "Don't animate Show / Hide Slide up/down Zoom in/out Slide left to right Slide r…" at bounding box center [207, 677] width 232 height 20
click at [242, 310] on h4 "Text Shadow" at bounding box center [208, 324] width 258 height 30
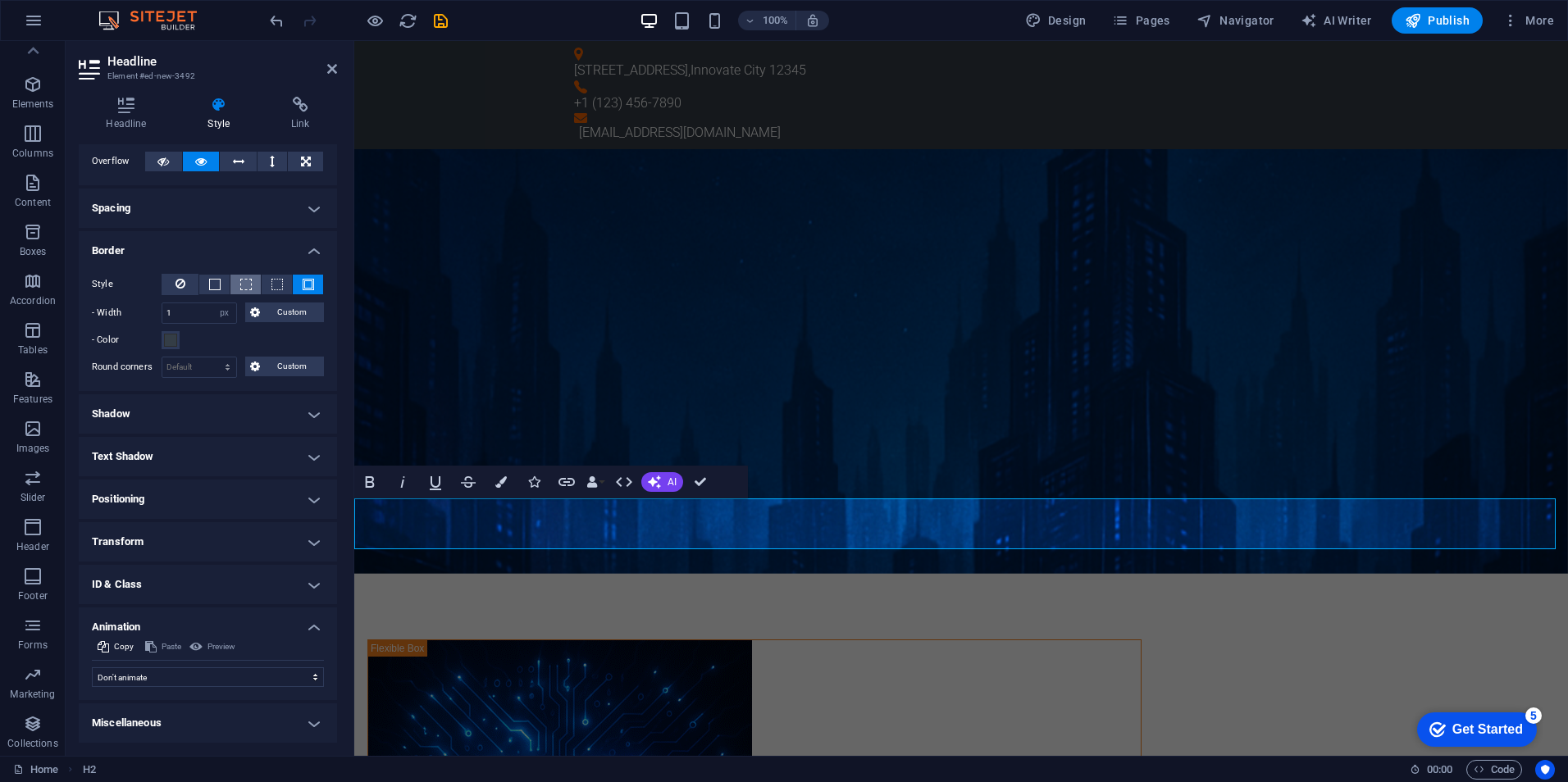
scroll to position [92, 0]
click at [173, 340] on span at bounding box center [170, 340] width 13 height 13
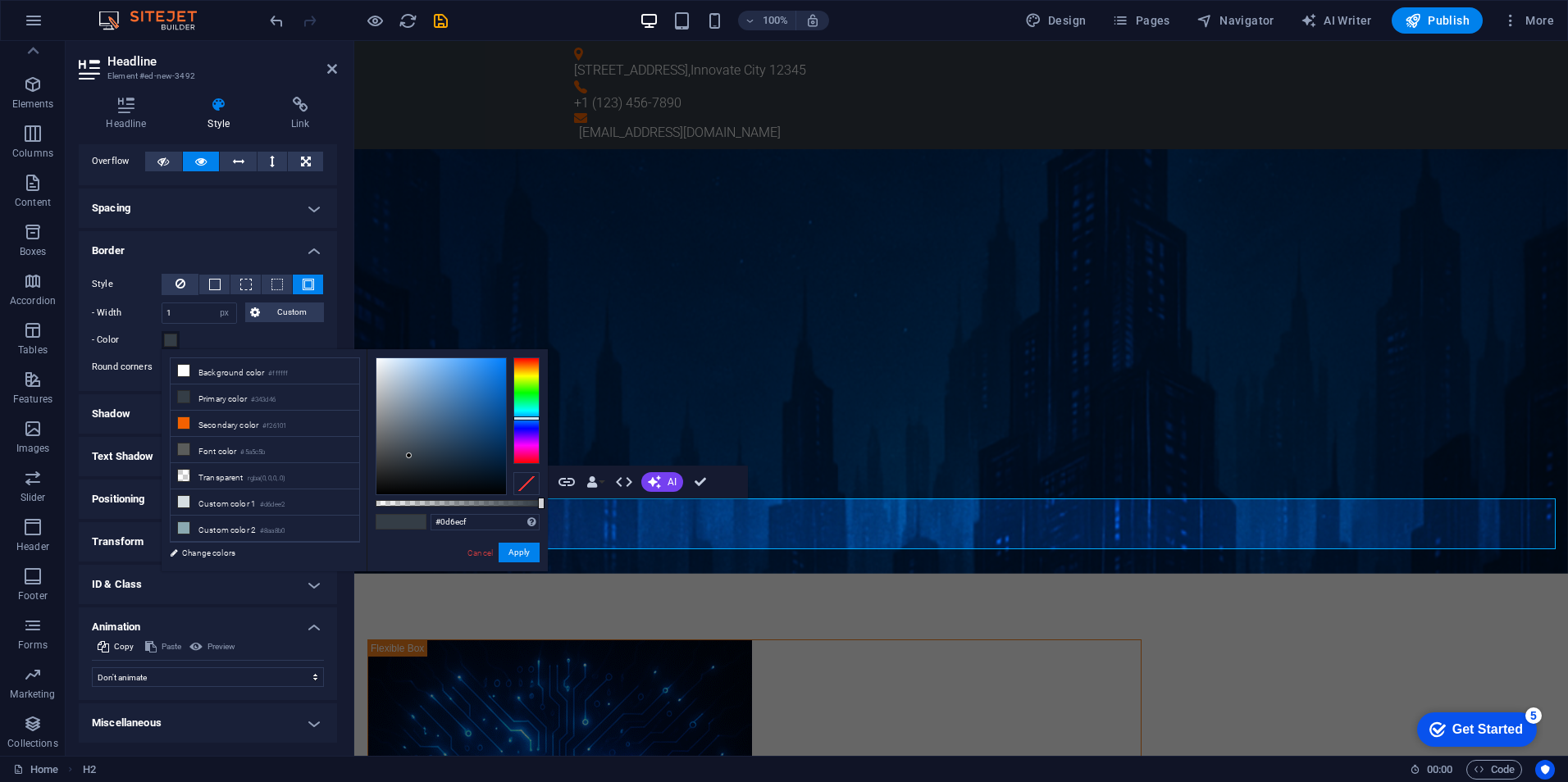
click at [497, 383] on div at bounding box center [441, 426] width 129 height 136
type input "#3c658e"
click at [450, 418] on div at bounding box center [441, 426] width 129 height 136
click at [516, 550] on button "Apply" at bounding box center [519, 553] width 41 height 20
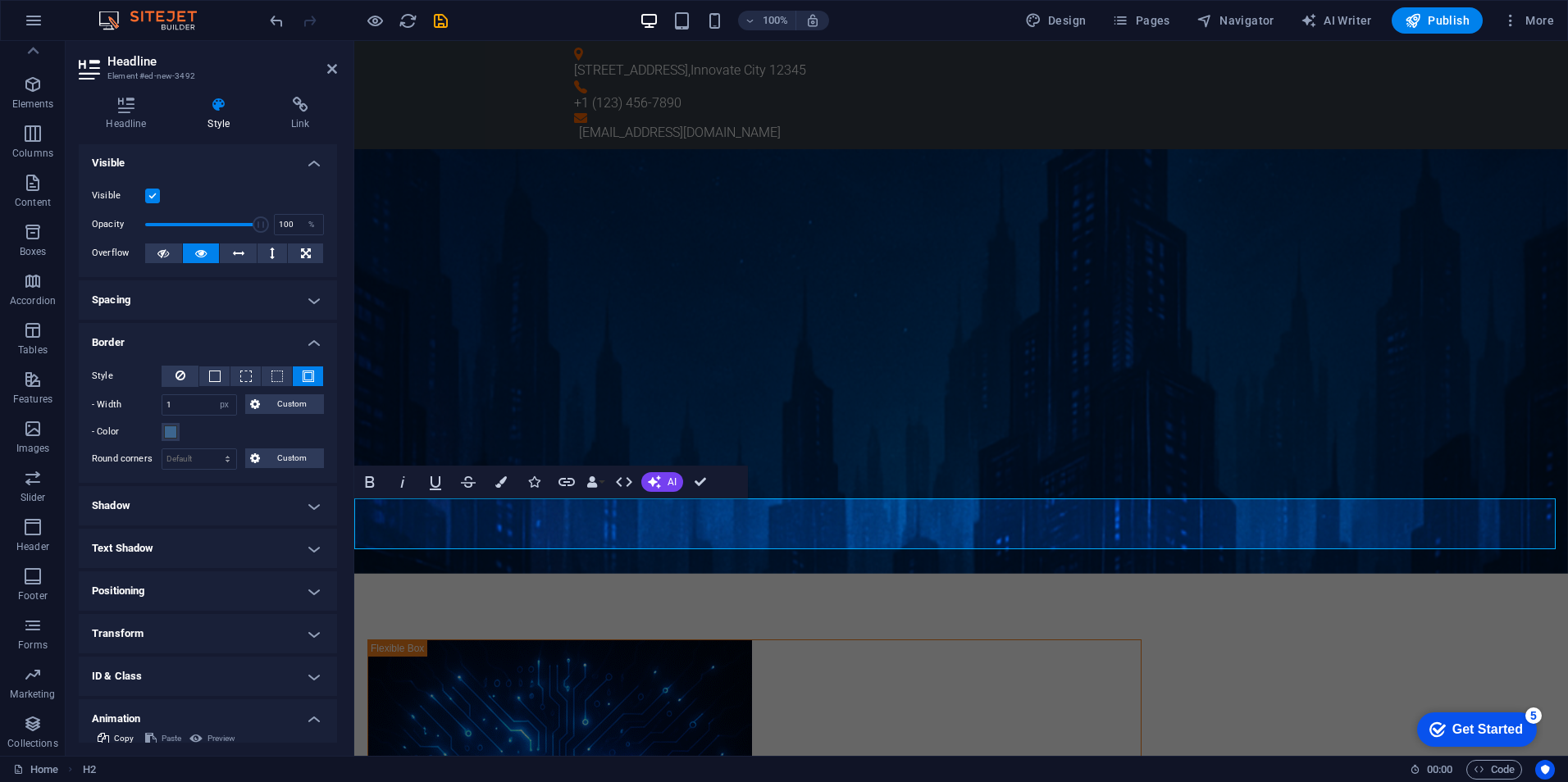
scroll to position [0, 0]
click at [127, 109] on icon at bounding box center [126, 104] width 95 height 16
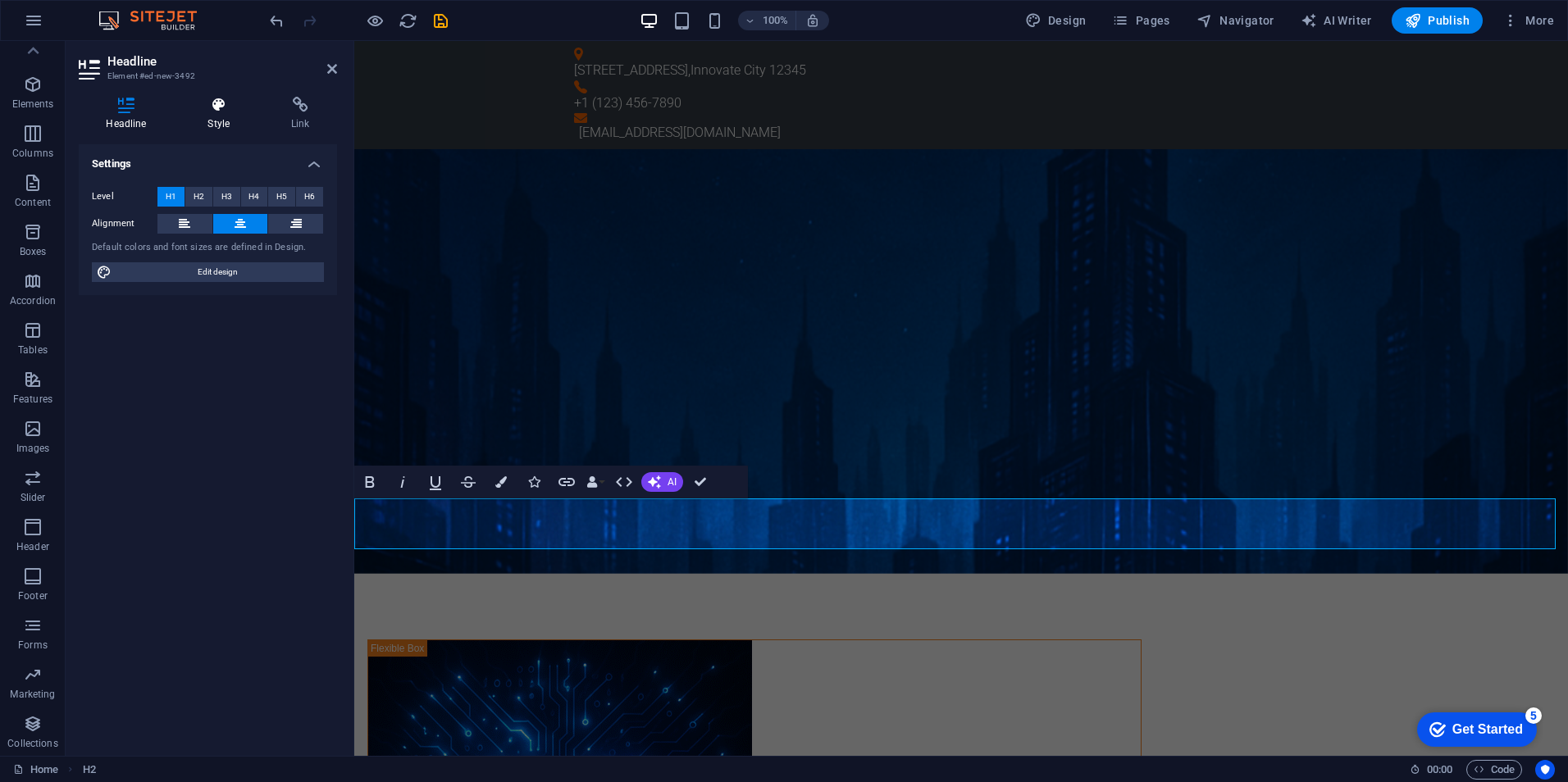
click at [217, 114] on h4 "Style" at bounding box center [222, 114] width 84 height 34
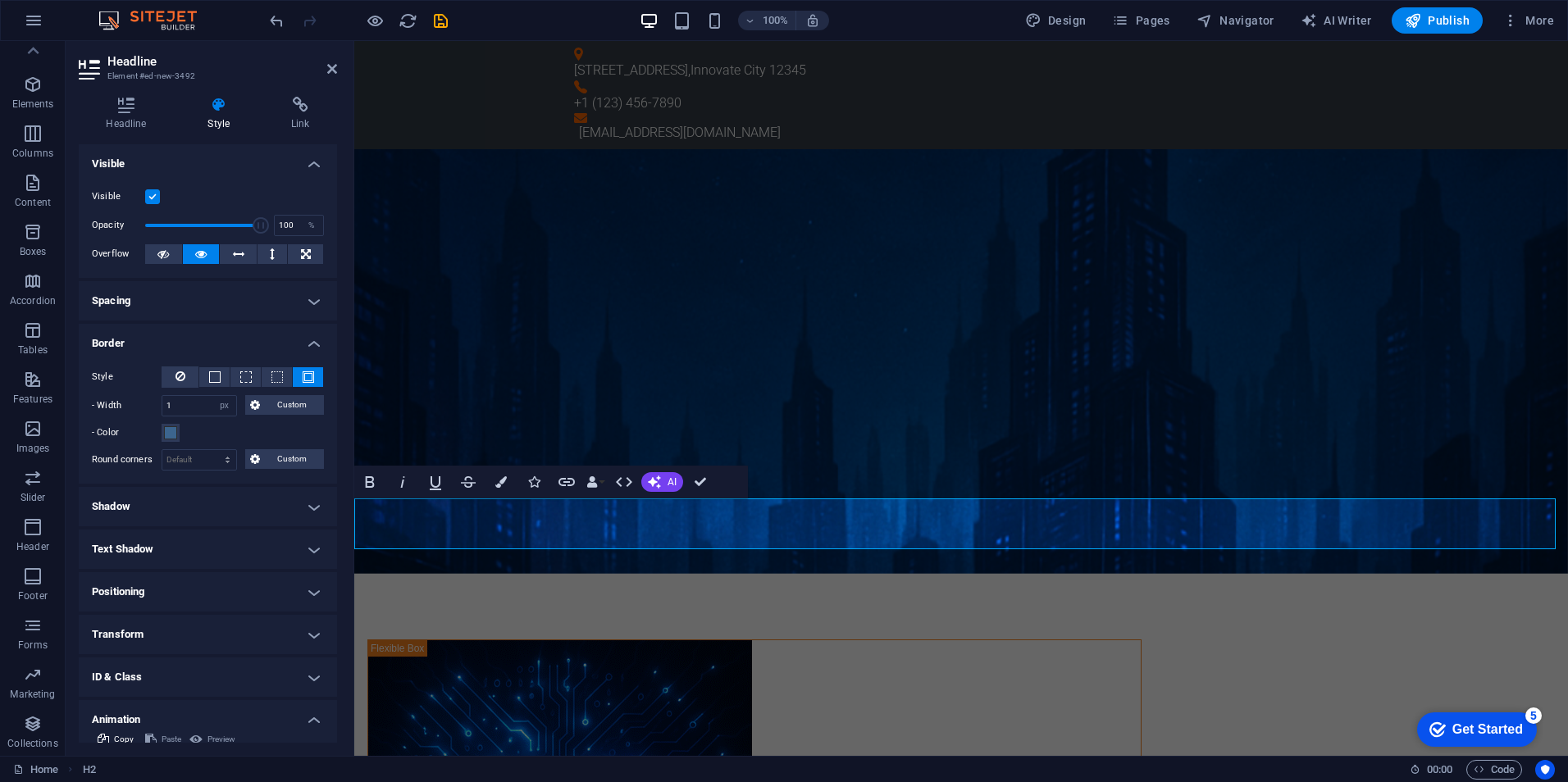
click at [496, 483] on icon "button" at bounding box center [500, 482] width 11 height 11
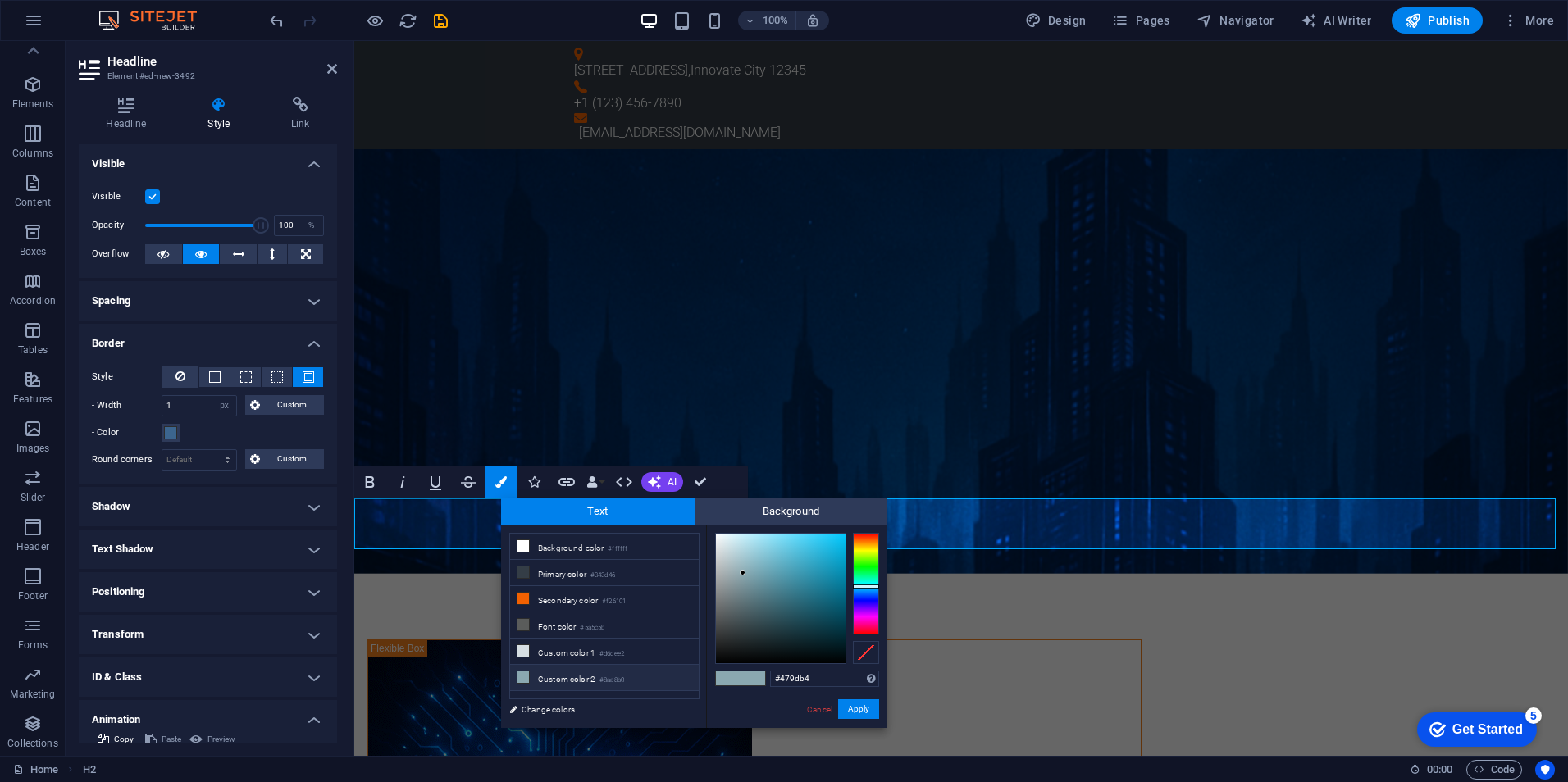
click at [794, 571] on div at bounding box center [780, 598] width 129 height 129
click at [866, 593] on div at bounding box center [866, 584] width 27 height 102
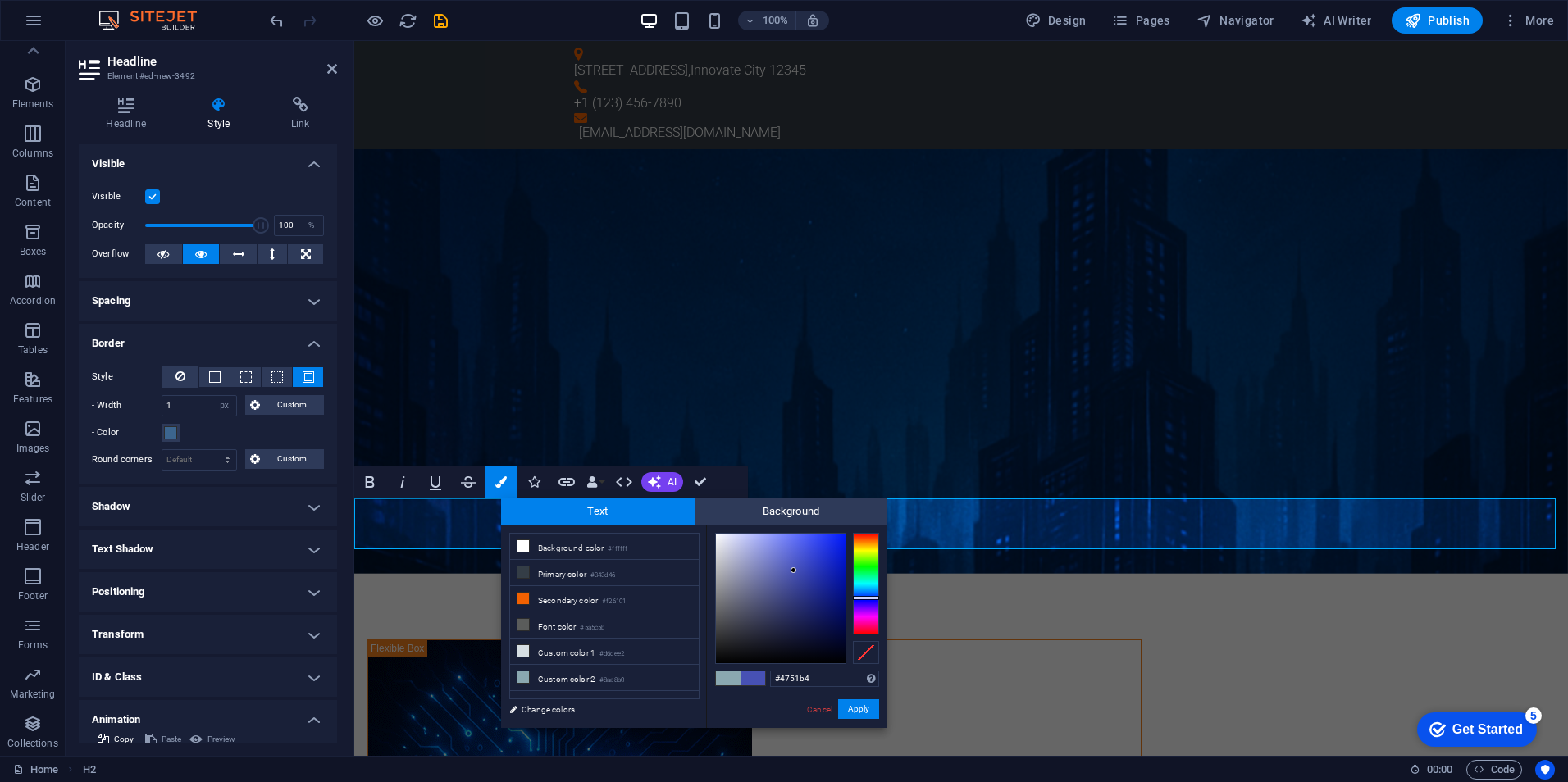
click at [867, 598] on div at bounding box center [866, 584] width 27 height 102
click at [865, 588] on div at bounding box center [866, 584] width 27 height 102
click at [867, 595] on div at bounding box center [866, 584] width 27 height 102
click at [524, 543] on icon at bounding box center [523, 546] width 11 height 11
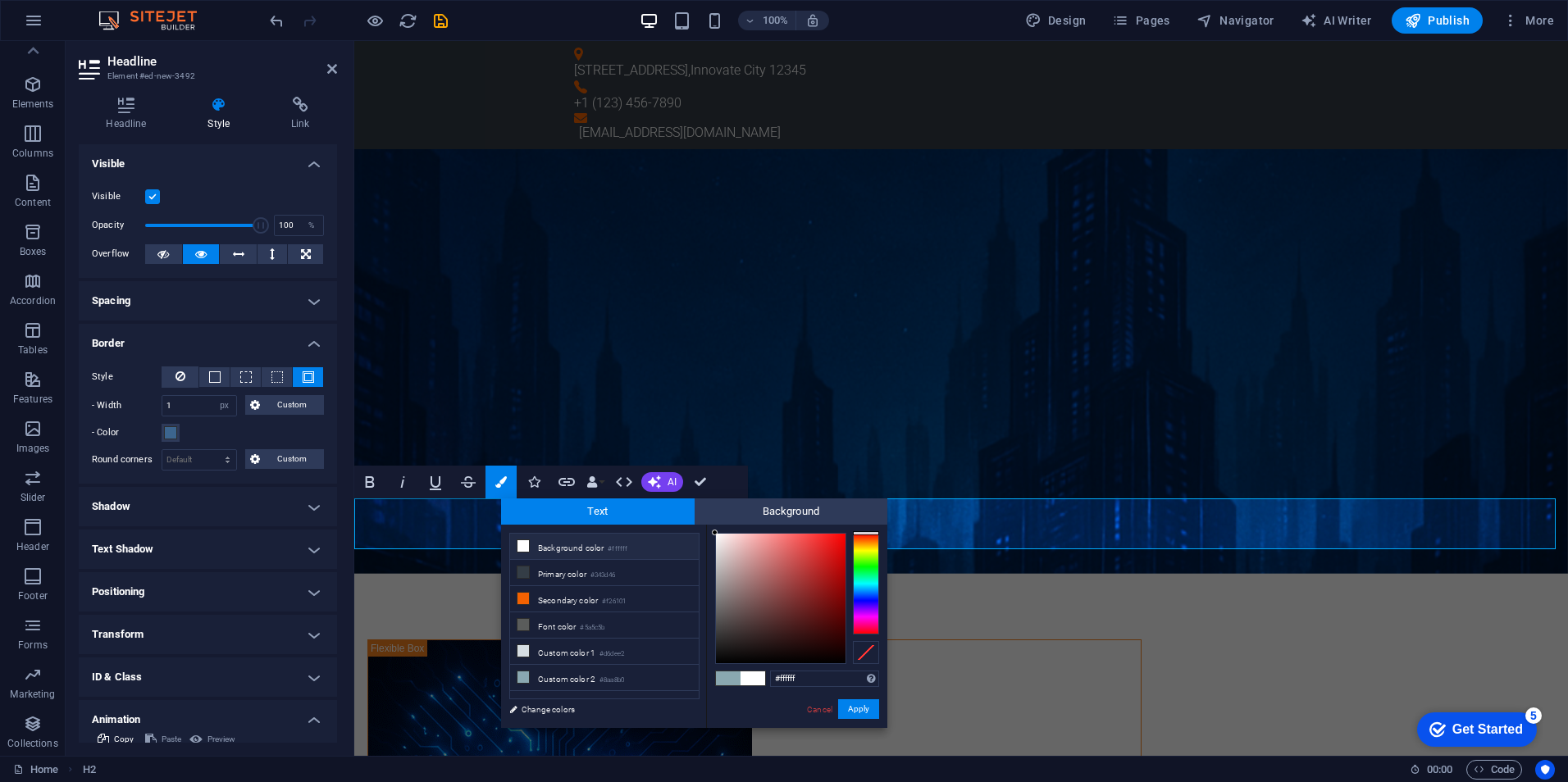
click at [870, 593] on div at bounding box center [866, 584] width 27 height 102
type input "#497bc8"
click at [797, 561] on div at bounding box center [780, 598] width 129 height 129
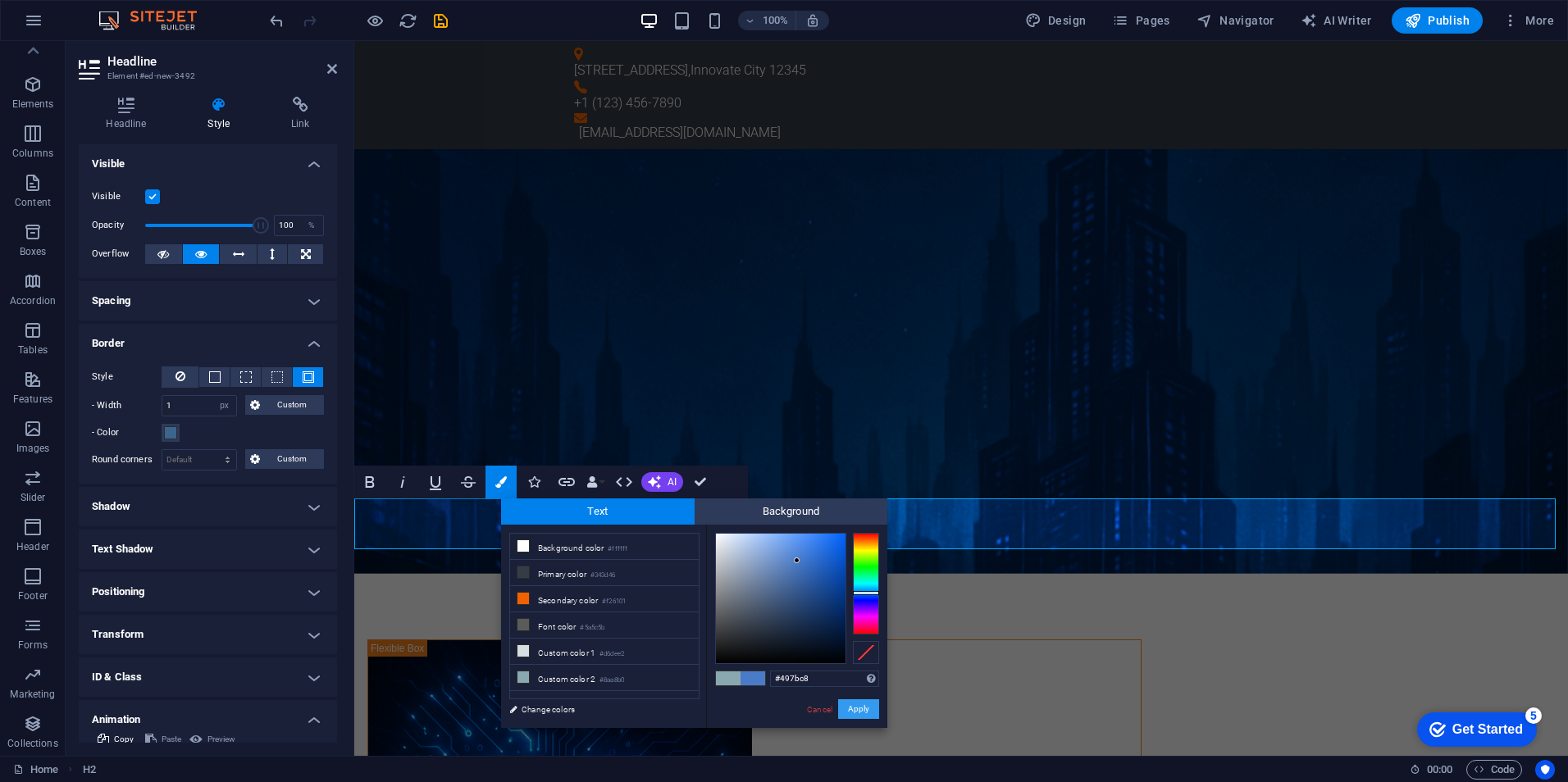
click at [861, 712] on button "Apply" at bounding box center [859, 709] width 41 height 20
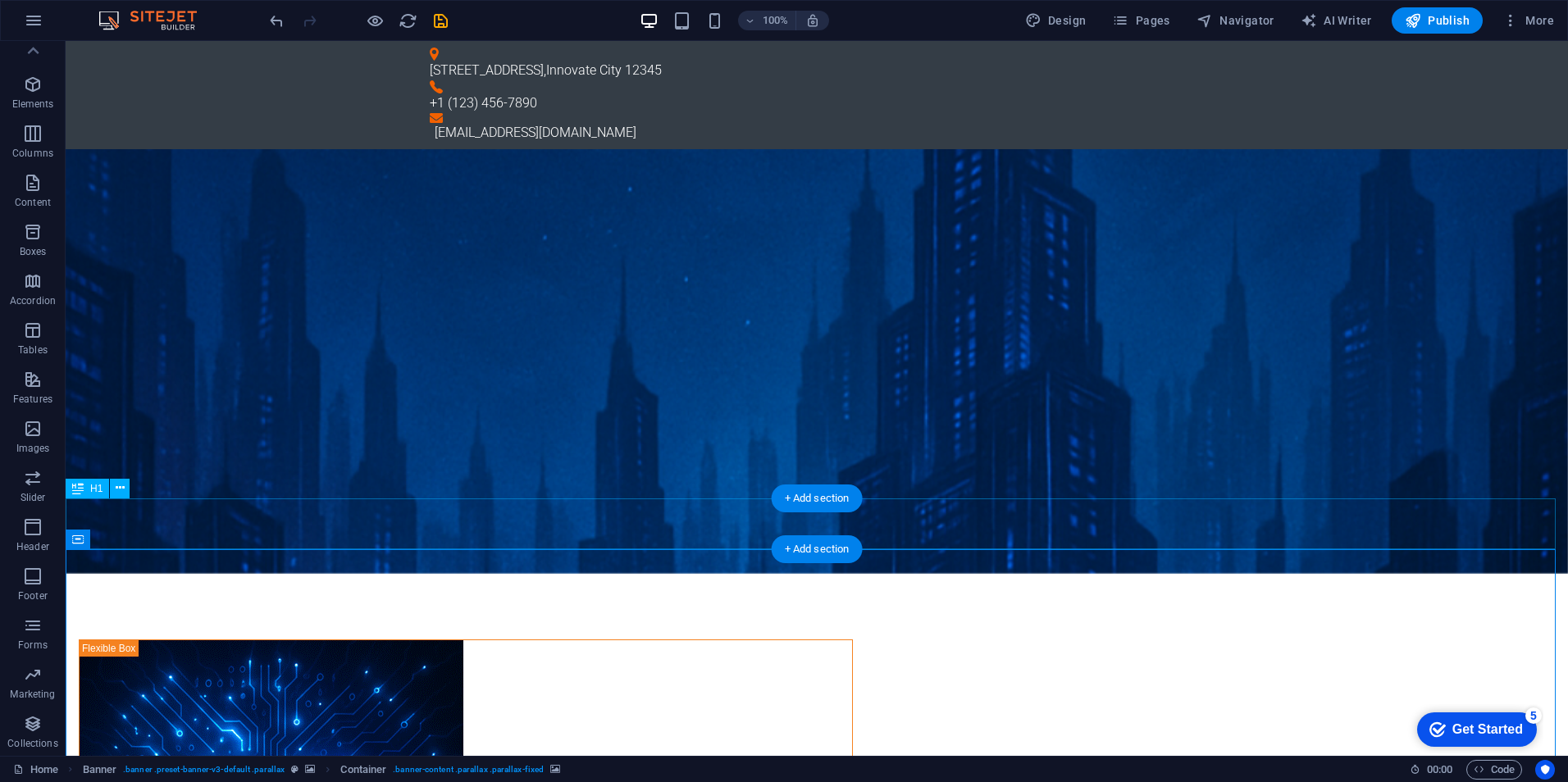
select select "px"
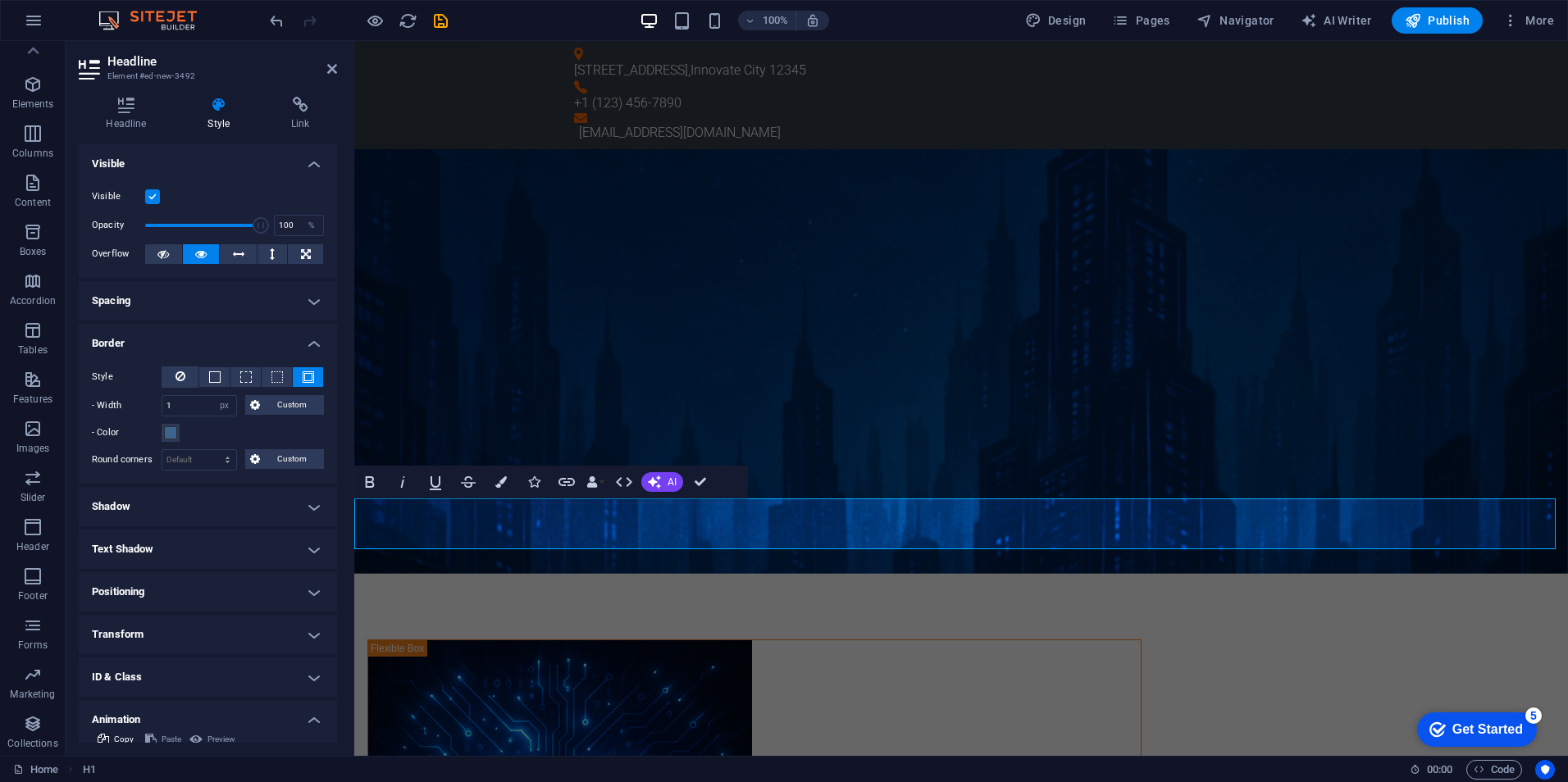
click at [500, 481] on icon "button" at bounding box center [500, 482] width 11 height 11
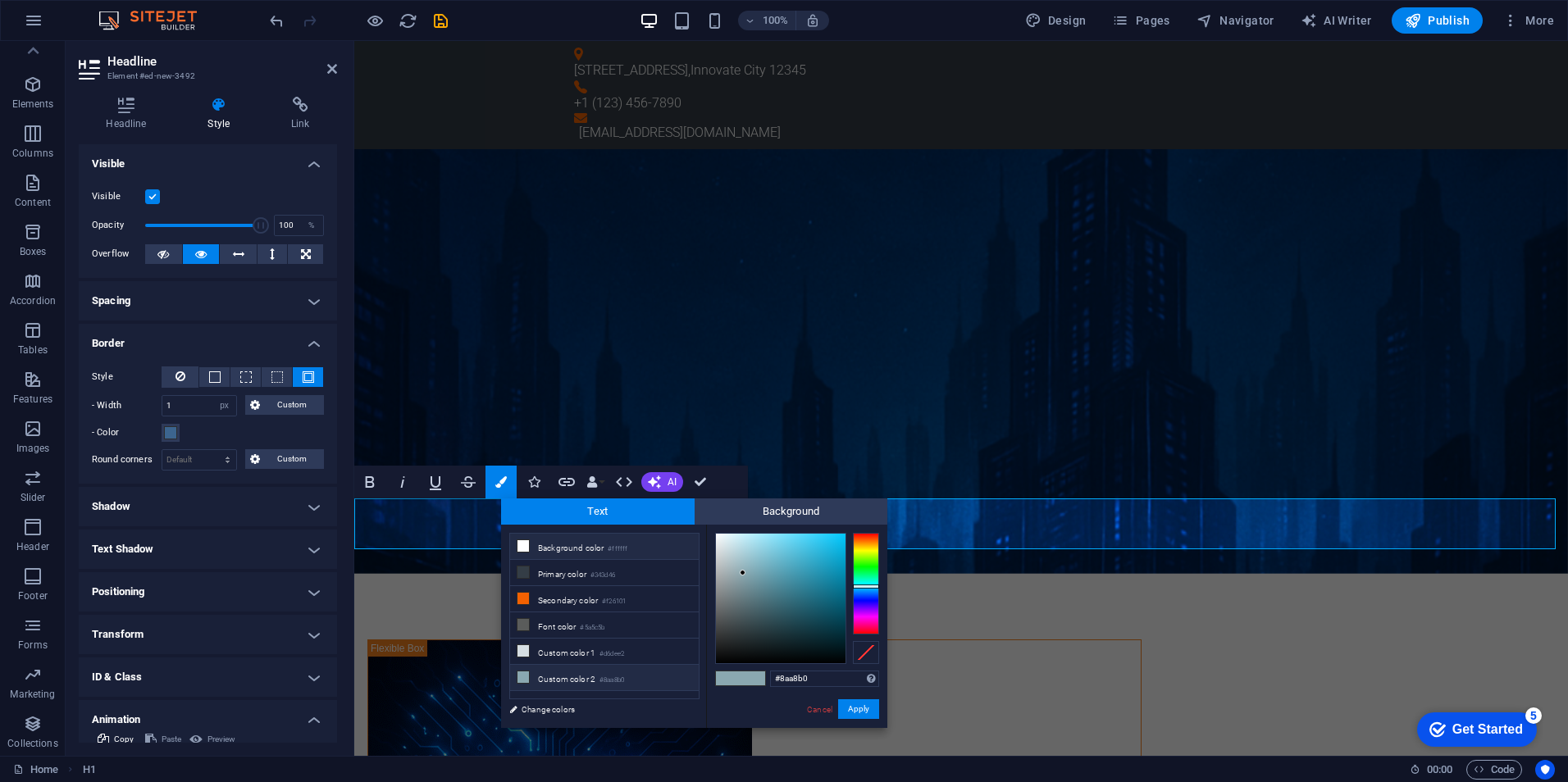
click at [535, 548] on li "Background color #ffffff" at bounding box center [604, 547] width 188 height 27
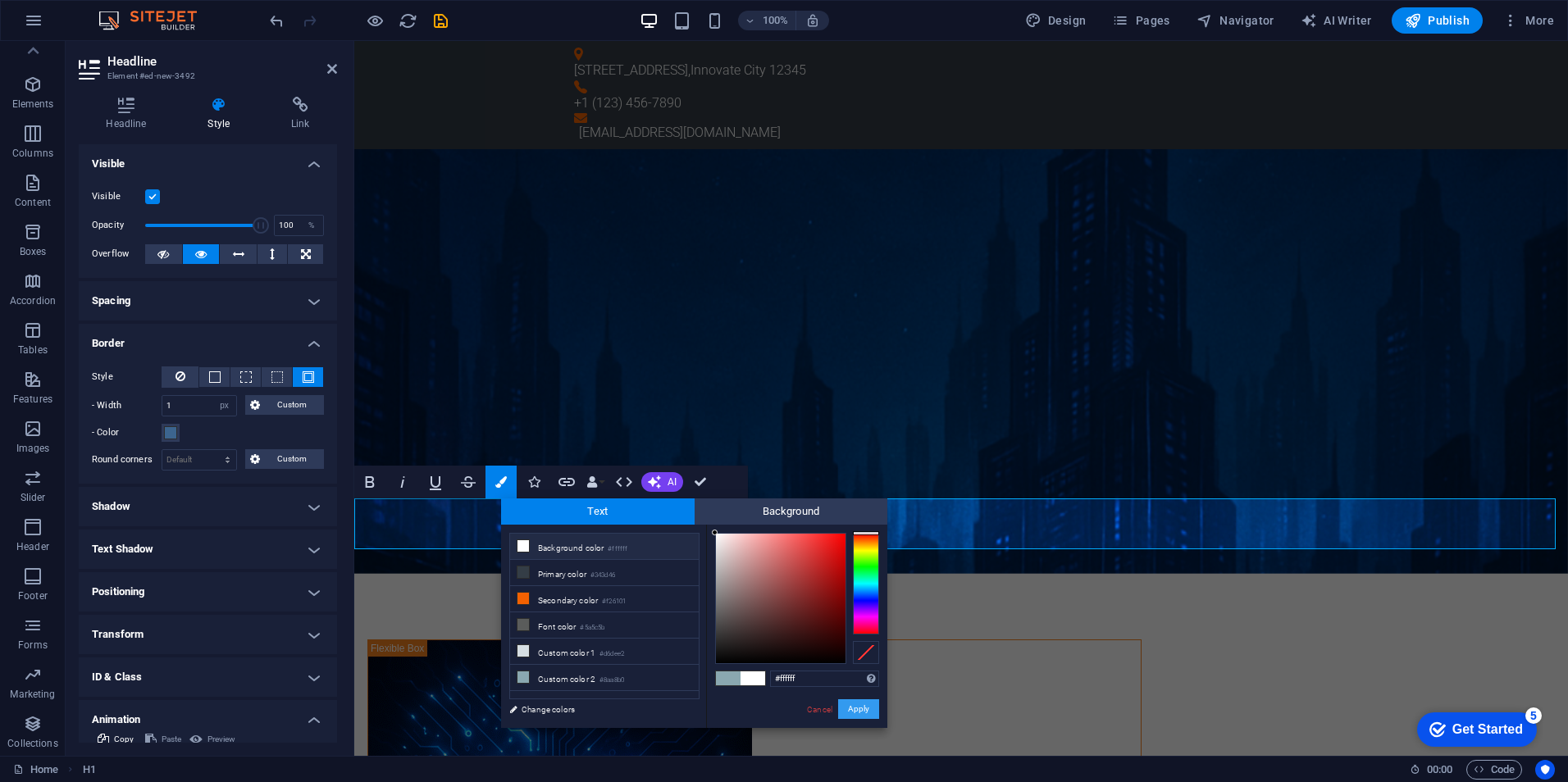
click at [876, 707] on button "Apply" at bounding box center [859, 709] width 41 height 20
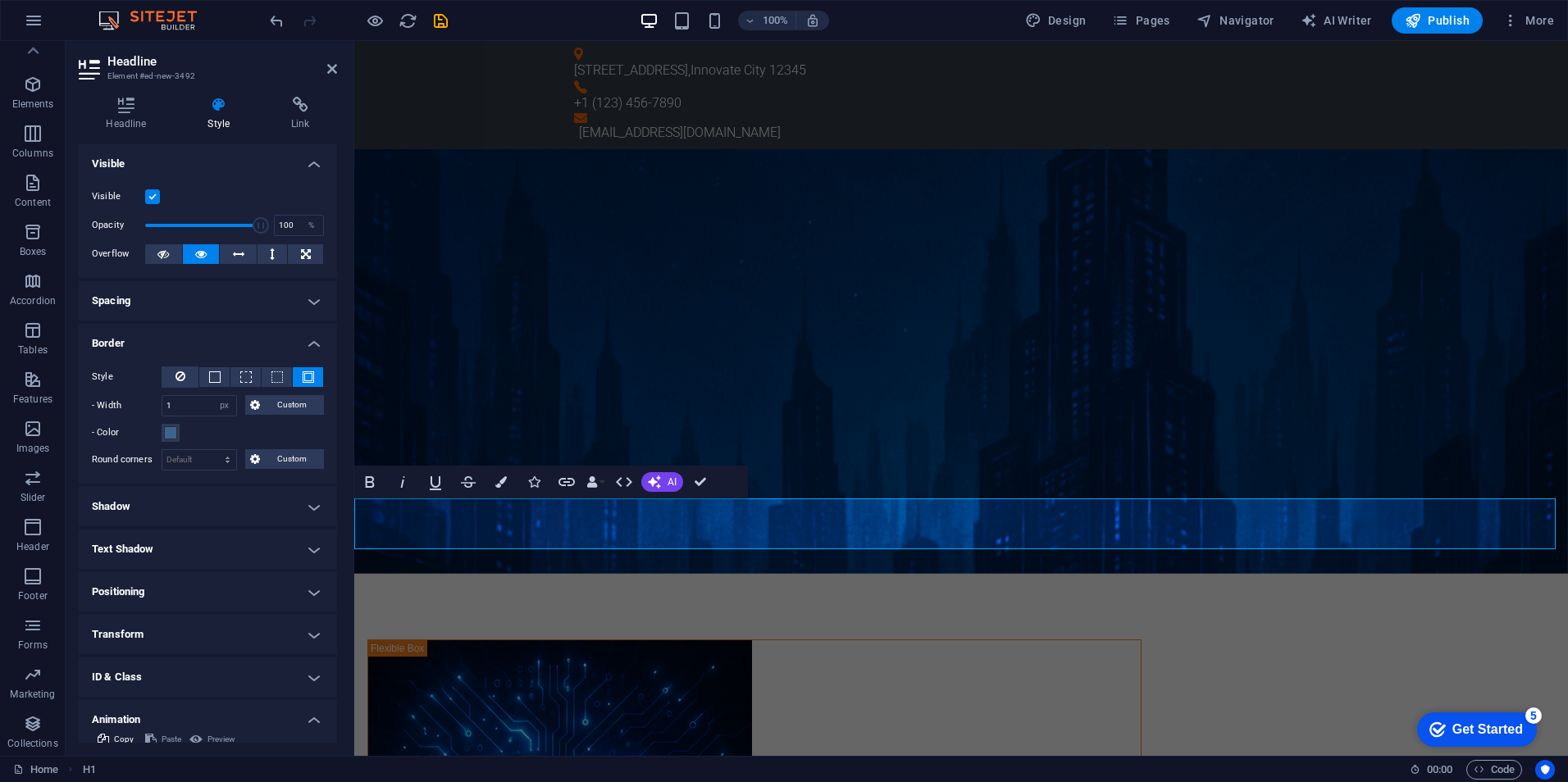
click at [504, 483] on icon "button" at bounding box center [500, 482] width 11 height 11
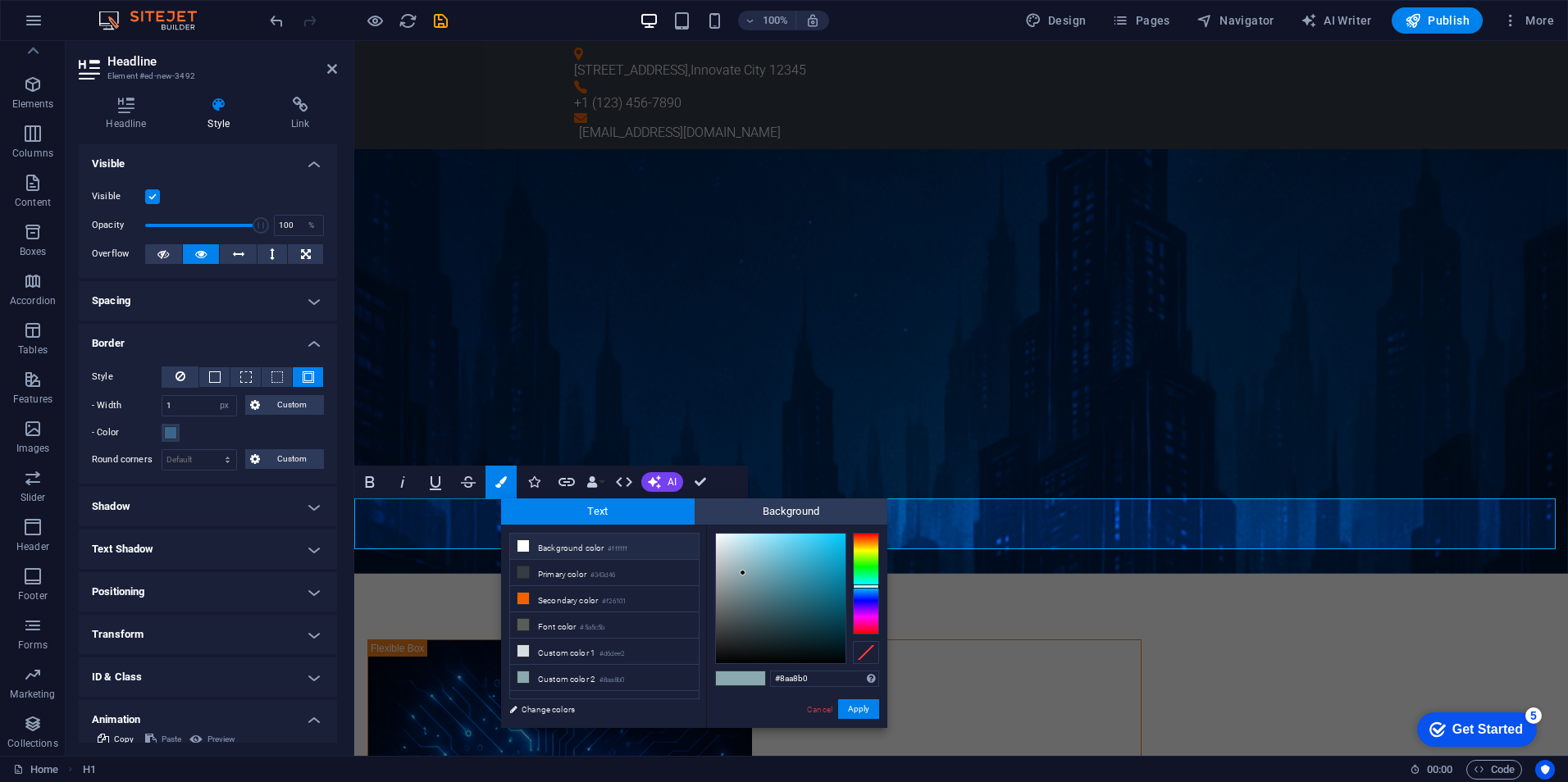
click at [518, 542] on icon at bounding box center [523, 546] width 11 height 11
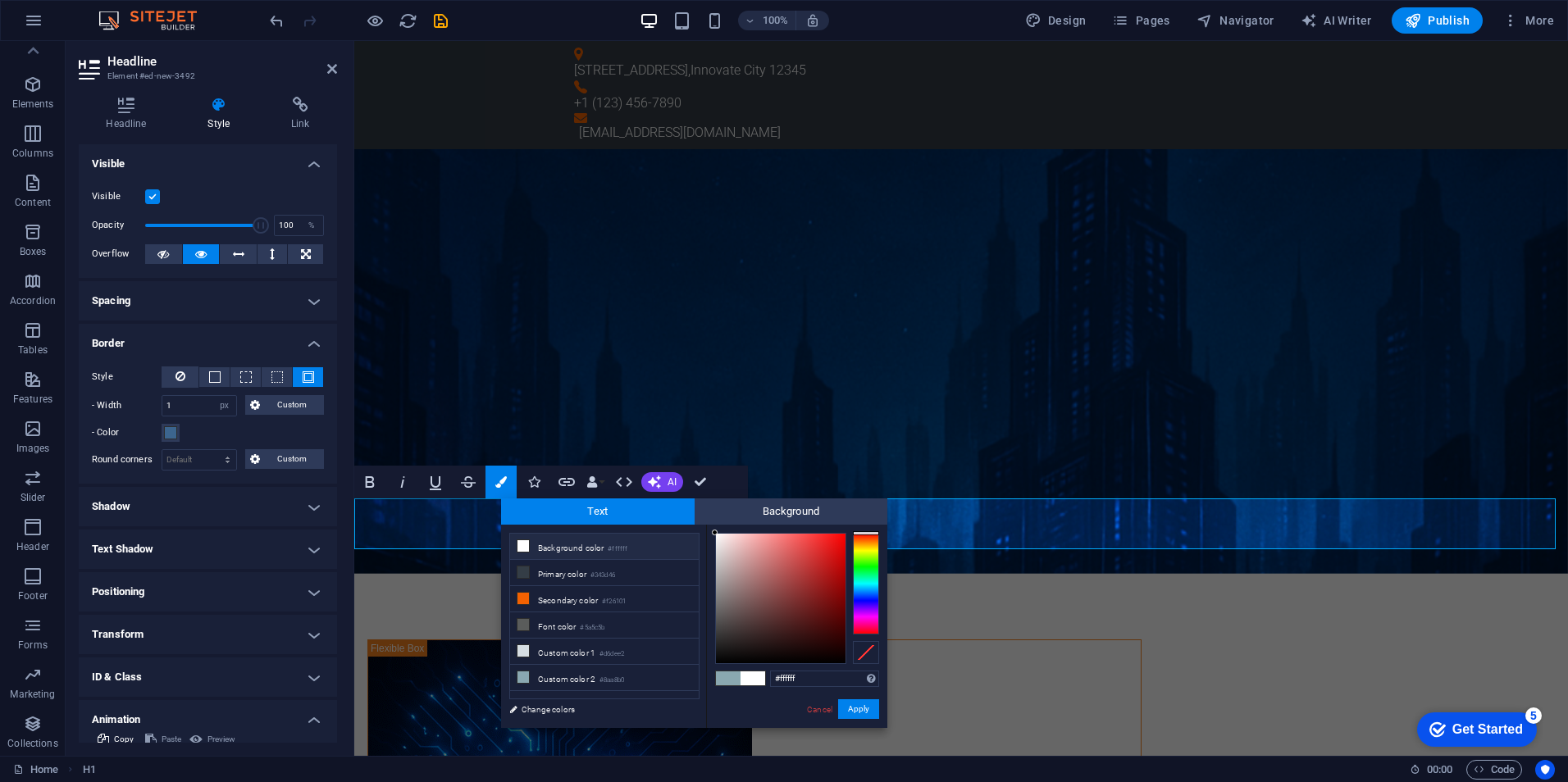
click at [870, 595] on div at bounding box center [866, 584] width 27 height 102
click at [783, 549] on div at bounding box center [780, 598] width 129 height 129
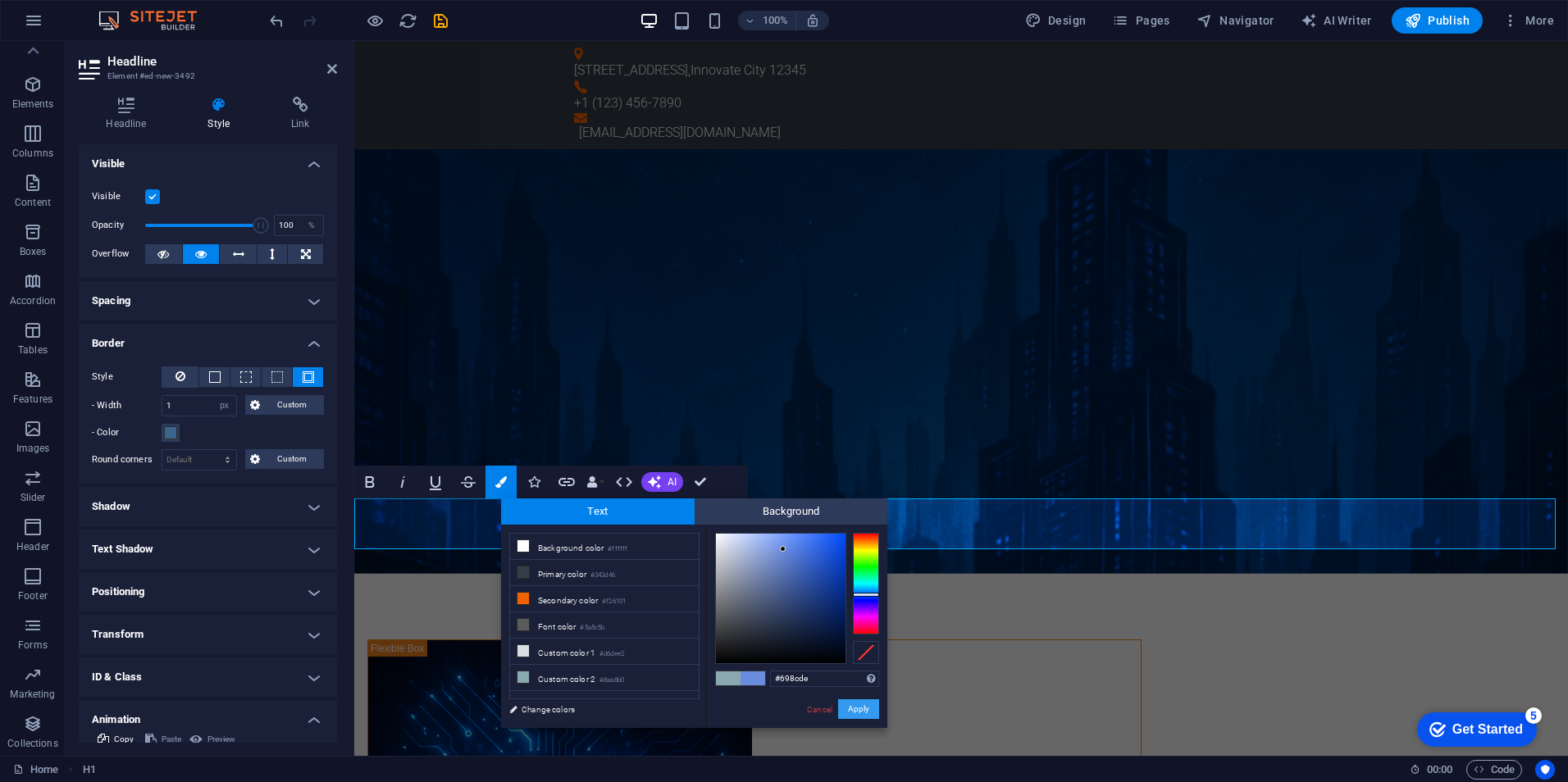
click at [855, 700] on button "Apply" at bounding box center [859, 709] width 41 height 20
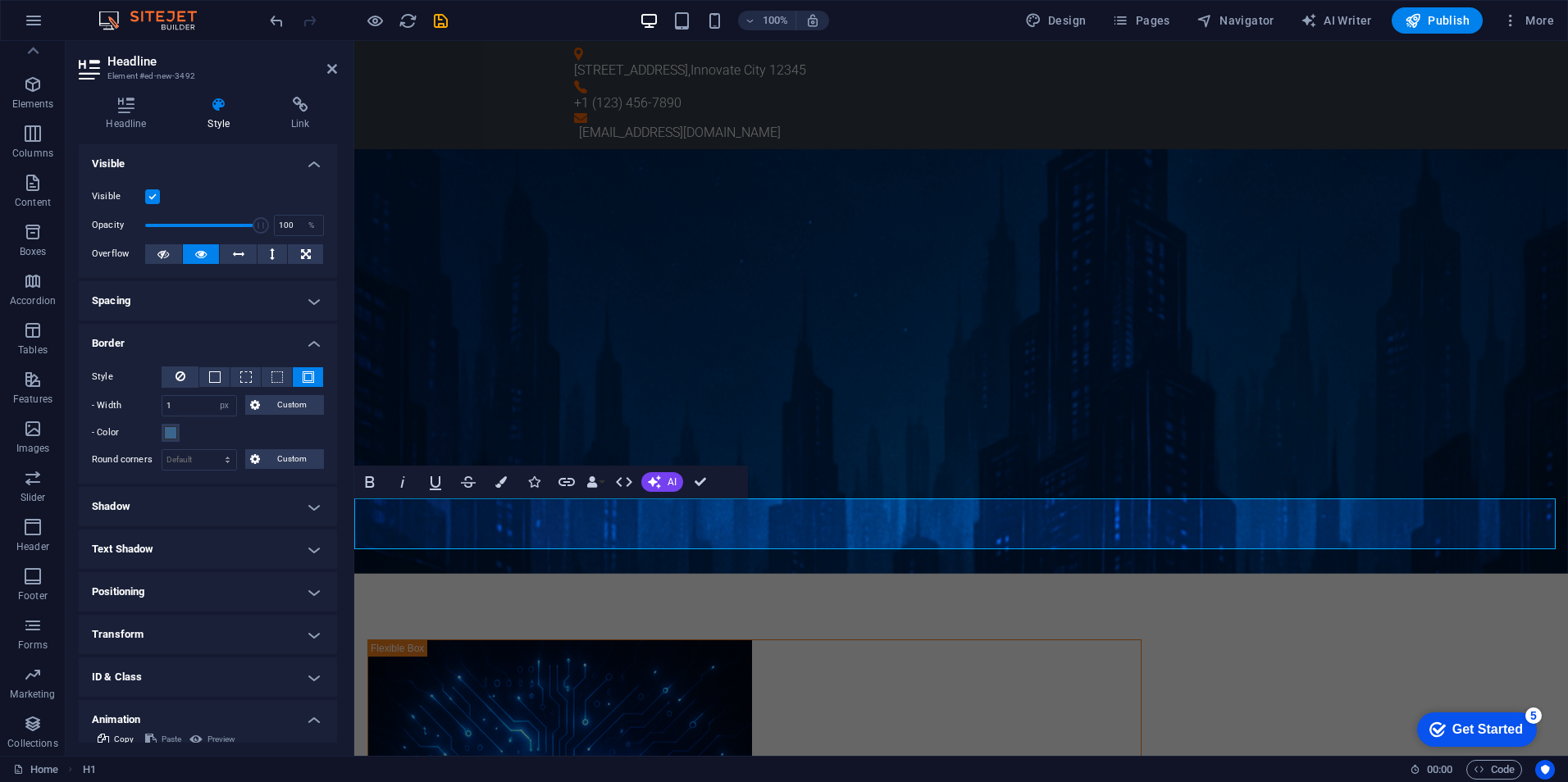
click at [498, 482] on icon "button" at bounding box center [500, 482] width 11 height 11
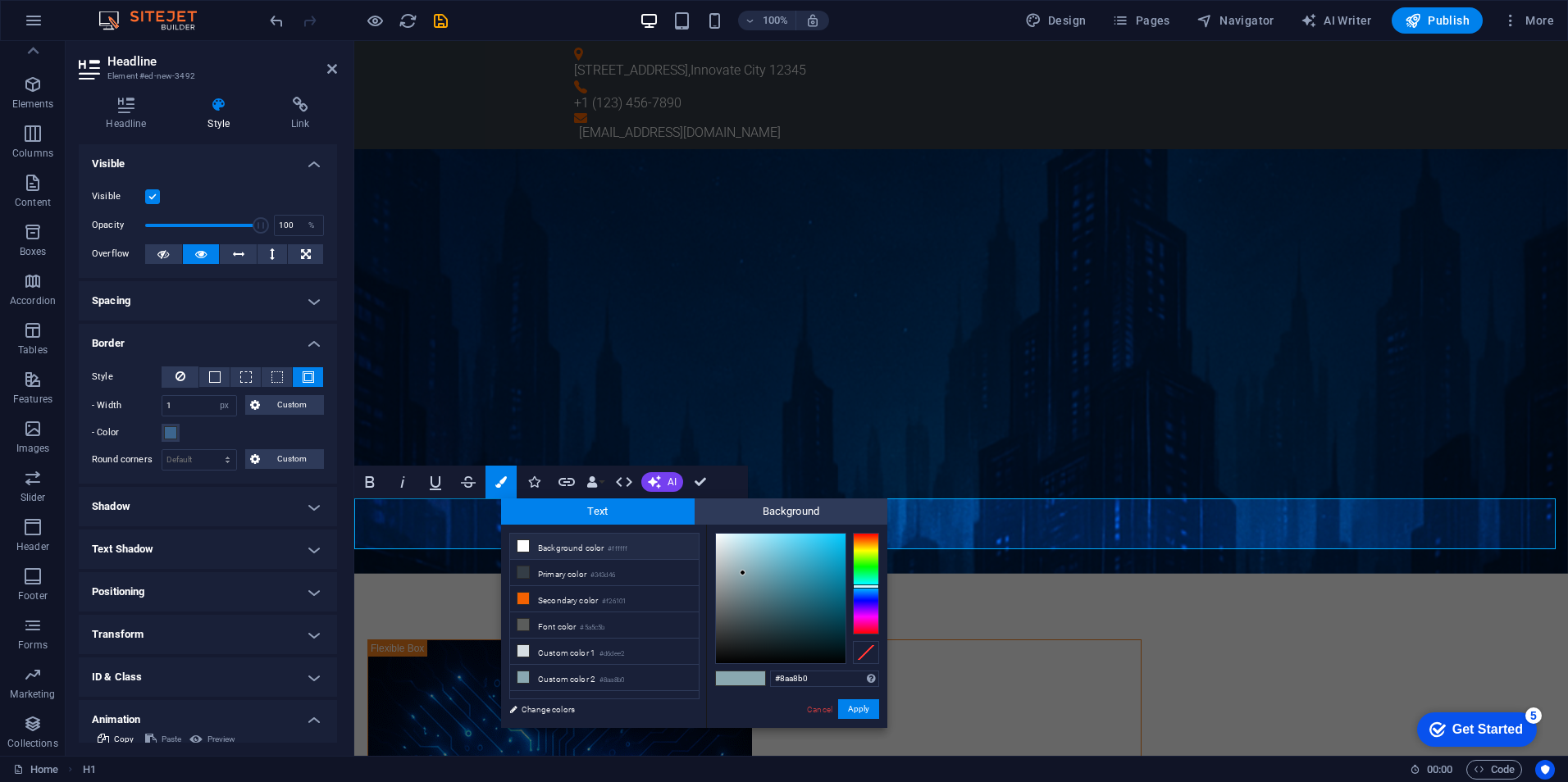
click at [526, 548] on icon at bounding box center [523, 546] width 11 height 11
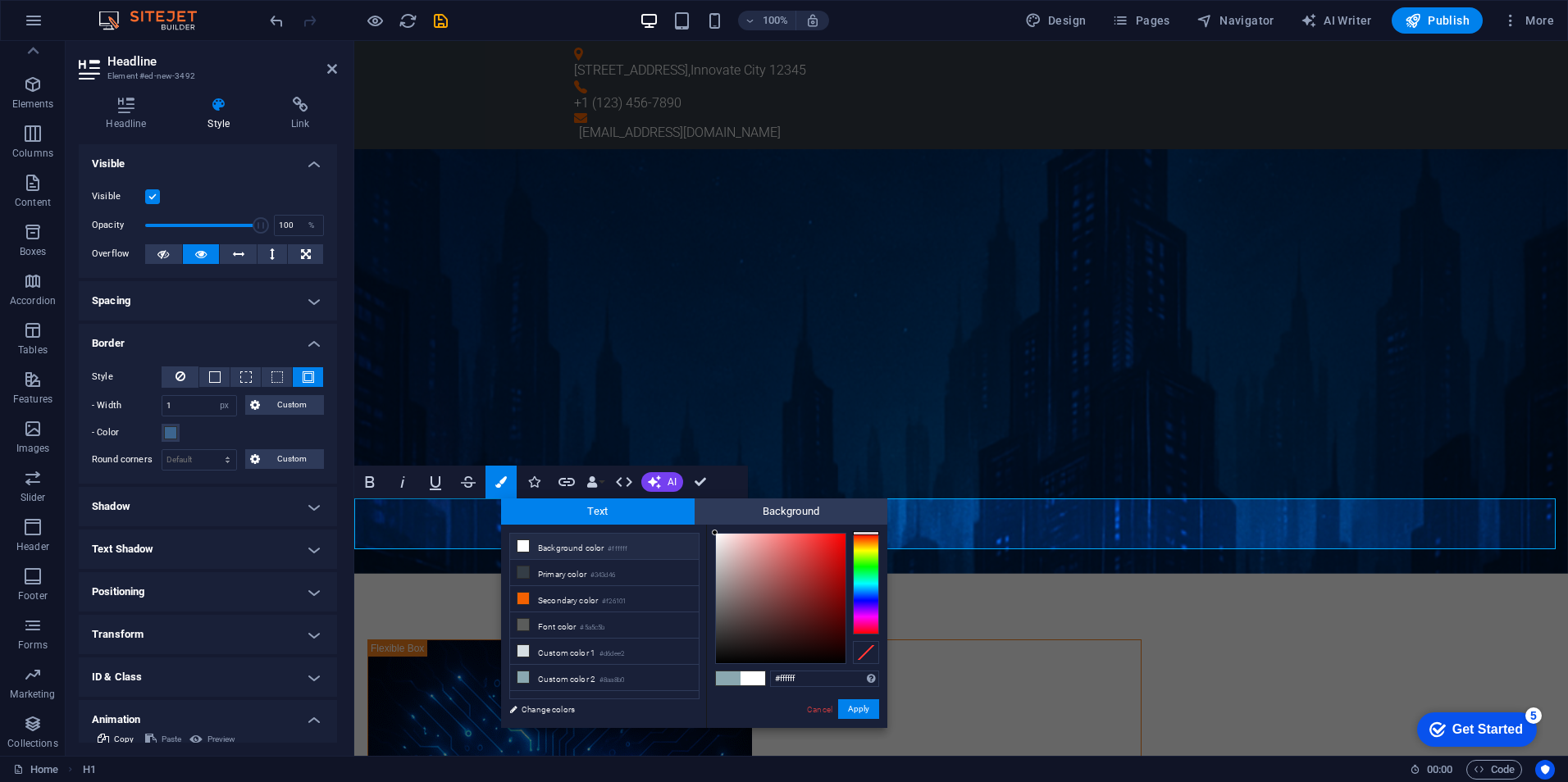
click at [873, 599] on div at bounding box center [866, 584] width 27 height 102
click at [806, 570] on div at bounding box center [780, 598] width 129 height 129
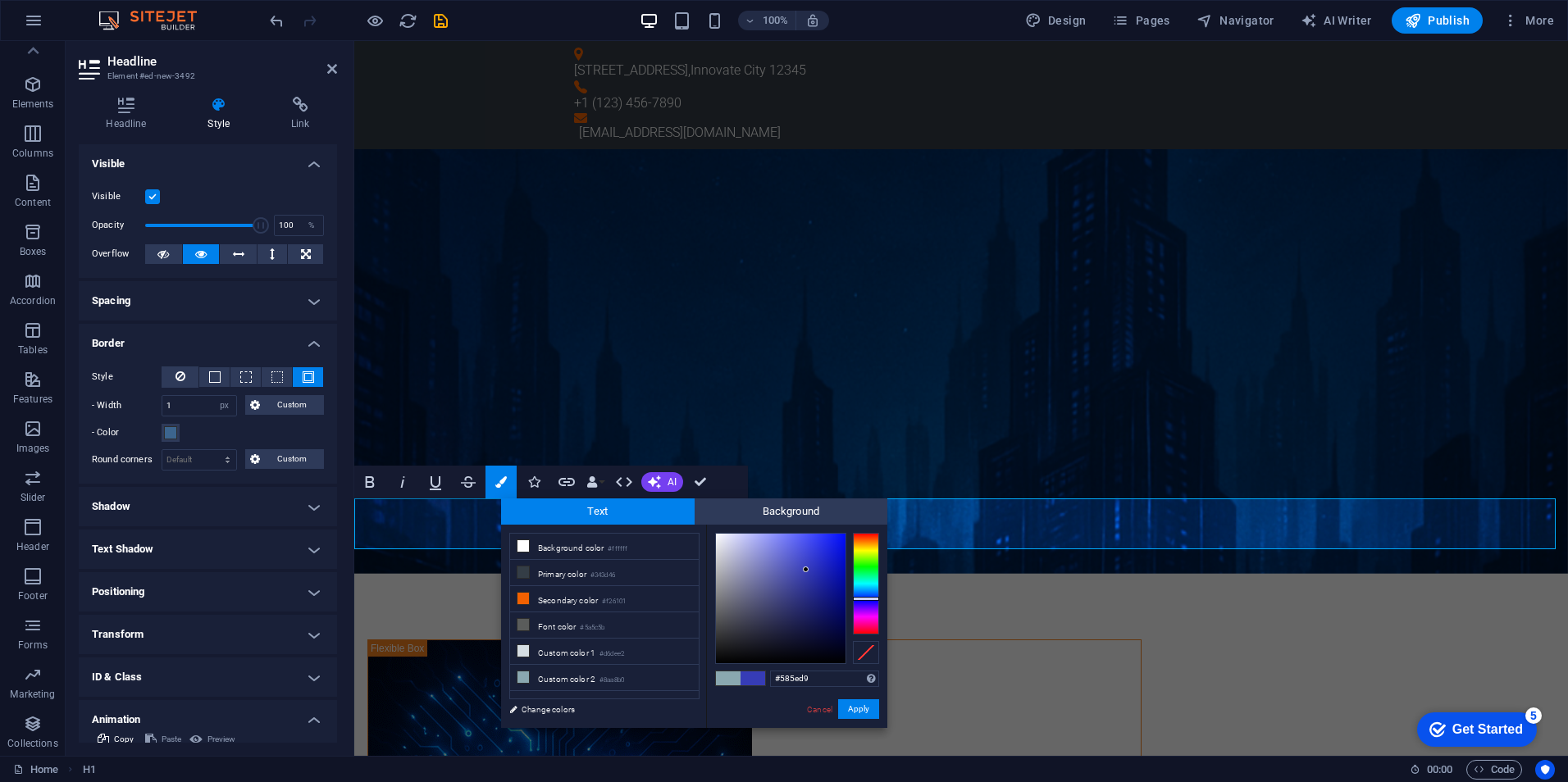
click at [792, 552] on div at bounding box center [780, 598] width 129 height 129
click at [795, 589] on div at bounding box center [780, 598] width 129 height 129
click at [789, 561] on div at bounding box center [780, 598] width 129 height 129
click at [786, 541] on div at bounding box center [780, 598] width 129 height 129
click at [788, 563] on div at bounding box center [780, 598] width 129 height 129
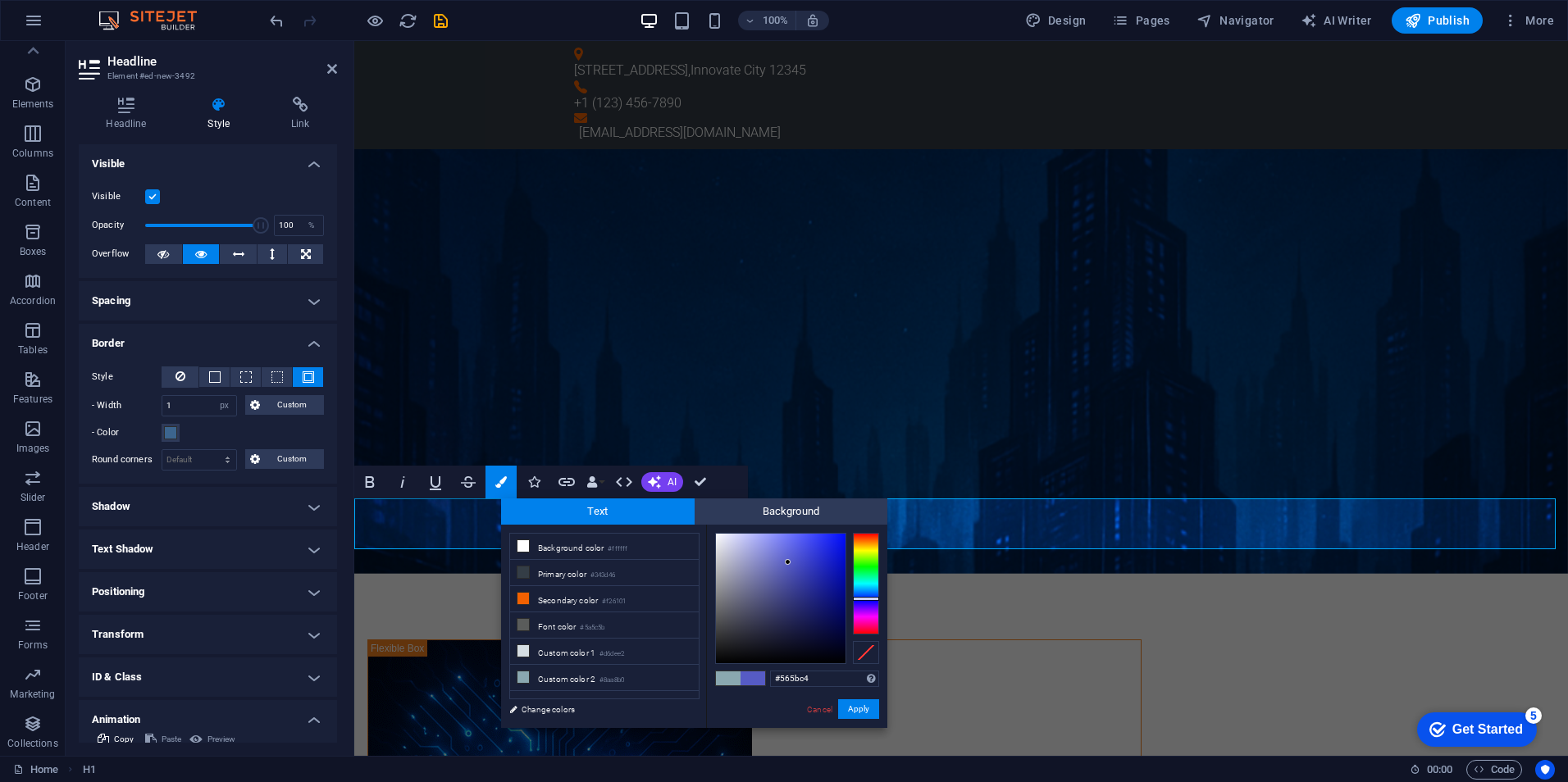
type input "#343bc4"
click at [810, 563] on div at bounding box center [780, 598] width 129 height 129
click at [846, 706] on button "Apply" at bounding box center [859, 709] width 41 height 20
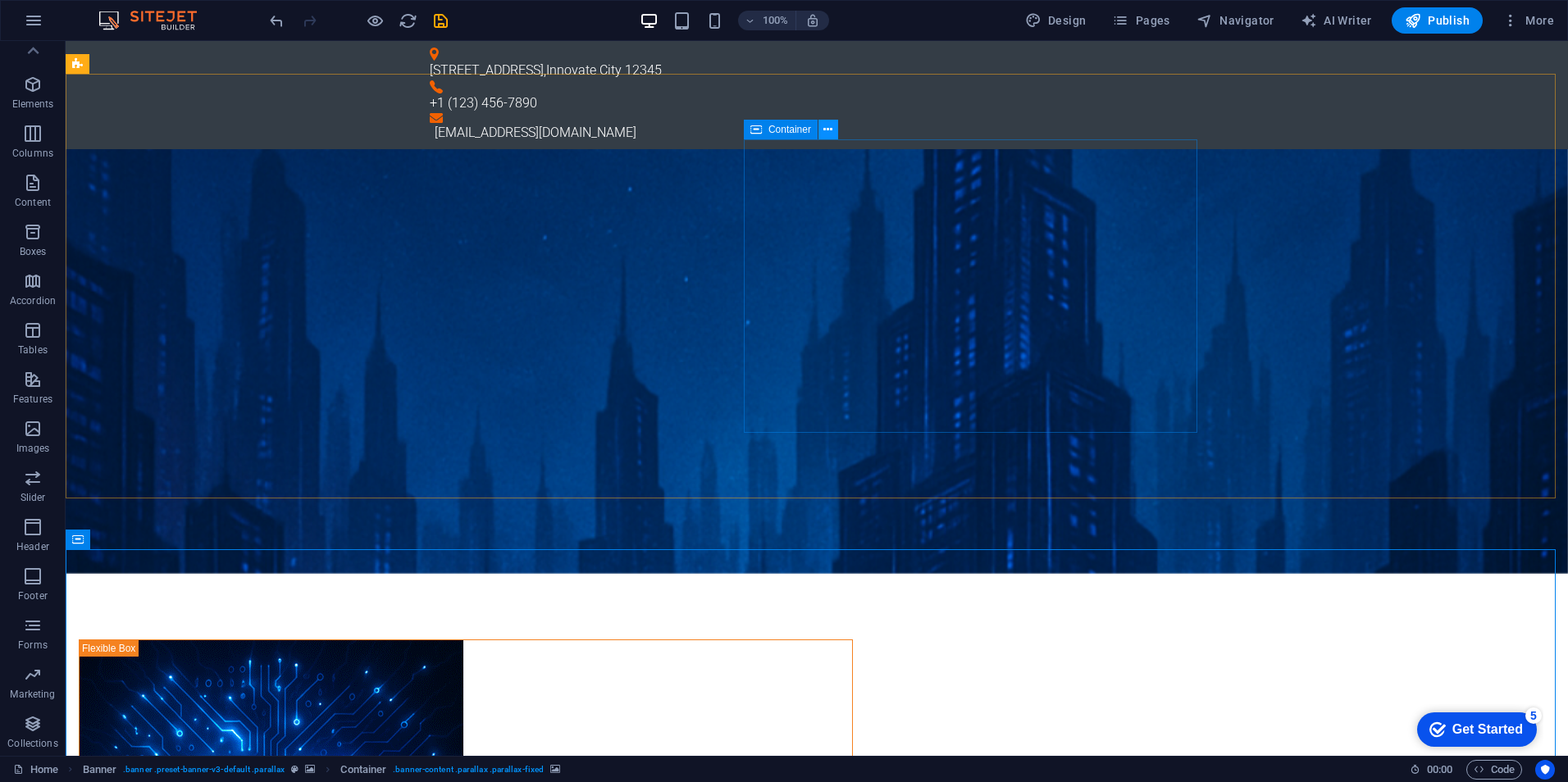
click at [825, 128] on icon at bounding box center [827, 130] width 9 height 17
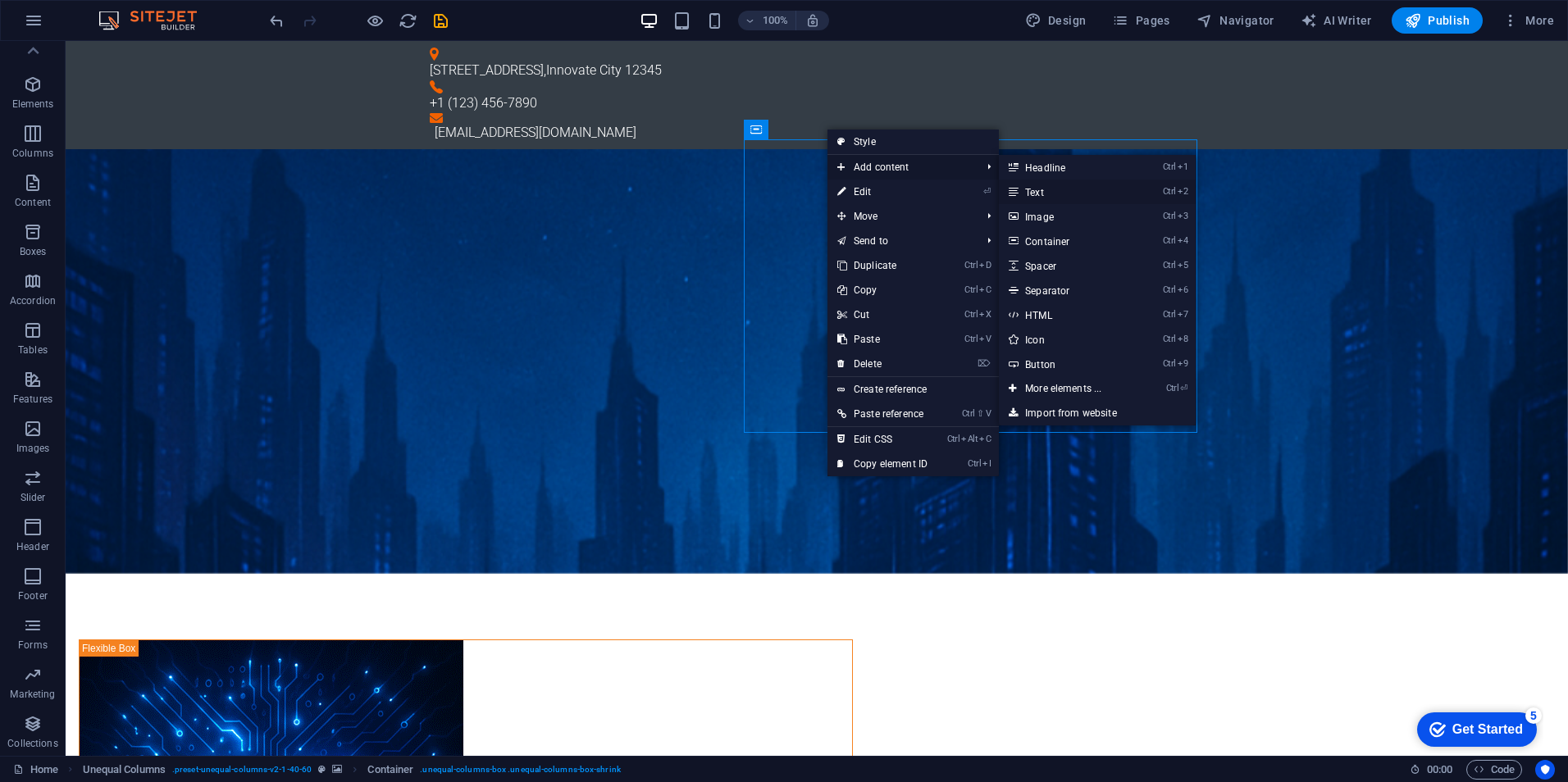
click at [1055, 193] on link "Ctrl 2 Text" at bounding box center [1066, 192] width 135 height 25
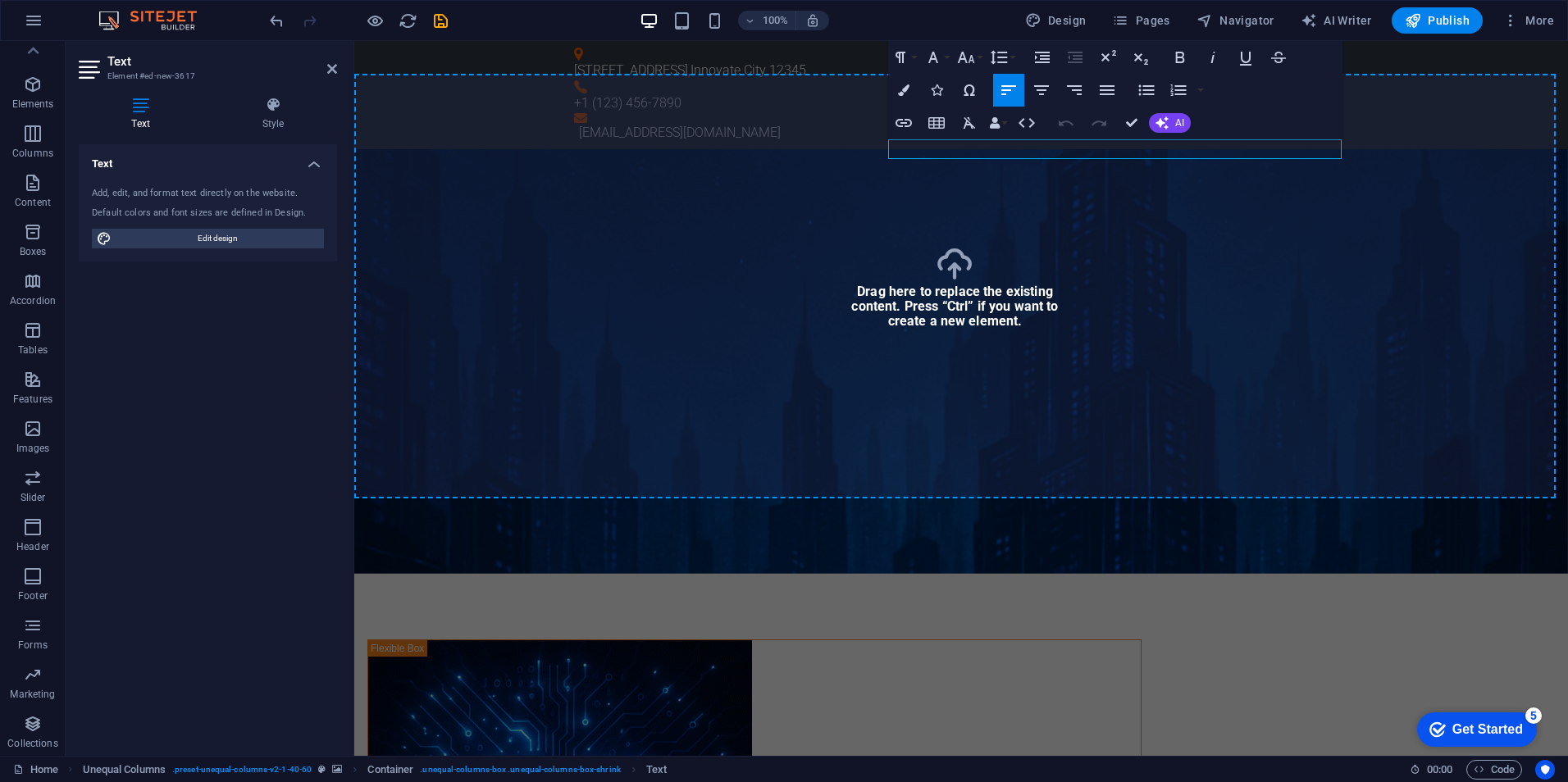
click at [1471, 354] on figure at bounding box center [961, 361] width 1214 height 424
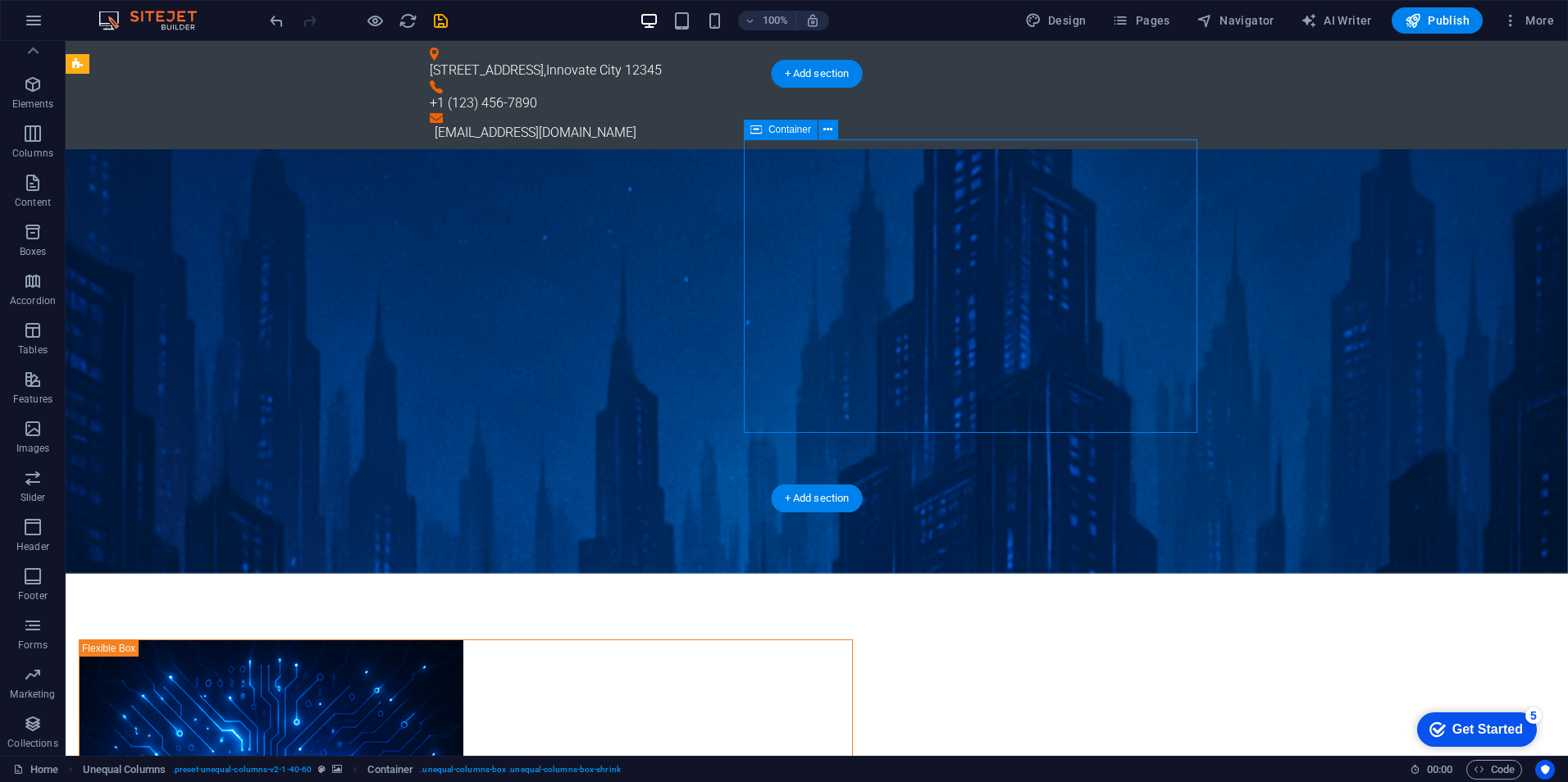
click at [577, 212] on figure at bounding box center [817, 361] width 1502 height 424
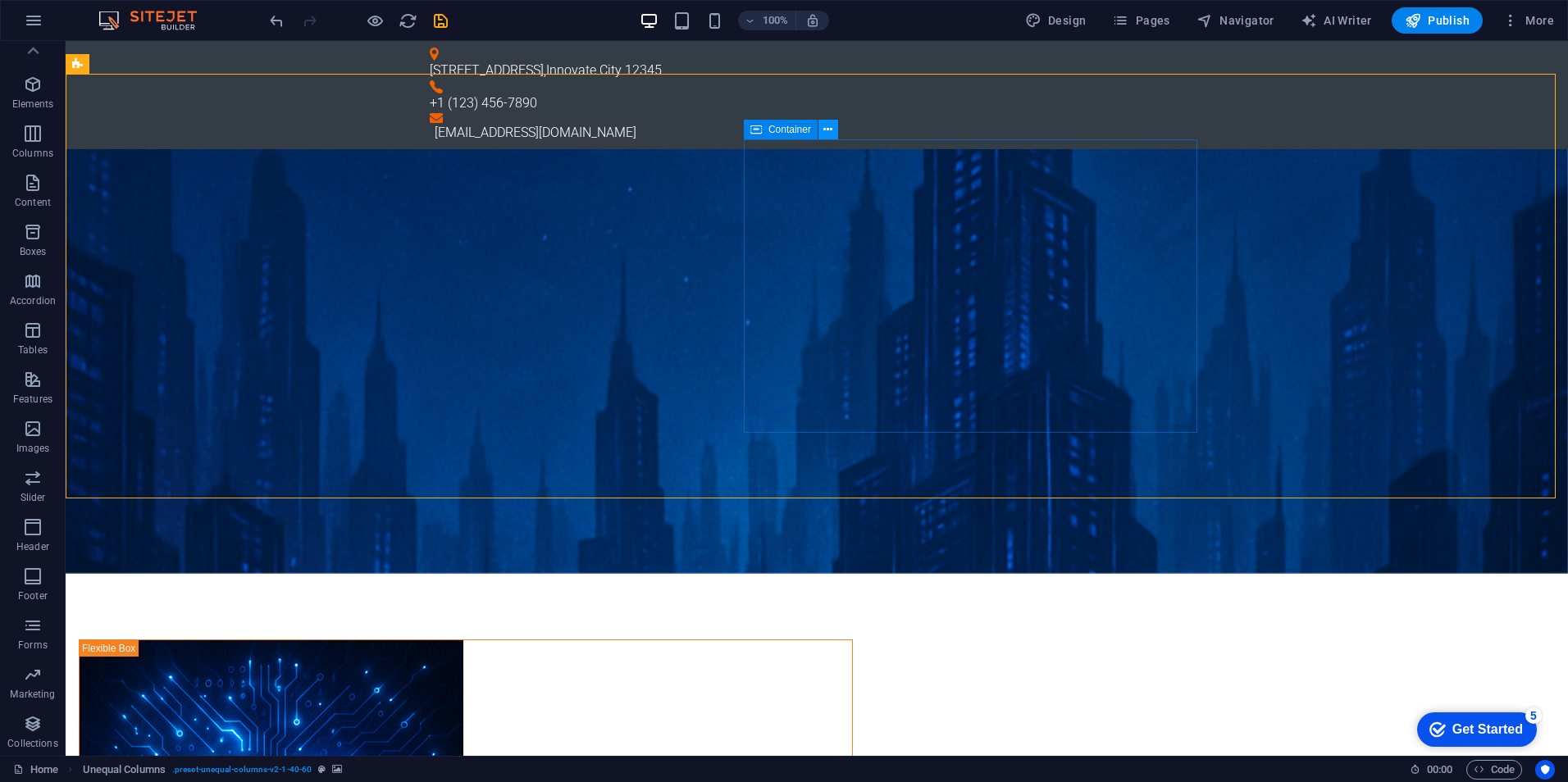
click at [823, 136] on icon at bounding box center [827, 130] width 9 height 17
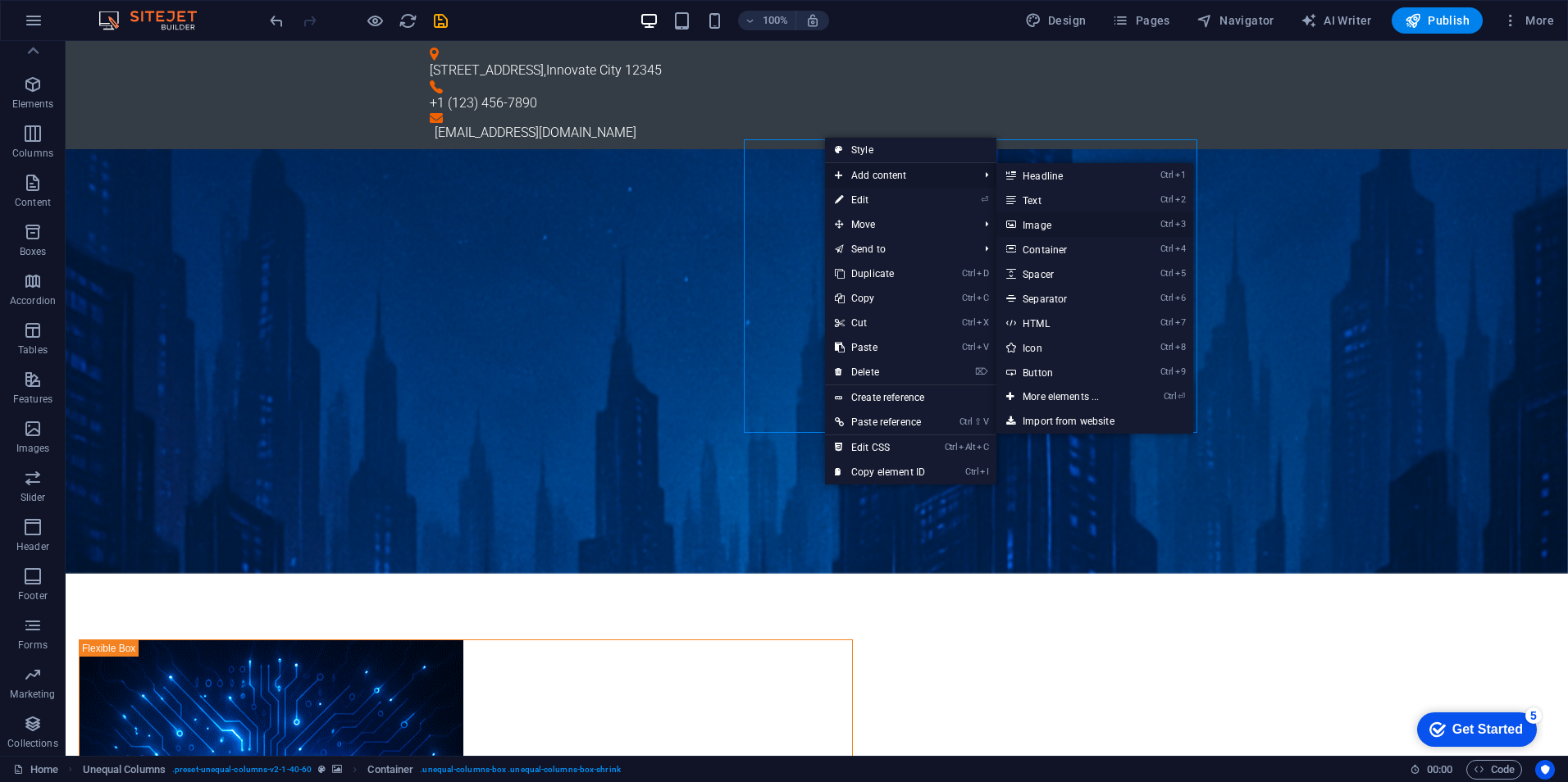
click at [1038, 222] on link "Ctrl 3 Image" at bounding box center [1064, 224] width 135 height 25
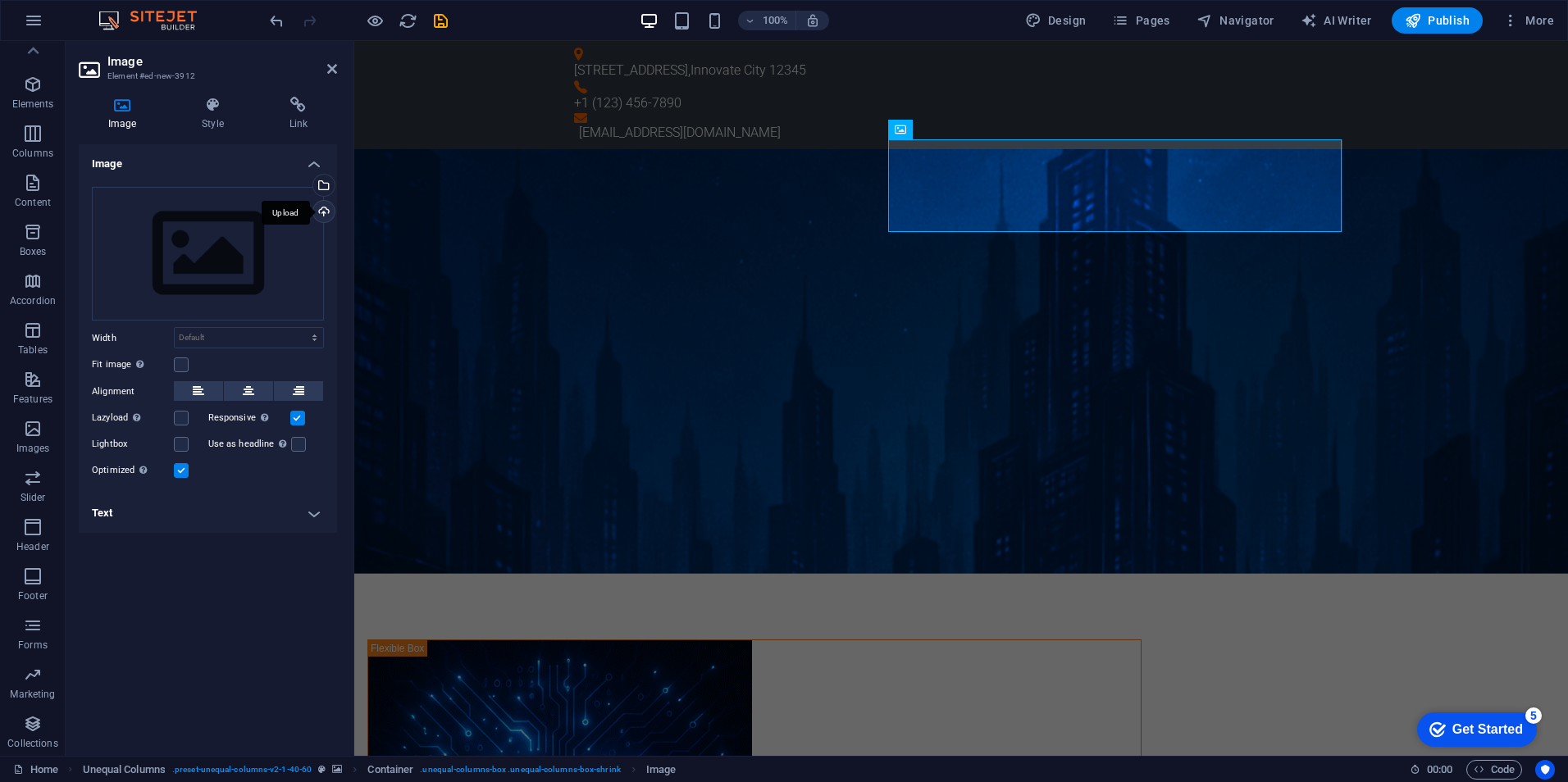
click at [326, 217] on div "Upload" at bounding box center [322, 213] width 25 height 25
click at [434, 21] on icon "save" at bounding box center [441, 21] width 19 height 19
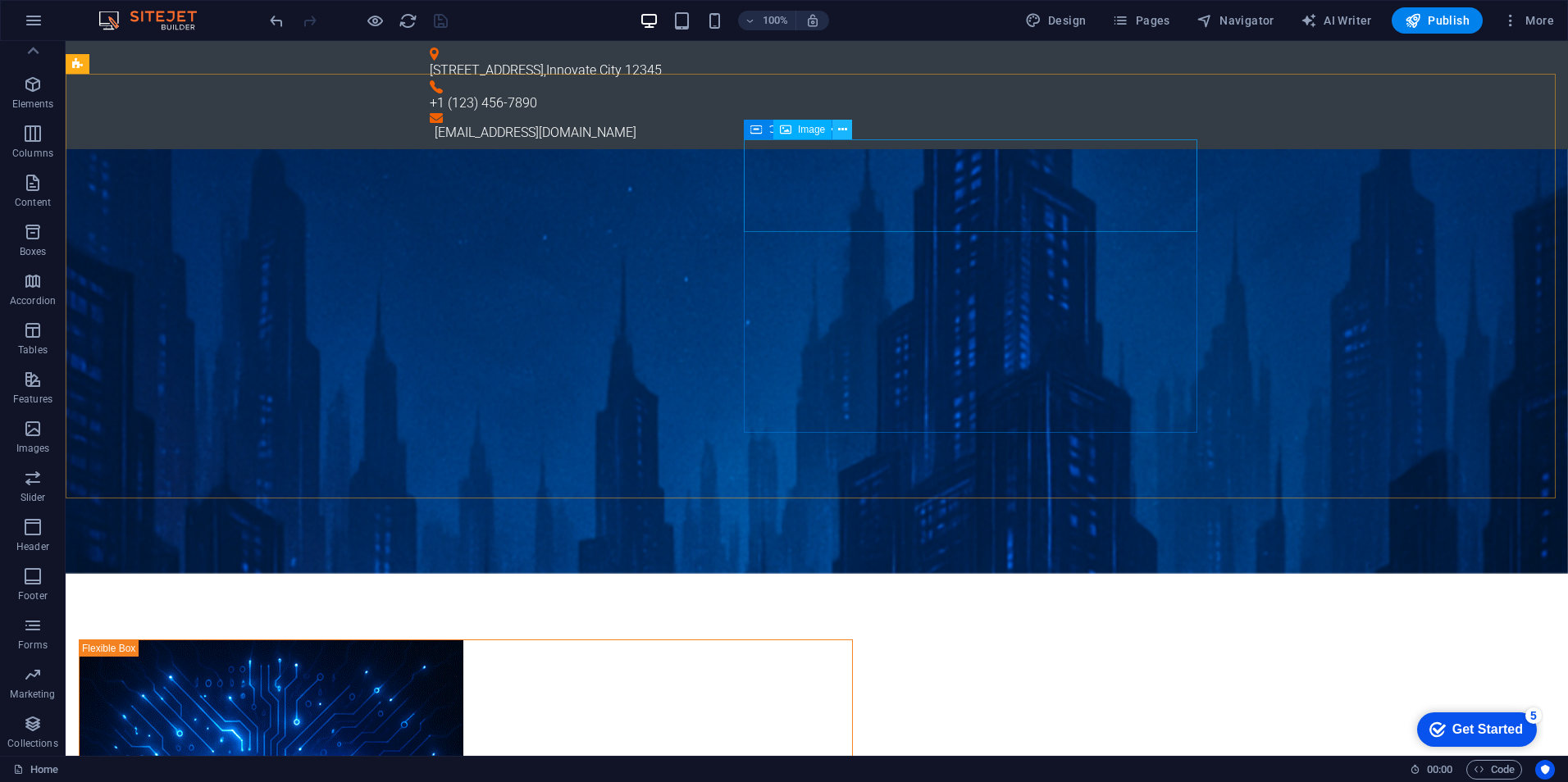
click at [839, 132] on icon at bounding box center [843, 130] width 9 height 17
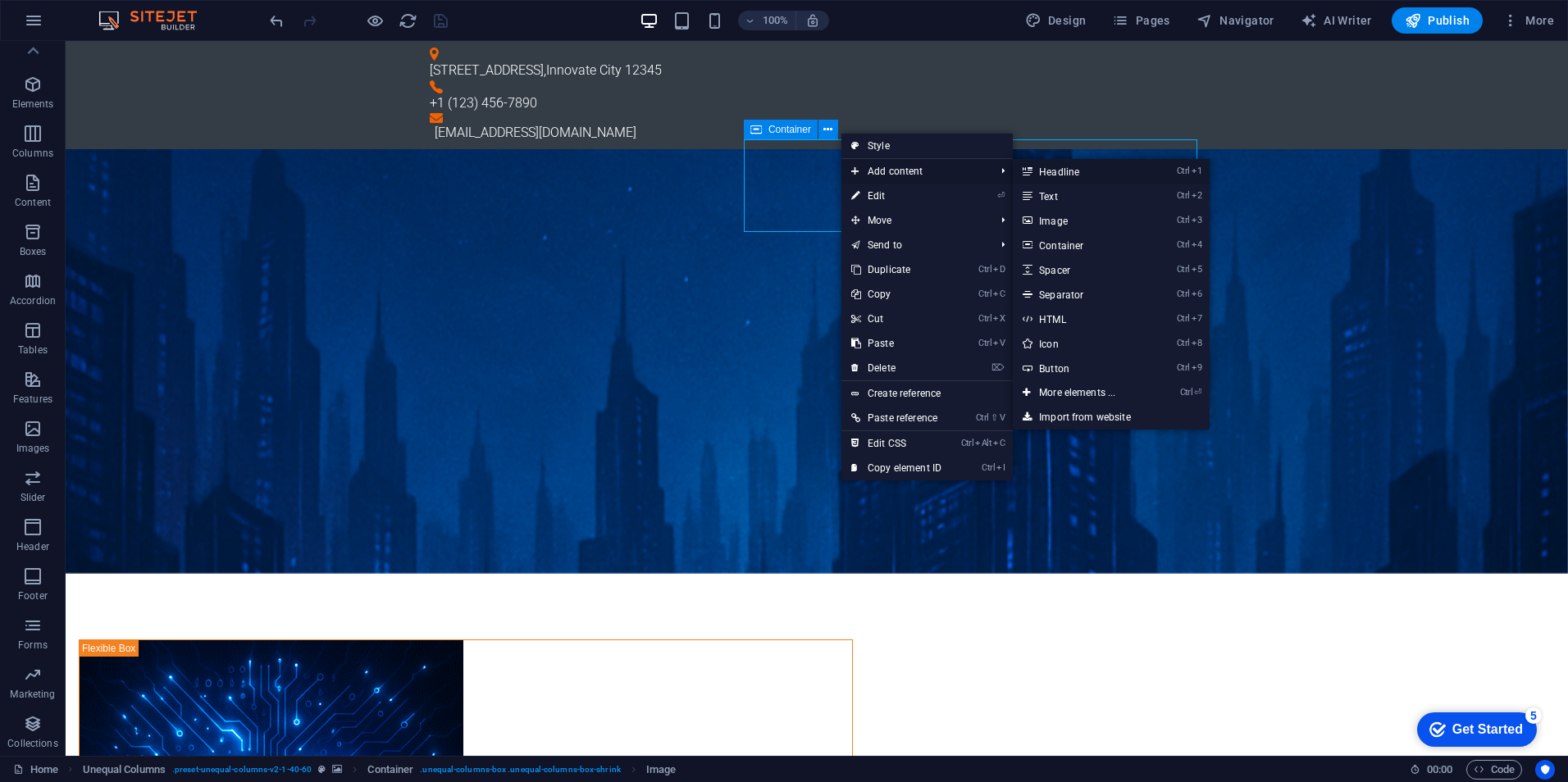
click at [1074, 171] on link "Ctrl 1 Headline" at bounding box center [1080, 171] width 135 height 25
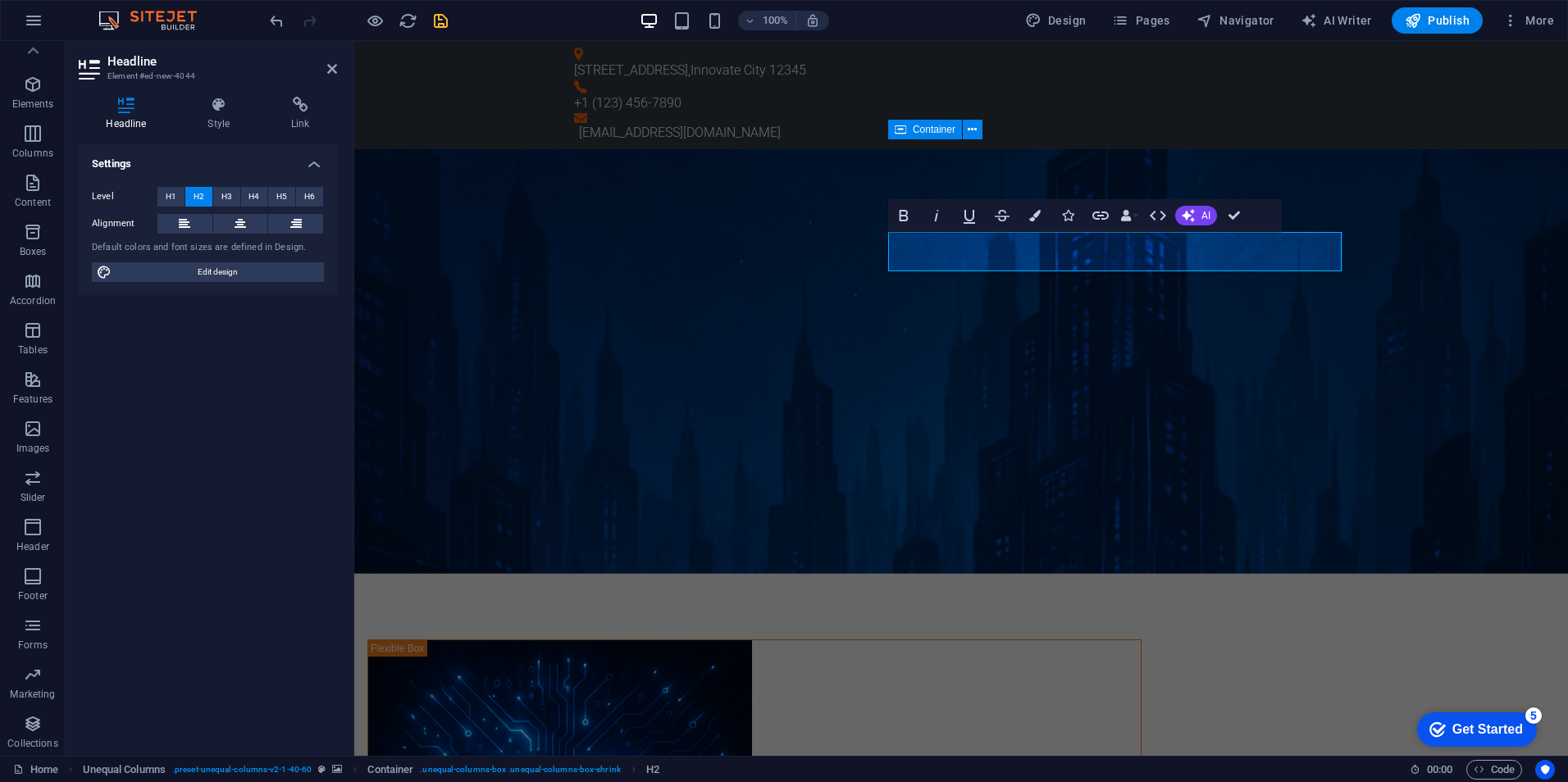
click at [1425, 271] on figure at bounding box center [961, 361] width 1214 height 424
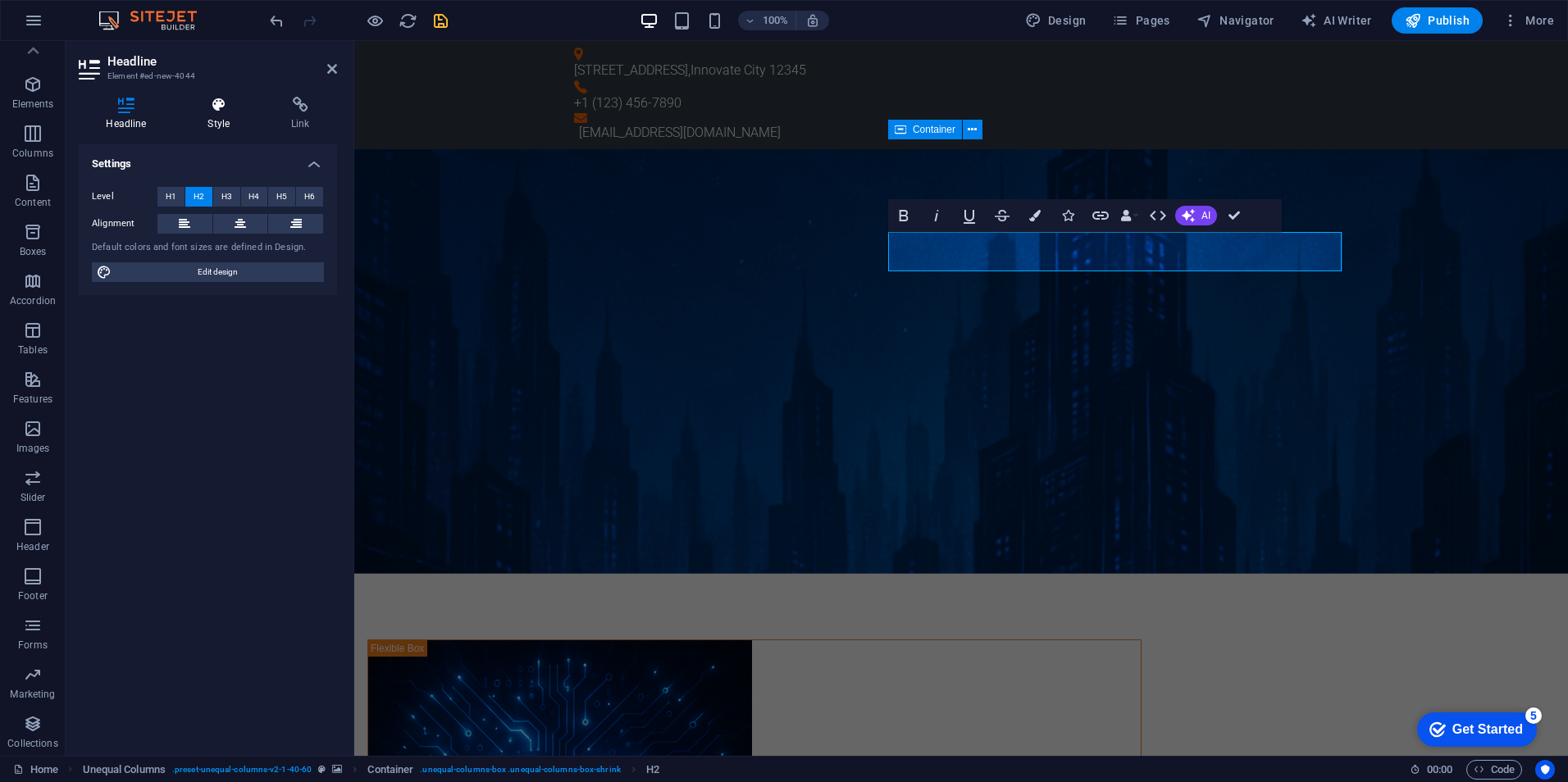
click at [224, 110] on icon at bounding box center [219, 104] width 77 height 16
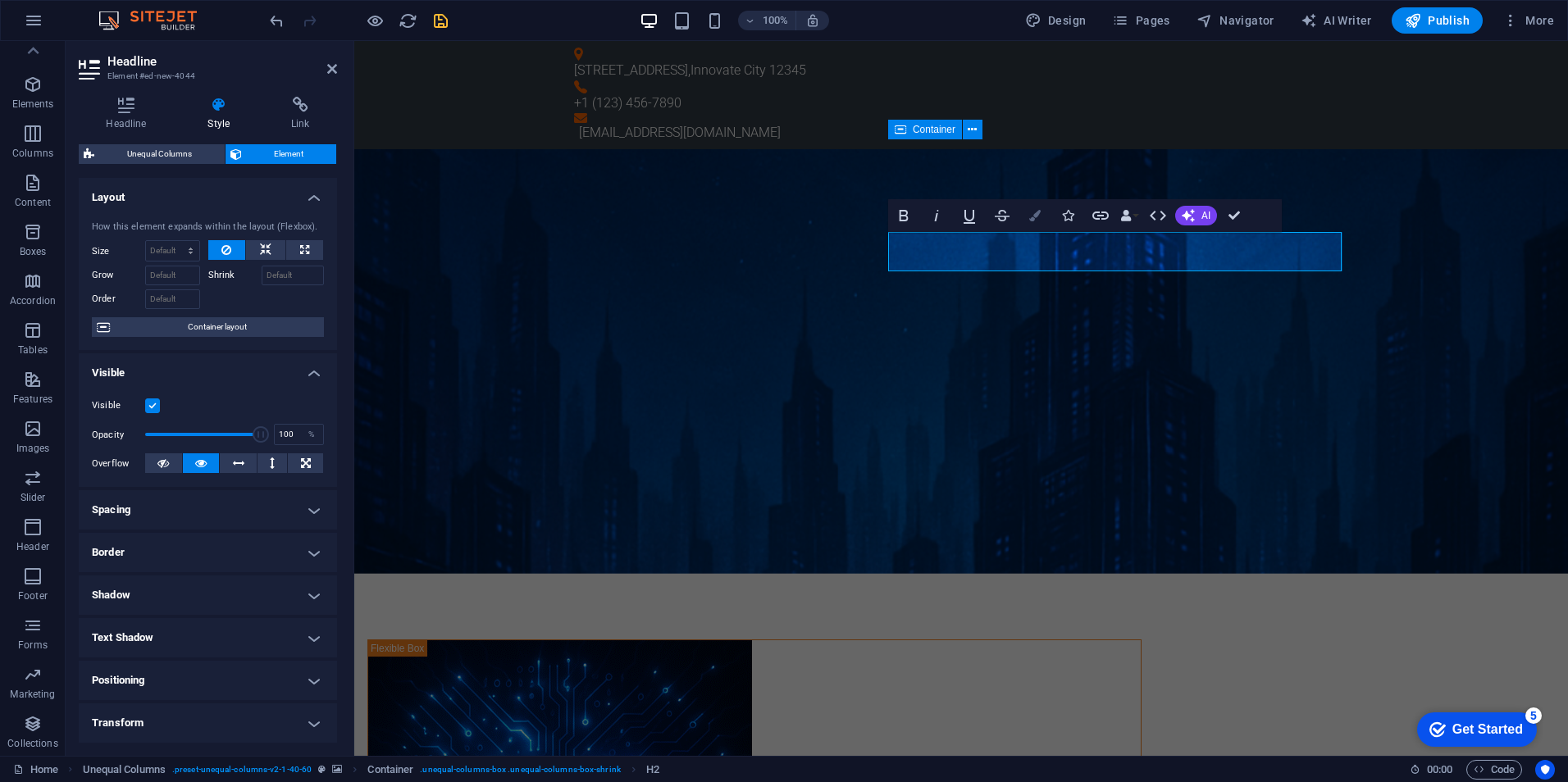
click at [1041, 209] on button "Colors" at bounding box center [1034, 216] width 31 height 33
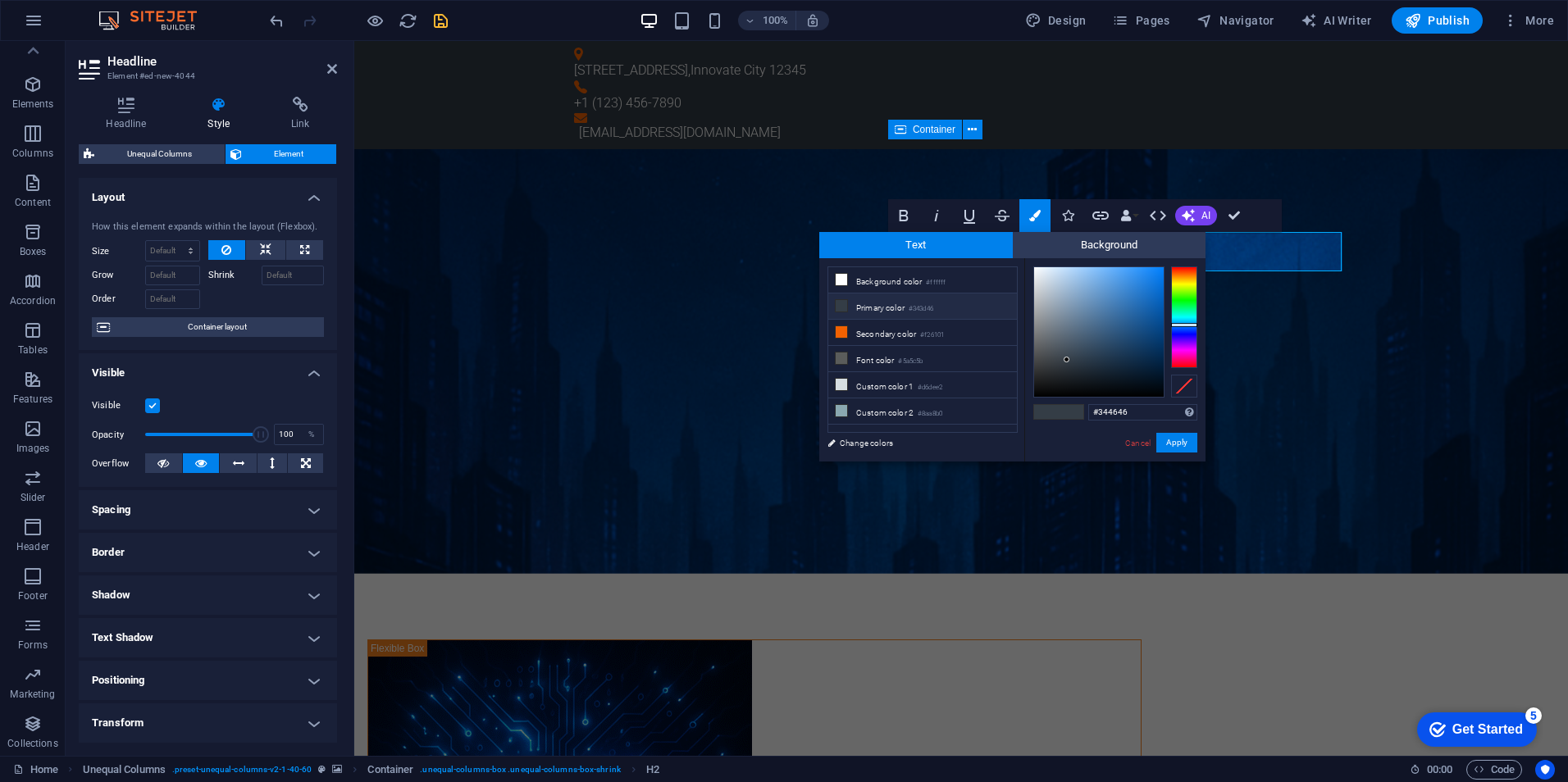
click at [1180, 316] on div at bounding box center [1184, 317] width 27 height 102
type input "#f5fbfb"
click at [1037, 268] on div at bounding box center [1098, 331] width 129 height 129
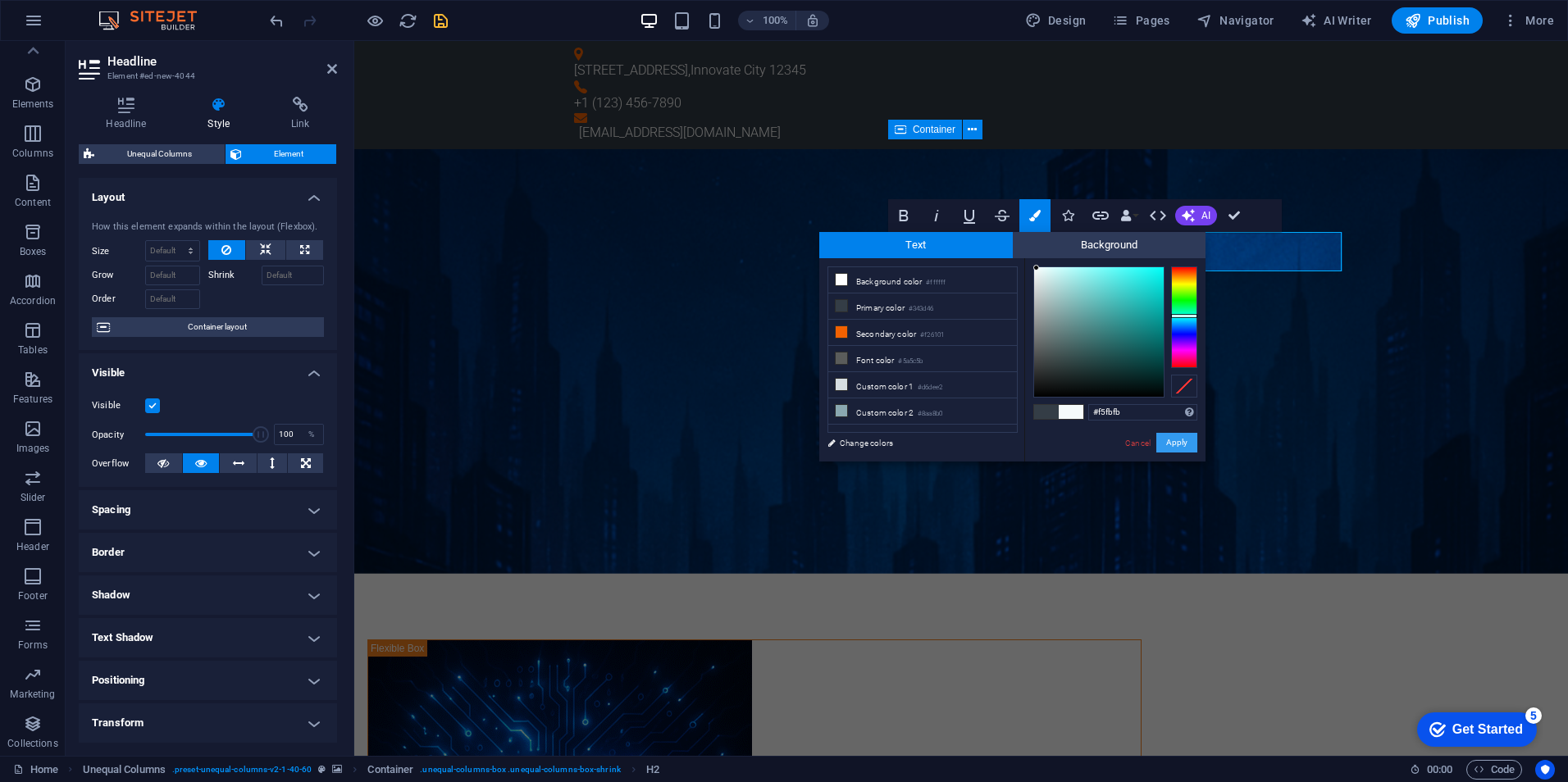
click at [1175, 442] on button "Apply" at bounding box center [1176, 442] width 41 height 20
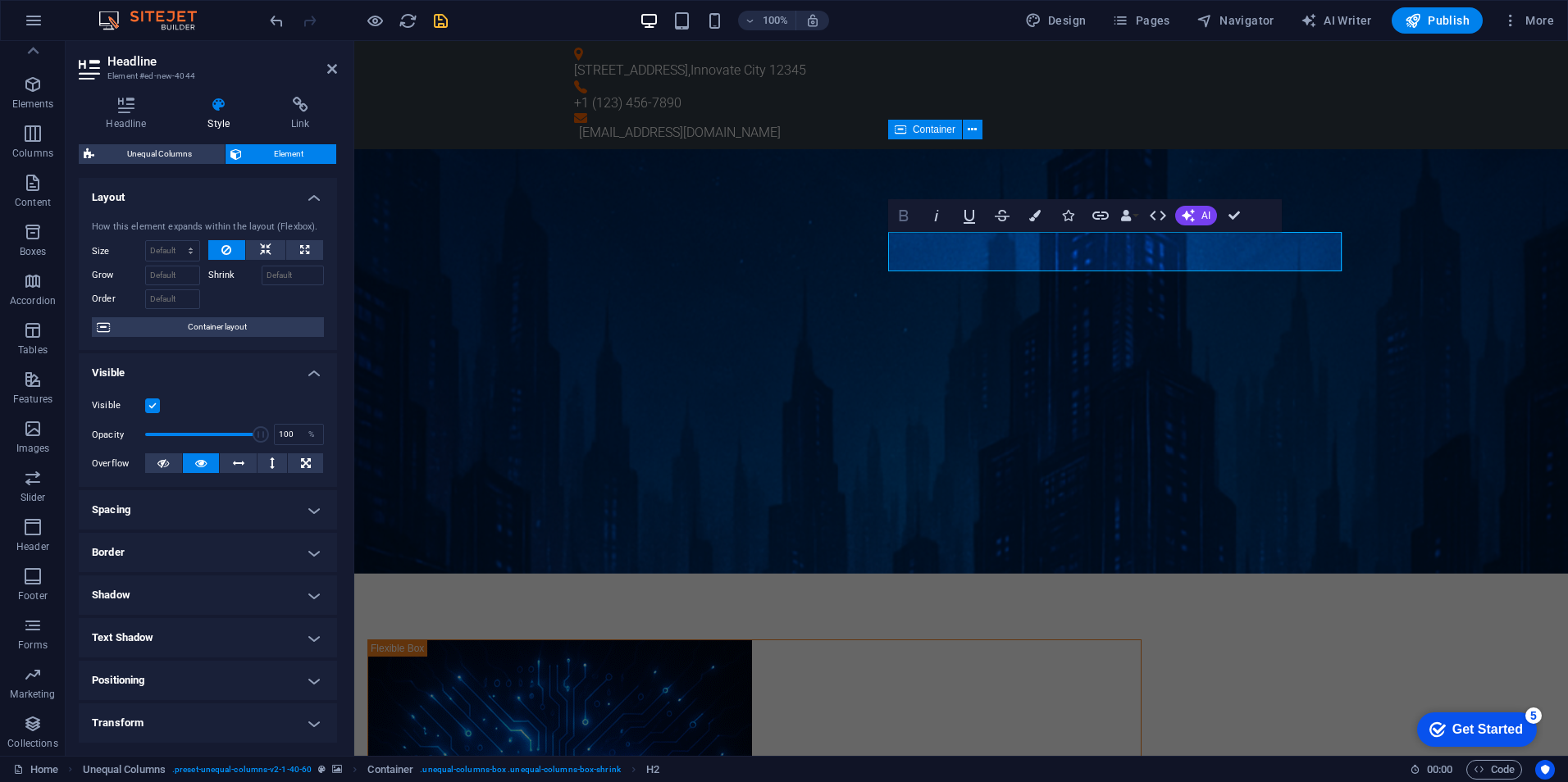
click at [912, 210] on icon "button" at bounding box center [903, 216] width 20 height 20
click at [1033, 217] on icon "button" at bounding box center [1034, 215] width 11 height 11
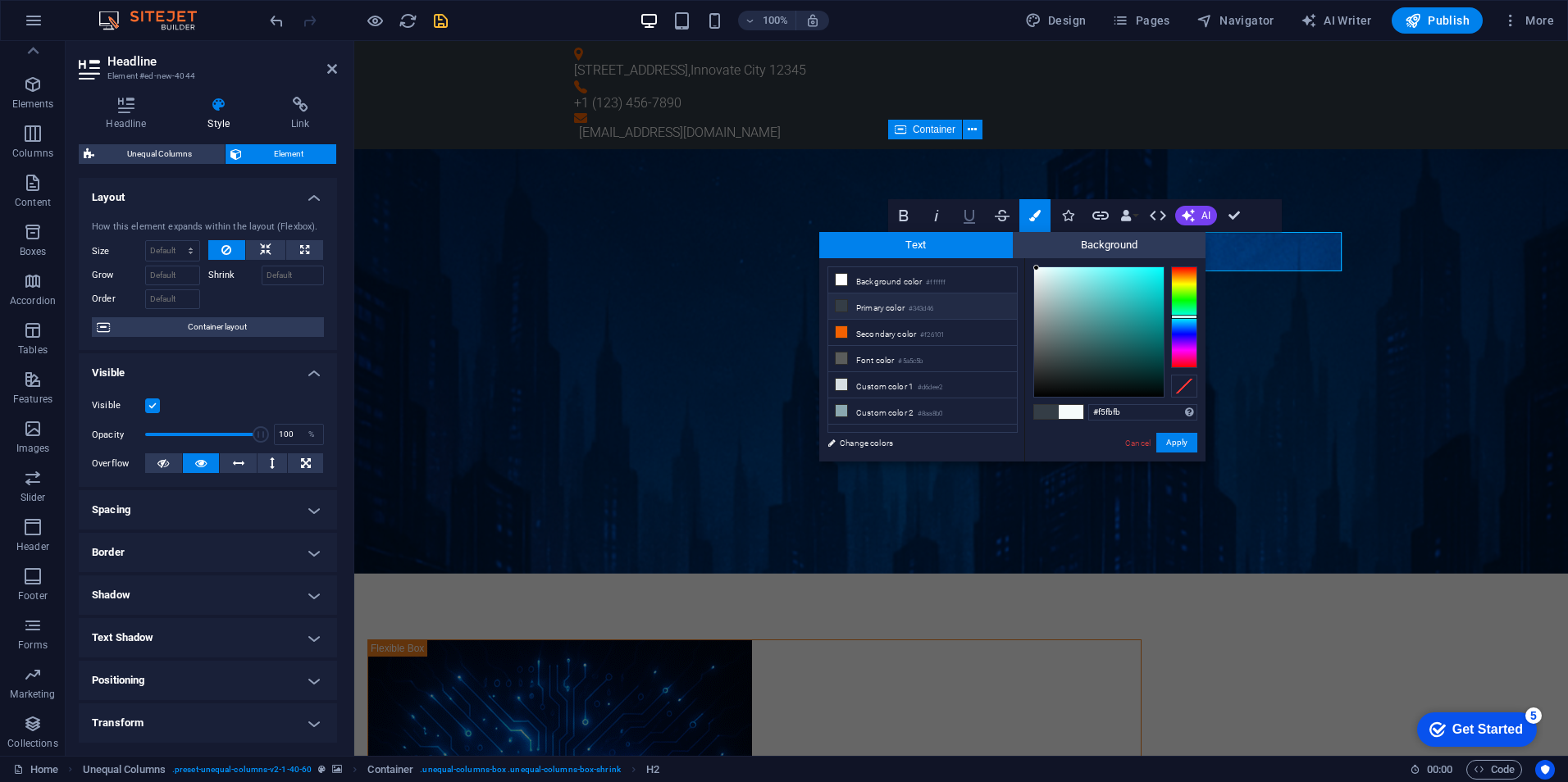
click at [959, 213] on icon "button" at bounding box center [968, 216] width 20 height 20
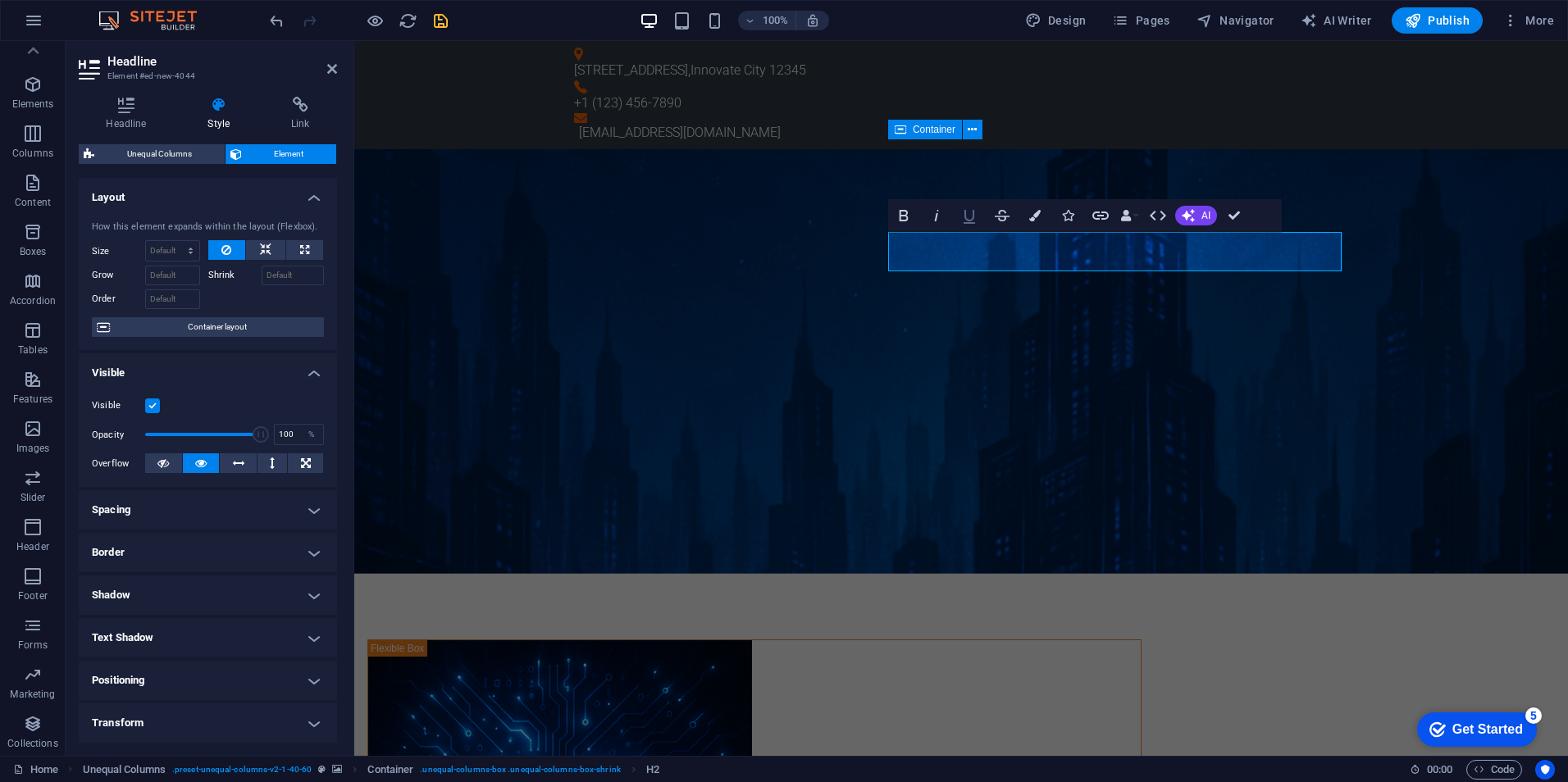
click at [972, 216] on icon "button" at bounding box center [968, 216] width 20 height 20
click at [948, 212] on button "Italic" at bounding box center [936, 216] width 31 height 33
click at [939, 210] on icon "button" at bounding box center [936, 216] width 20 height 20
click at [1133, 217] on button "Data Bindings" at bounding box center [1128, 216] width 23 height 33
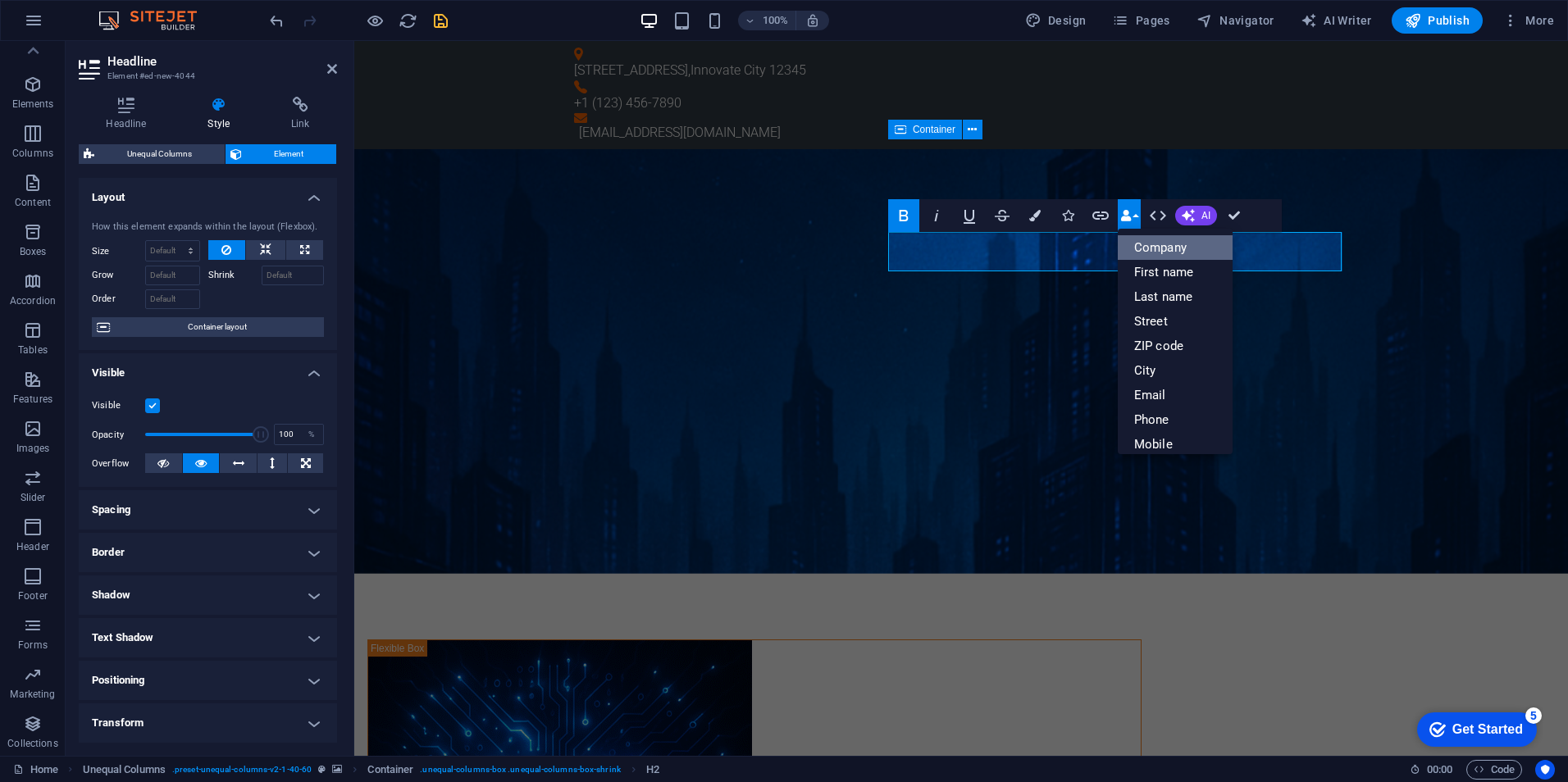
click at [1145, 243] on link "Company" at bounding box center [1175, 247] width 115 height 25
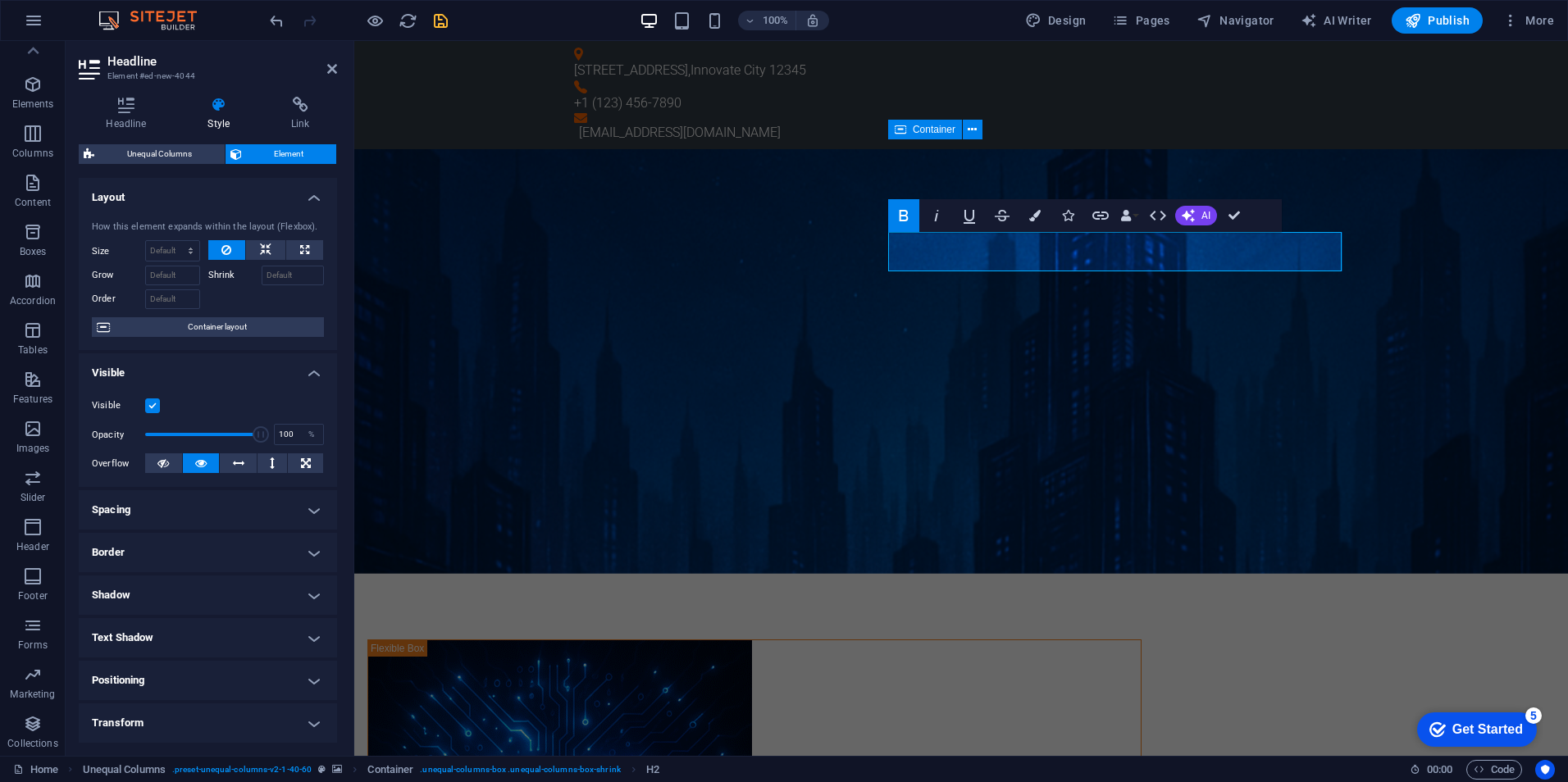
click at [1463, 303] on figure at bounding box center [961, 361] width 1214 height 424
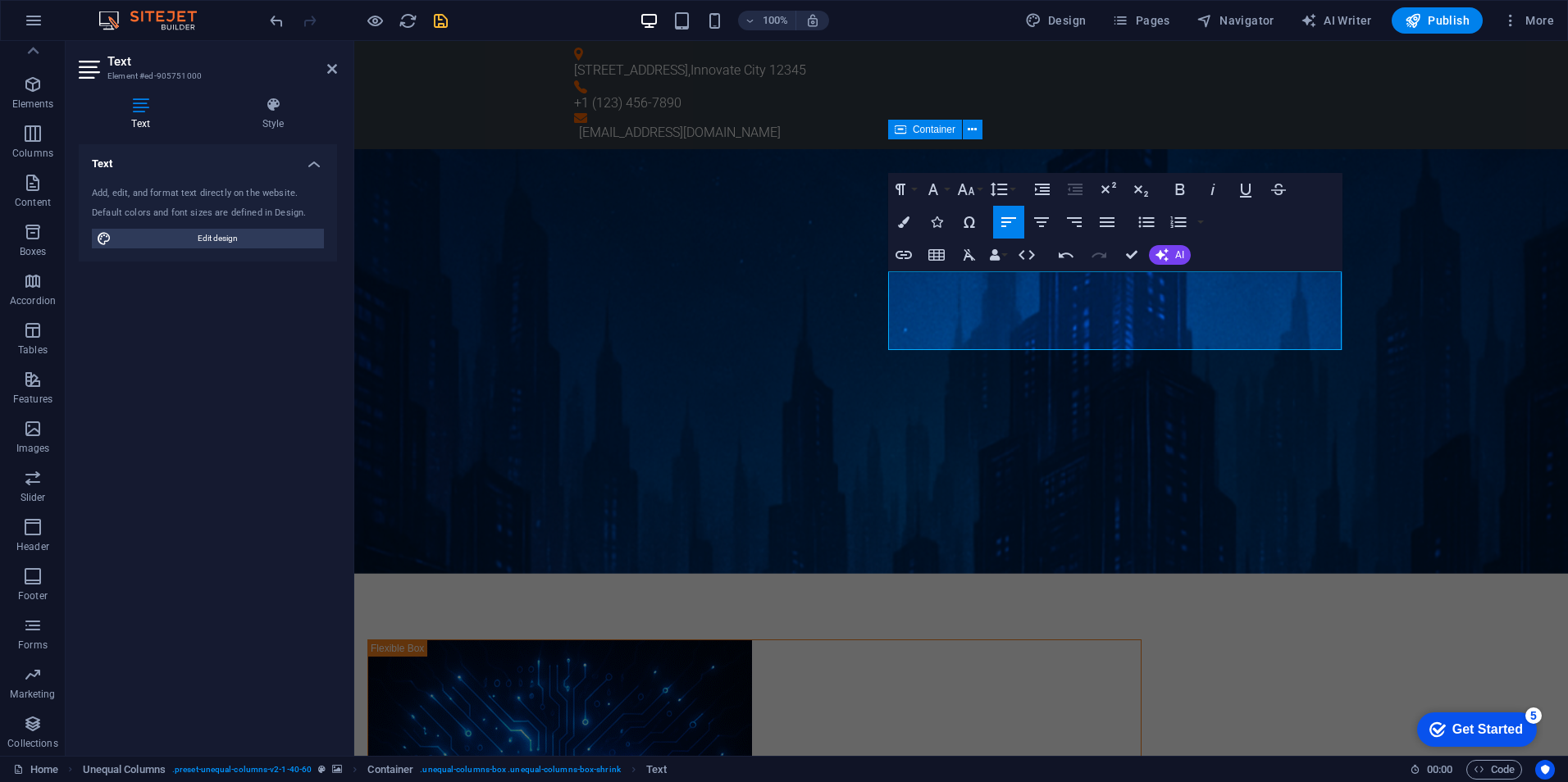
click at [1477, 309] on figure at bounding box center [961, 361] width 1214 height 424
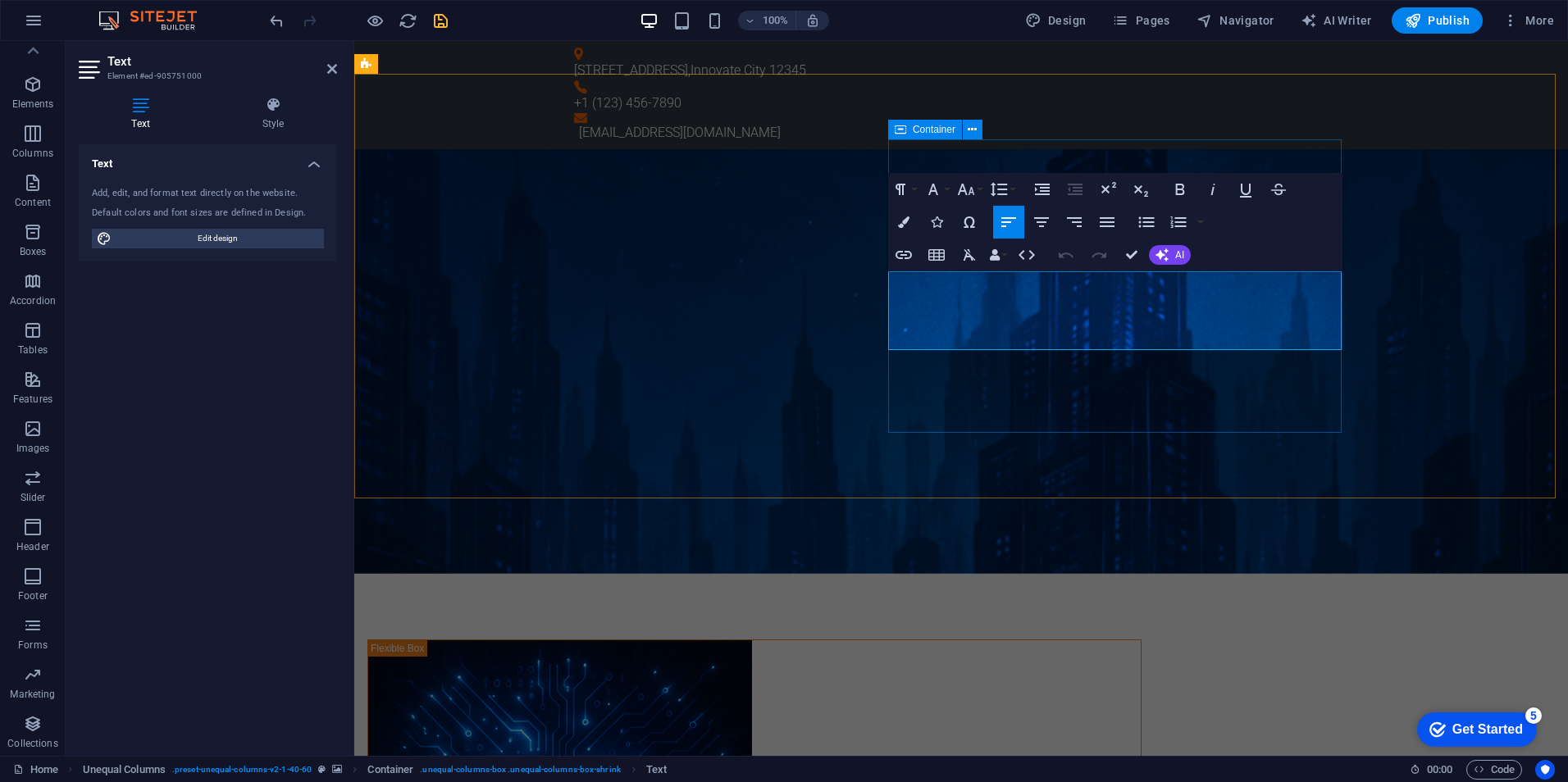
drag, startPoint x: 888, startPoint y: 279, endPoint x: 1320, endPoint y: 364, distance: 440.3
click at [902, 221] on icon "button" at bounding box center [903, 222] width 11 height 11
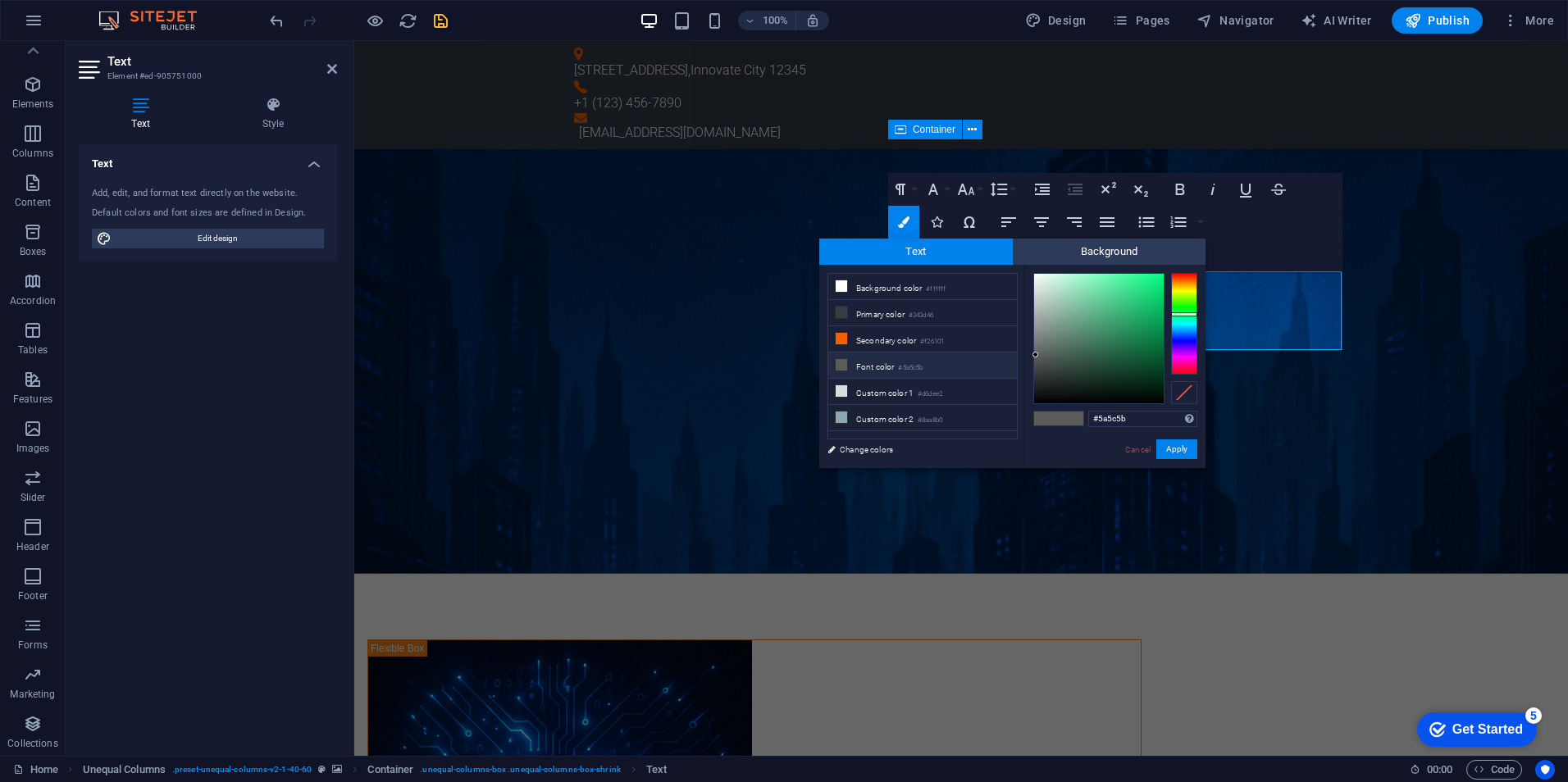
type input "#eef3f1"
click at [1036, 279] on div at bounding box center [1098, 338] width 129 height 129
click at [1186, 450] on button "Apply" at bounding box center [1176, 449] width 41 height 20
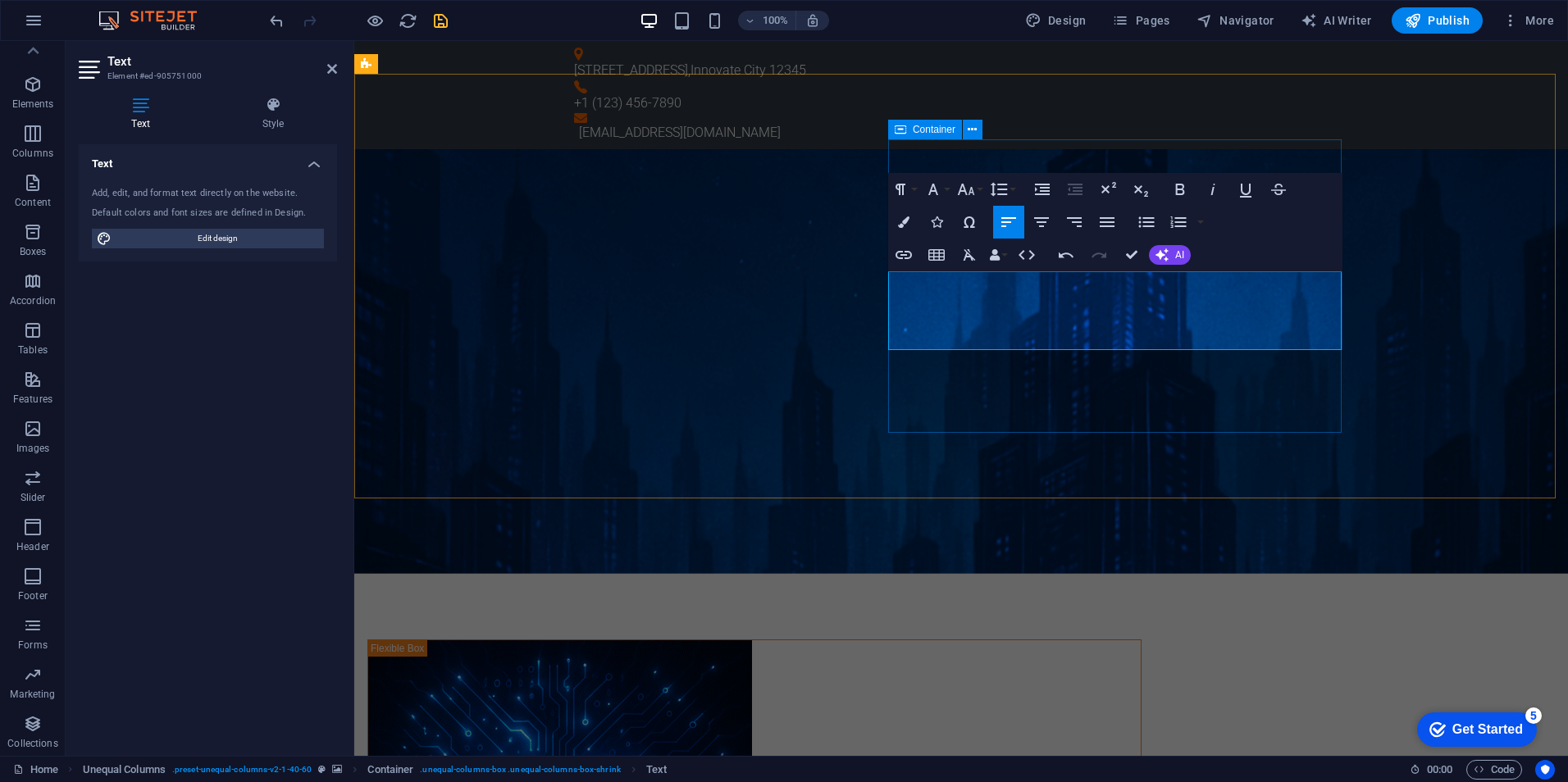
click at [974, 187] on icon "button" at bounding box center [966, 189] width 20 height 20
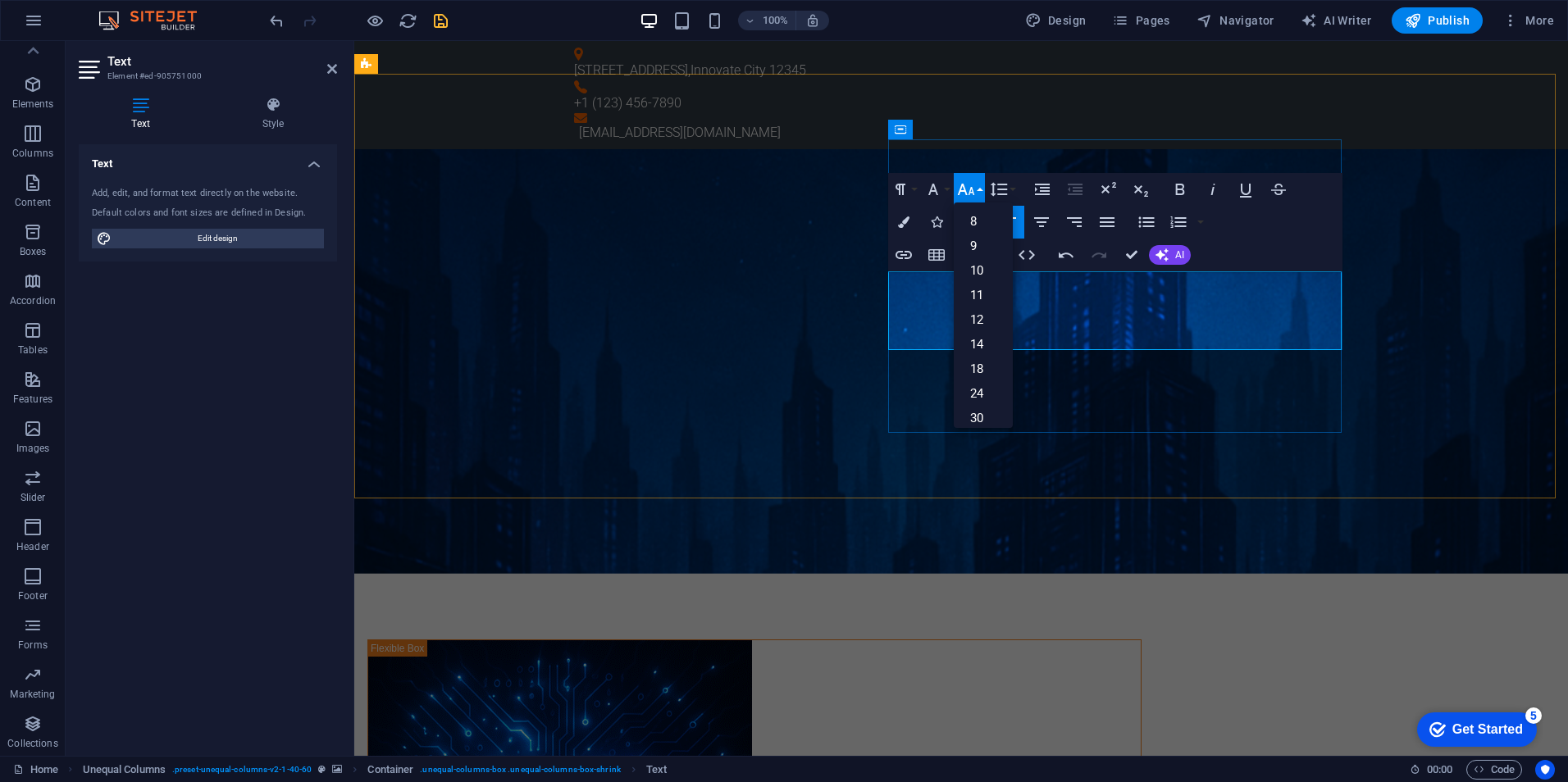
click at [887, 281] on div "11-11interactive 11-11 Interactive is a creative web and mobile app development…" at bounding box center [961, 721] width 1214 height 1145
drag, startPoint x: 888, startPoint y: 281, endPoint x: 1445, endPoint y: 362, distance: 562.9
click at [1445, 362] on div "11-11interactive 11-11 Interactive is a creative web and mobile app development…" at bounding box center [961, 721] width 1214 height 1145
click at [967, 392] on link "24" at bounding box center [983, 394] width 59 height 25
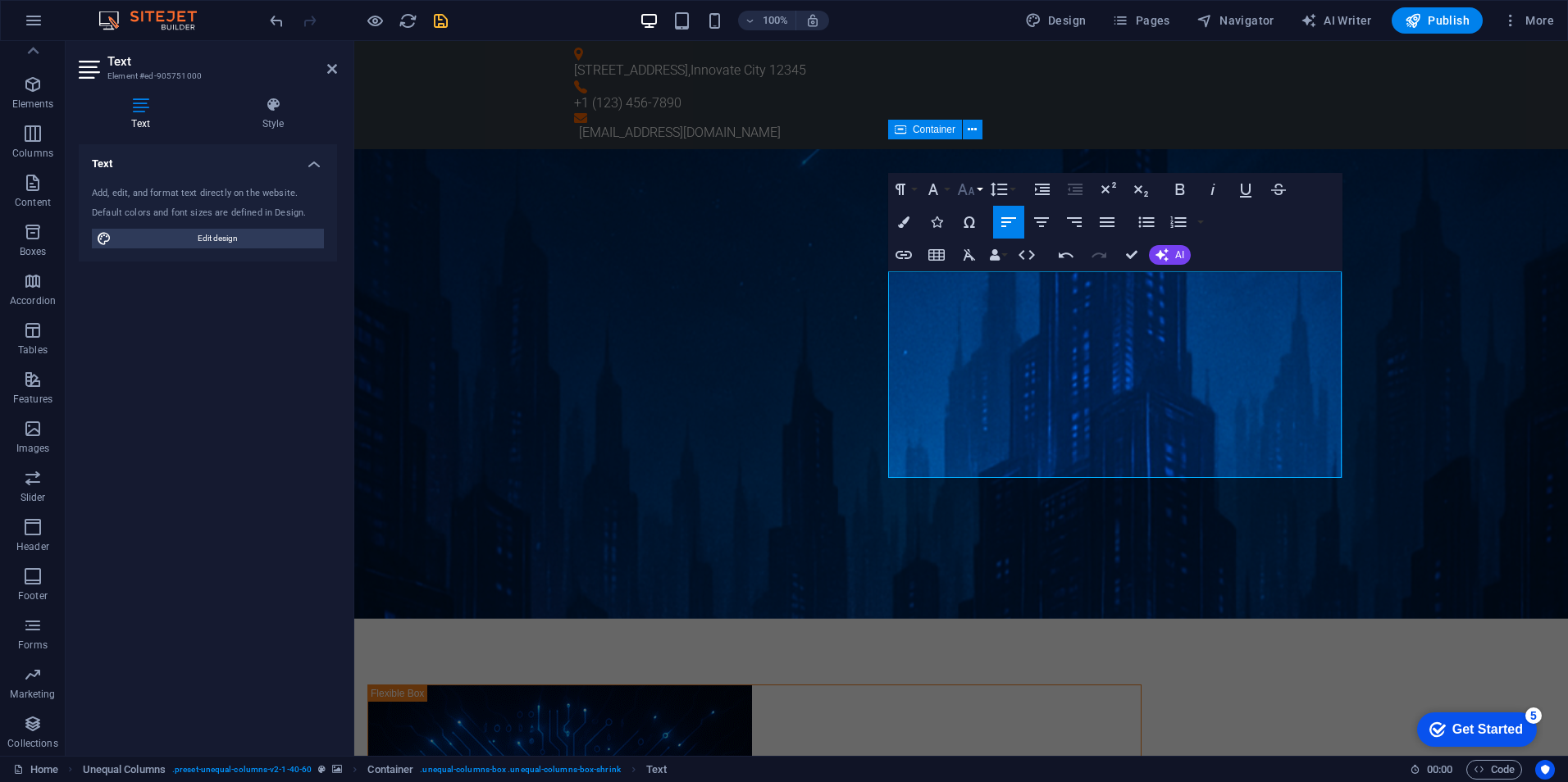
click at [973, 189] on icon "button" at bounding box center [966, 189] width 20 height 20
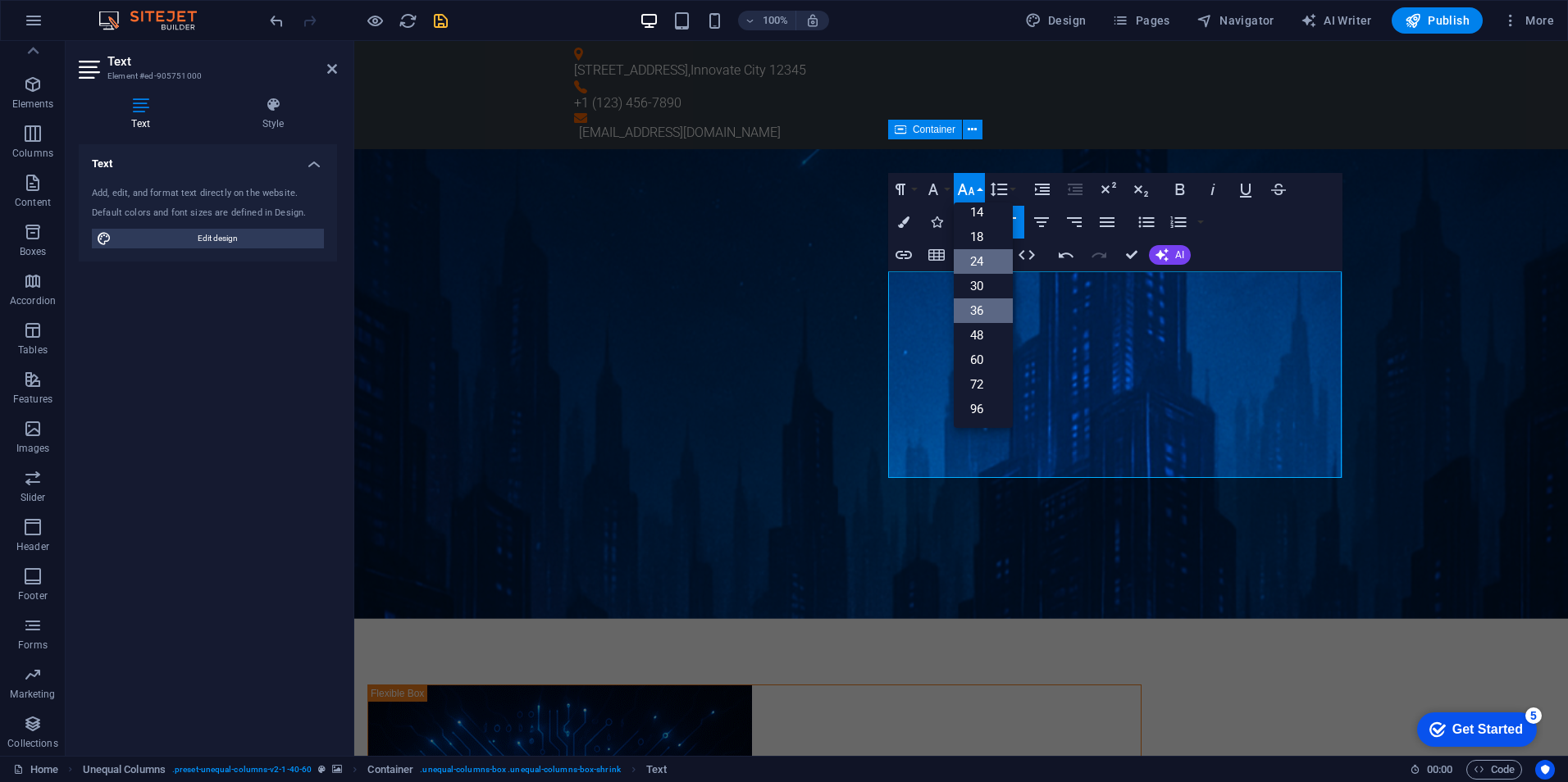
scroll to position [132, 0]
click at [988, 239] on link "18" at bounding box center [983, 237] width 59 height 25
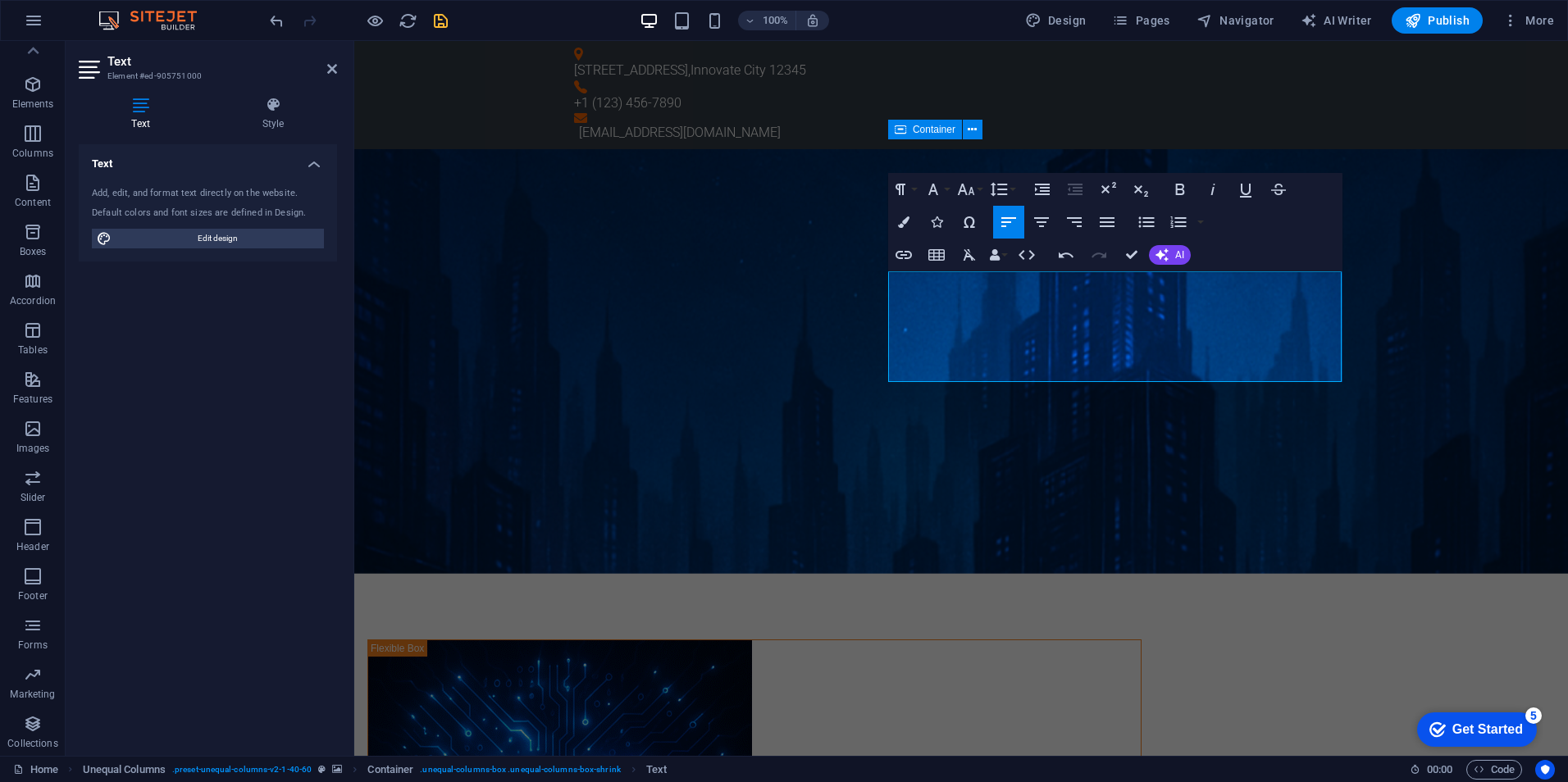
click at [1413, 365] on figure at bounding box center [961, 361] width 1214 height 424
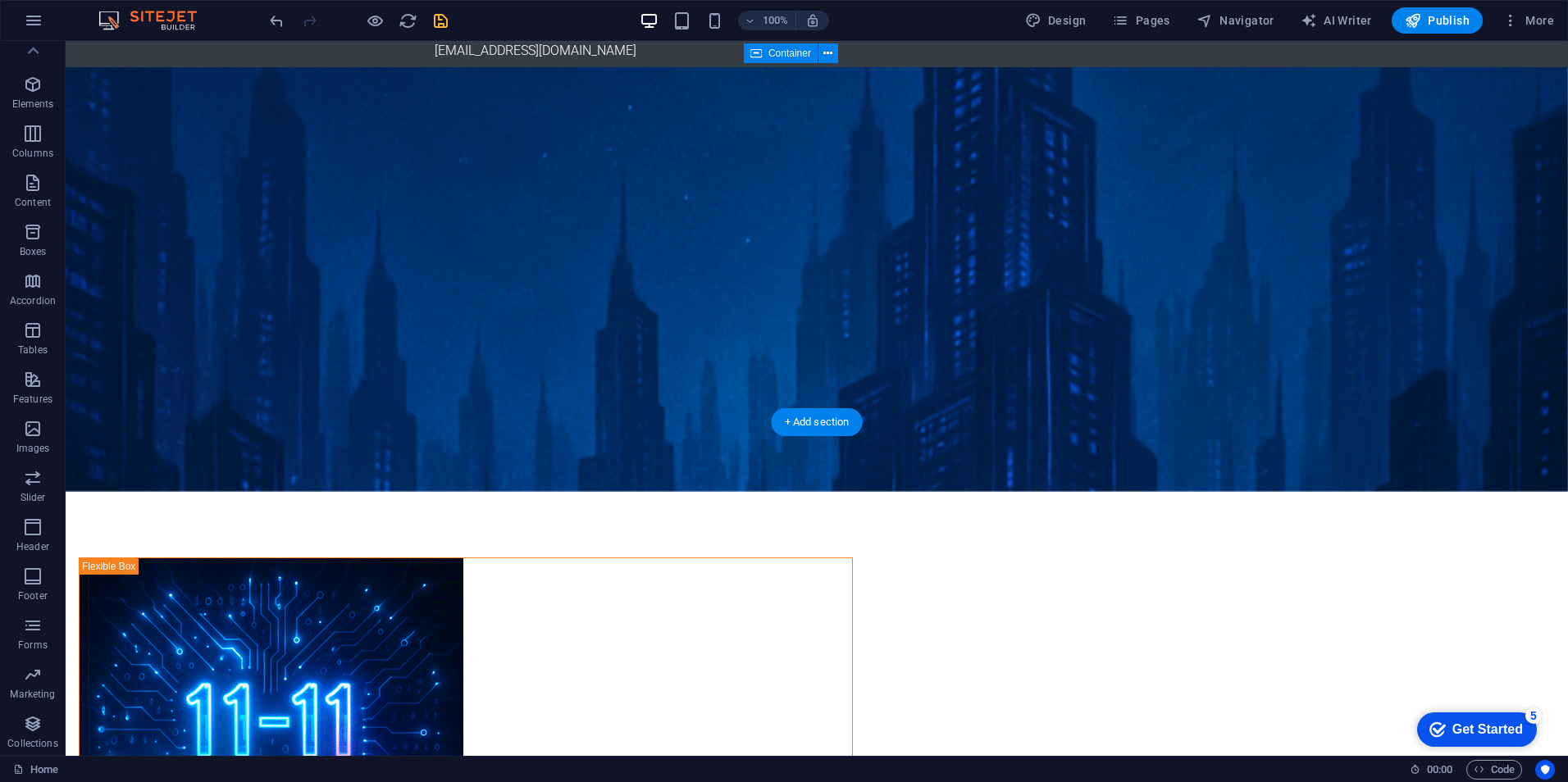
scroll to position [0, 0]
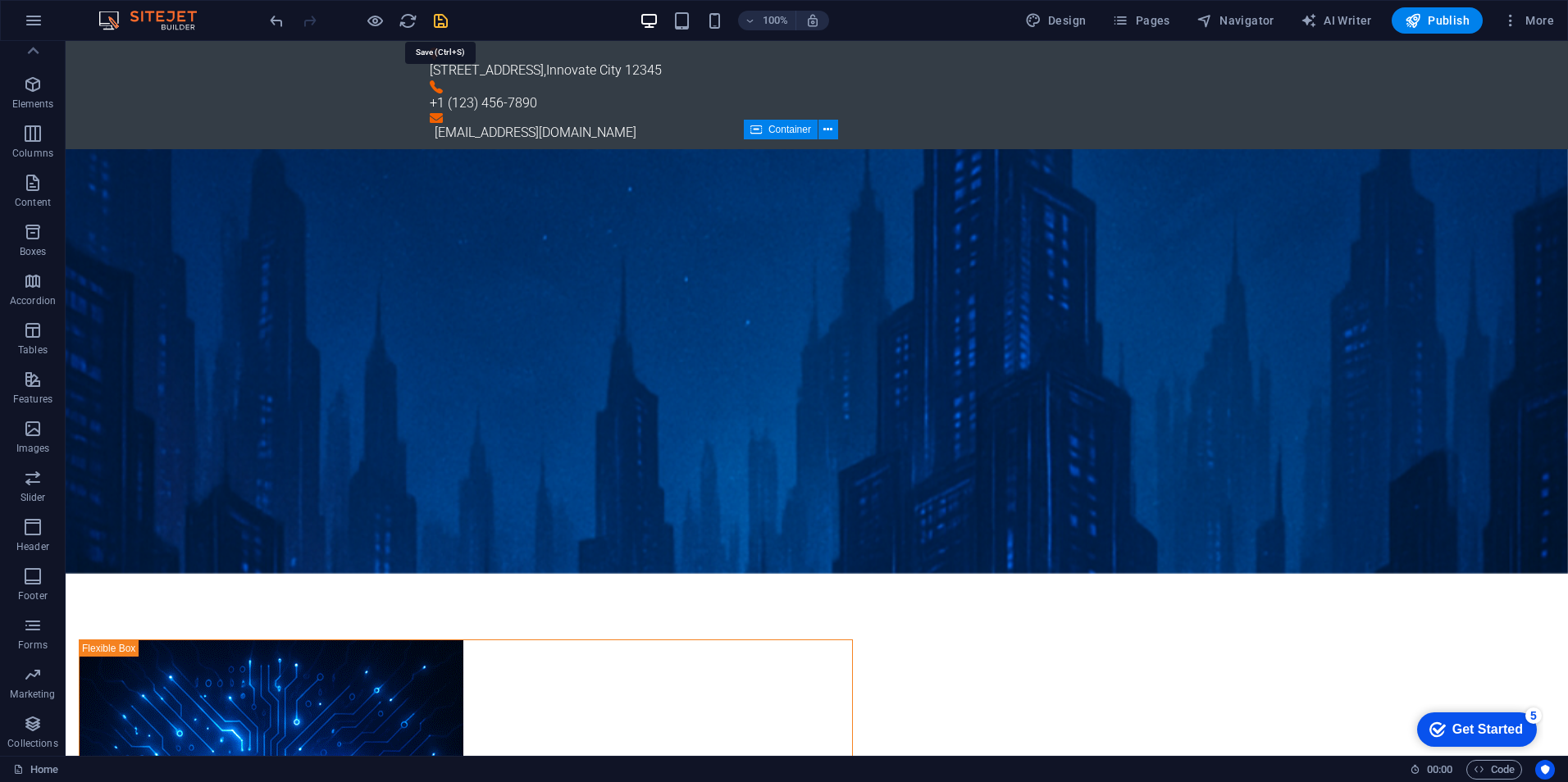
click at [441, 17] on icon "save" at bounding box center [441, 21] width 19 height 19
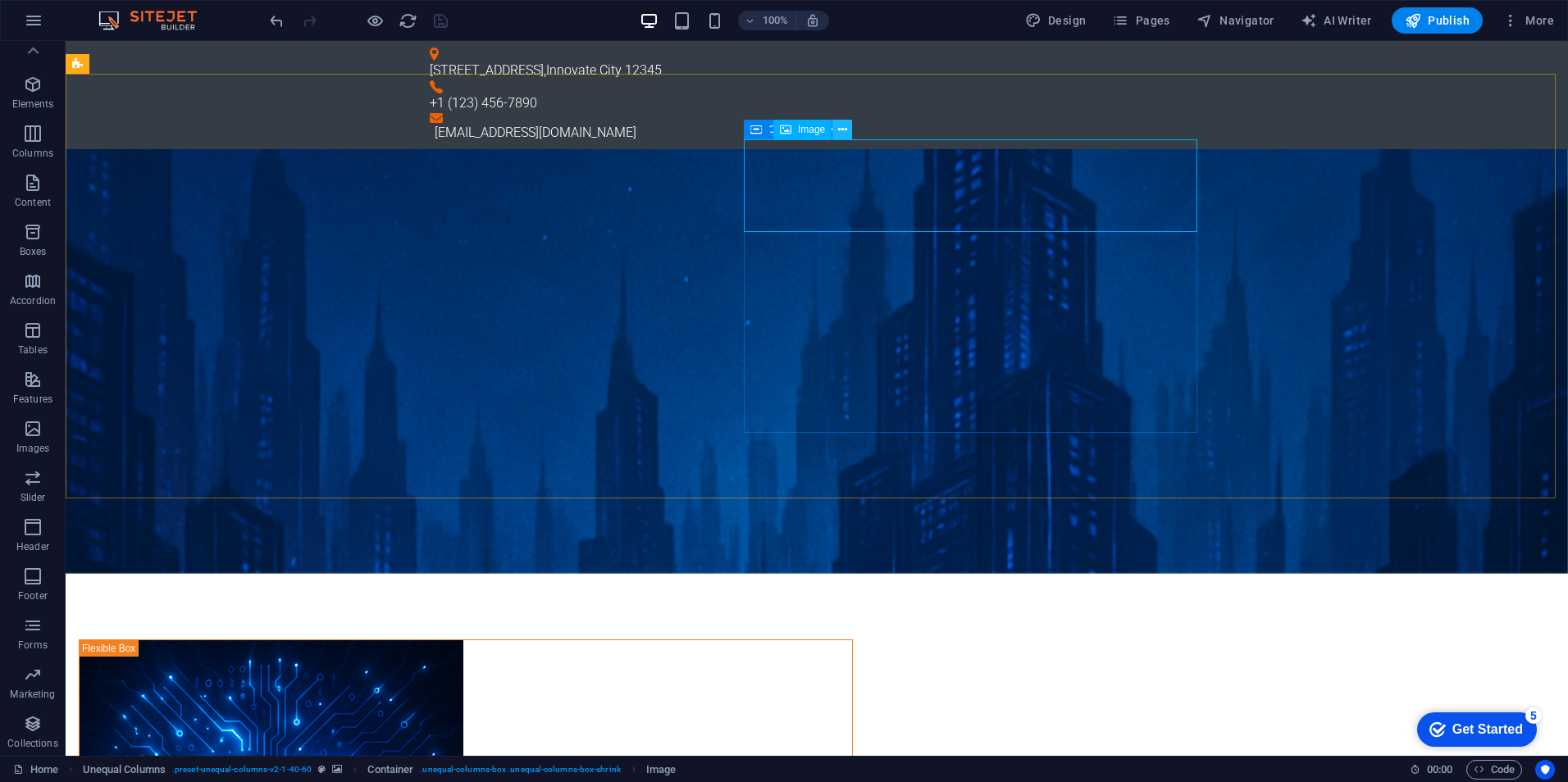
click at [845, 132] on icon at bounding box center [843, 130] width 9 height 17
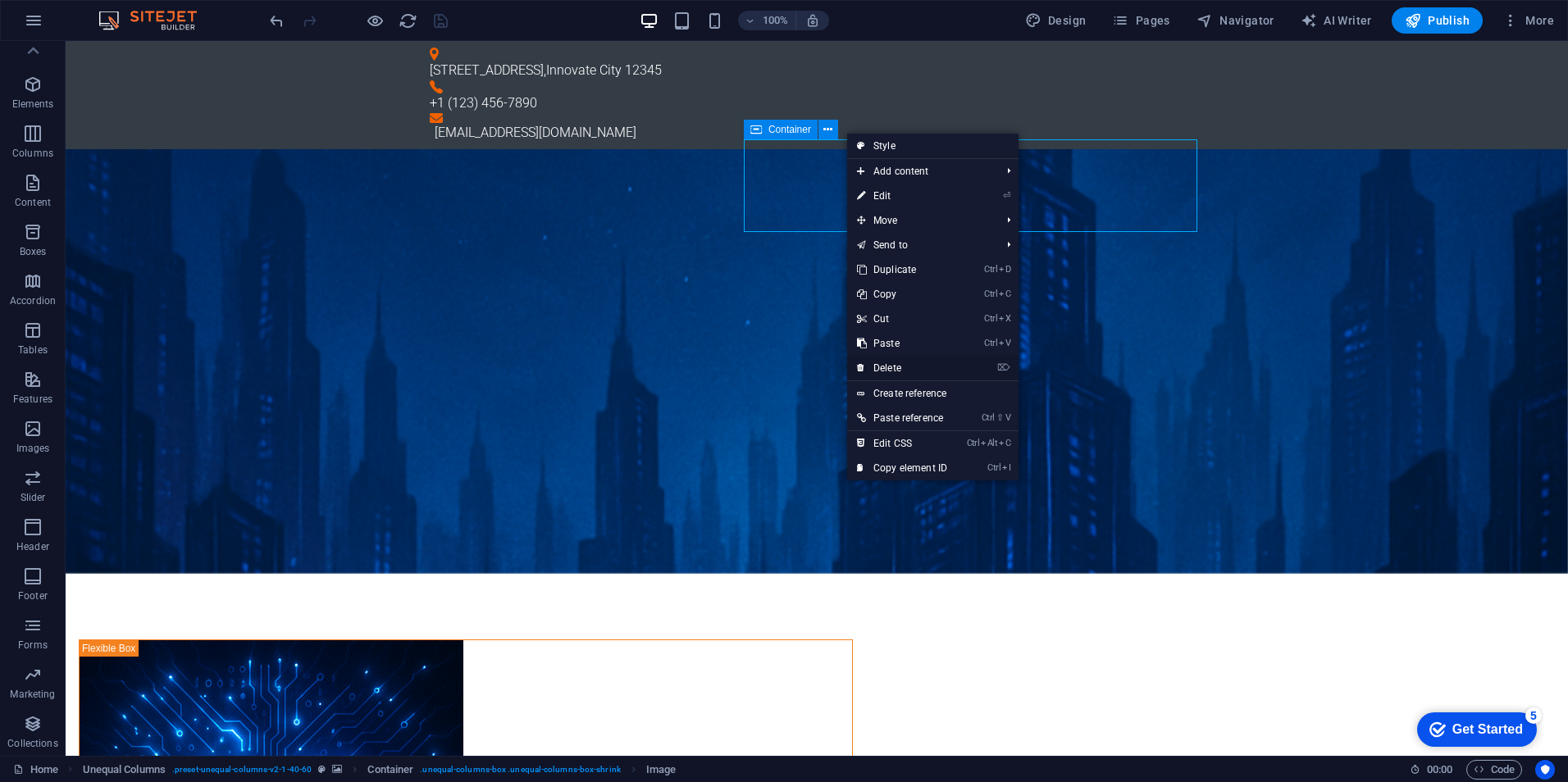
click at [901, 361] on link "⌦ Delete" at bounding box center [902, 368] width 109 height 25
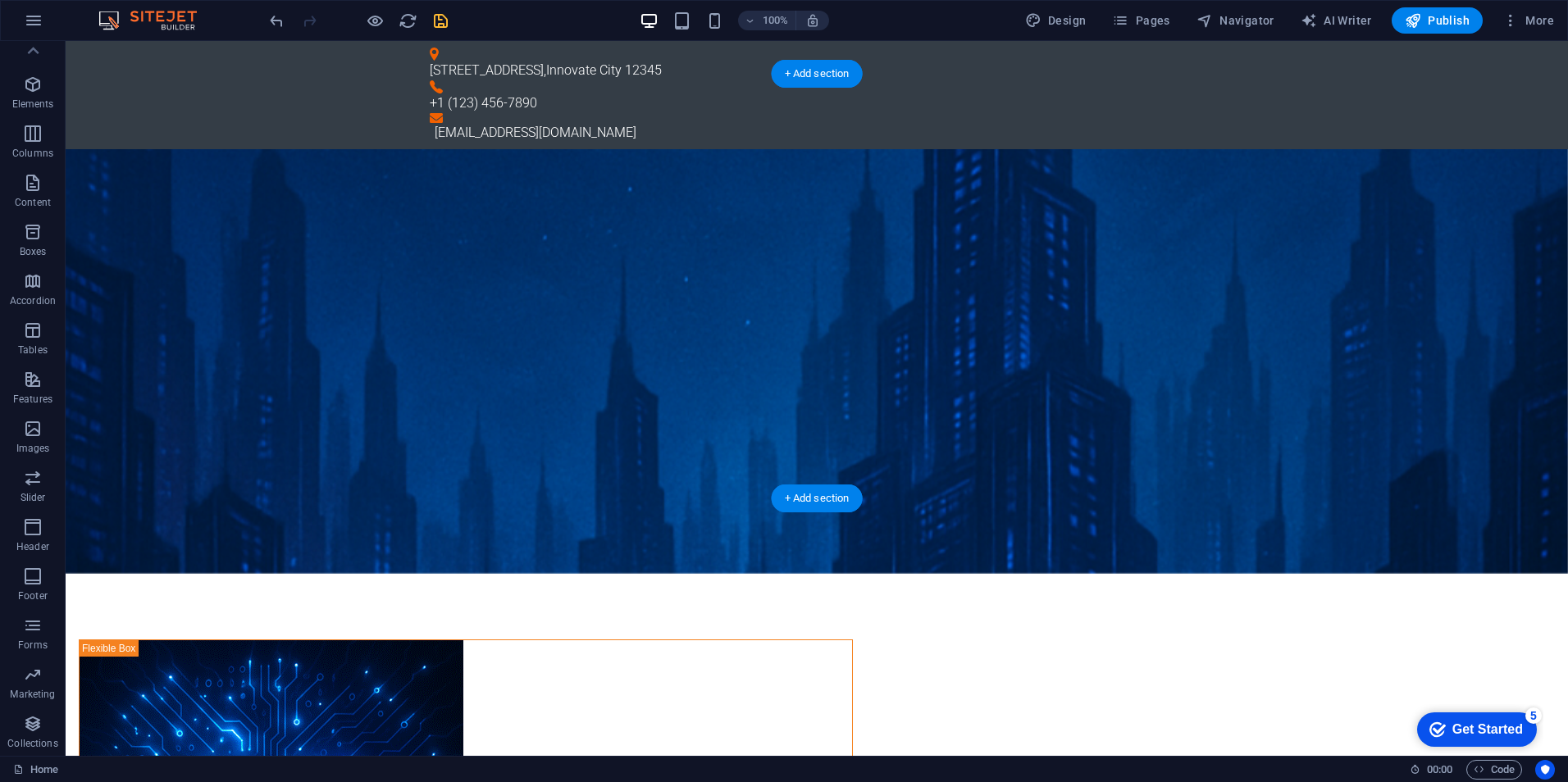
click at [1353, 323] on figure at bounding box center [817, 361] width 1502 height 424
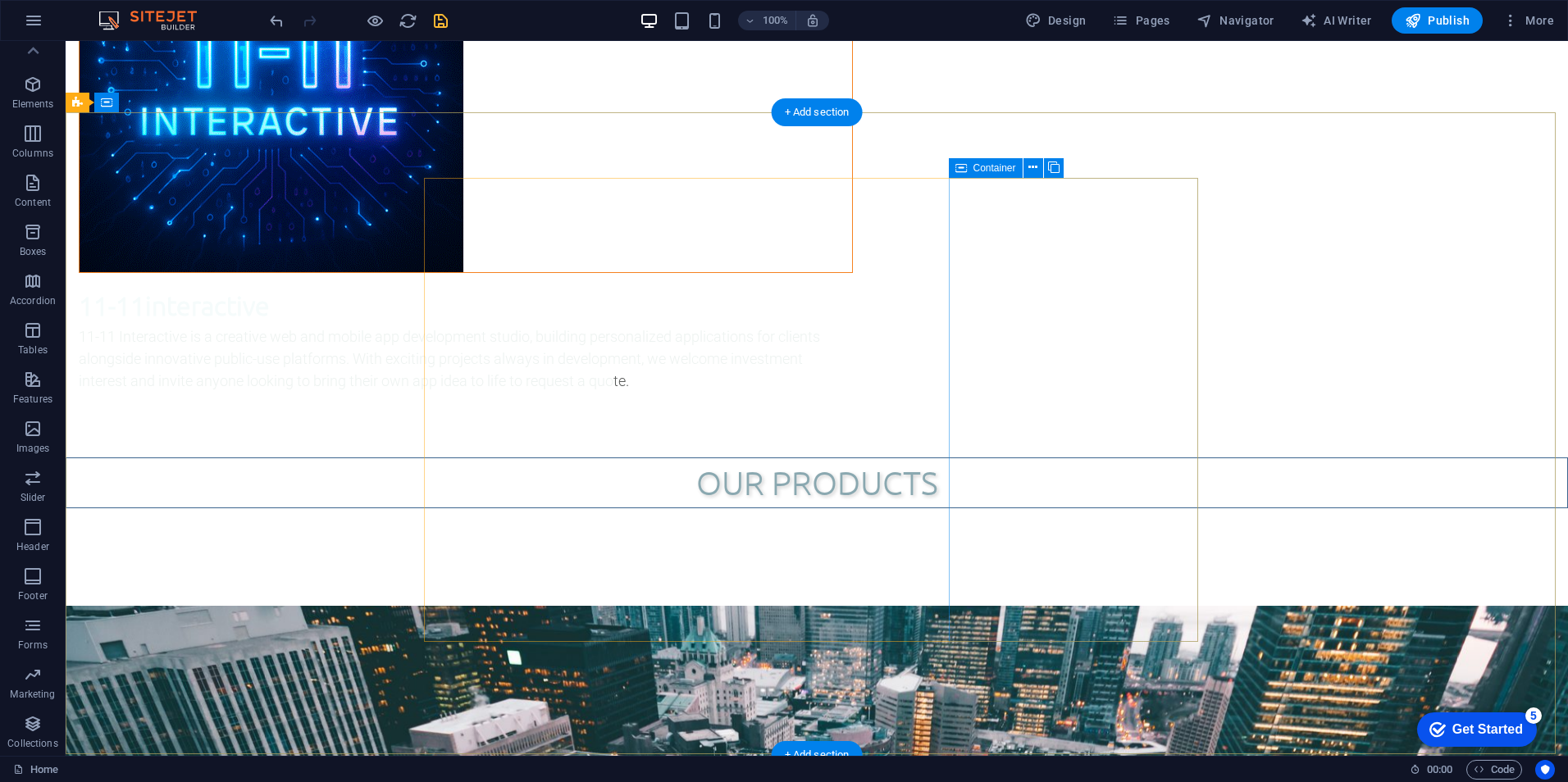
scroll to position [984, 0]
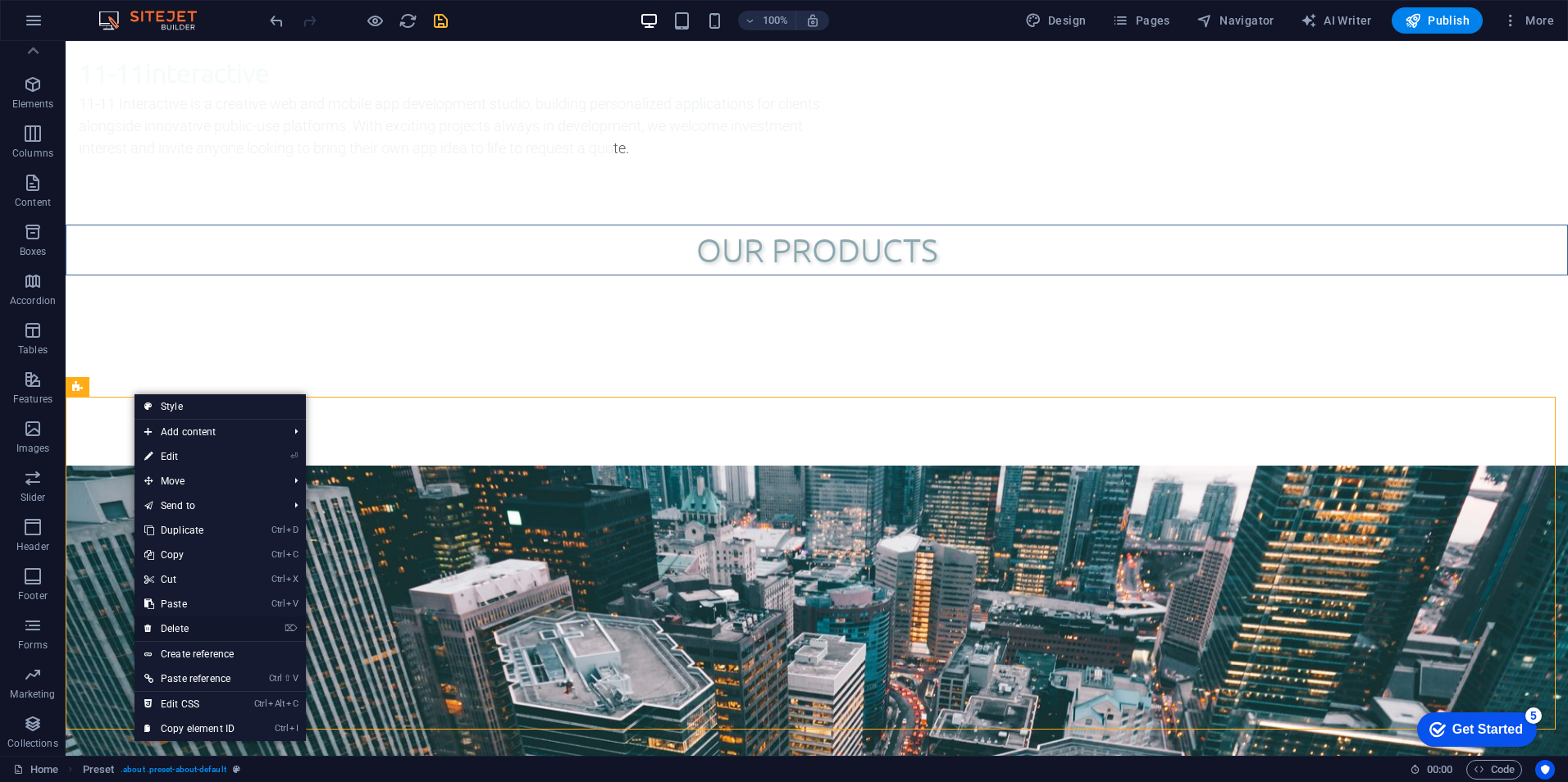
click at [241, 631] on link "⌦ Delete" at bounding box center [189, 629] width 109 height 25
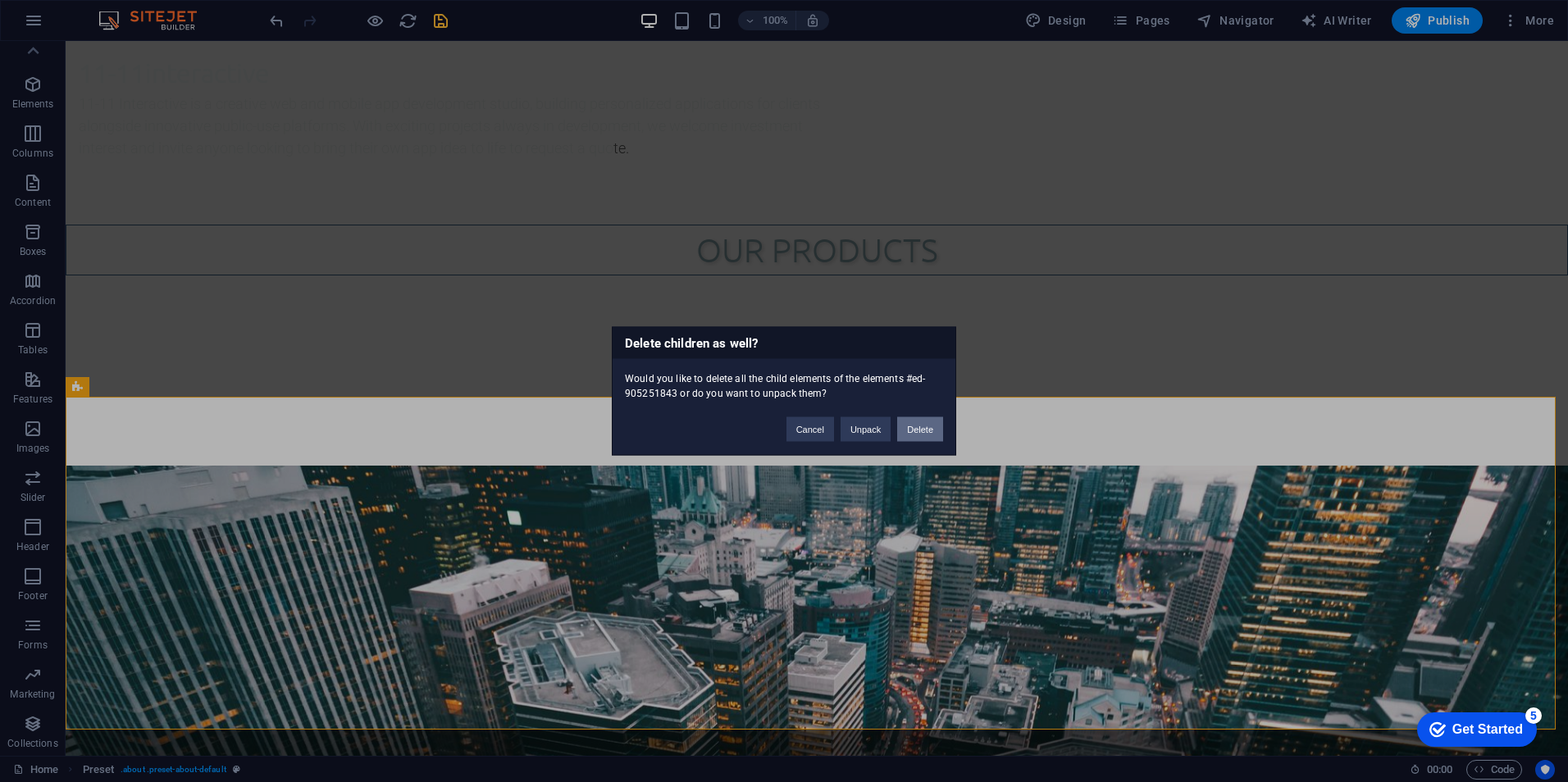
click at [909, 427] on button "Delete" at bounding box center [920, 430] width 46 height 25
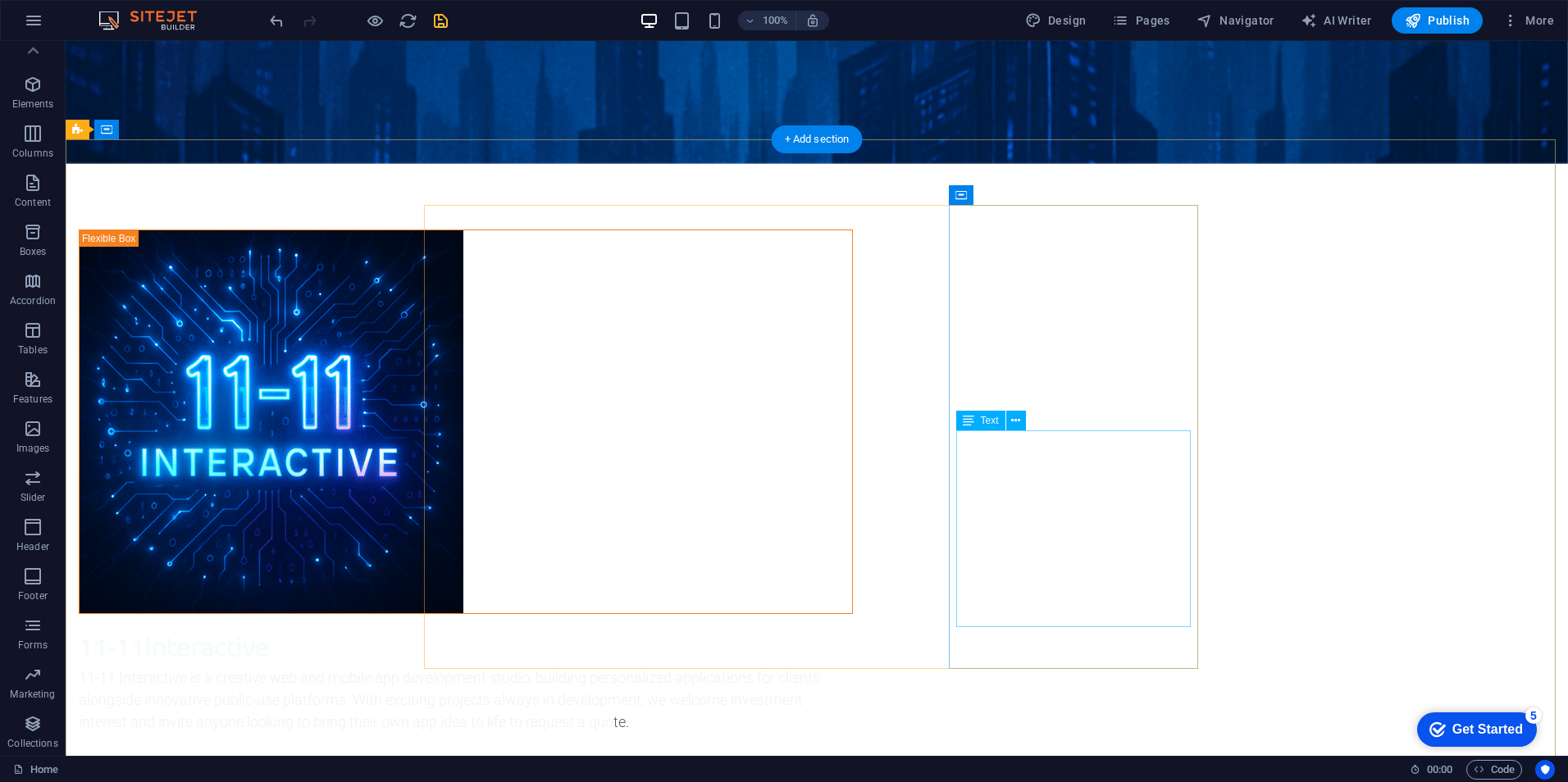
scroll to position [0, 0]
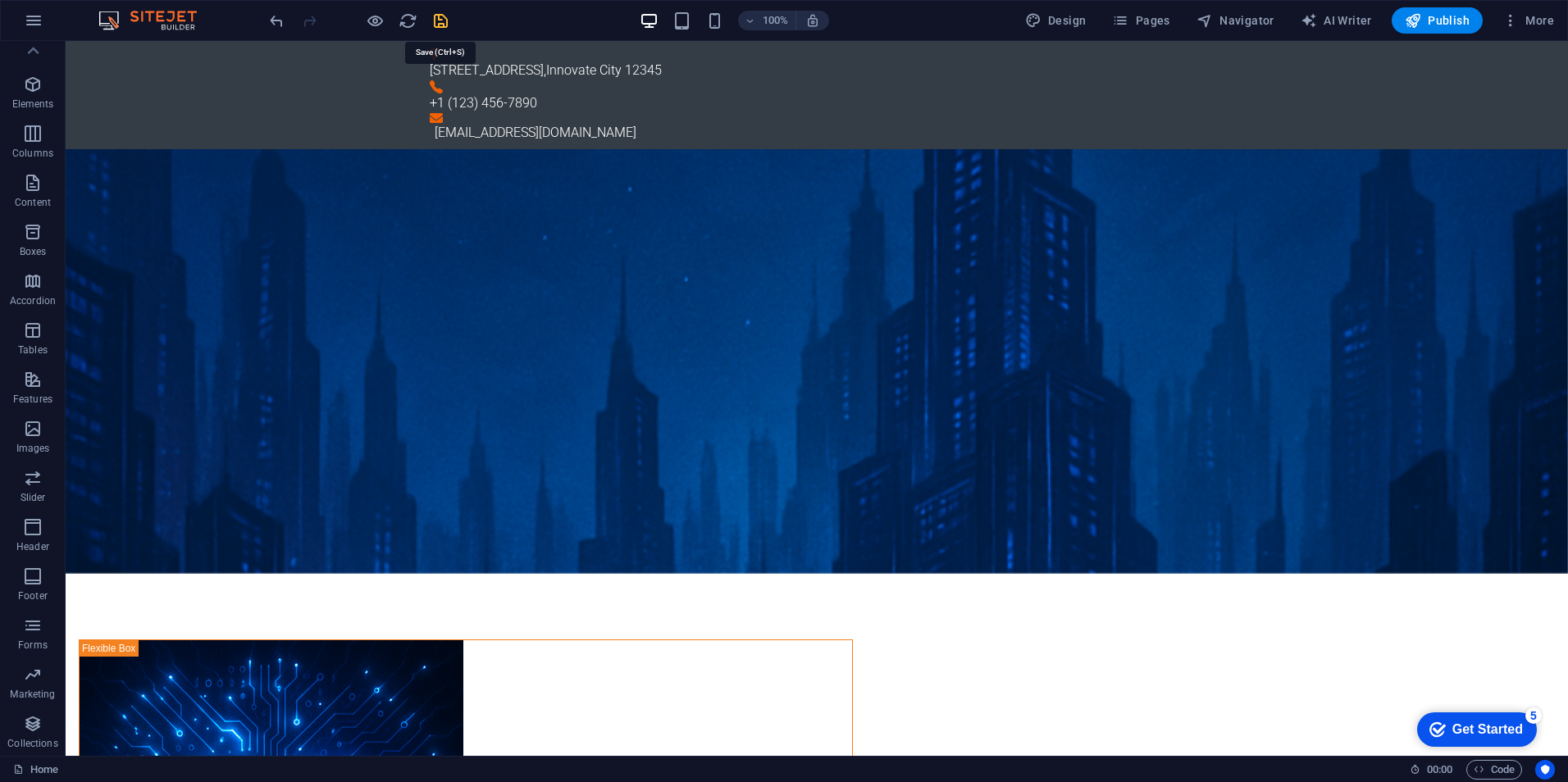
click at [439, 20] on icon "save" at bounding box center [441, 21] width 19 height 19
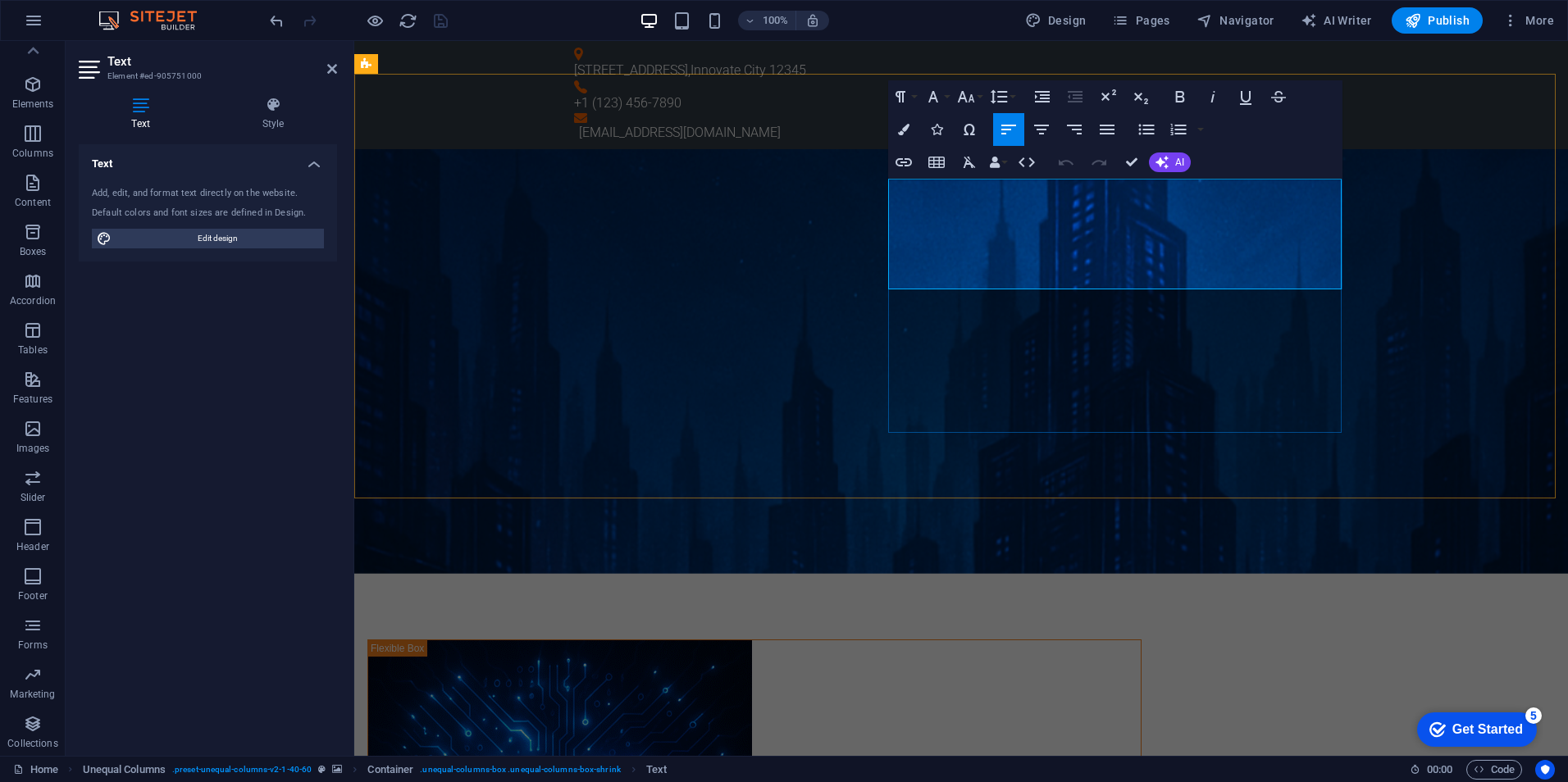
drag, startPoint x: 892, startPoint y: 191, endPoint x: 1186, endPoint y: 257, distance: 301.3
drag, startPoint x: 890, startPoint y: 188, endPoint x: 1362, endPoint y: 293, distance: 483.5
click at [1362, 293] on div "11-11interactive 11-11 Interactive is a creative web and mobile app development…" at bounding box center [961, 678] width 1214 height 1059
click at [981, 98] on button "Font Size" at bounding box center [969, 97] width 31 height 33
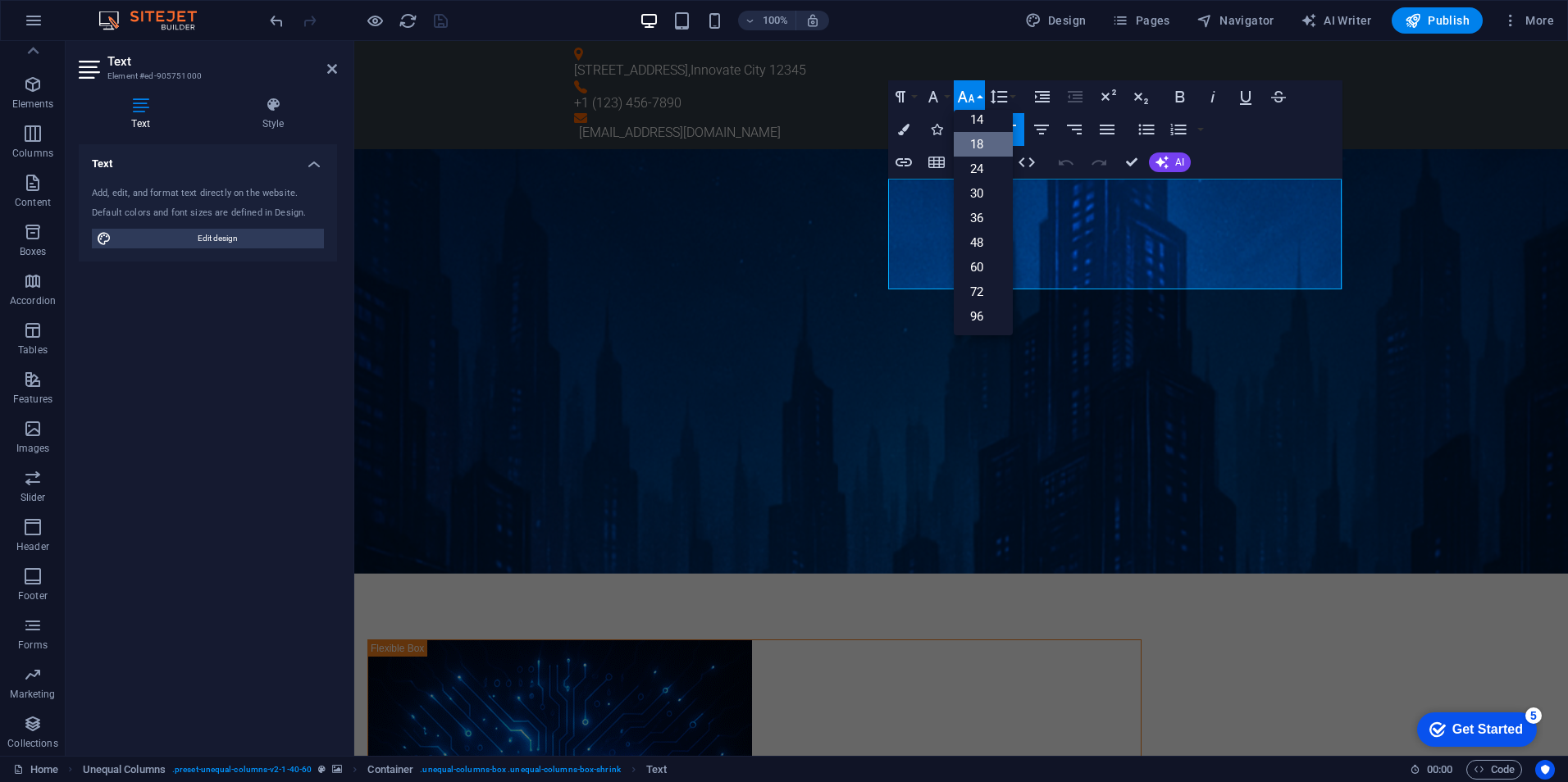
scroll to position [132, 0]
click at [985, 175] on link "24" at bounding box center [983, 169] width 59 height 25
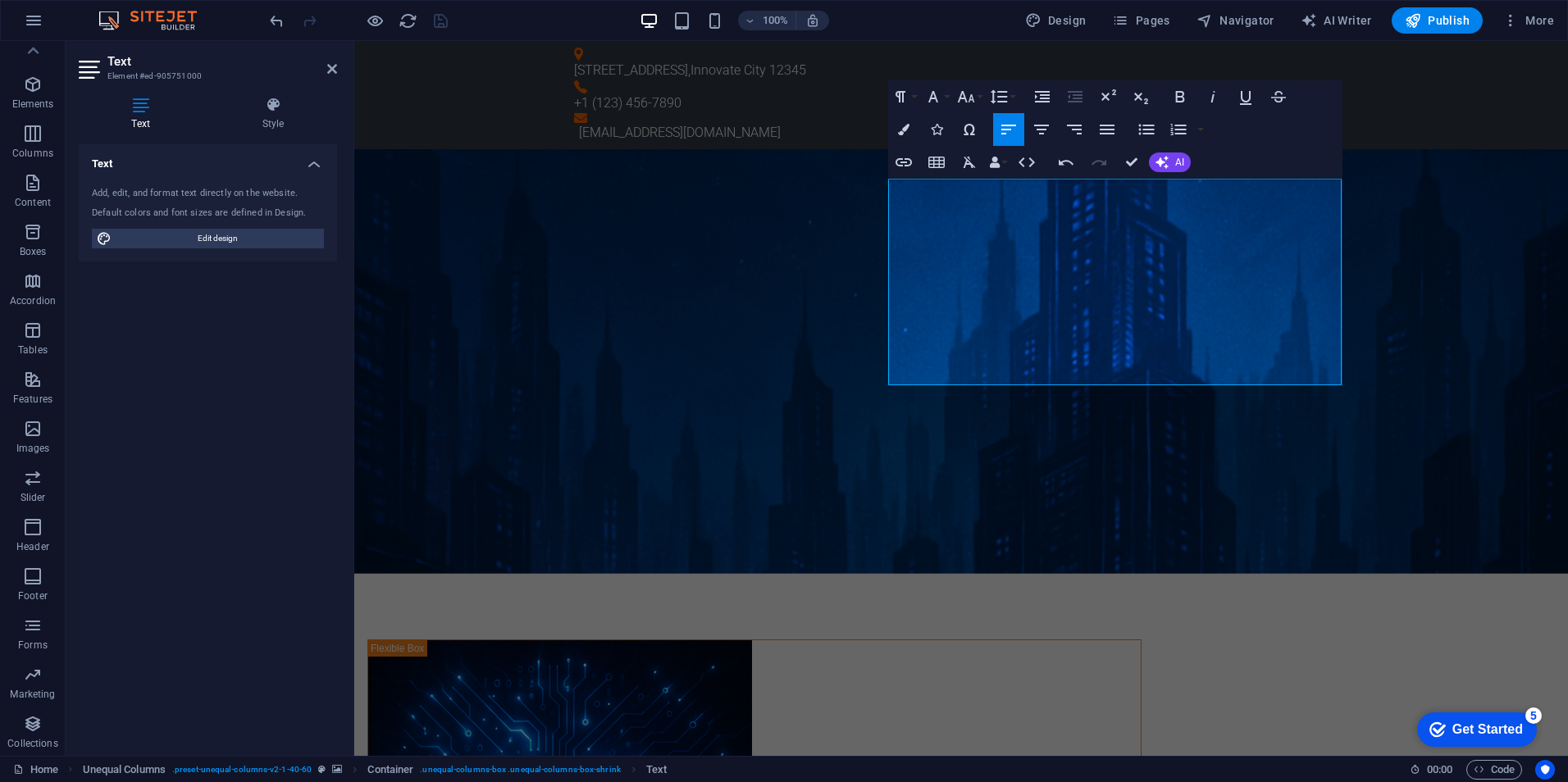
click at [1406, 289] on figure at bounding box center [961, 361] width 1214 height 424
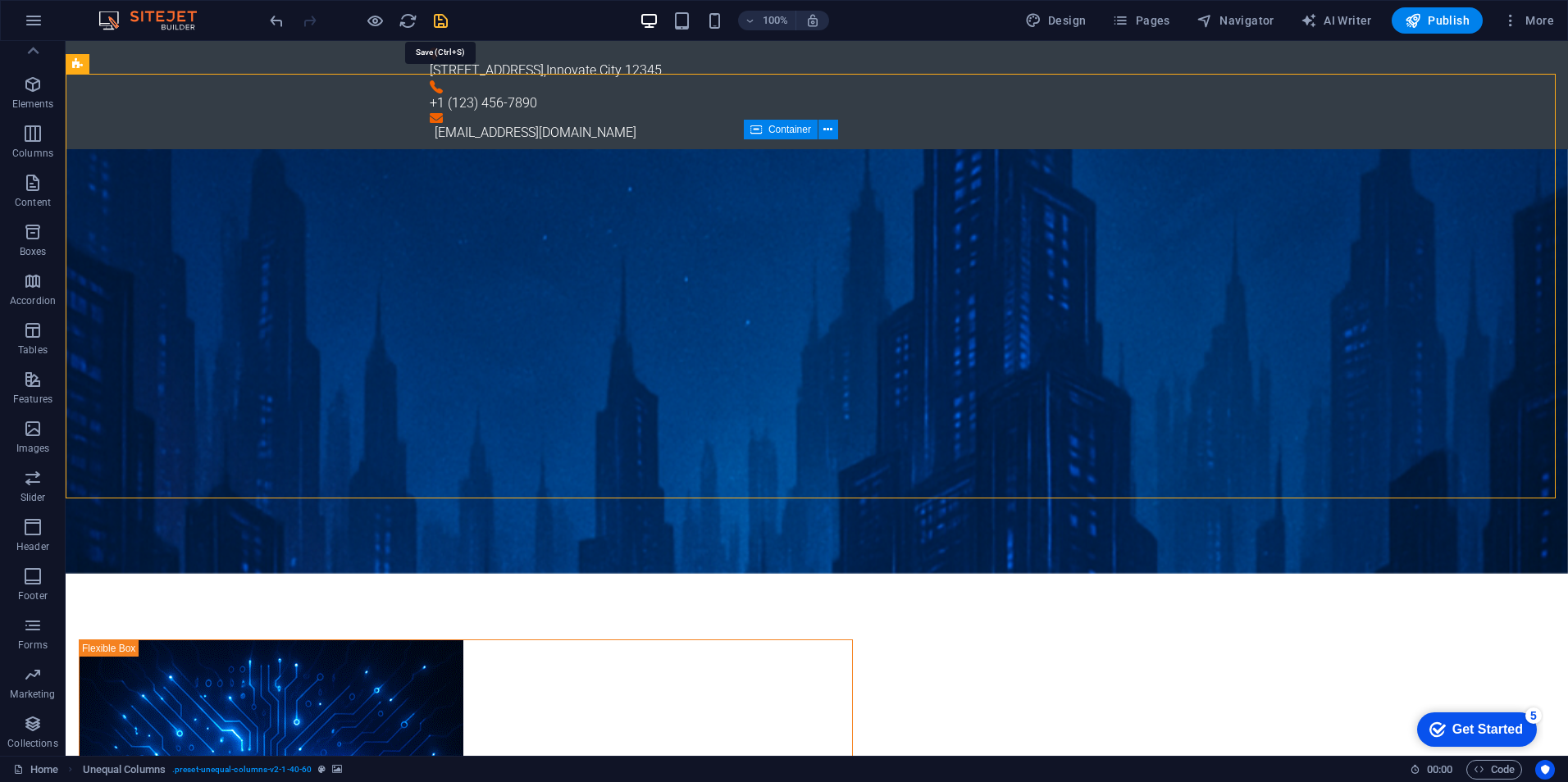
click at [436, 27] on icon "save" at bounding box center [441, 21] width 19 height 19
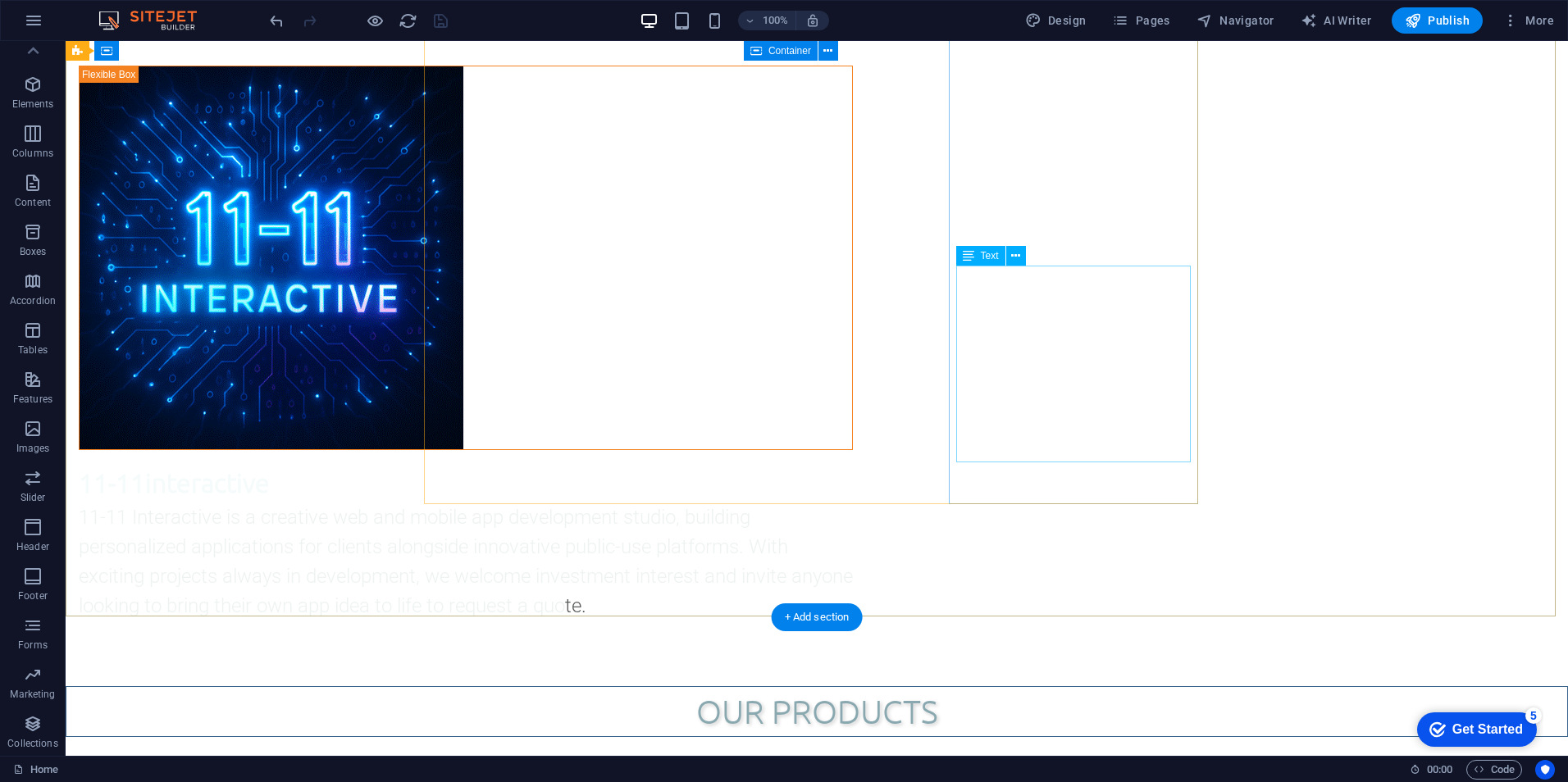
scroll to position [1066, 0]
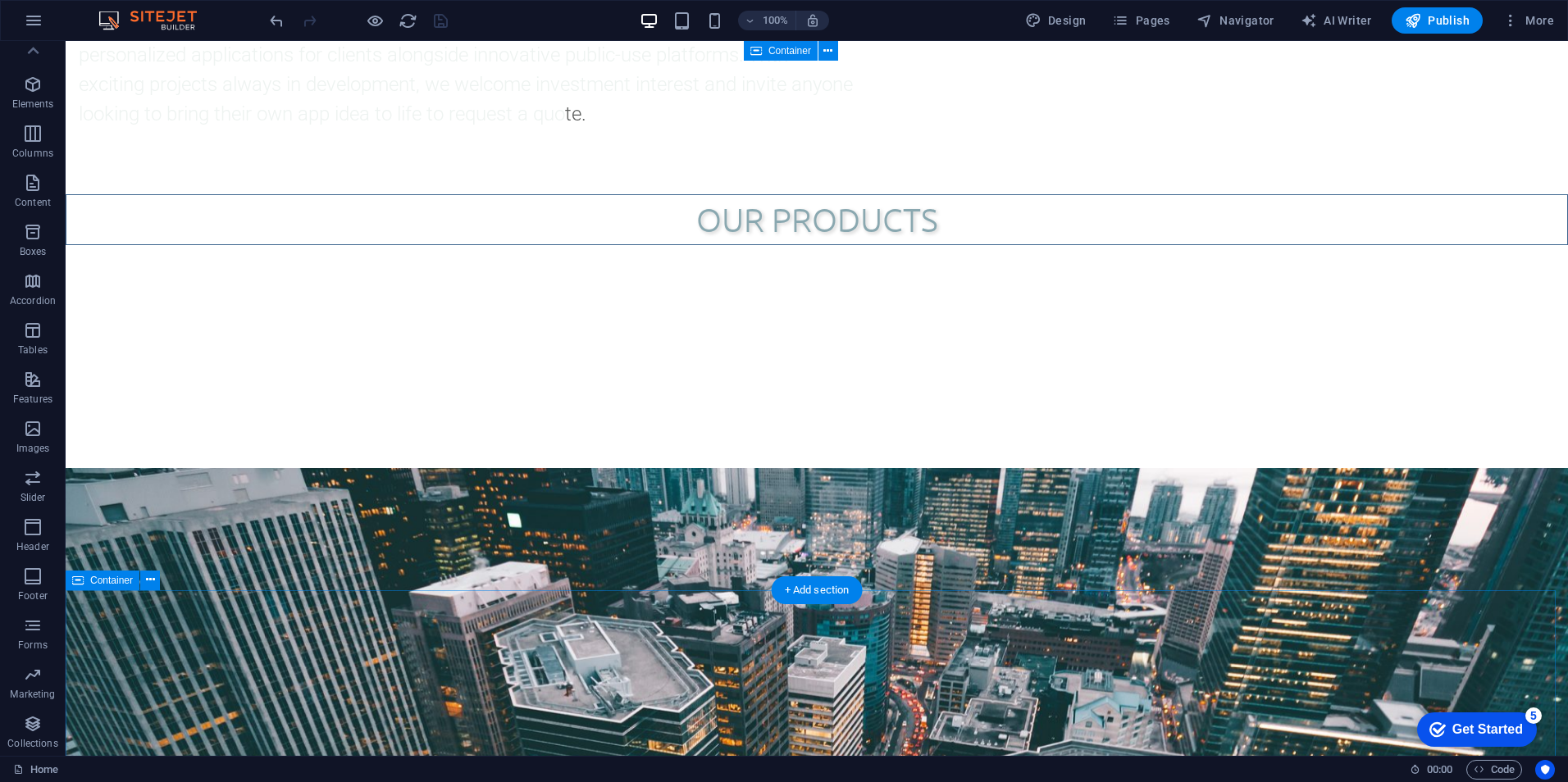
click at [149, 583] on icon at bounding box center [151, 580] width 9 height 17
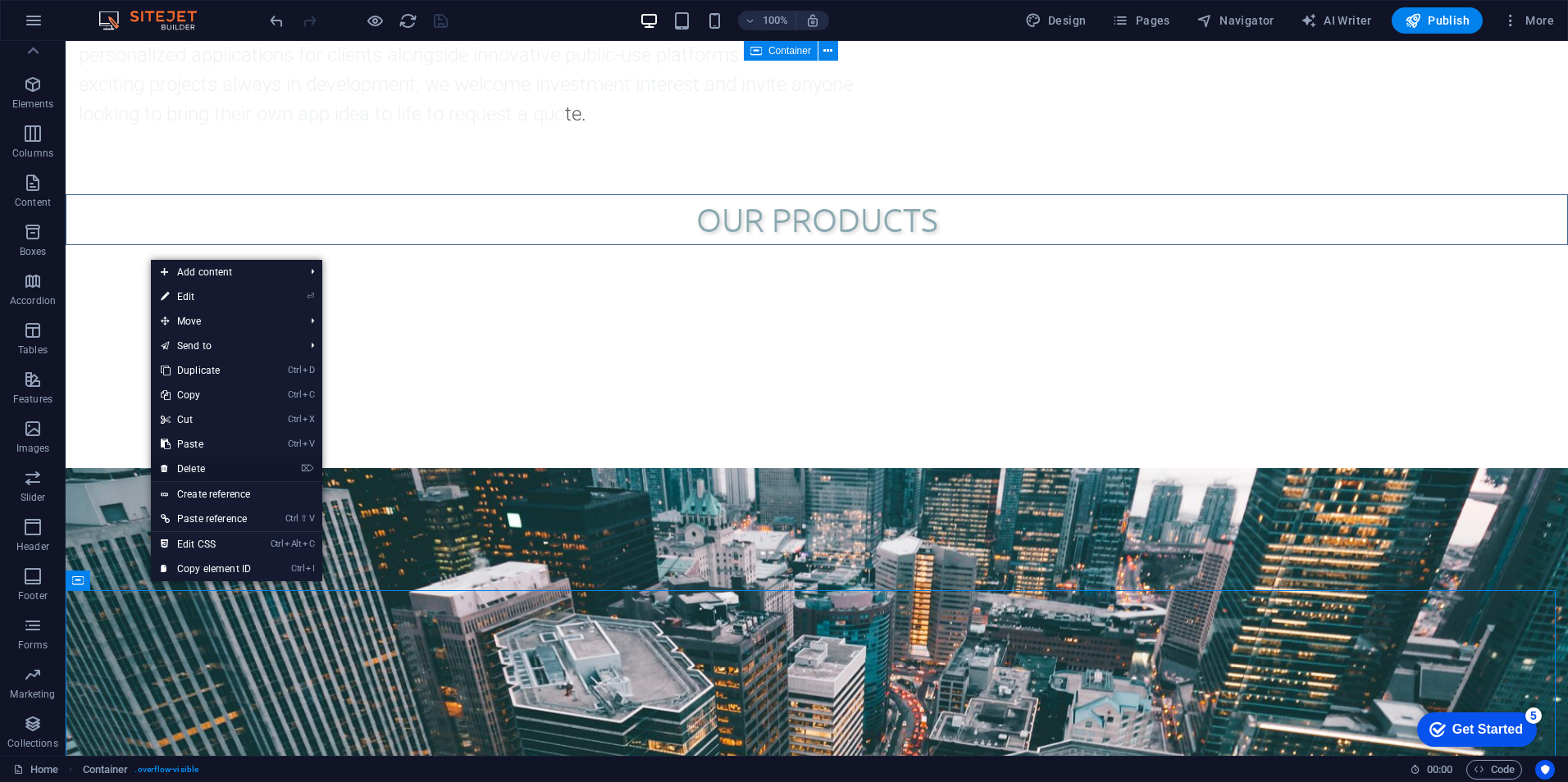
click at [178, 473] on link "⌦ Delete" at bounding box center [205, 469] width 109 height 25
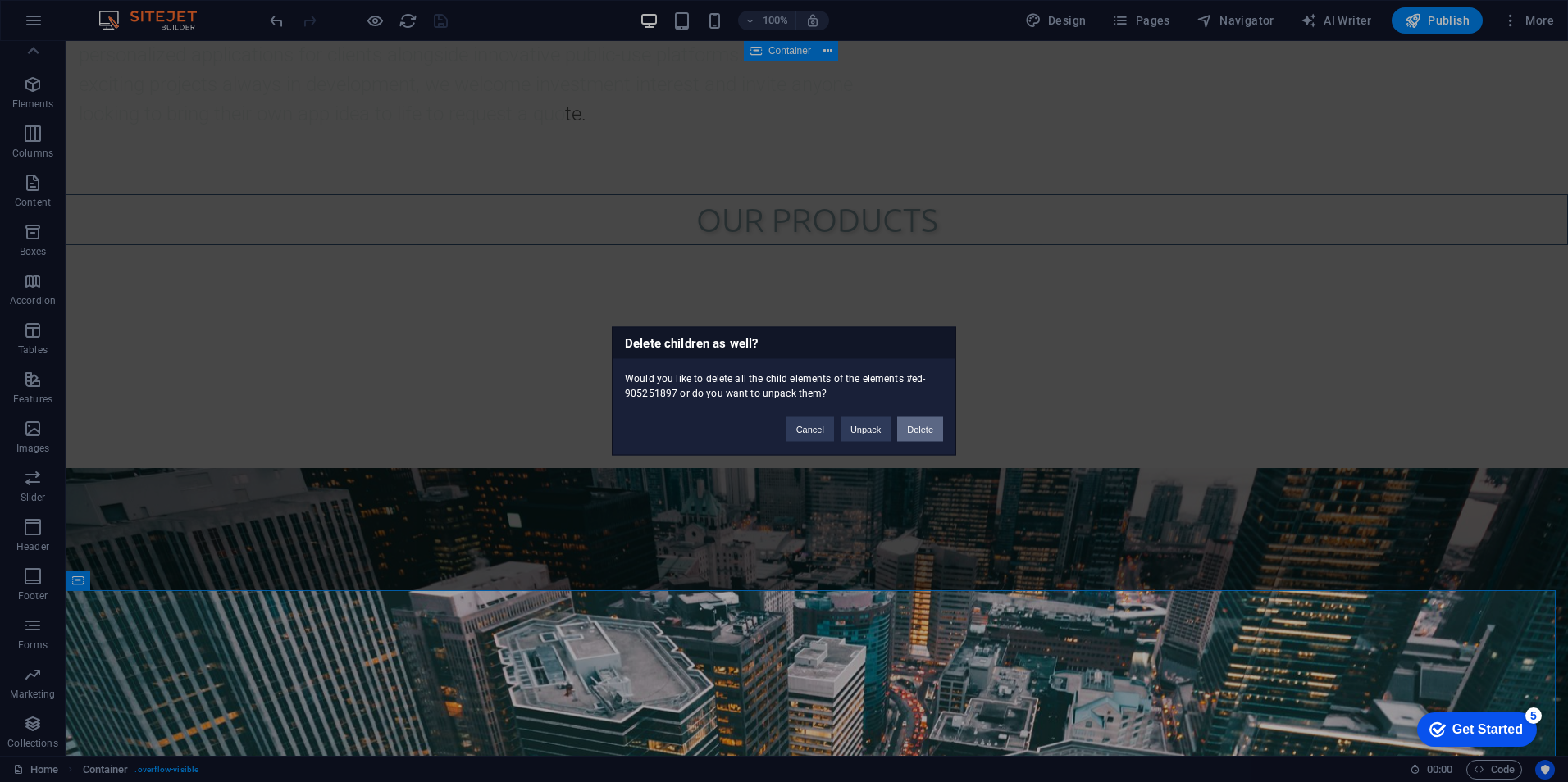
click at [922, 430] on button "Delete" at bounding box center [920, 430] width 46 height 25
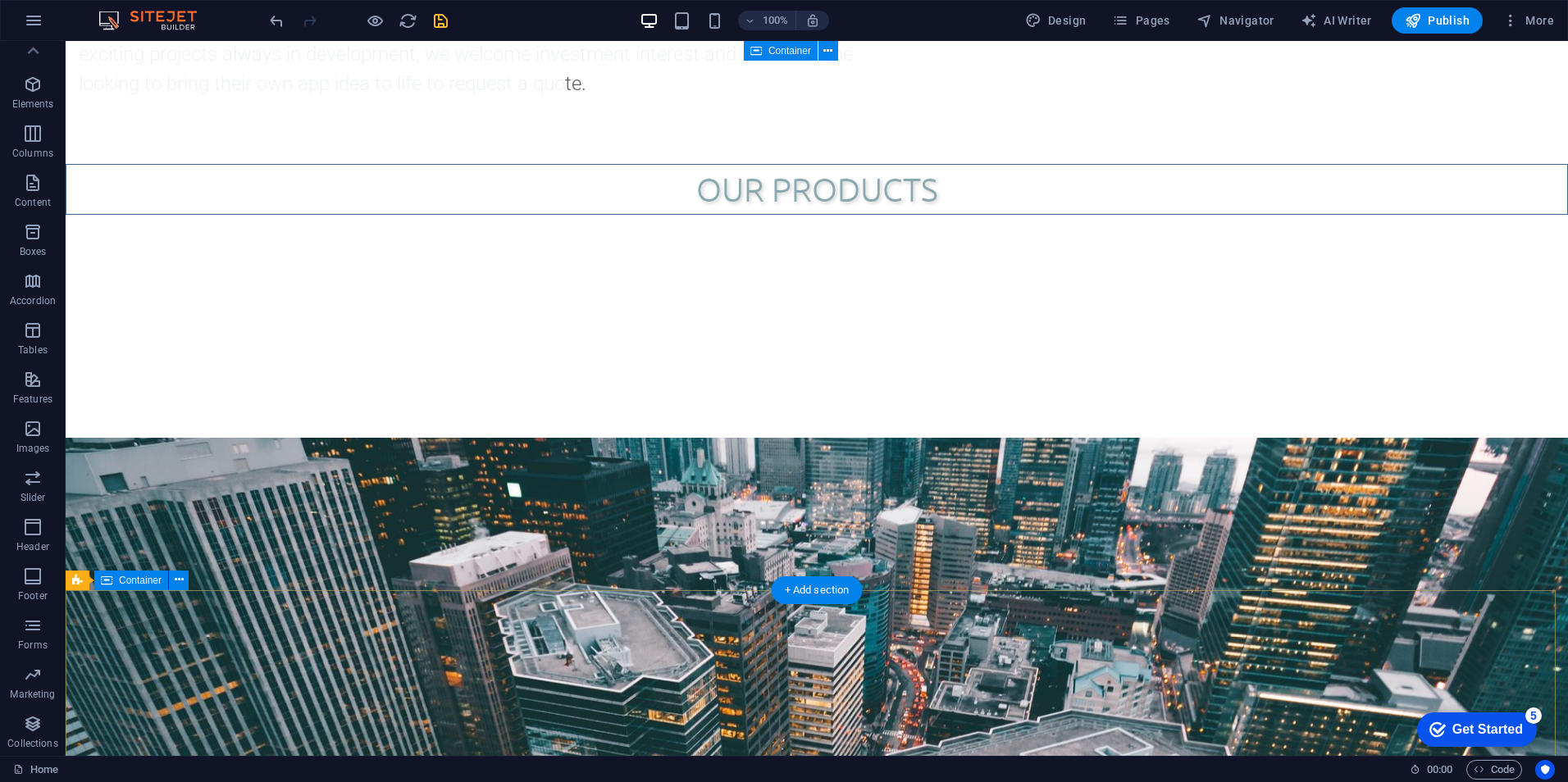
scroll to position [1558, 0]
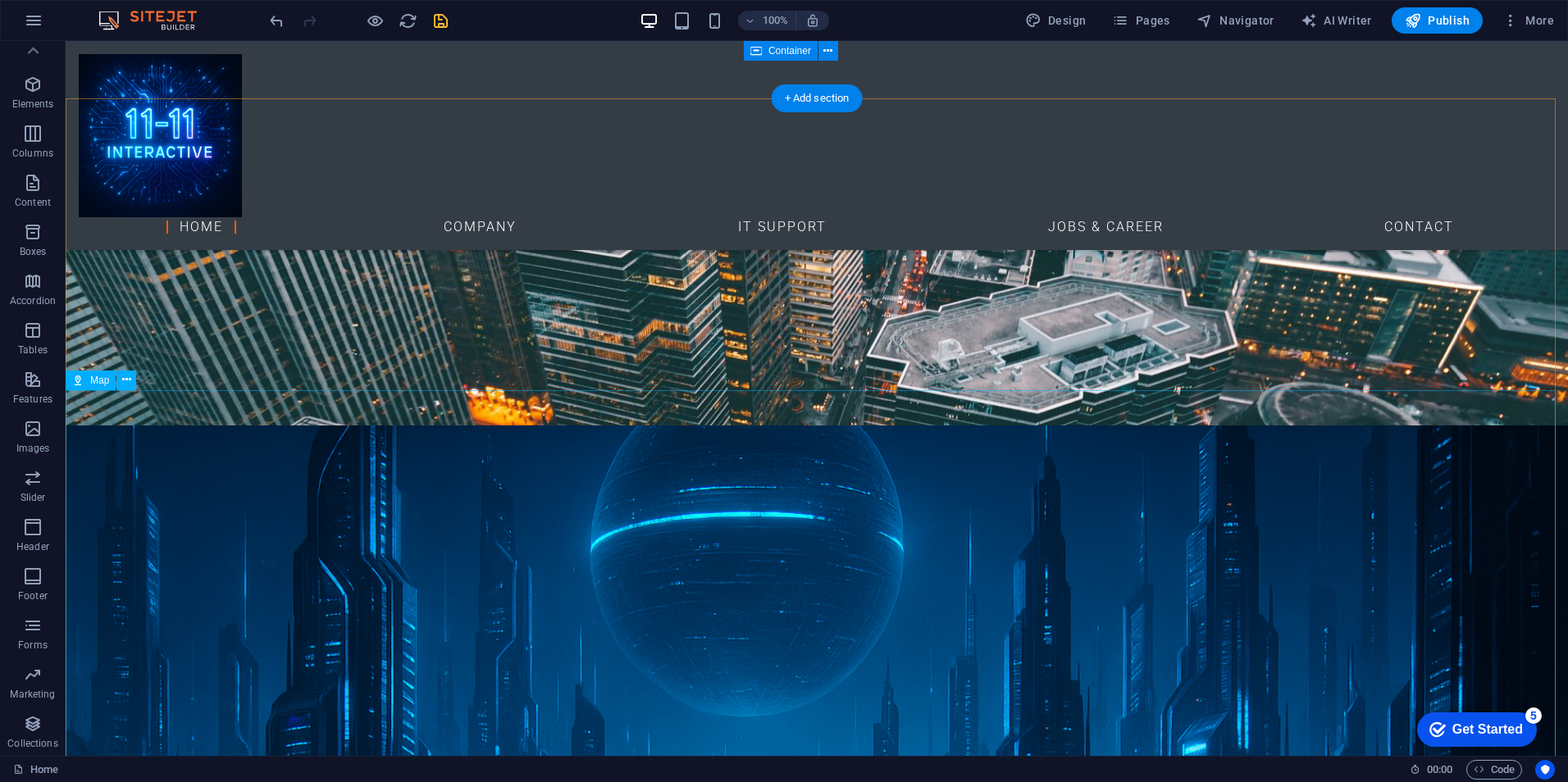
click at [125, 382] on icon at bounding box center [127, 380] width 9 height 17
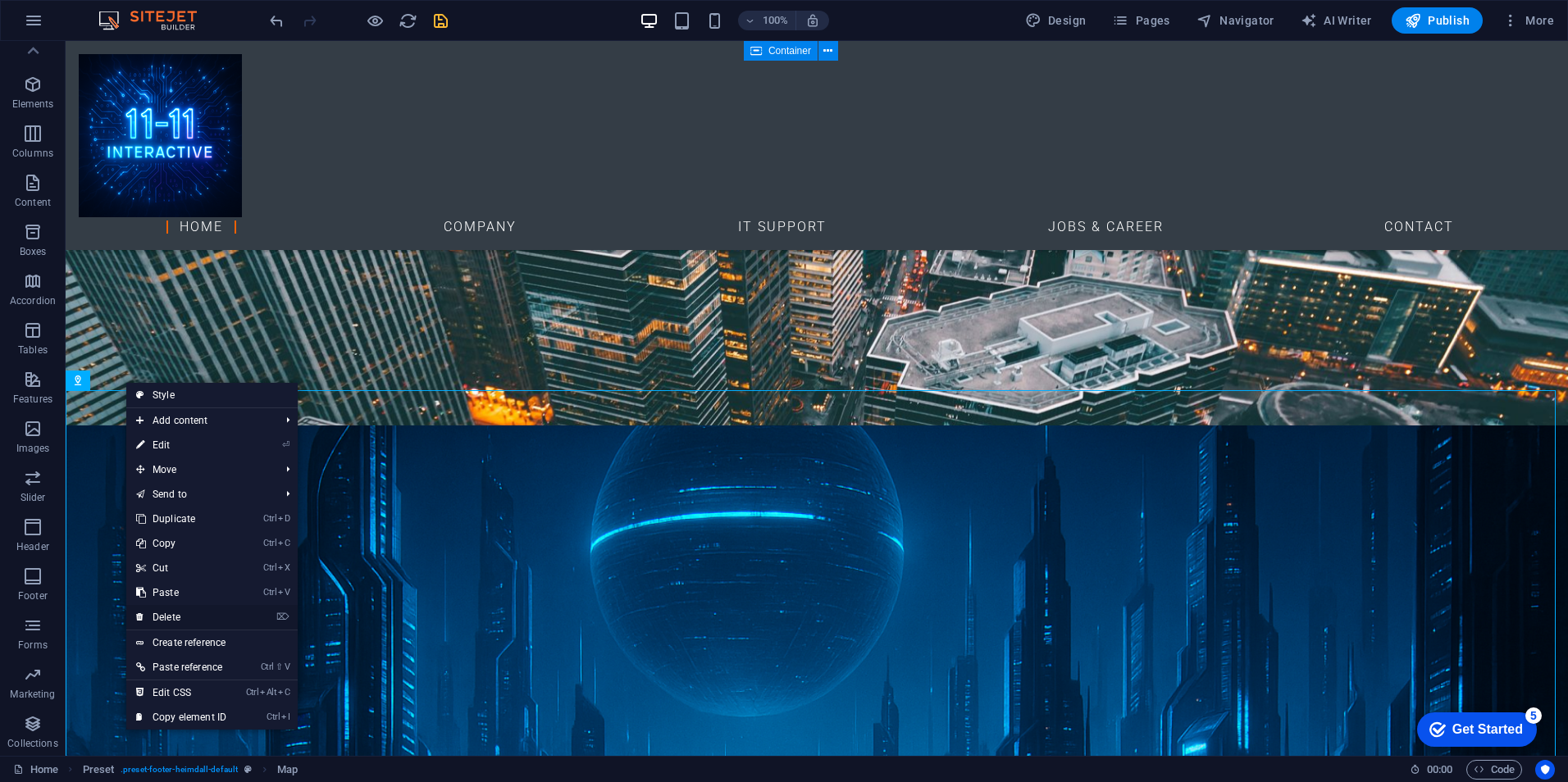
click at [224, 610] on link "⌦ Delete" at bounding box center [181, 617] width 109 height 25
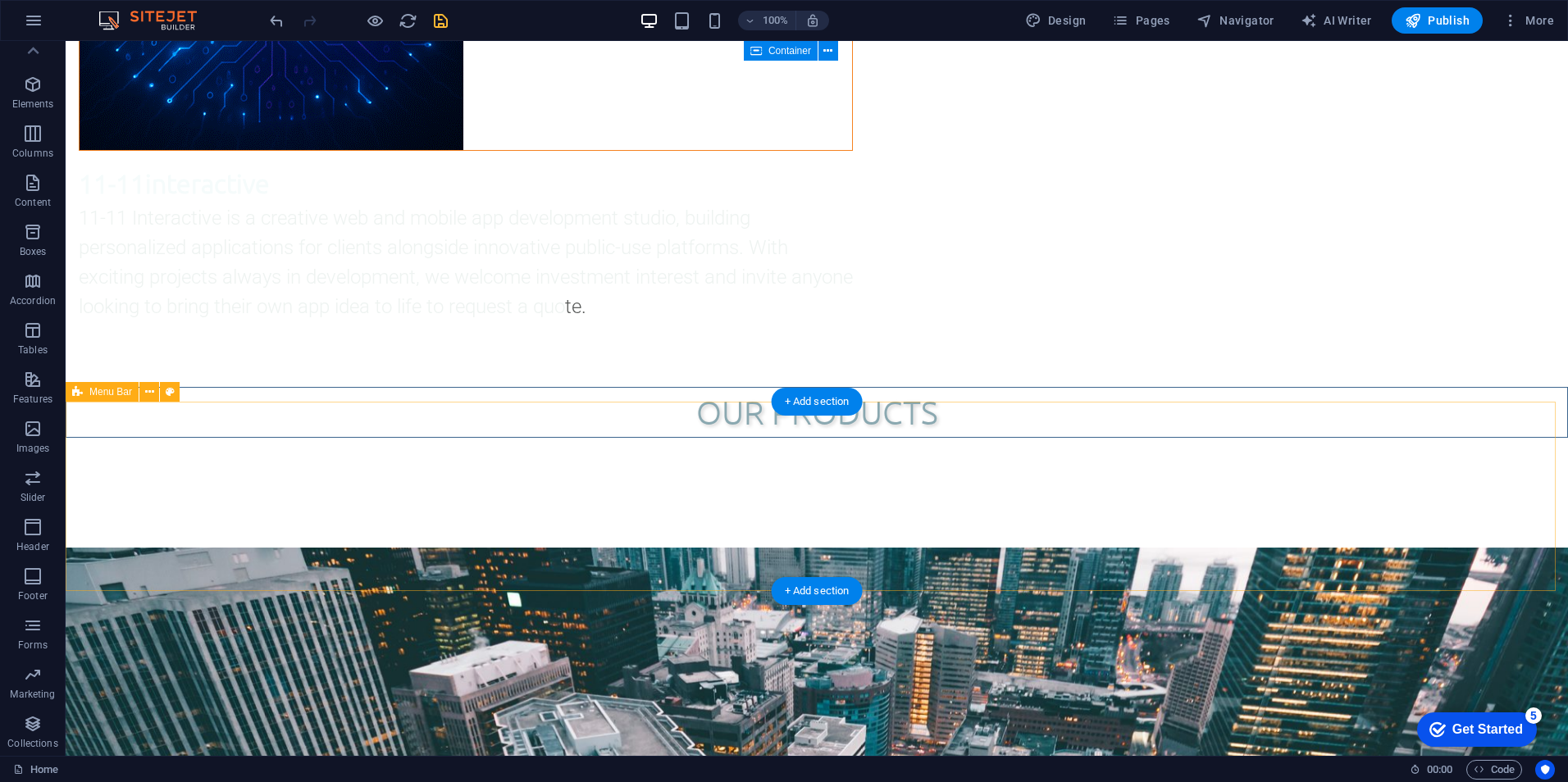
scroll to position [782, 0]
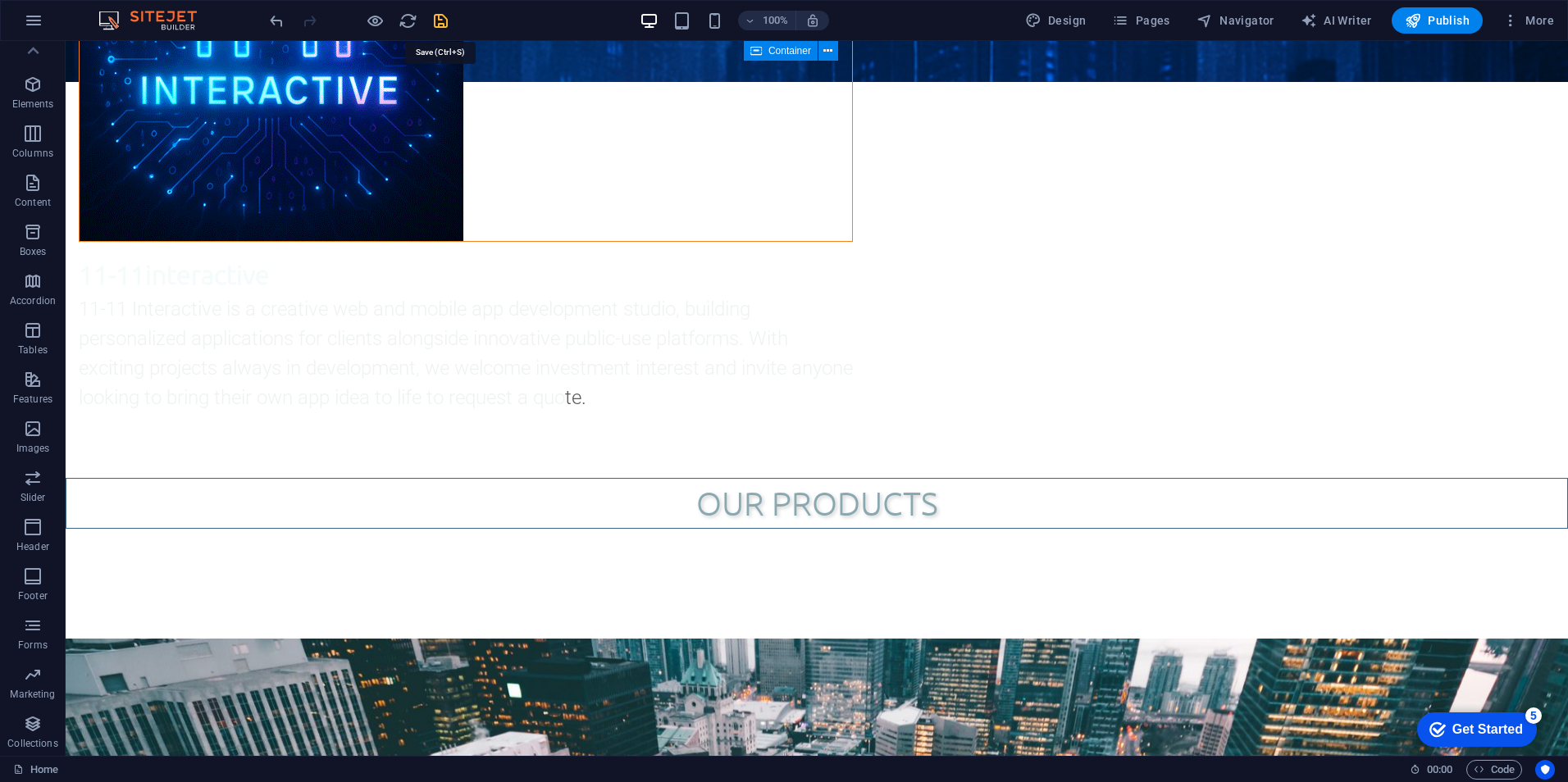
click at [444, 18] on icon "save" at bounding box center [441, 21] width 19 height 19
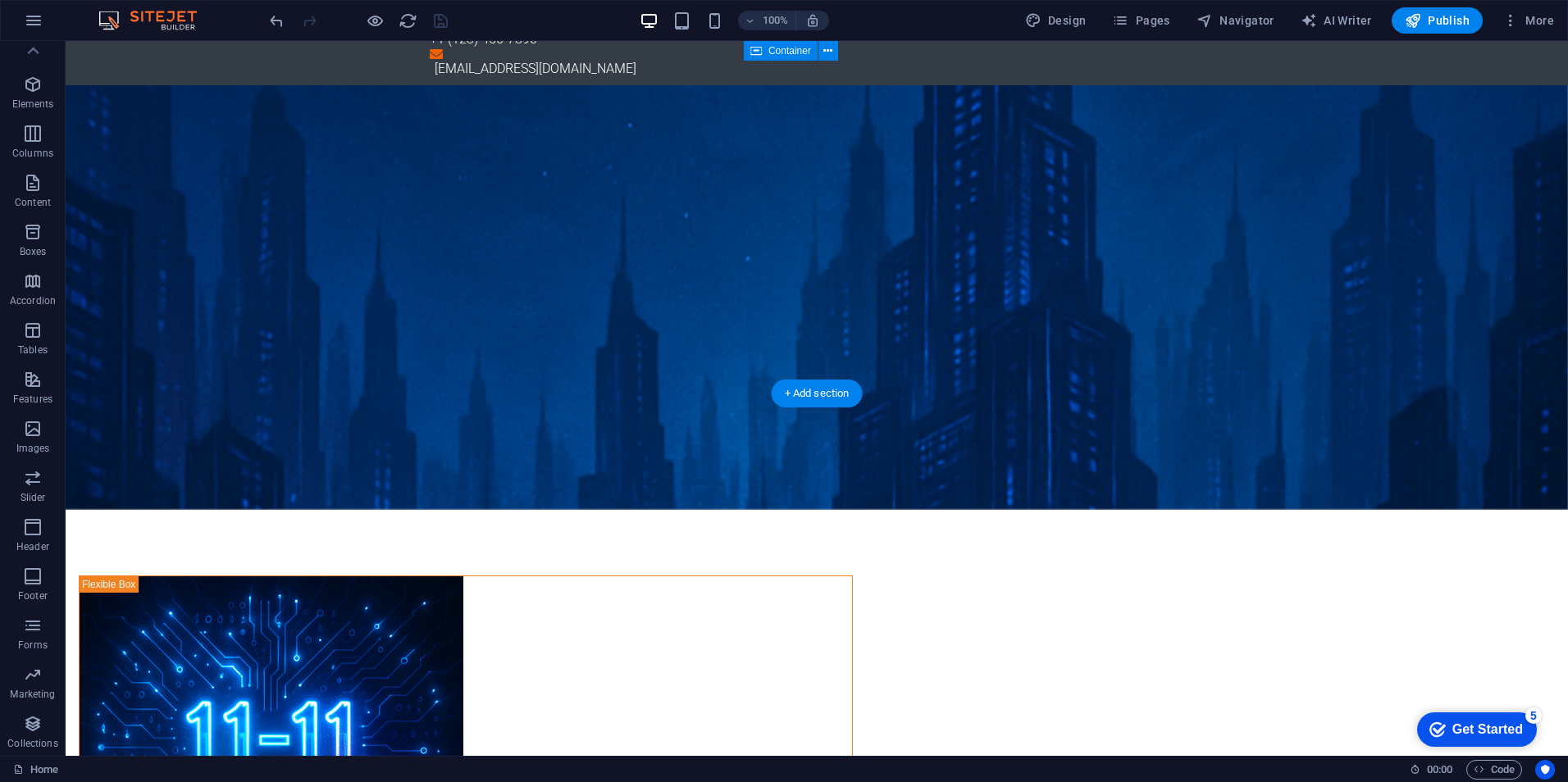
scroll to position [0, 0]
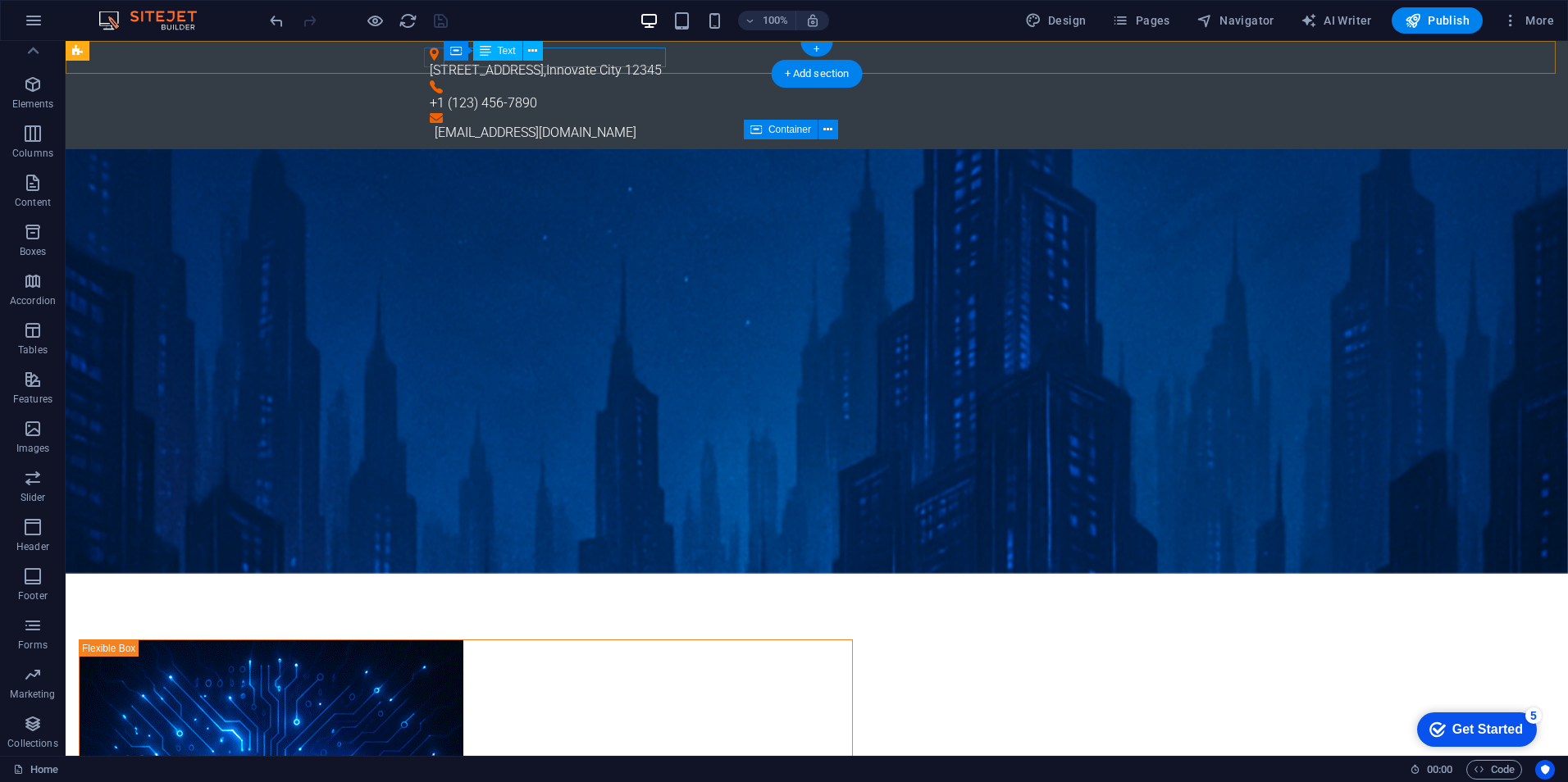
click at [645, 61] on div "[STREET_ADDRESS]" at bounding box center [809, 70] width 760 height 20
click at [523, 59] on div "Text" at bounding box center [498, 50] width 50 height 20
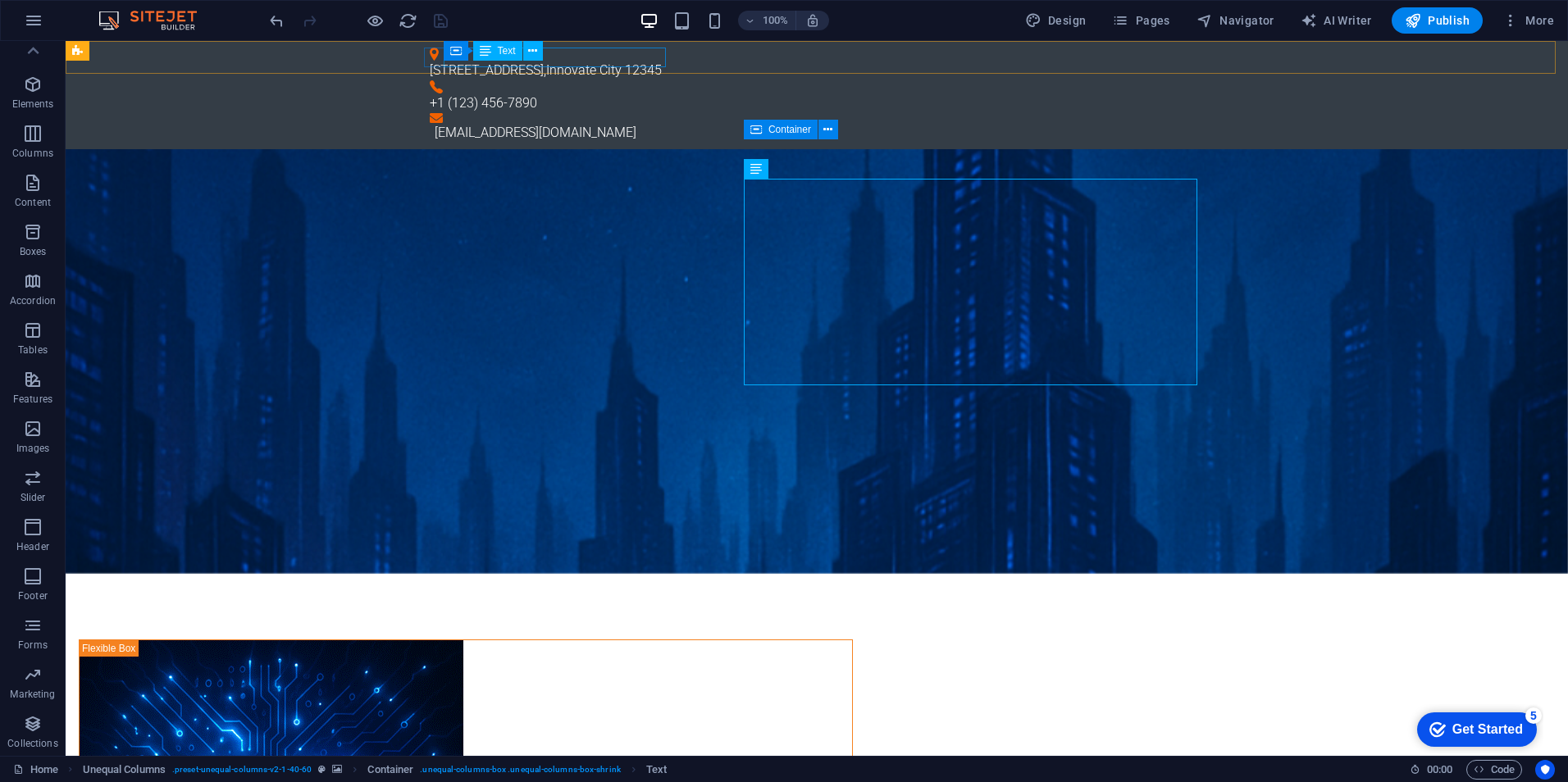
click at [547, 52] on div "Container Text" at bounding box center [499, 51] width 109 height 21
click at [548, 52] on div "Container Text" at bounding box center [499, 51] width 109 height 21
click at [593, 61] on div "[STREET_ADDRESS]" at bounding box center [809, 70] width 760 height 20
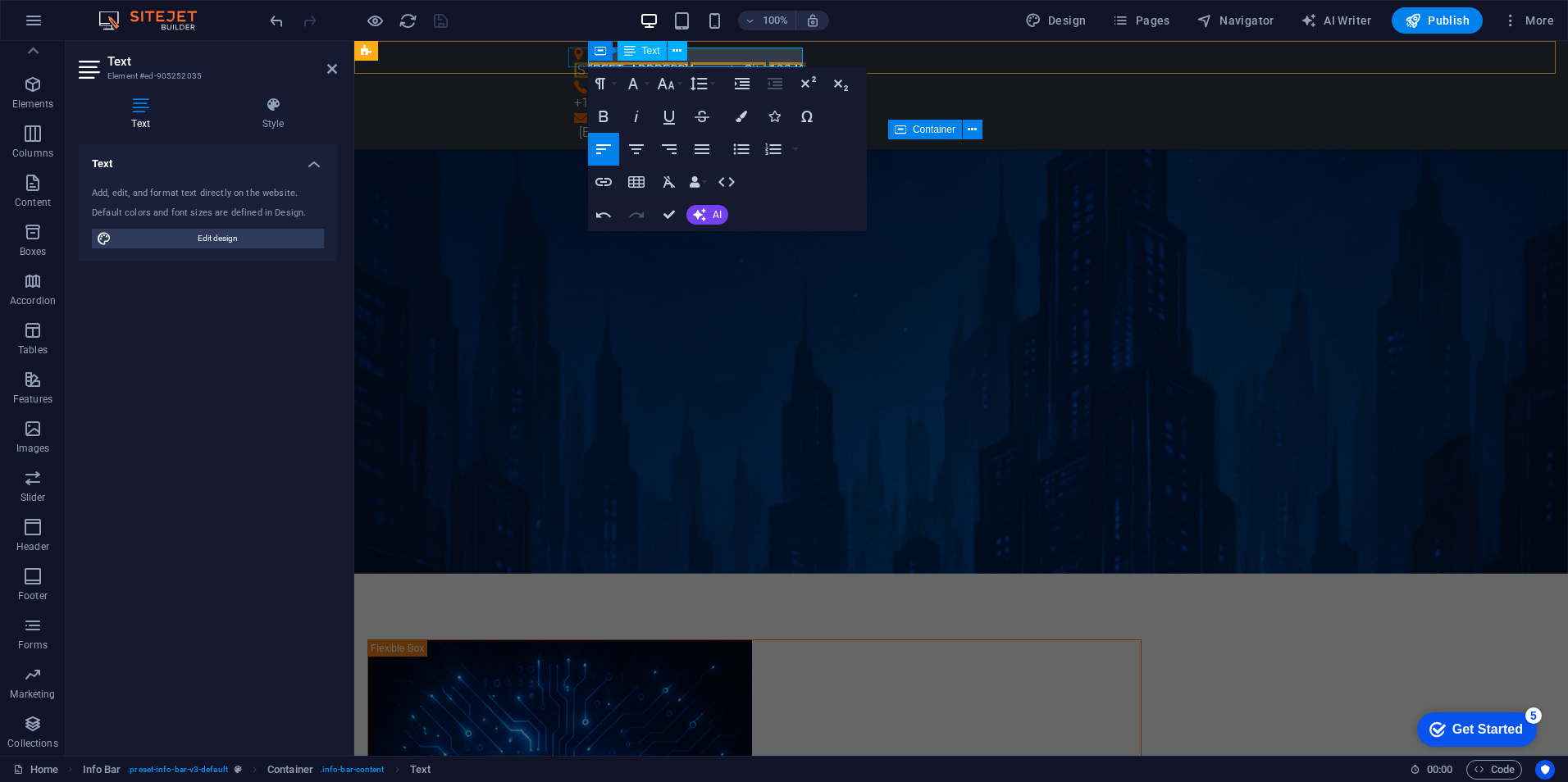
drag, startPoint x: 1051, startPoint y: 99, endPoint x: 806, endPoint y: 52, distance: 249.5
click at [735, 62] on span "Innovate City" at bounding box center [728, 70] width 75 height 15
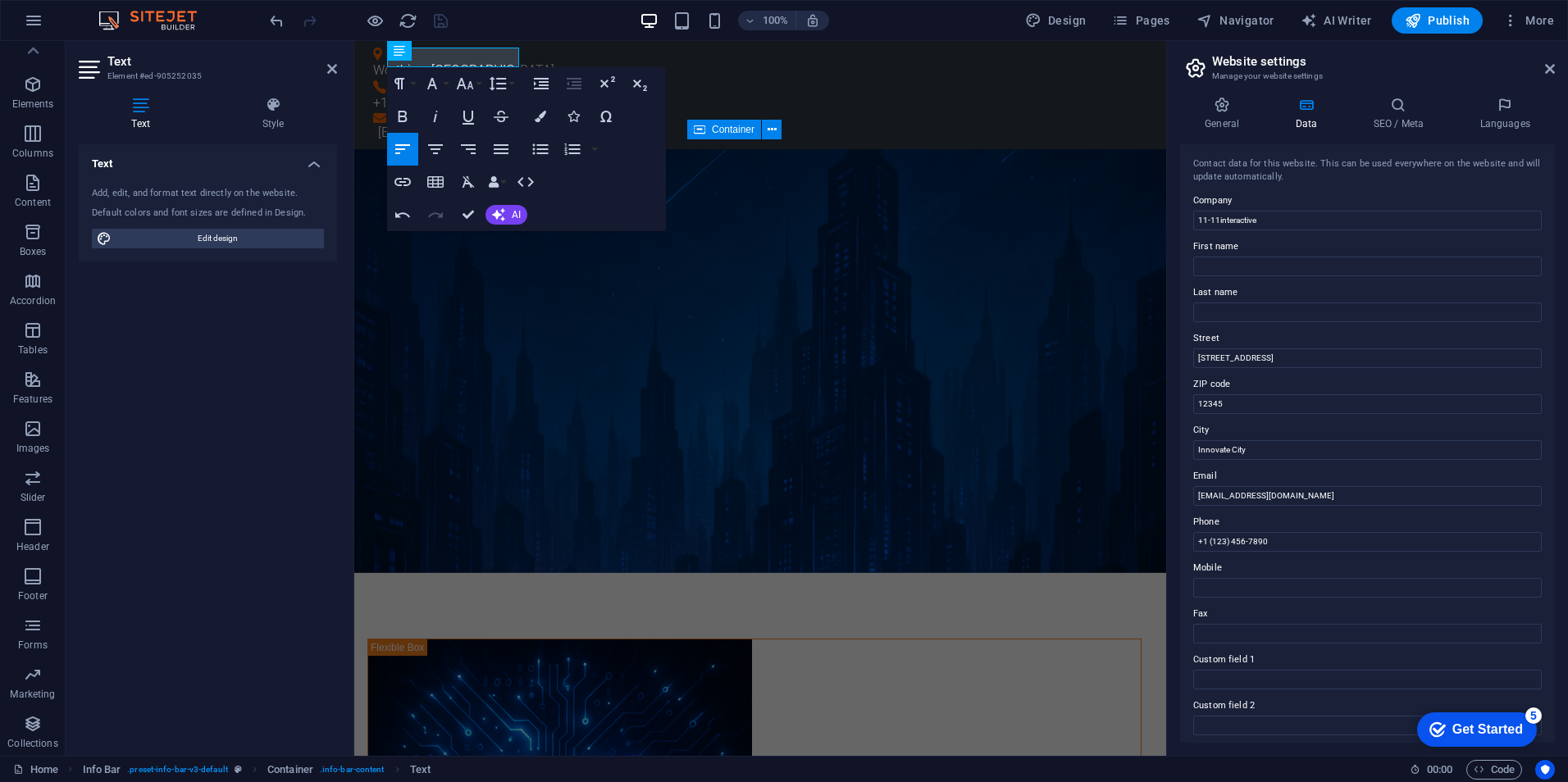
click at [1121, 149] on figure at bounding box center [760, 361] width 812 height 424
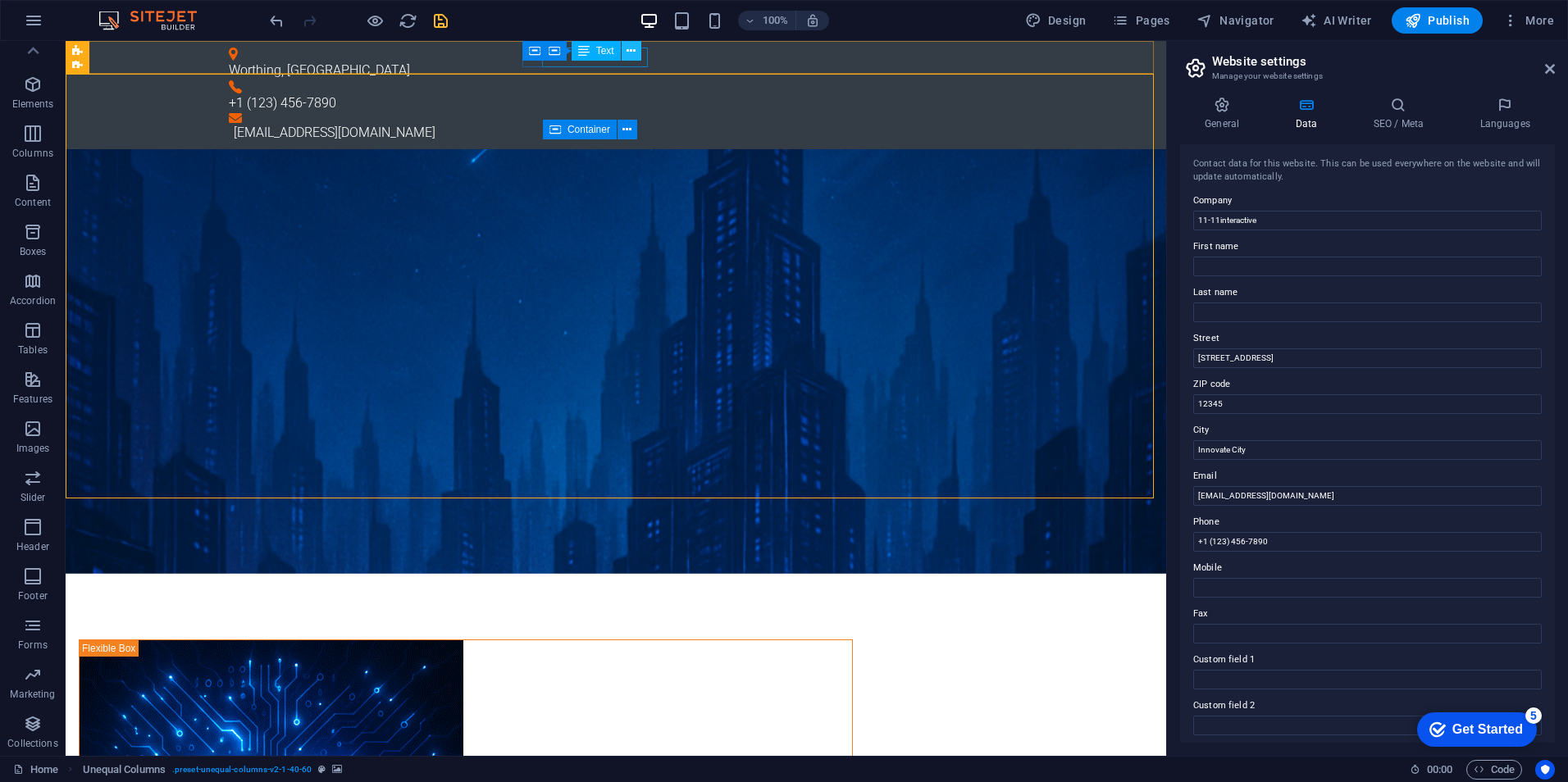
click at [627, 52] on icon at bounding box center [630, 51] width 9 height 17
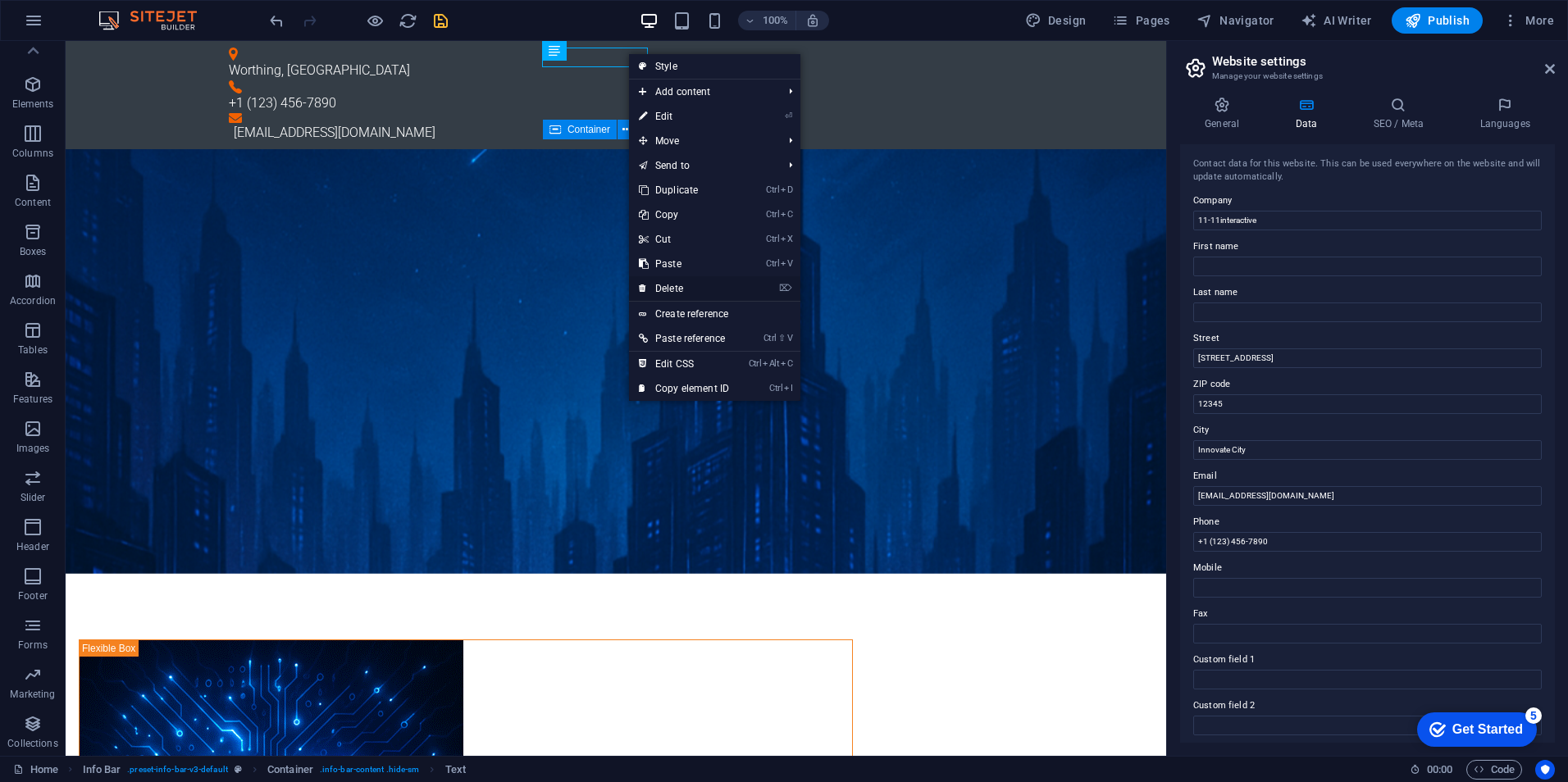
click at [703, 294] on link "⌦ Delete" at bounding box center [683, 288] width 109 height 25
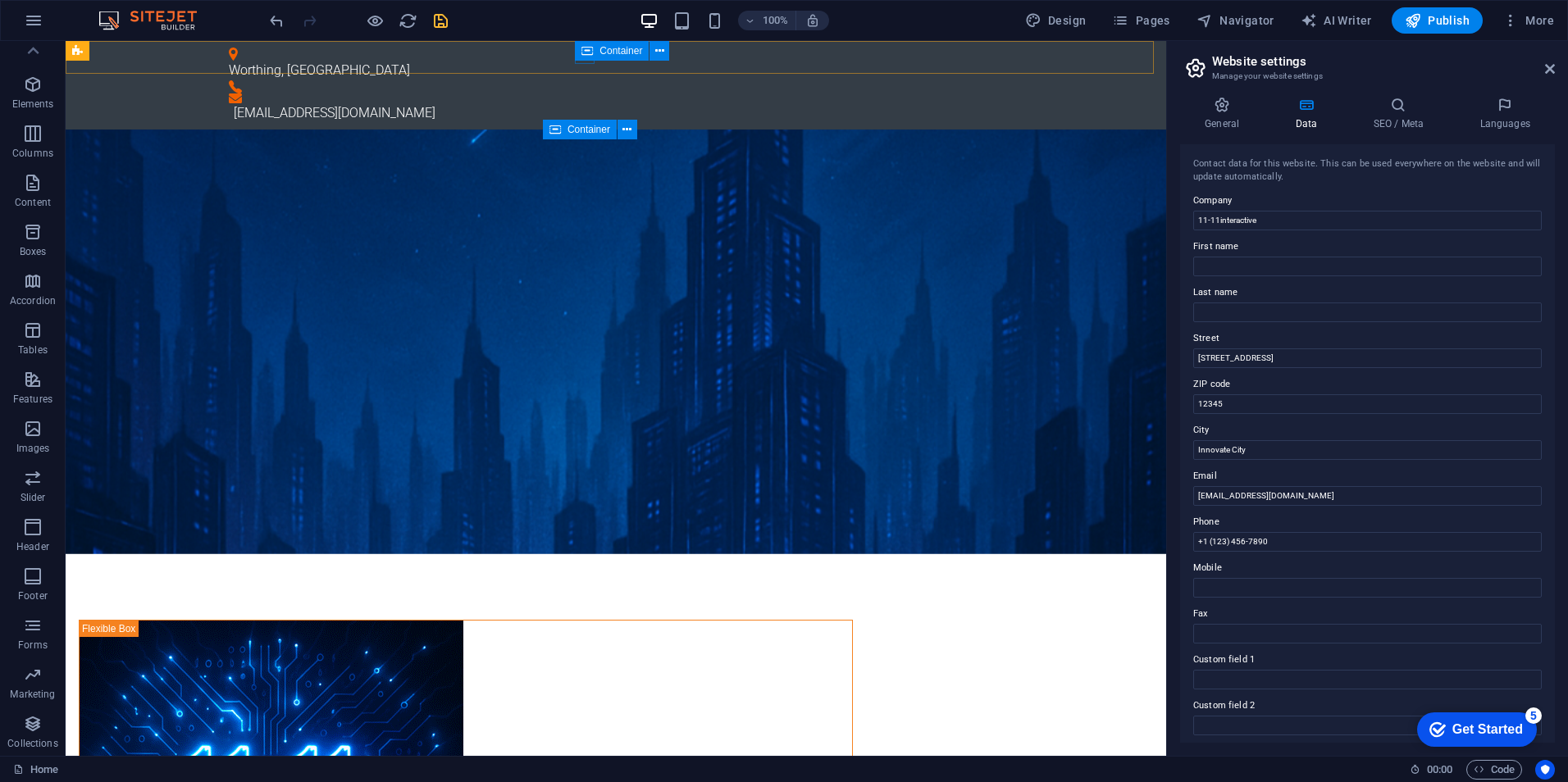
click at [577, 56] on div "Container" at bounding box center [612, 50] width 74 height 20
click at [660, 50] on icon at bounding box center [660, 51] width 9 height 17
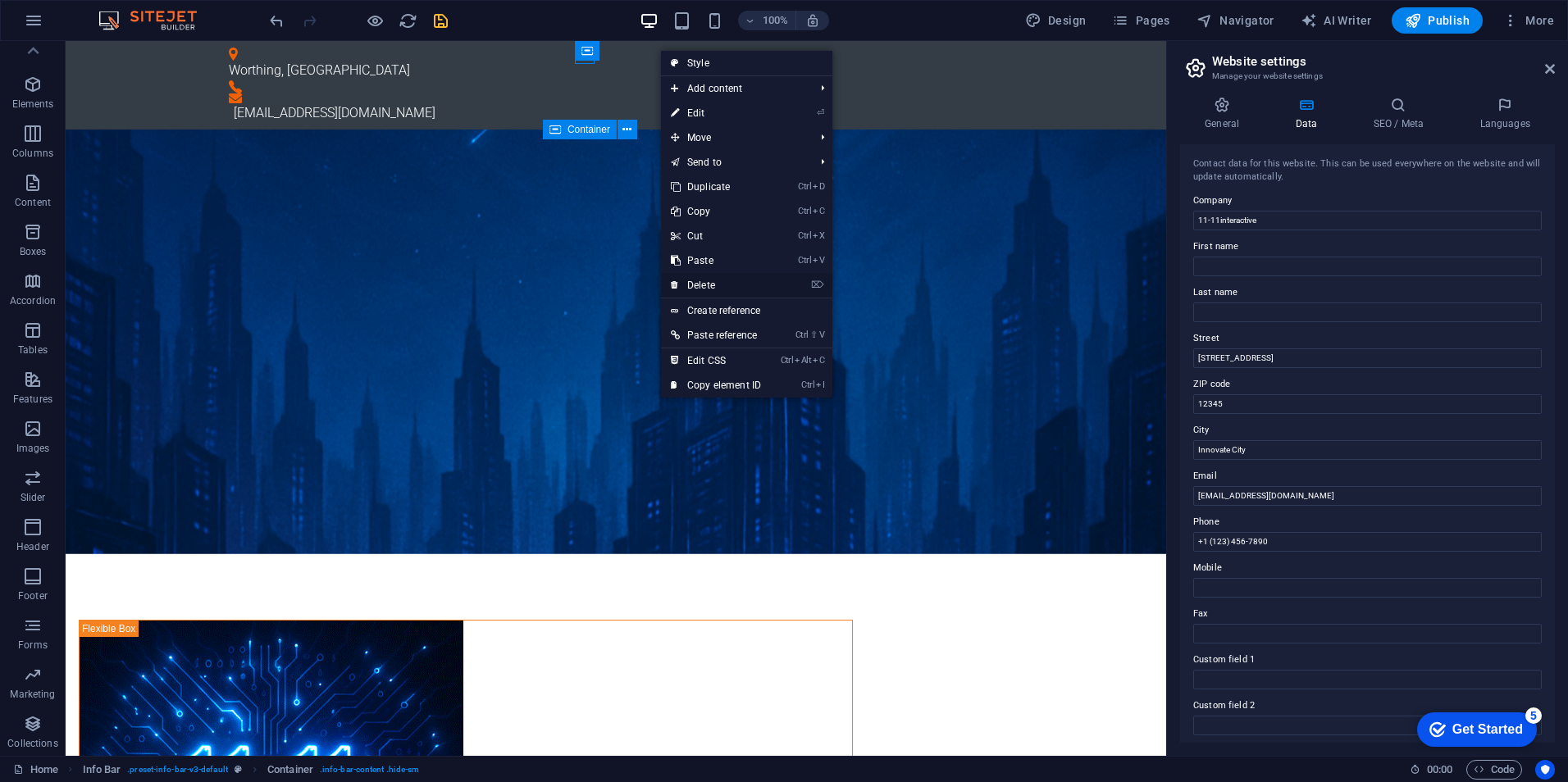
click at [734, 276] on link "⌦ Delete" at bounding box center [716, 285] width 109 height 25
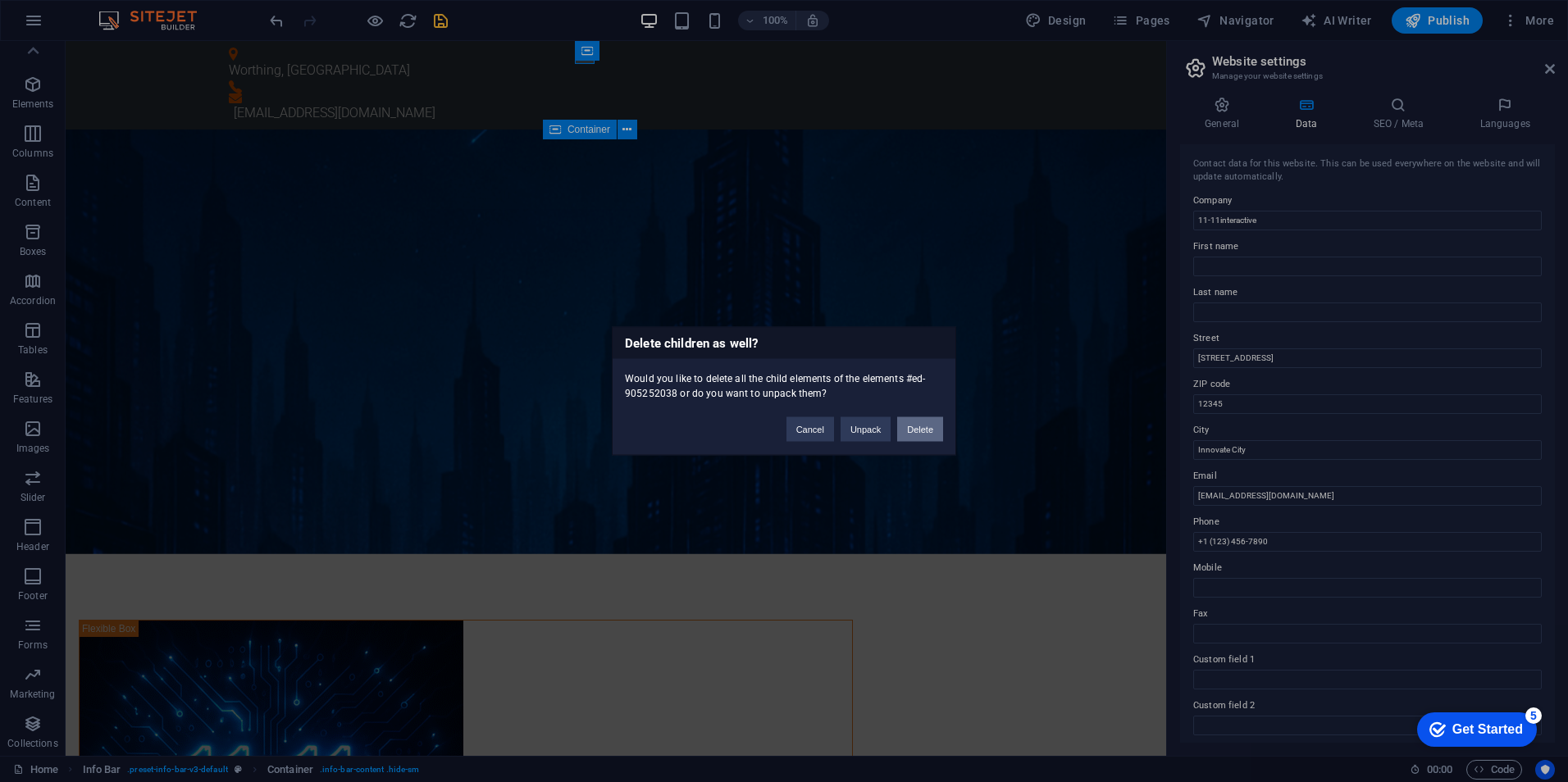
click at [915, 424] on button "Delete" at bounding box center [920, 430] width 46 height 25
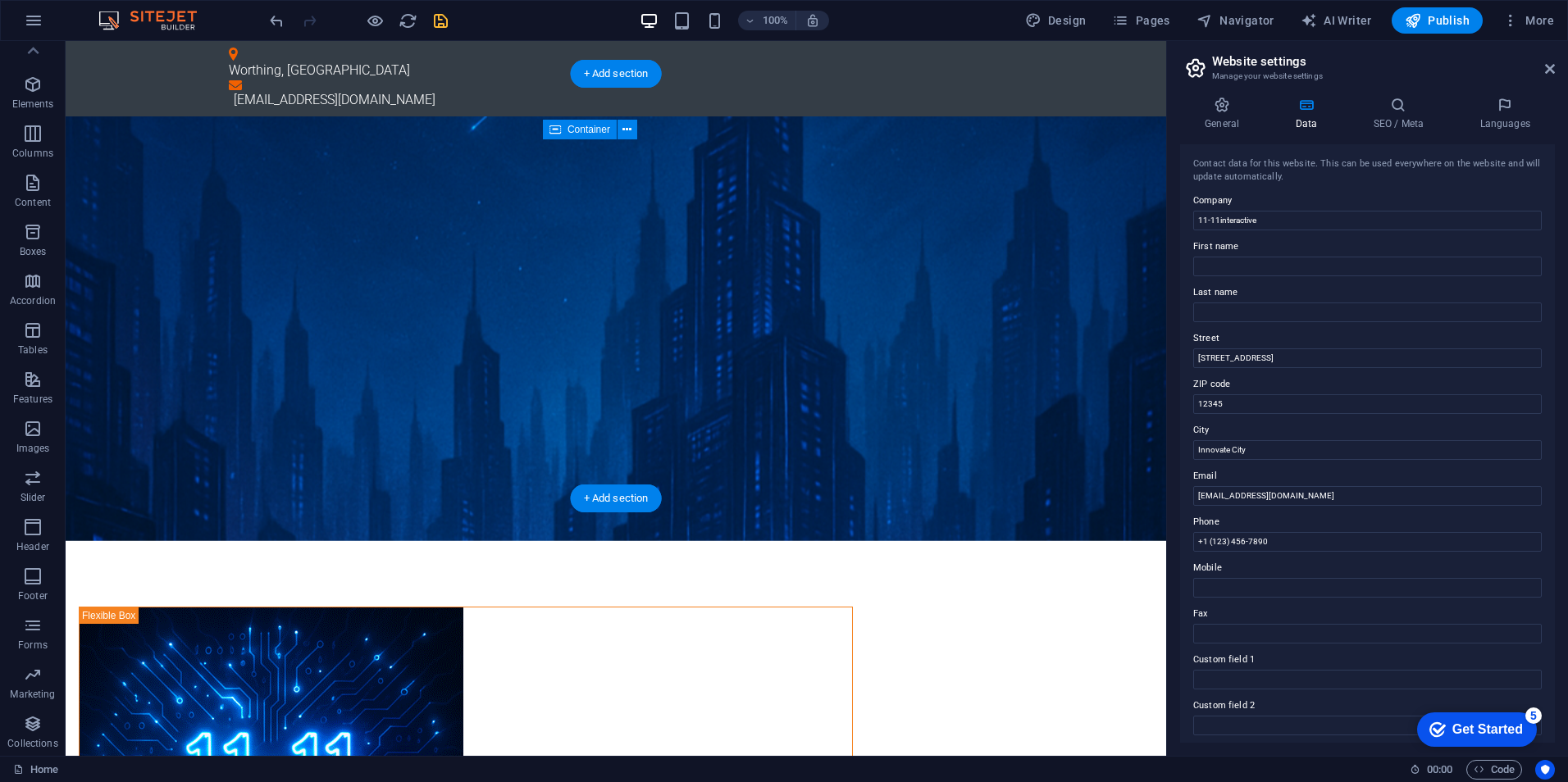
click at [752, 116] on figure at bounding box center [616, 329] width 1100 height 424
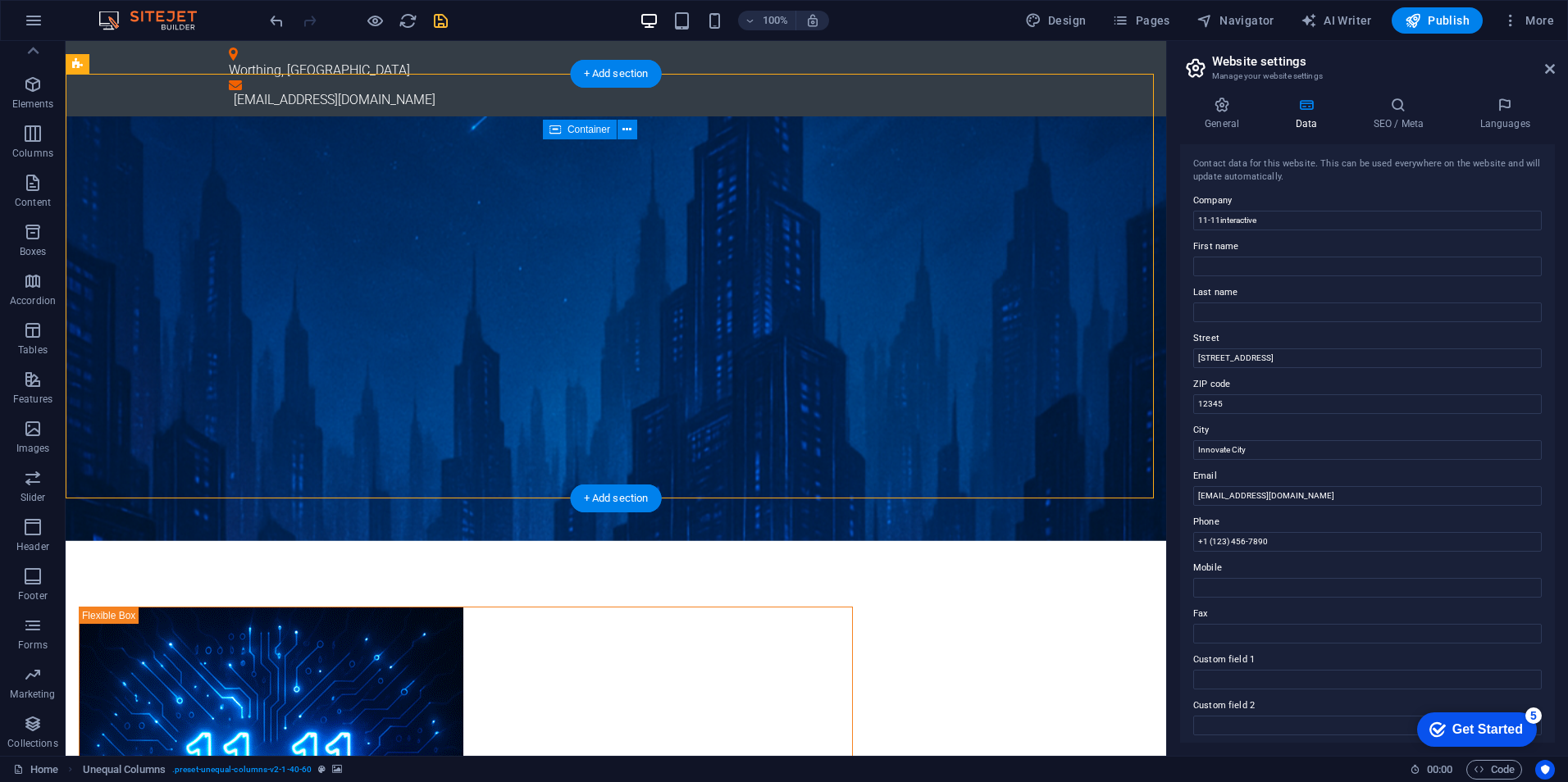
click at [1075, 135] on figure at bounding box center [616, 329] width 1100 height 424
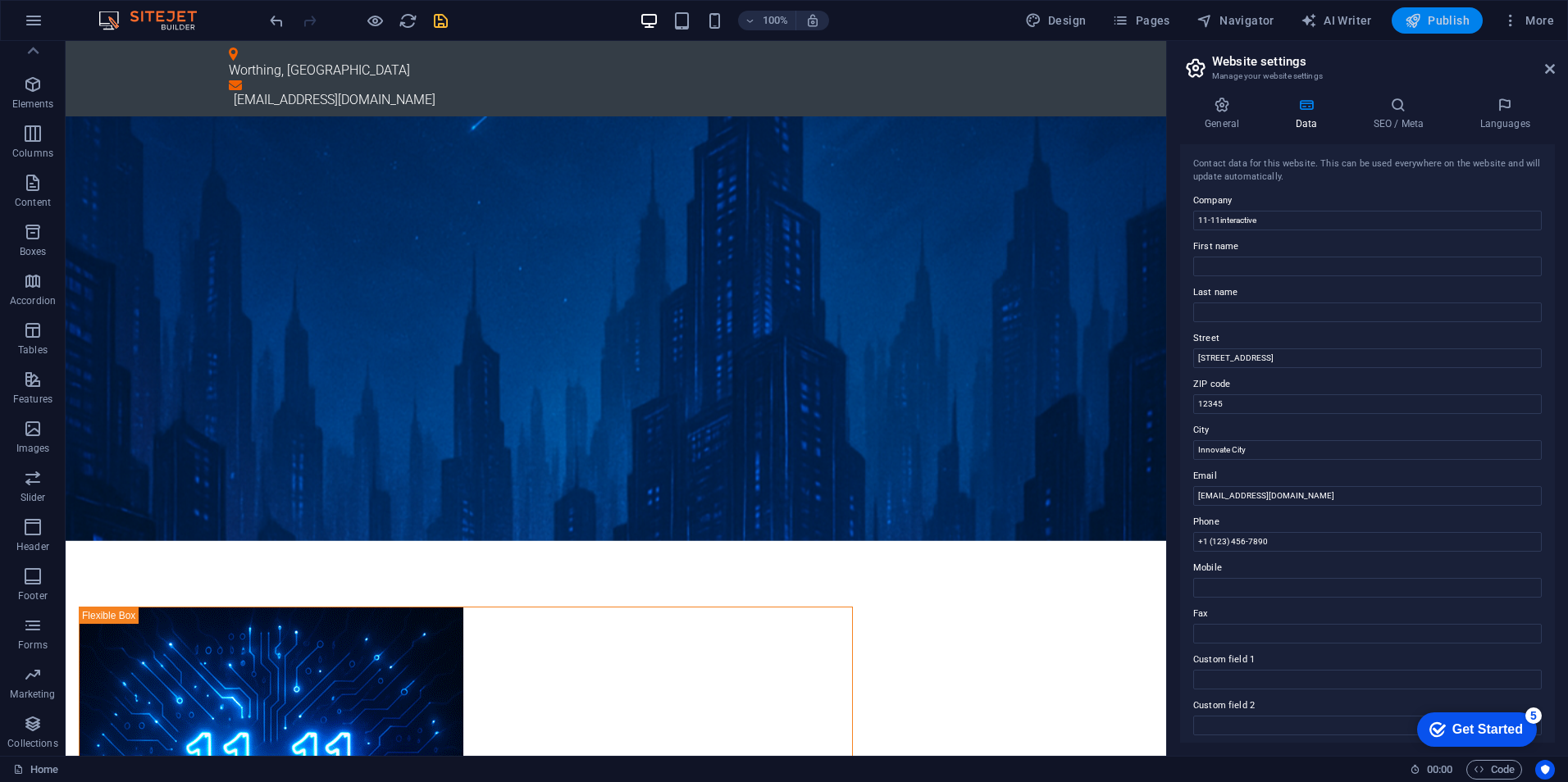
click at [1437, 17] on span "Publish" at bounding box center [1437, 20] width 65 height 16
